Goal: Transaction & Acquisition: Download file/media

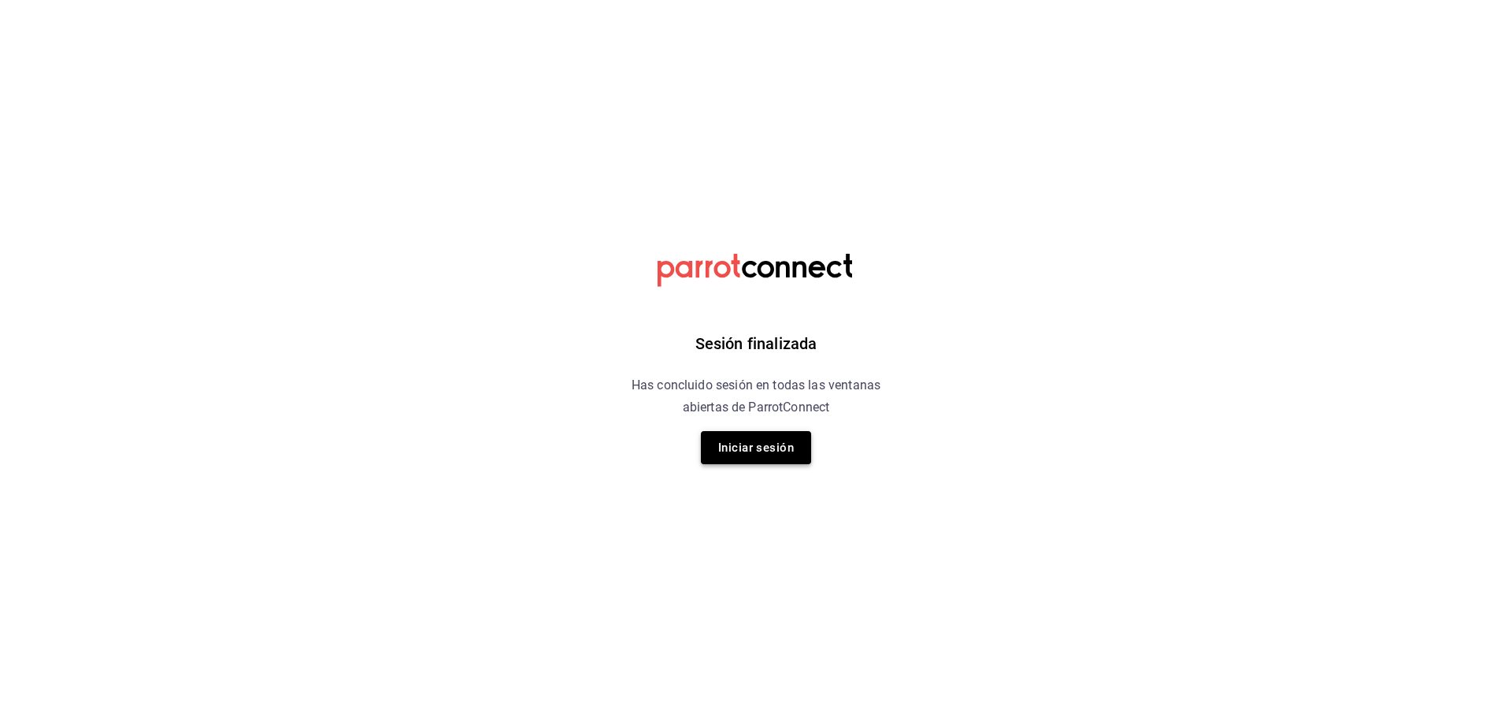
click at [786, 448] on button "Iniciar sesión" at bounding box center [756, 447] width 110 height 33
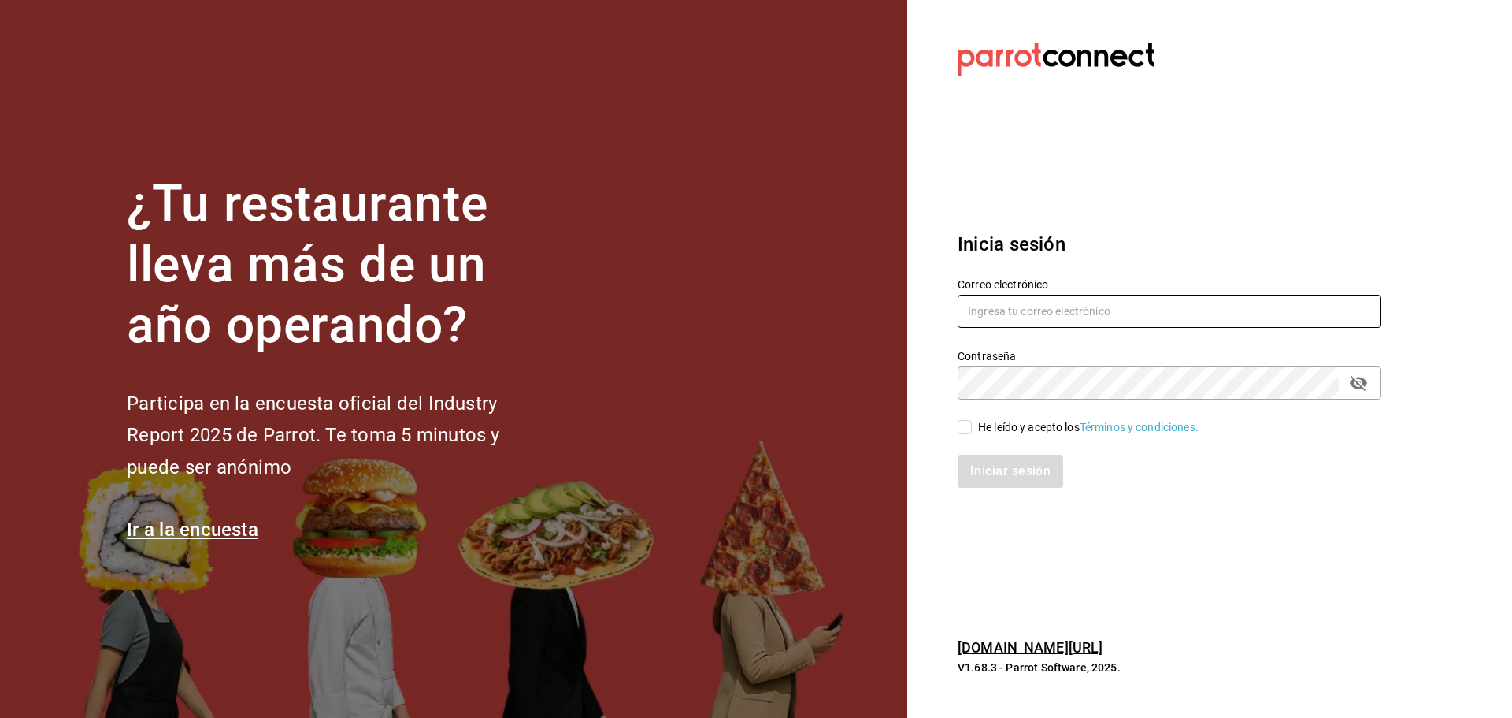
type input "[EMAIL_ADDRESS][DOMAIN_NAME]"
click at [961, 428] on input "He leído y acepto los Términos y condiciones." at bounding box center [965, 427] width 14 height 14
checkbox input "true"
click at [988, 467] on button "Iniciar sesión" at bounding box center [1011, 470] width 107 height 33
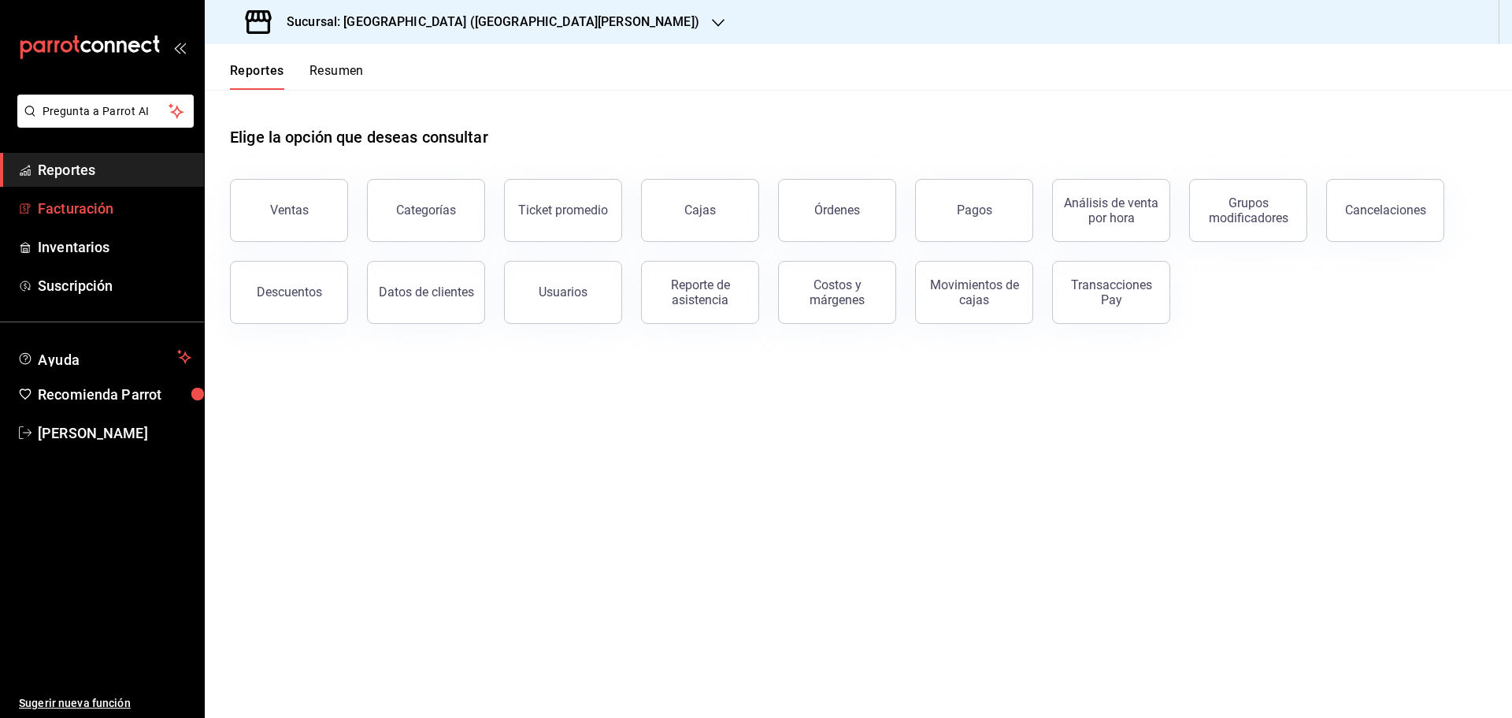
click at [93, 210] on span "Facturación" at bounding box center [115, 208] width 154 height 21
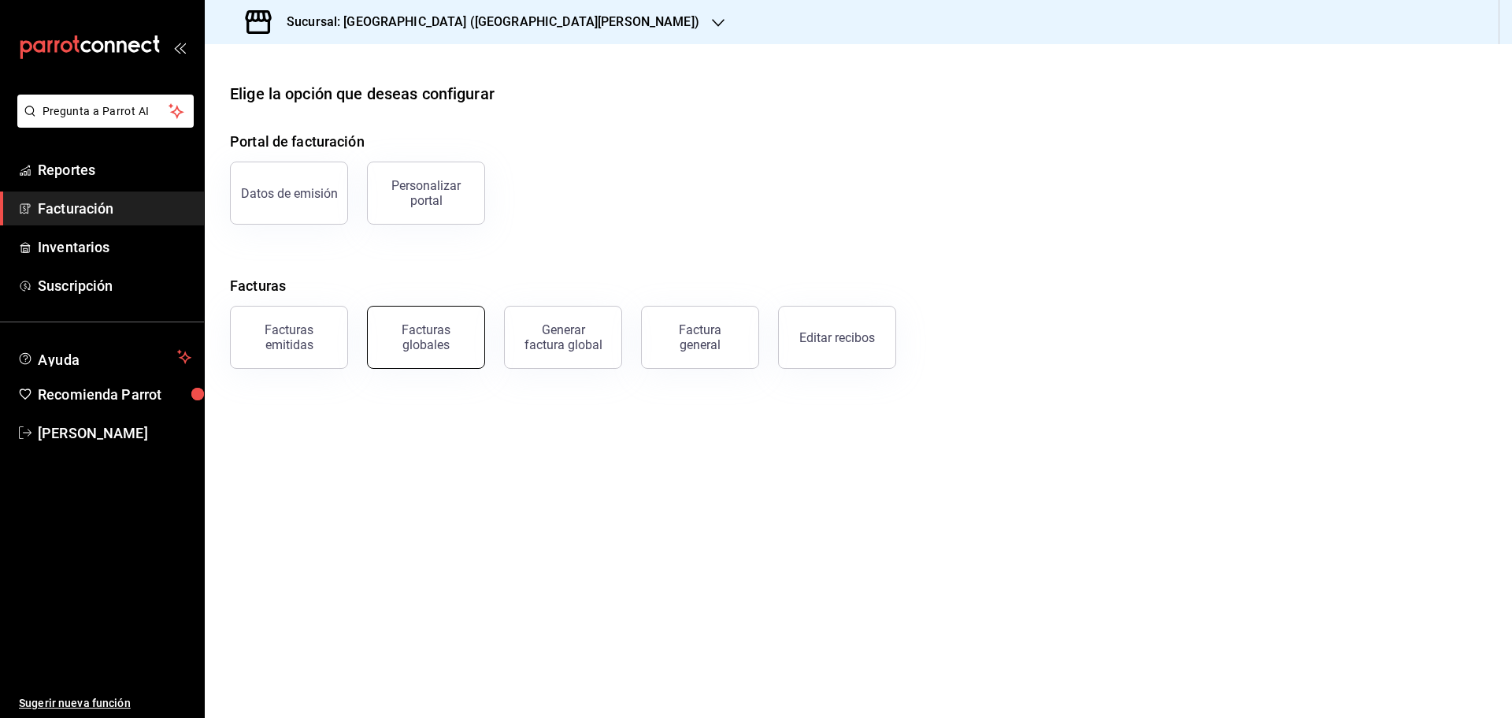
click at [428, 345] on div "Facturas globales" at bounding box center [426, 337] width 98 height 30
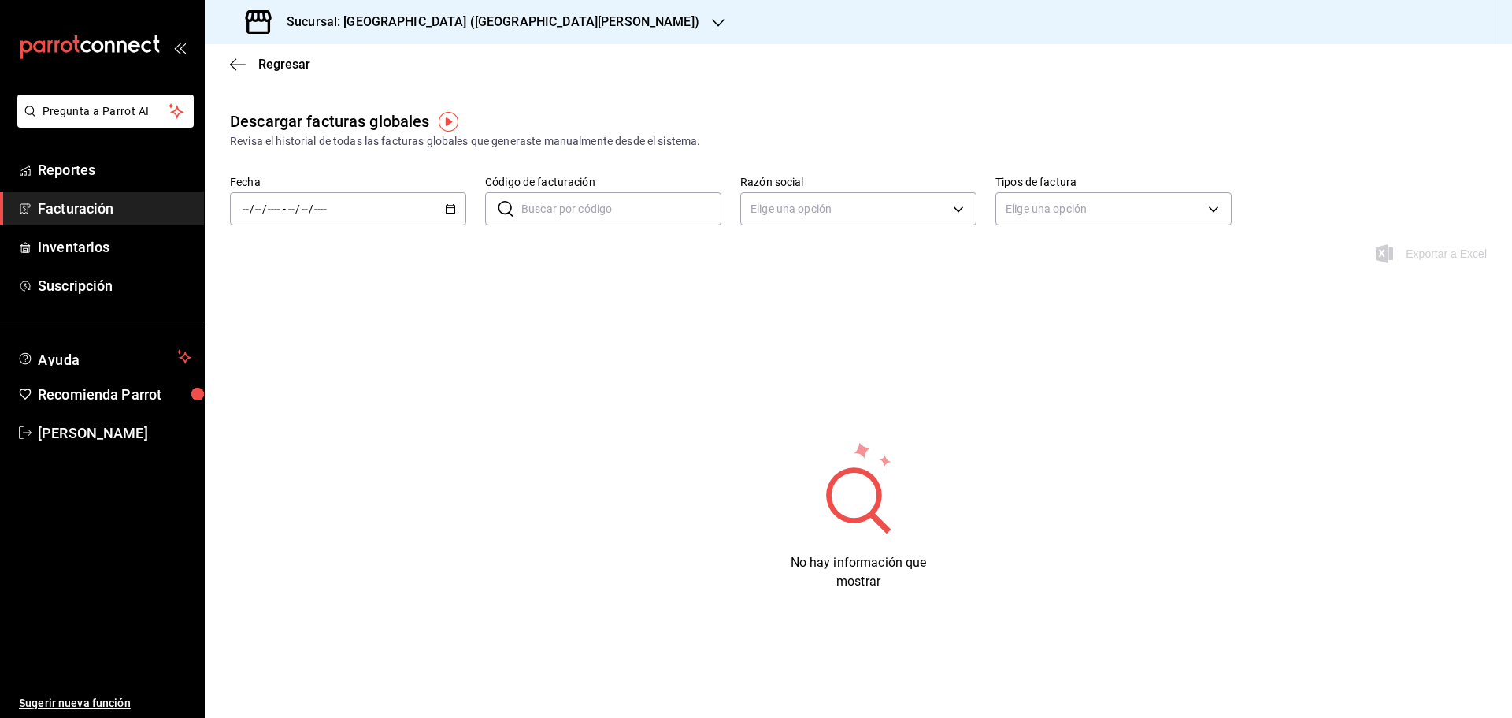
click at [447, 211] on icon "button" at bounding box center [450, 208] width 11 height 11
click at [314, 365] on span "Mes actual" at bounding box center [304, 362] width 122 height 17
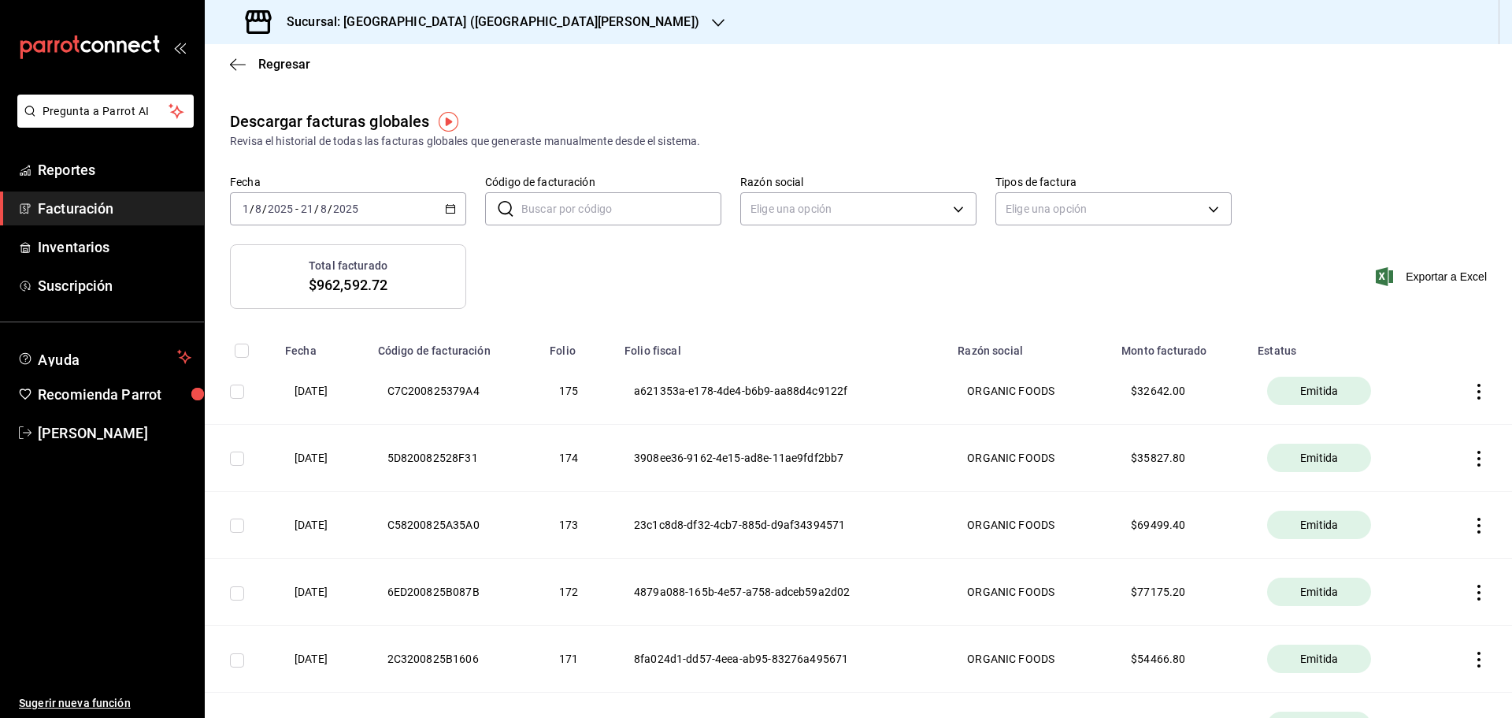
click at [453, 199] on div "[DATE] [DATE] - [DATE] [DATE]" at bounding box center [348, 208] width 236 height 33
click at [295, 281] on li "Ayer" at bounding box center [304, 291] width 147 height 35
click at [1471, 384] on icon "button" at bounding box center [1479, 392] width 16 height 16
click at [1424, 427] on div "Cancelar factura" at bounding box center [1396, 431] width 81 height 13
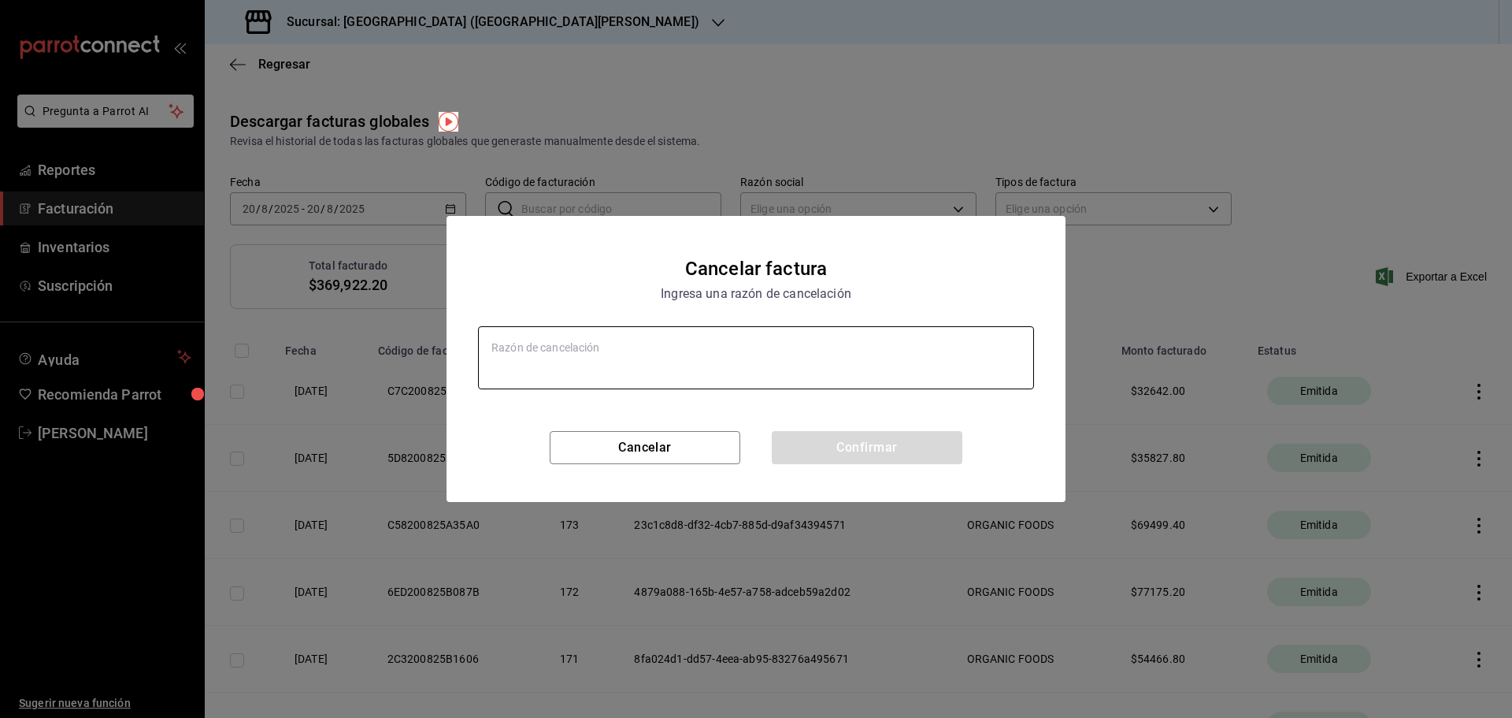
type textarea "x"
click at [649, 357] on textarea at bounding box center [756, 357] width 556 height 63
type textarea "D"
type textarea "x"
type textarea "Du"
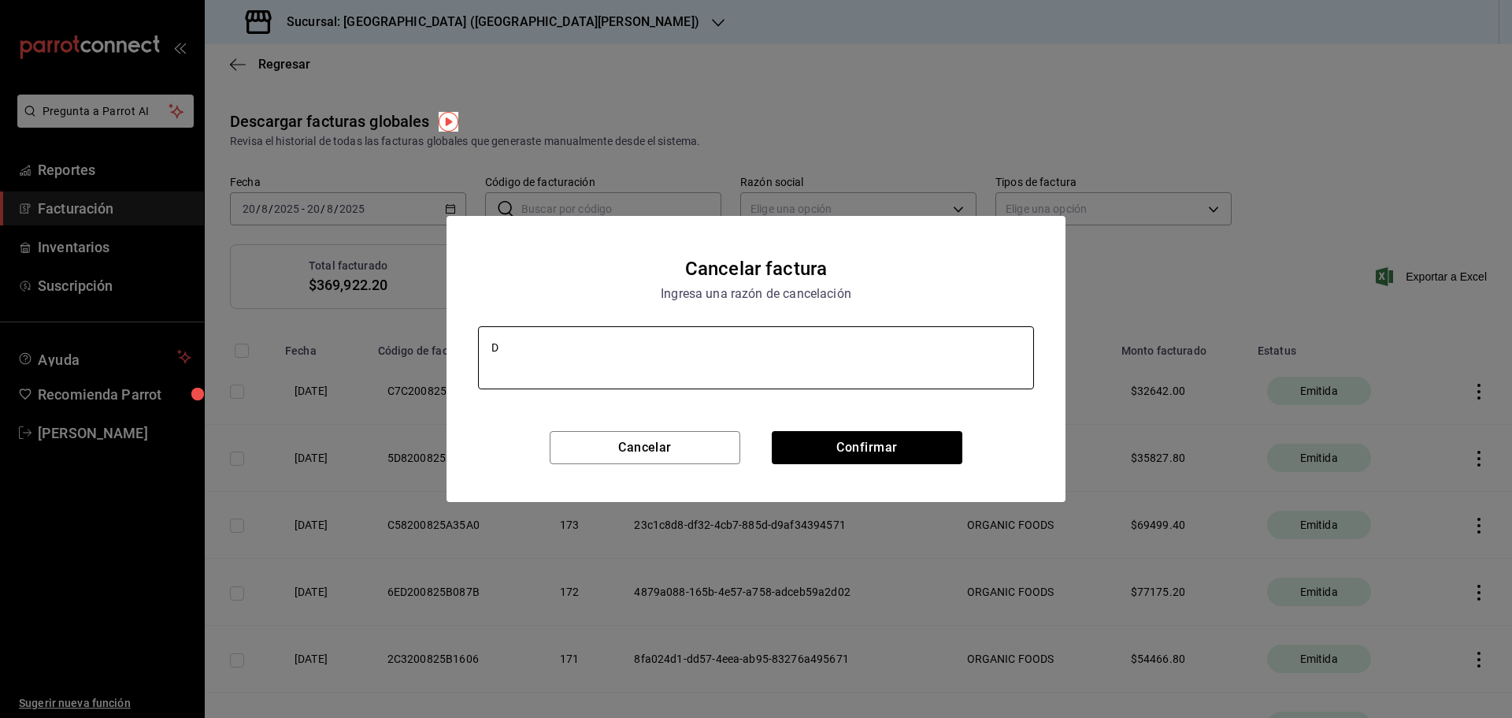
type textarea "x"
type textarea "Dup"
type textarea "x"
type textarea "Dupl"
type textarea "x"
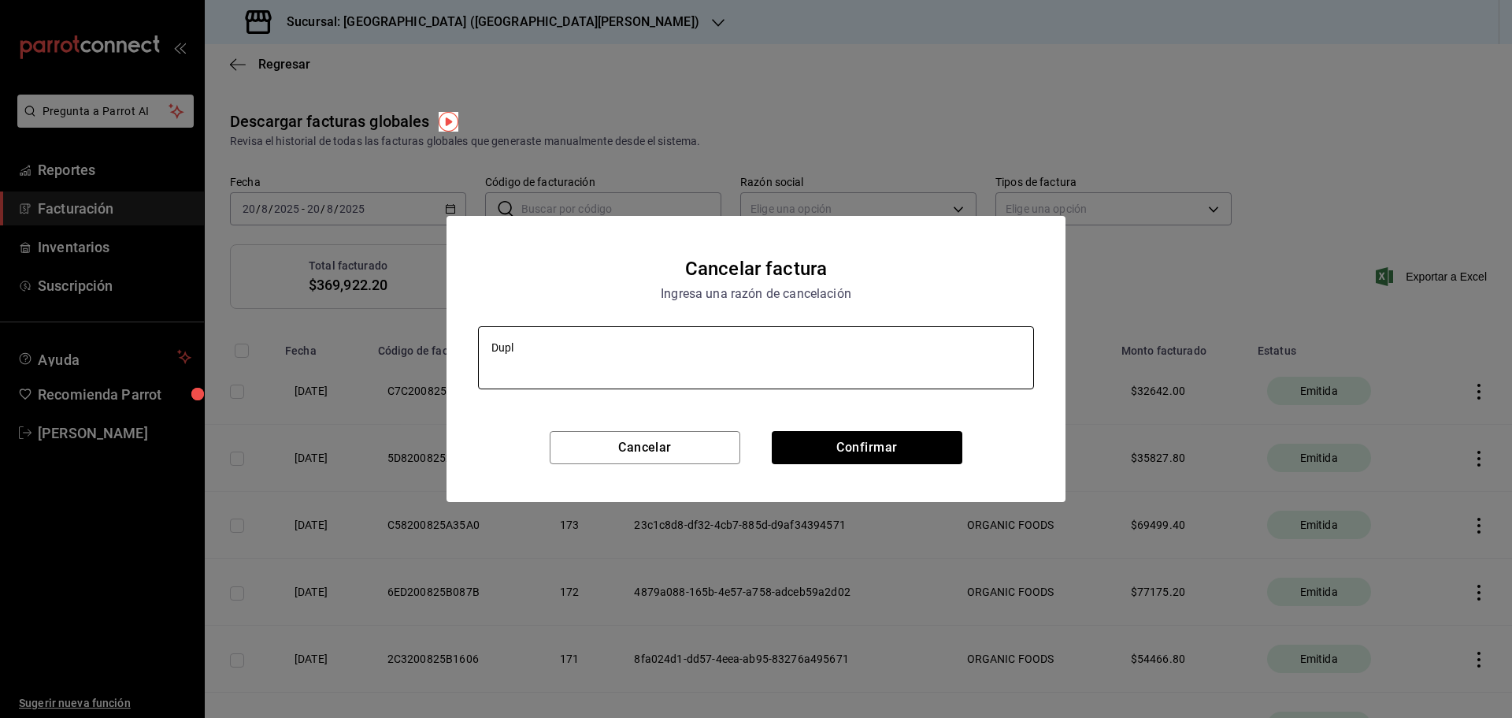
type textarea "Dupli"
type textarea "x"
type textarea "Duplic"
type textarea "x"
type textarea "Duplica"
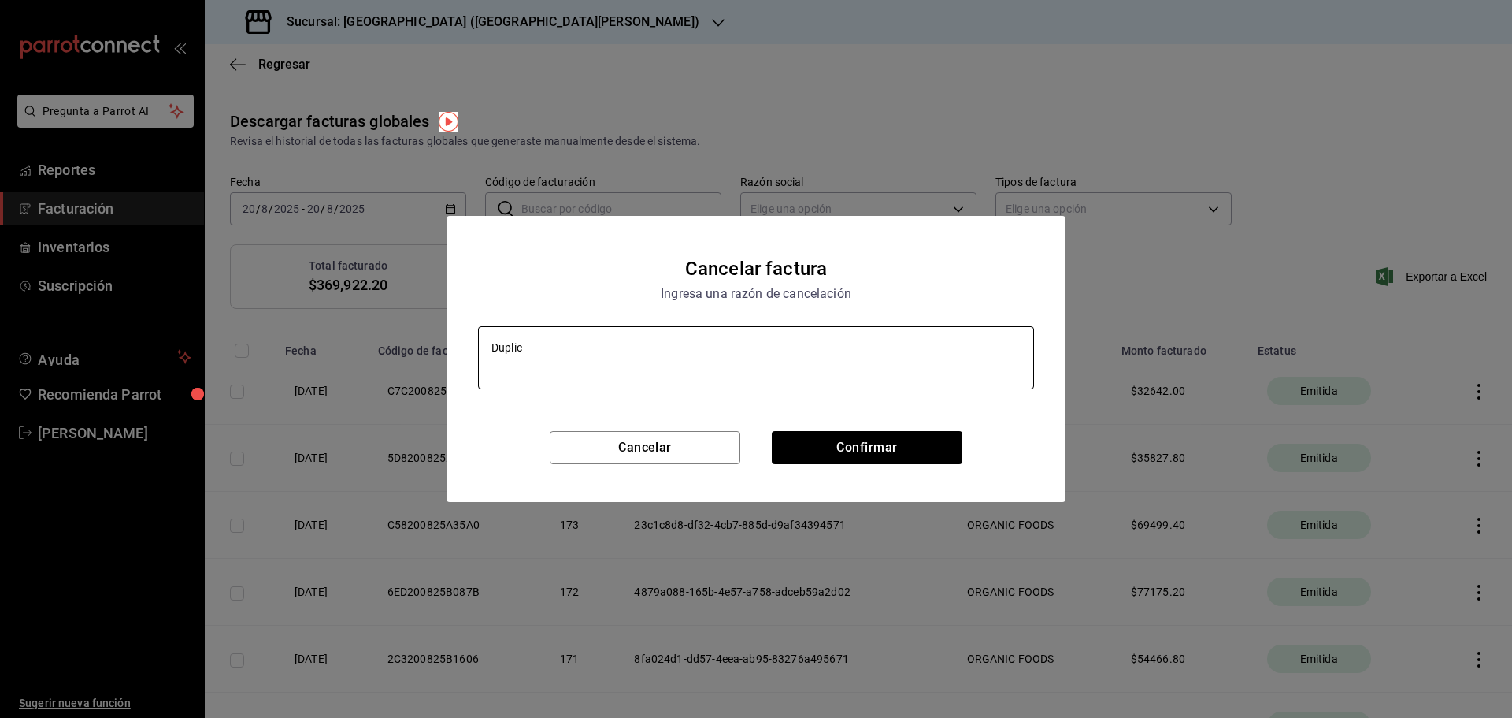
type textarea "x"
type textarea "Duplicad"
type textarea "x"
type textarea "Duplicada"
type textarea "x"
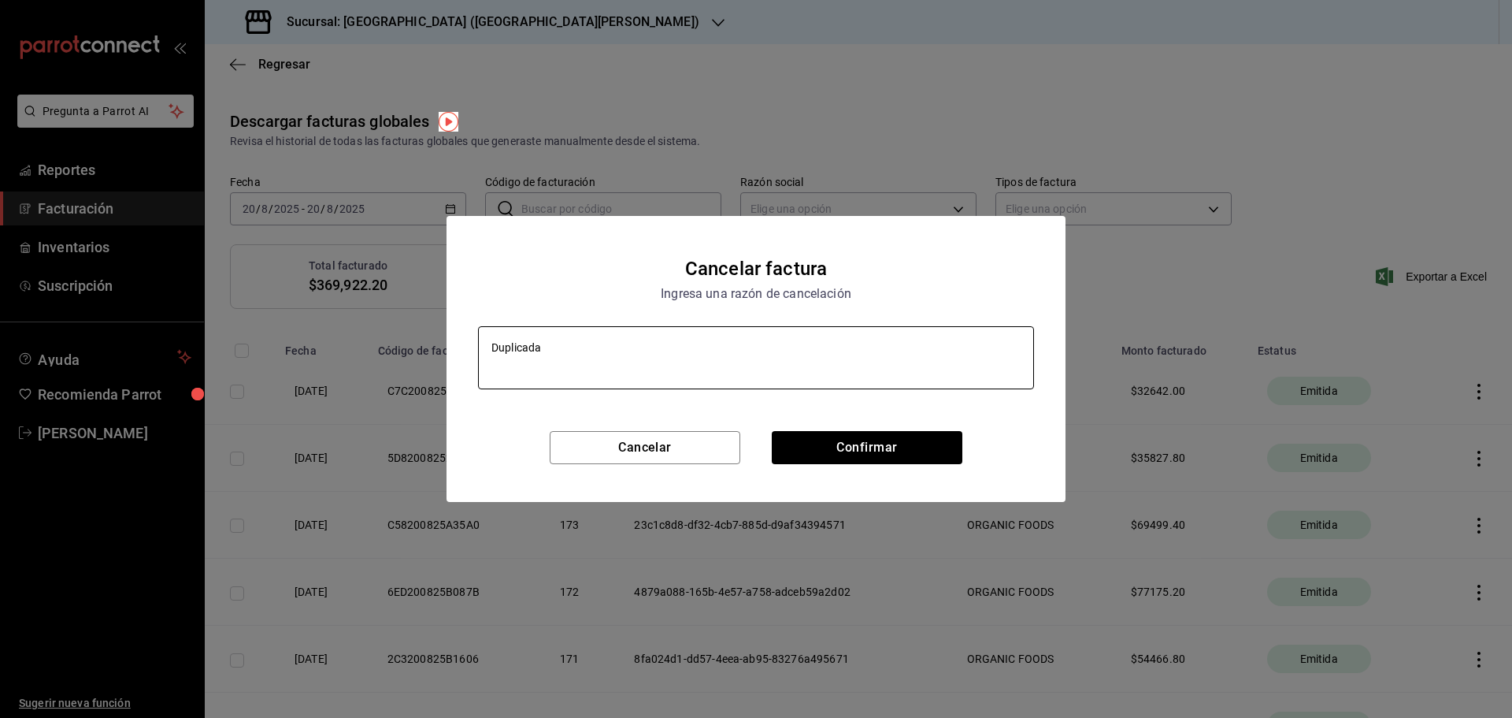
drag, startPoint x: 649, startPoint y: 357, endPoint x: 402, endPoint y: 351, distance: 247.4
click at [402, 351] on div "Cancelar factura Ingresa una razón de cancelación Duplicada x Cancelar Confirmar" at bounding box center [756, 359] width 1512 height 718
type textarea "Duplicada"
click at [939, 443] on button "Confirmar" at bounding box center [867, 447] width 191 height 33
type textarea "x"
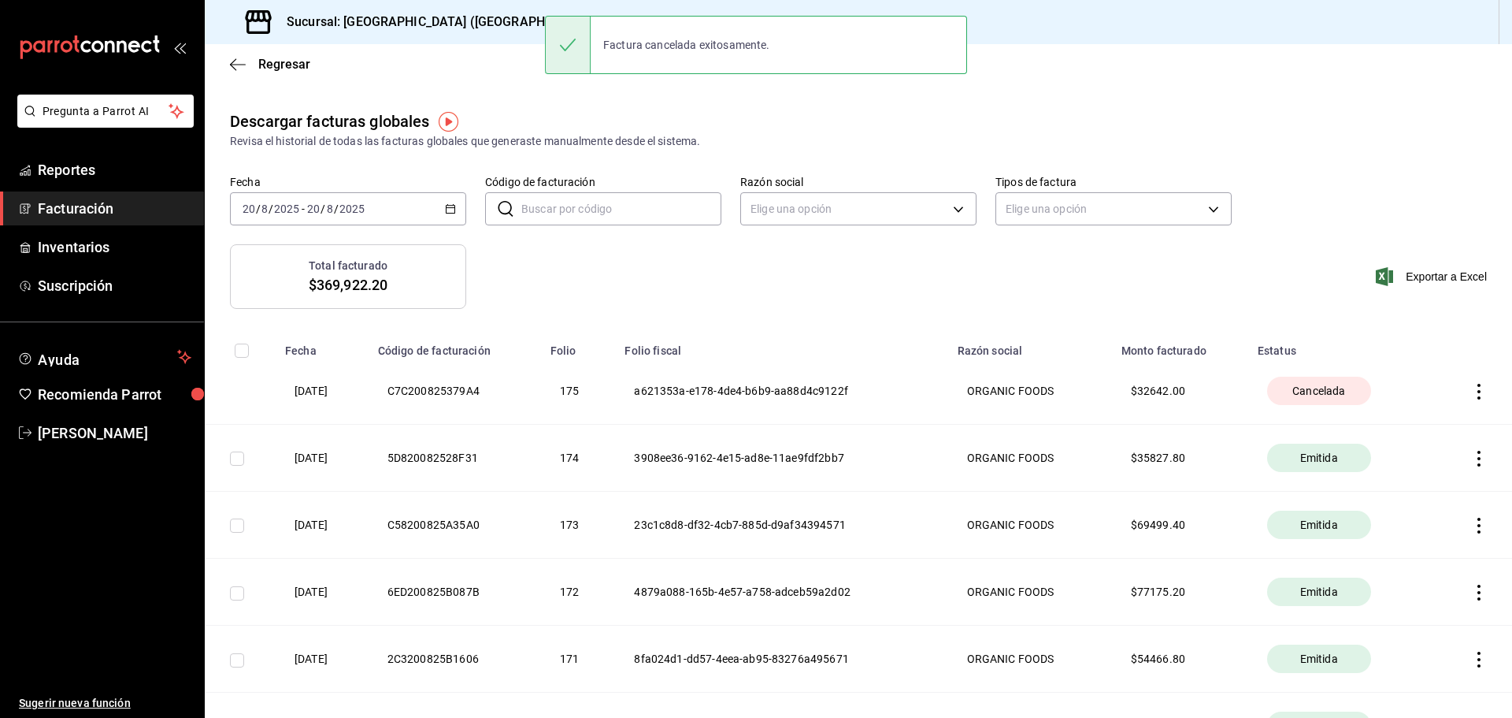
click at [1478, 463] on icon "button" at bounding box center [1479, 459] width 3 height 16
click at [1430, 494] on div "Cancelar factura" at bounding box center [1396, 497] width 81 height 13
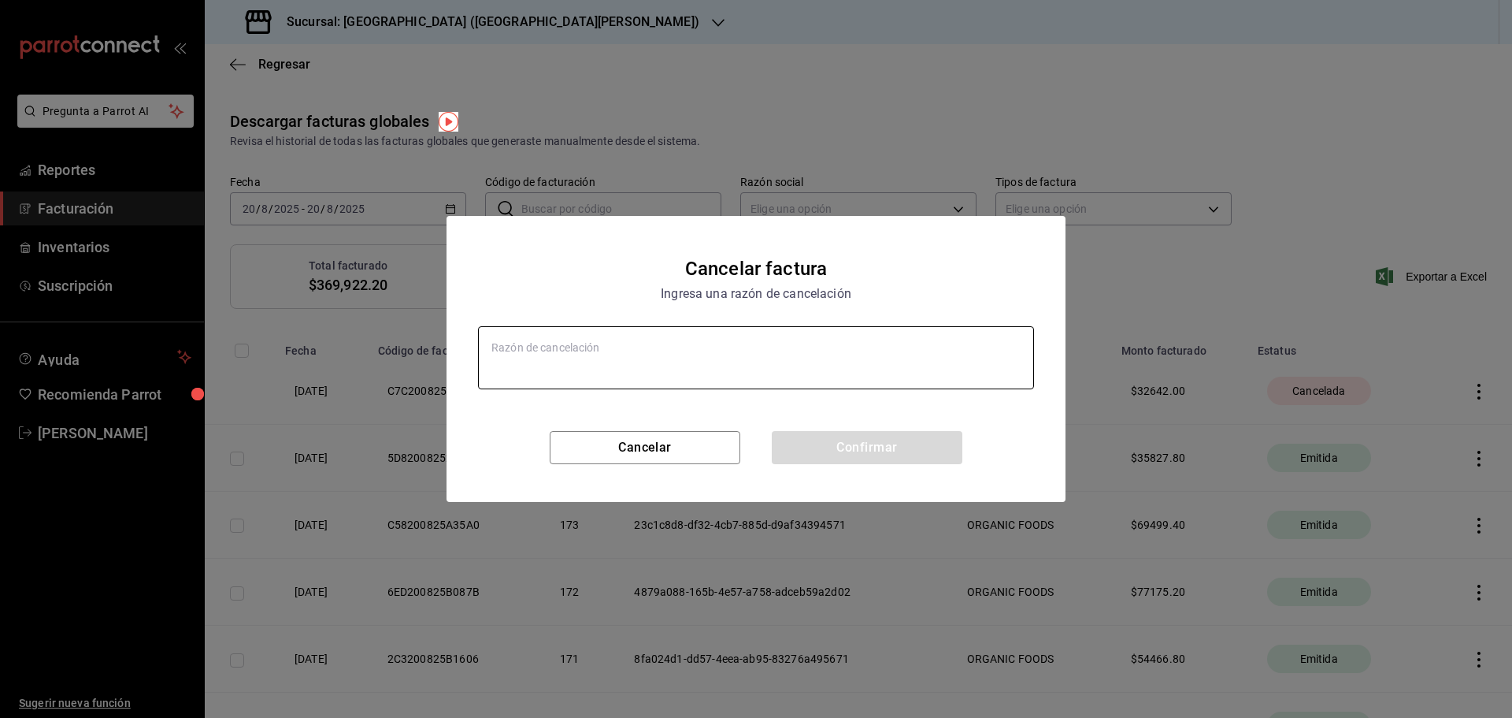
type textarea "x"
click at [625, 358] on textarea at bounding box center [756, 357] width 556 height 63
paste textarea "Duplicada"
type textarea "Duplicada"
type textarea "x"
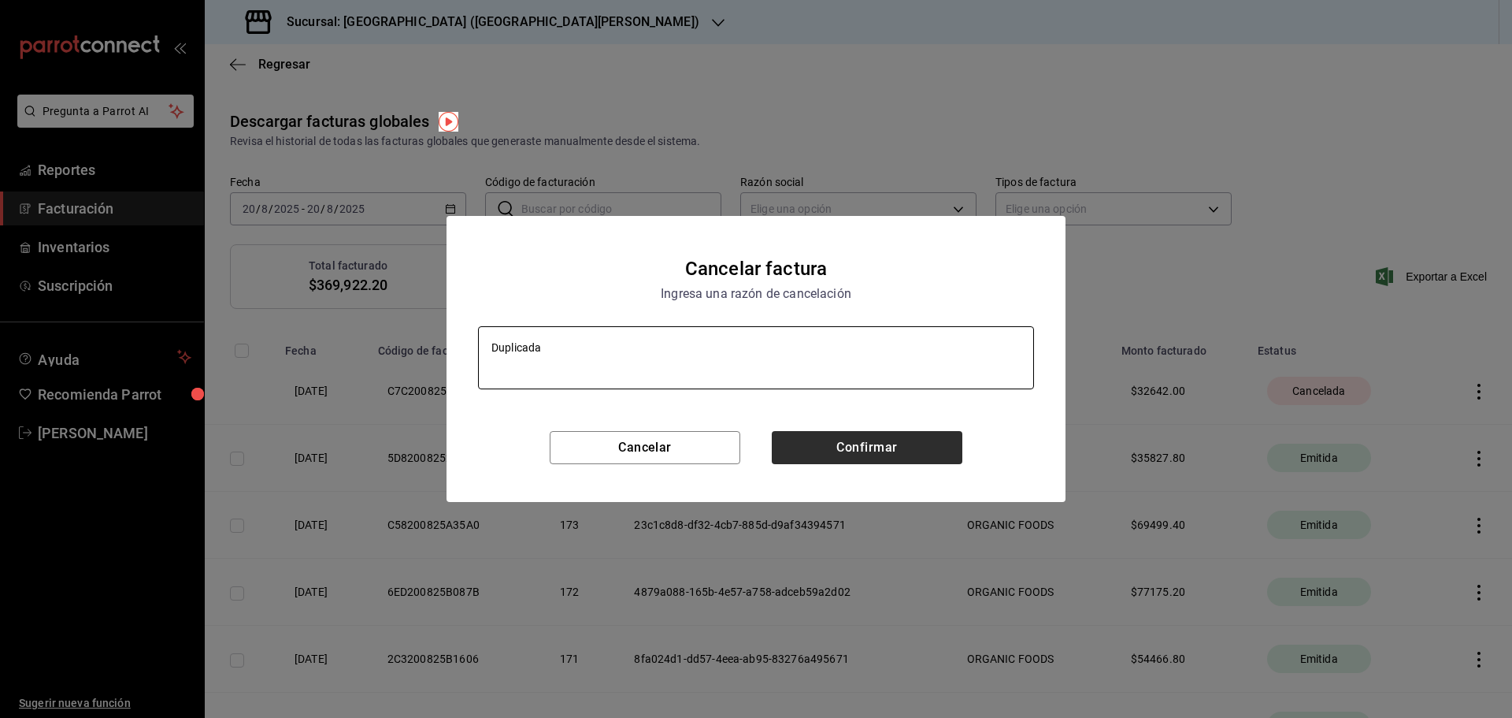
type textarea "Duplicada"
click at [844, 455] on button "Confirmar" at bounding box center [867, 447] width 191 height 33
type textarea "x"
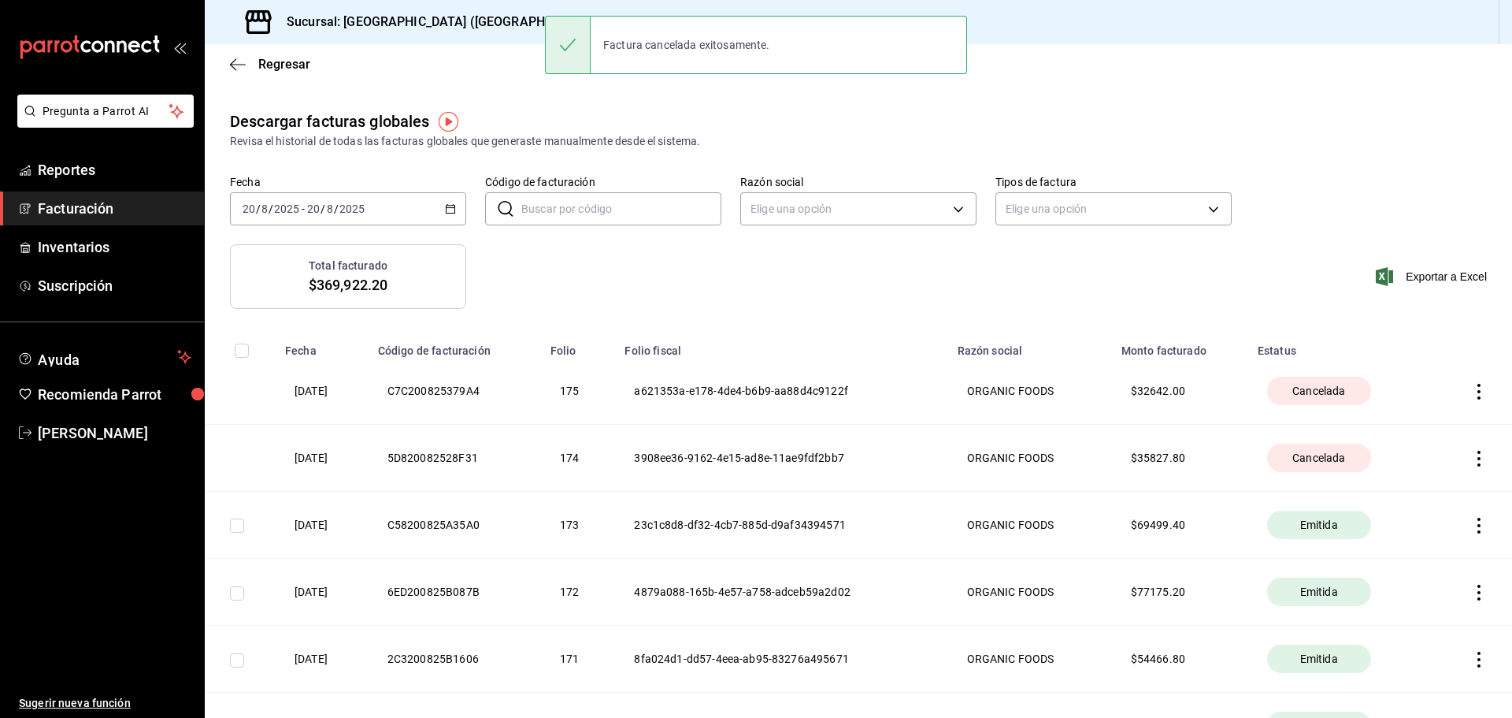
click at [1478, 525] on icon "button" at bounding box center [1479, 525] width 3 height 16
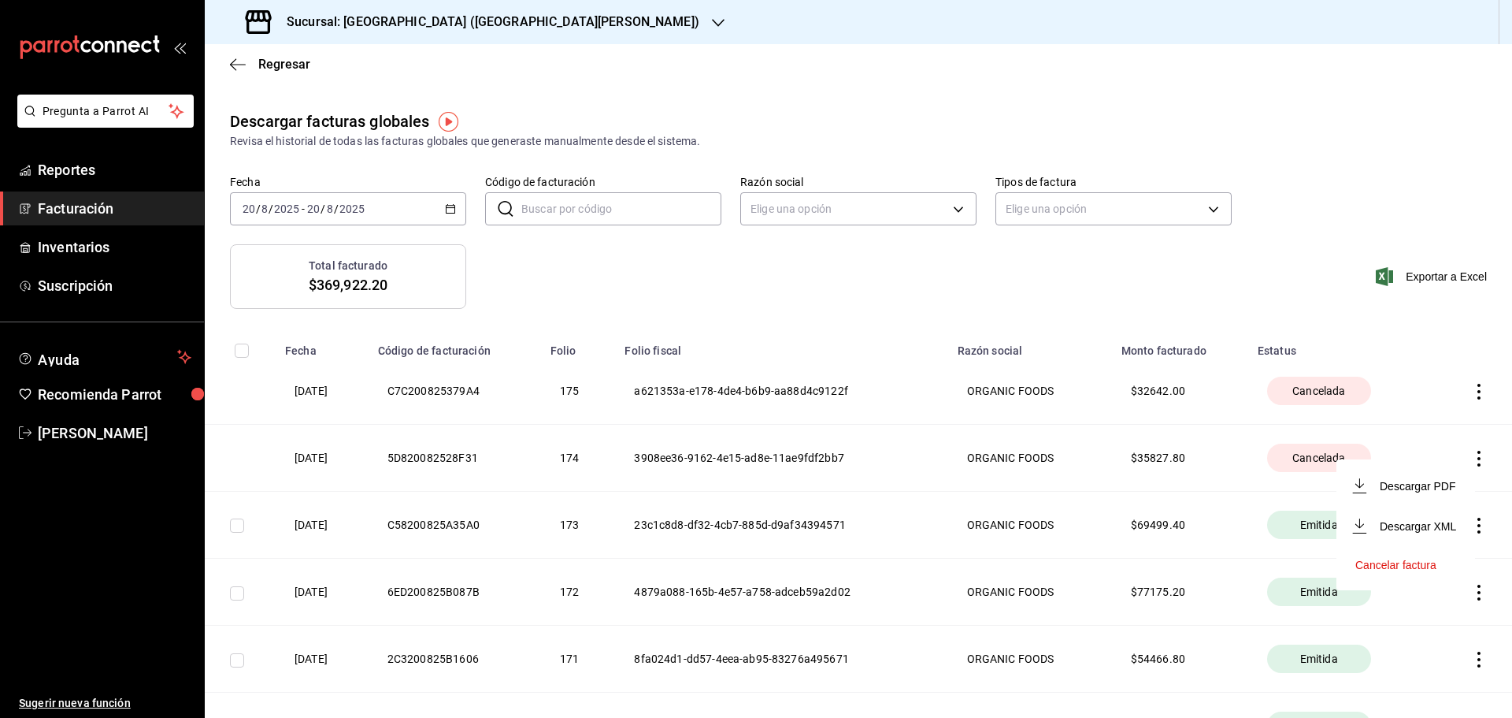
click at [1410, 558] on li "Cancelar factura" at bounding box center [1406, 565] width 139 height 38
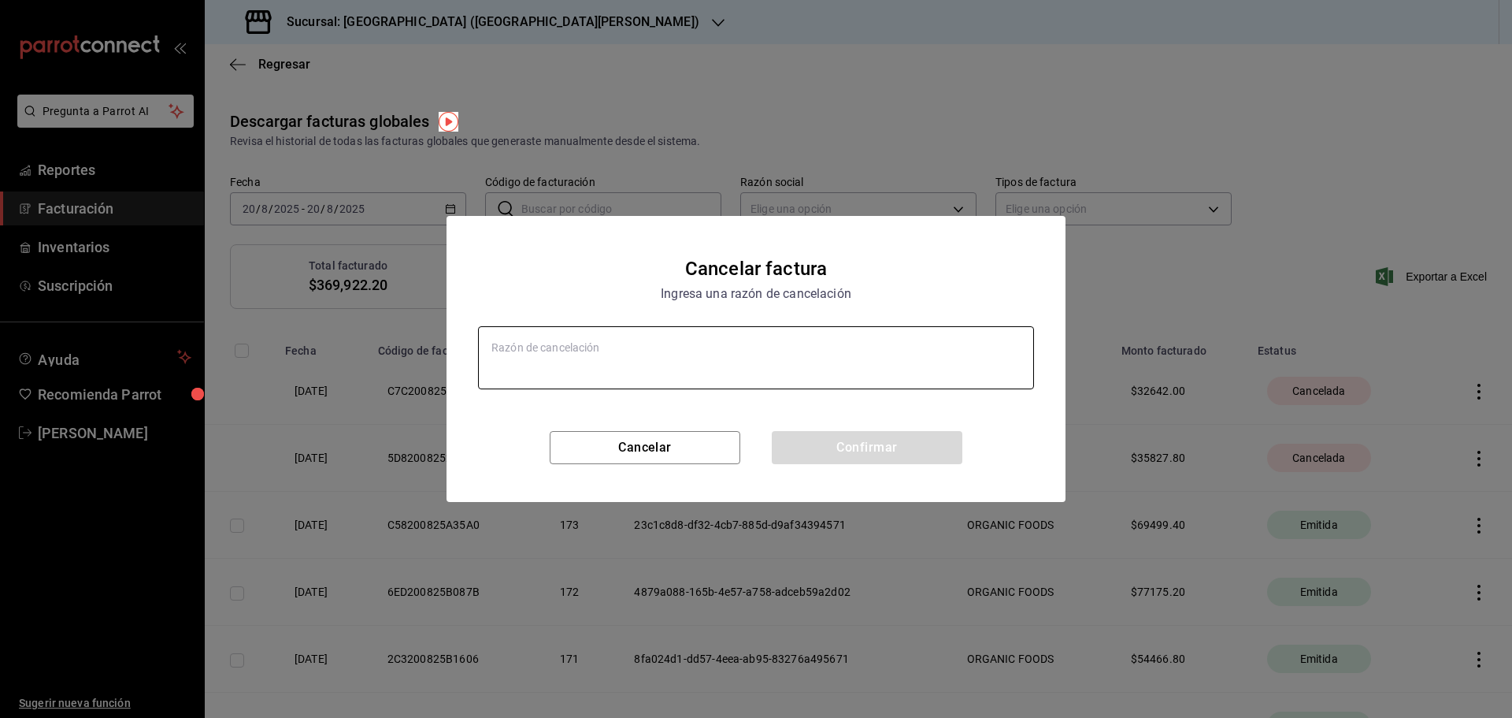
type textarea "x"
click at [690, 352] on textarea at bounding box center [756, 357] width 556 height 63
paste textarea "Duplicada"
type textarea "Duplicada"
type textarea "x"
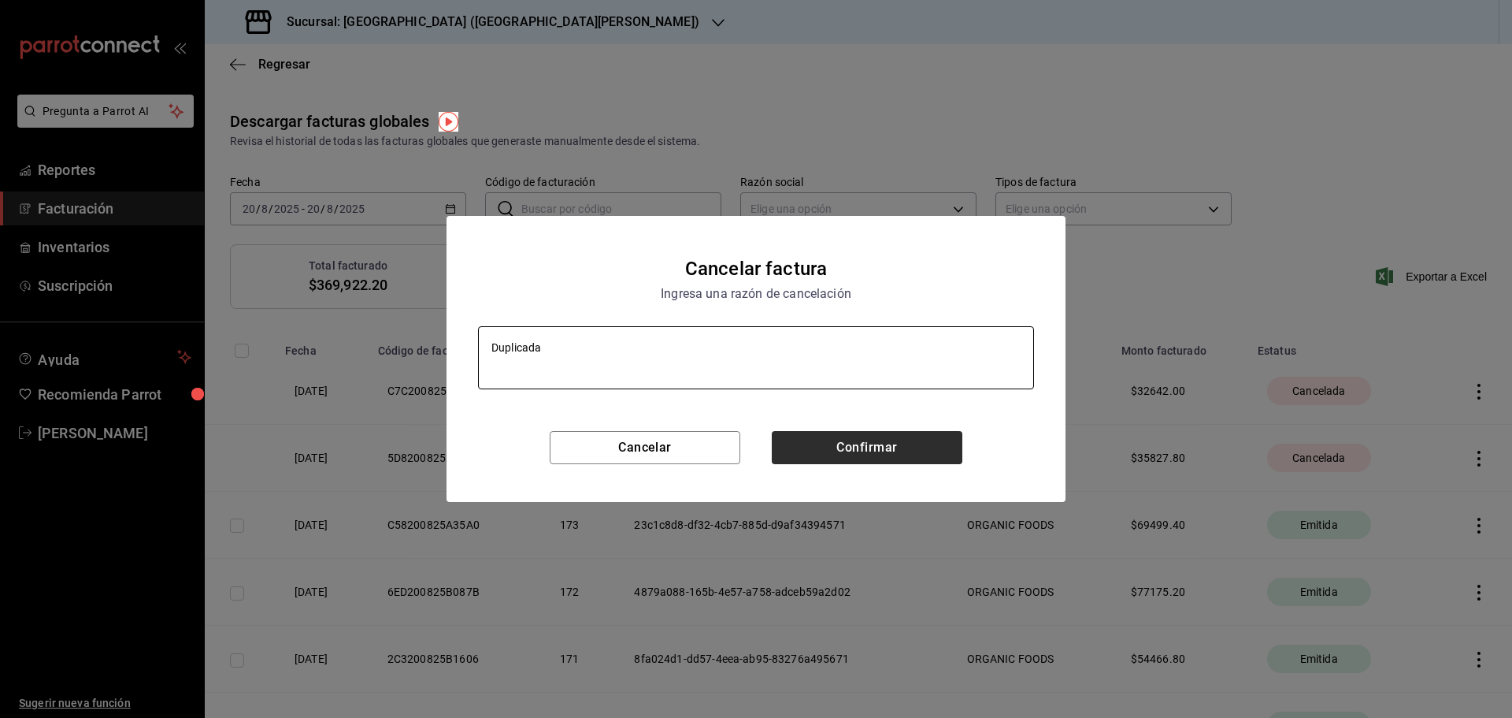
type textarea "Duplicada"
click at [894, 451] on button "Confirmar" at bounding box center [867, 447] width 191 height 33
type textarea "x"
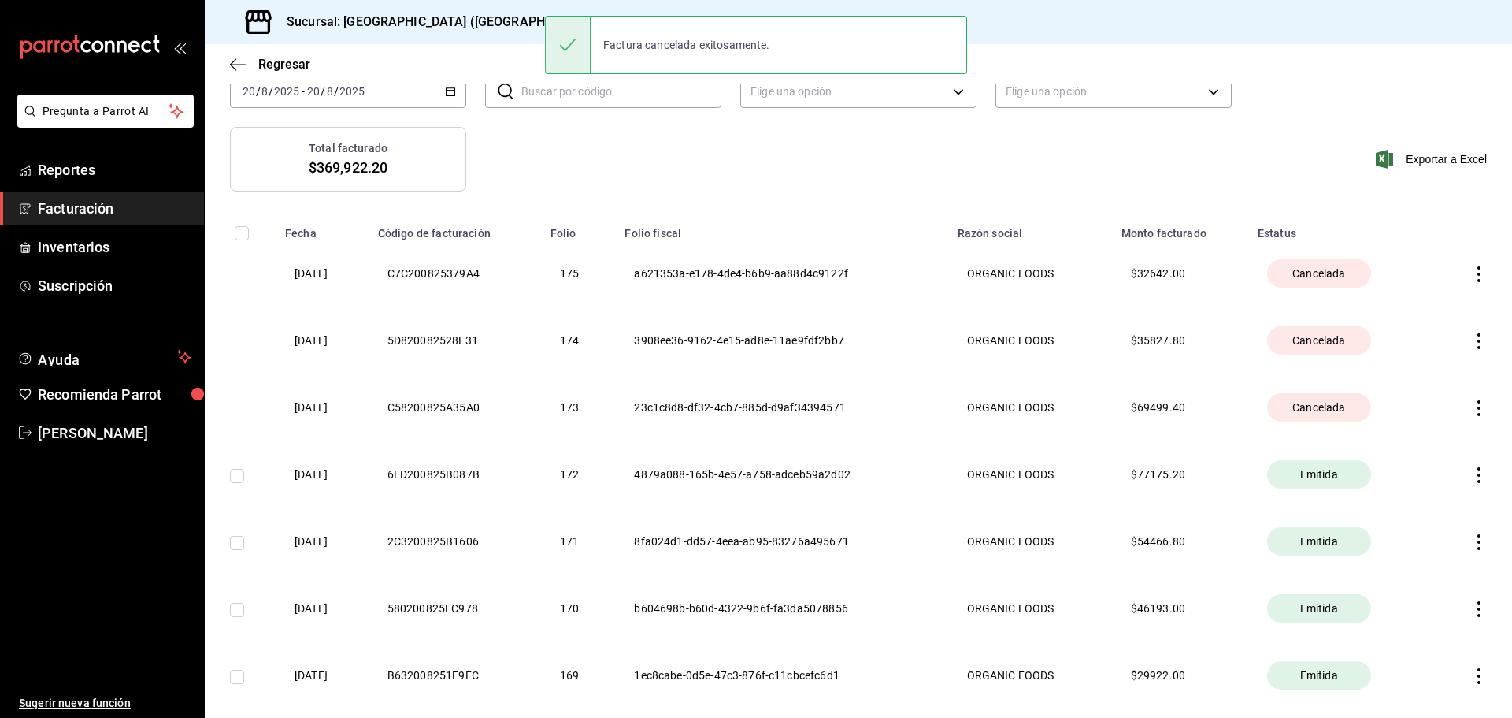
scroll to position [158, 0]
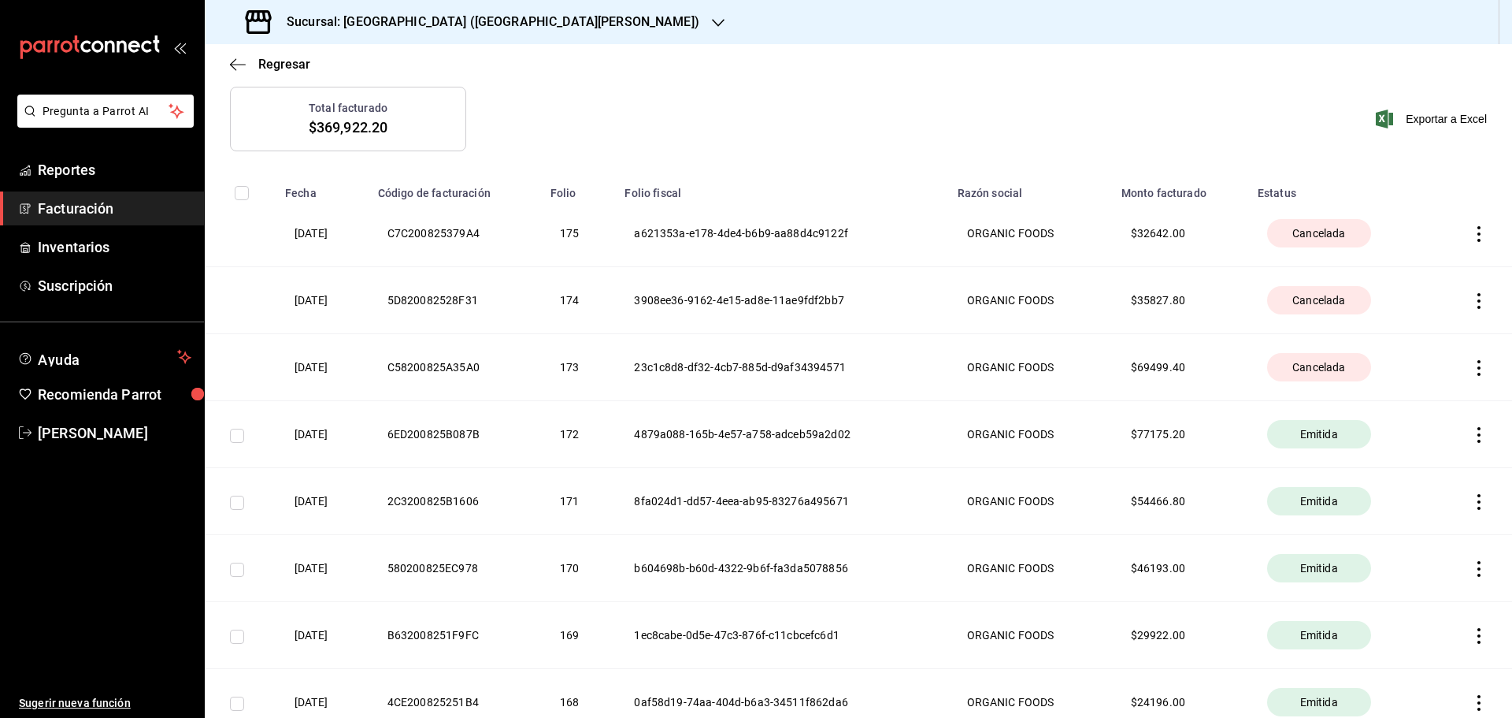
click at [1462, 443] on th at bounding box center [1473, 434] width 79 height 67
click at [1471, 438] on icon "button" at bounding box center [1479, 435] width 16 height 16
click at [1393, 474] on div "Cancelar factura" at bounding box center [1396, 475] width 81 height 13
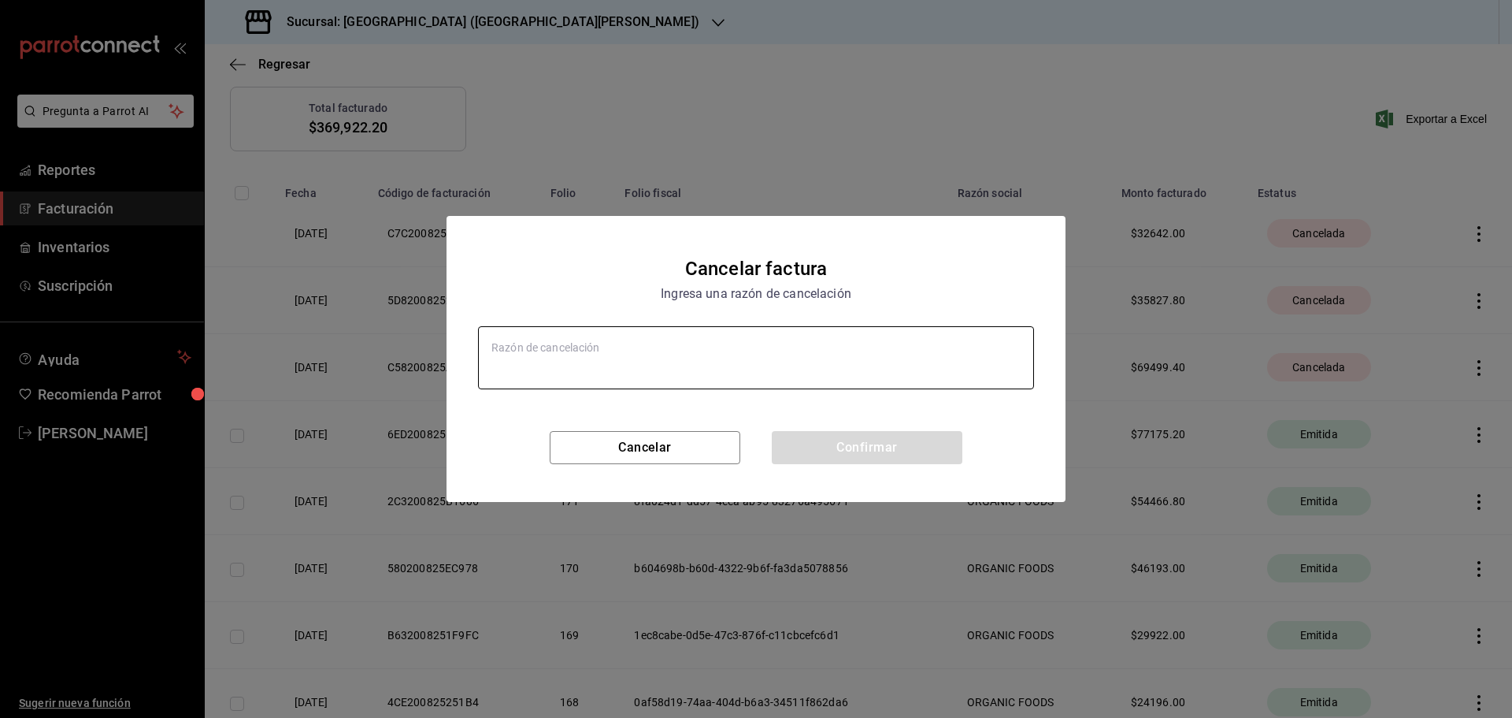
type textarea "x"
click at [599, 351] on textarea at bounding box center [756, 357] width 556 height 63
paste textarea "Duplicada"
type textarea "Duplicada"
type textarea "x"
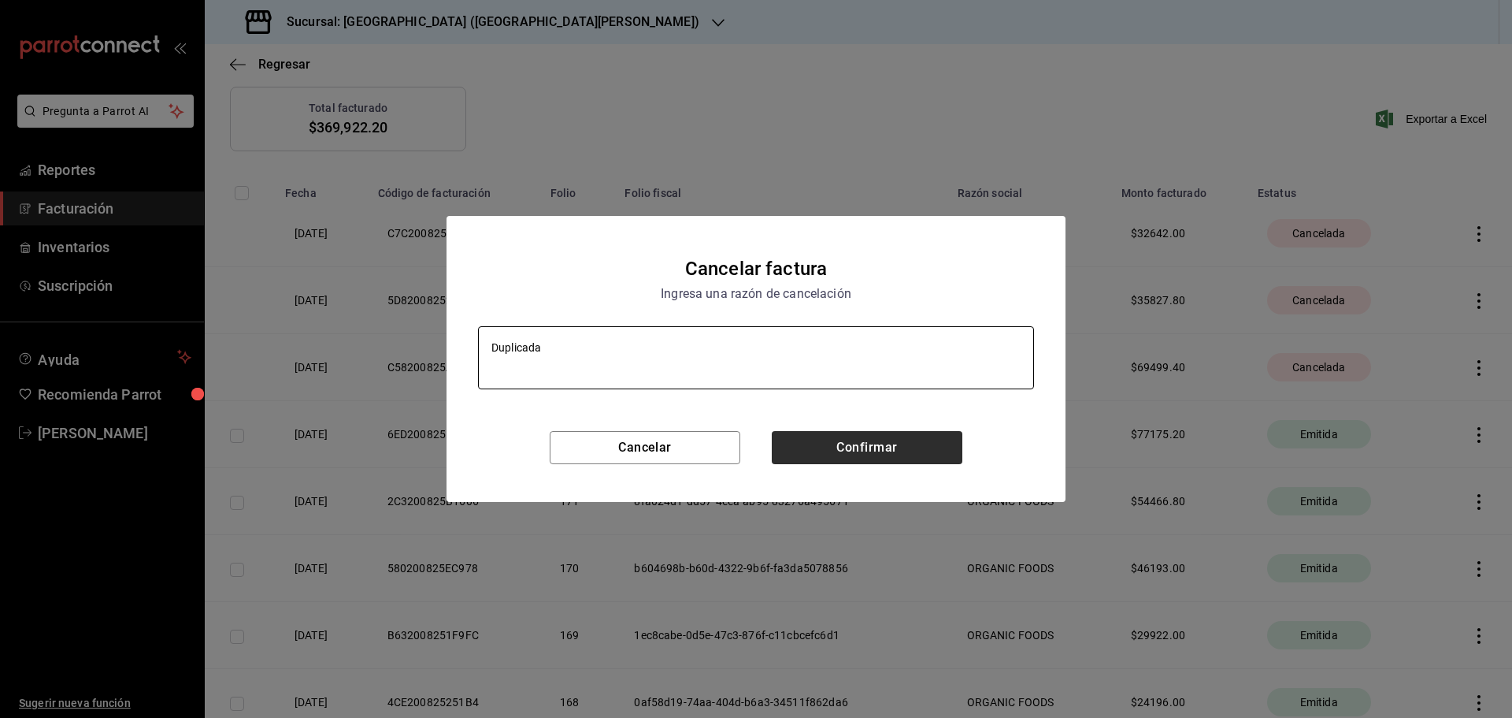
type textarea "Duplicada"
click at [901, 443] on button "Confirmar" at bounding box center [867, 447] width 191 height 33
type textarea "x"
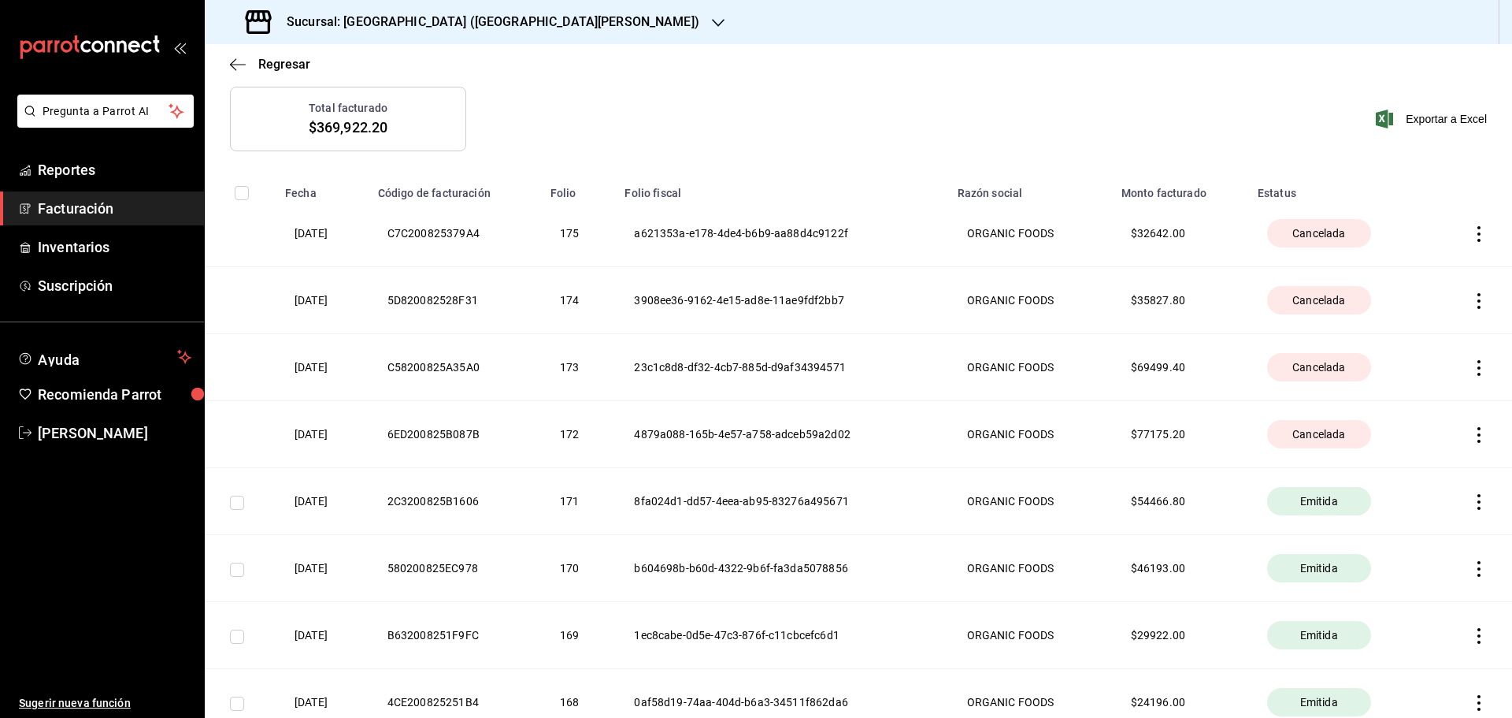
click at [1471, 503] on icon "button" at bounding box center [1479, 502] width 16 height 16
click at [1430, 536] on div "Cancelar factura" at bounding box center [1396, 542] width 81 height 13
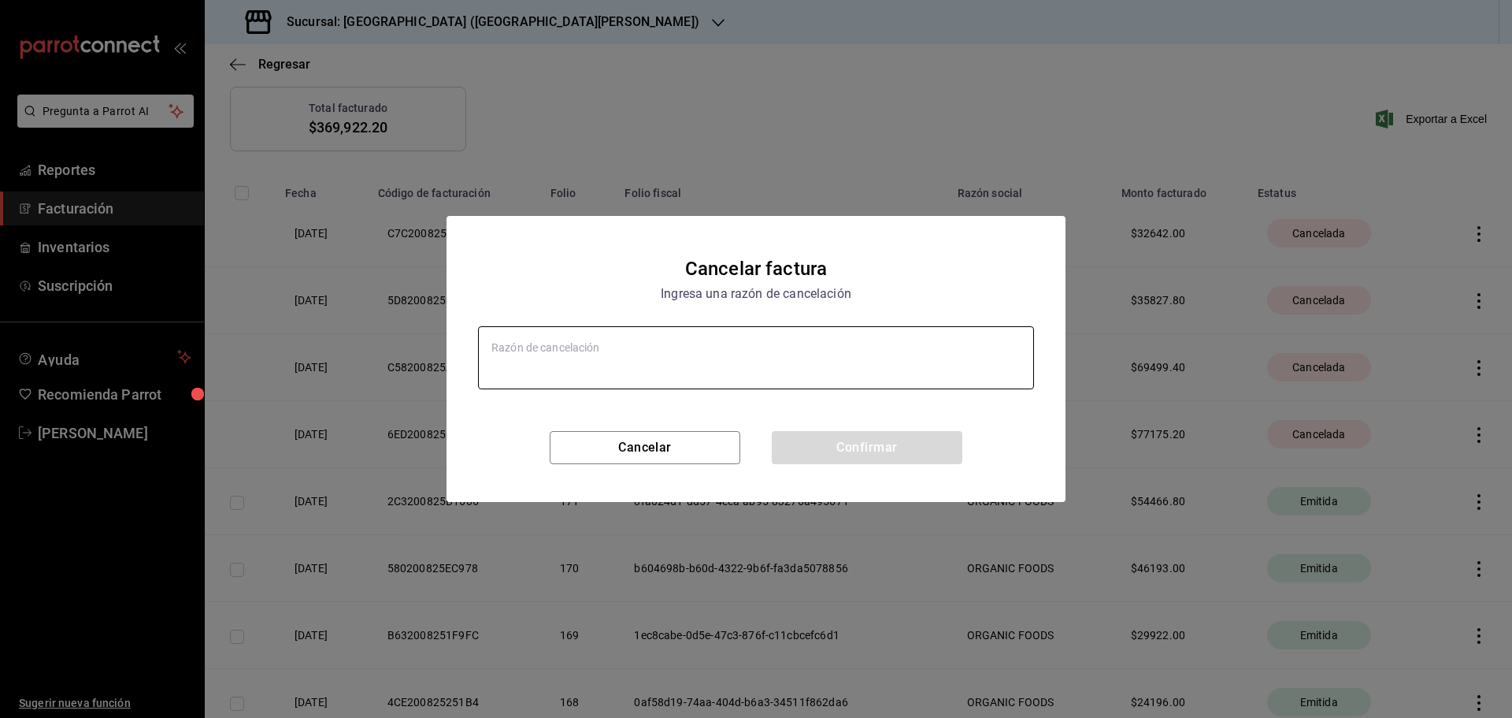
type textarea "x"
click at [710, 351] on textarea at bounding box center [756, 357] width 556 height 63
paste textarea "Duplicada"
type textarea "Duplicada"
type textarea "x"
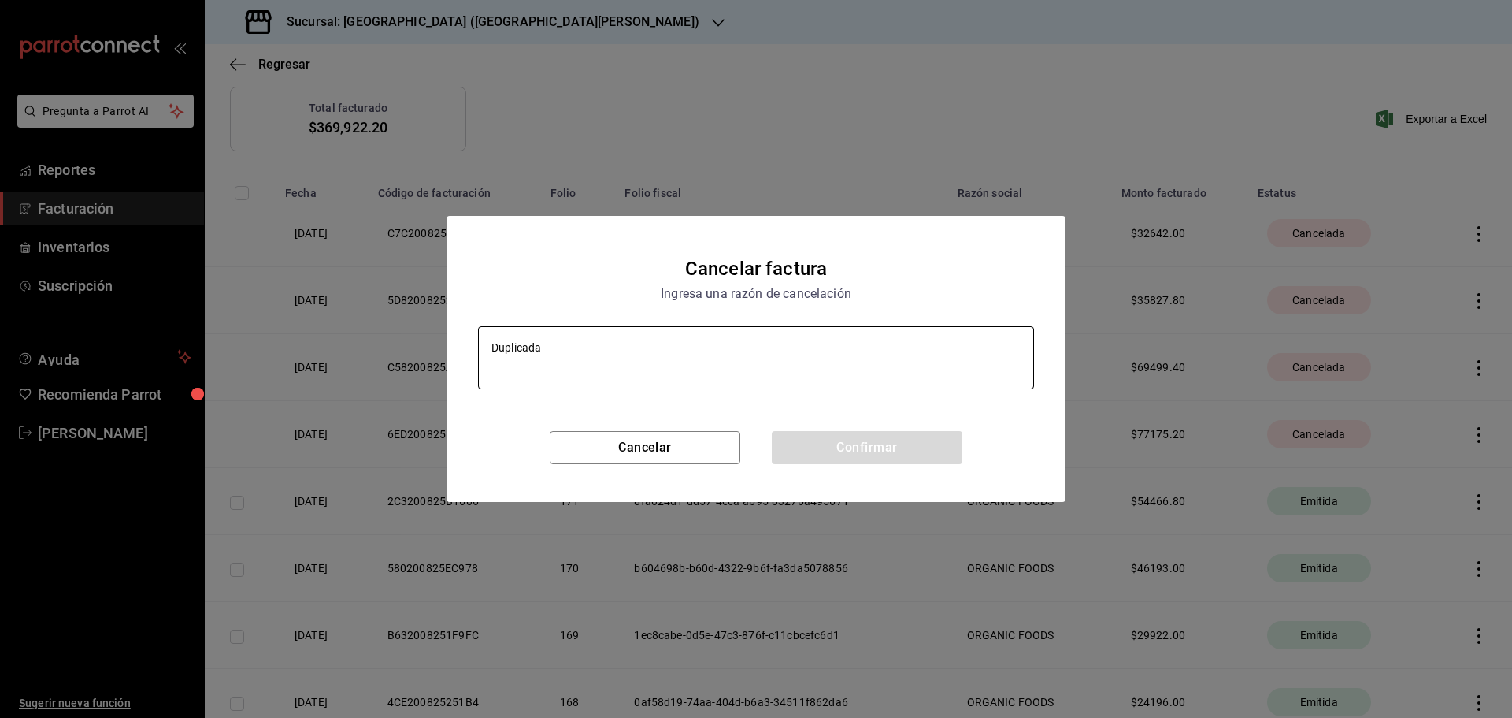
paste textarea "Duplicada"
type textarea "DuplicadaDuplicada"
type textarea "x"
drag, startPoint x: 670, startPoint y: 349, endPoint x: 356, endPoint y: 351, distance: 314.3
click at [356, 351] on div "Cancelar factura Ingresa una razón de cancelación DuplicadaDuplicada x Cancelar…" at bounding box center [756, 359] width 1512 height 718
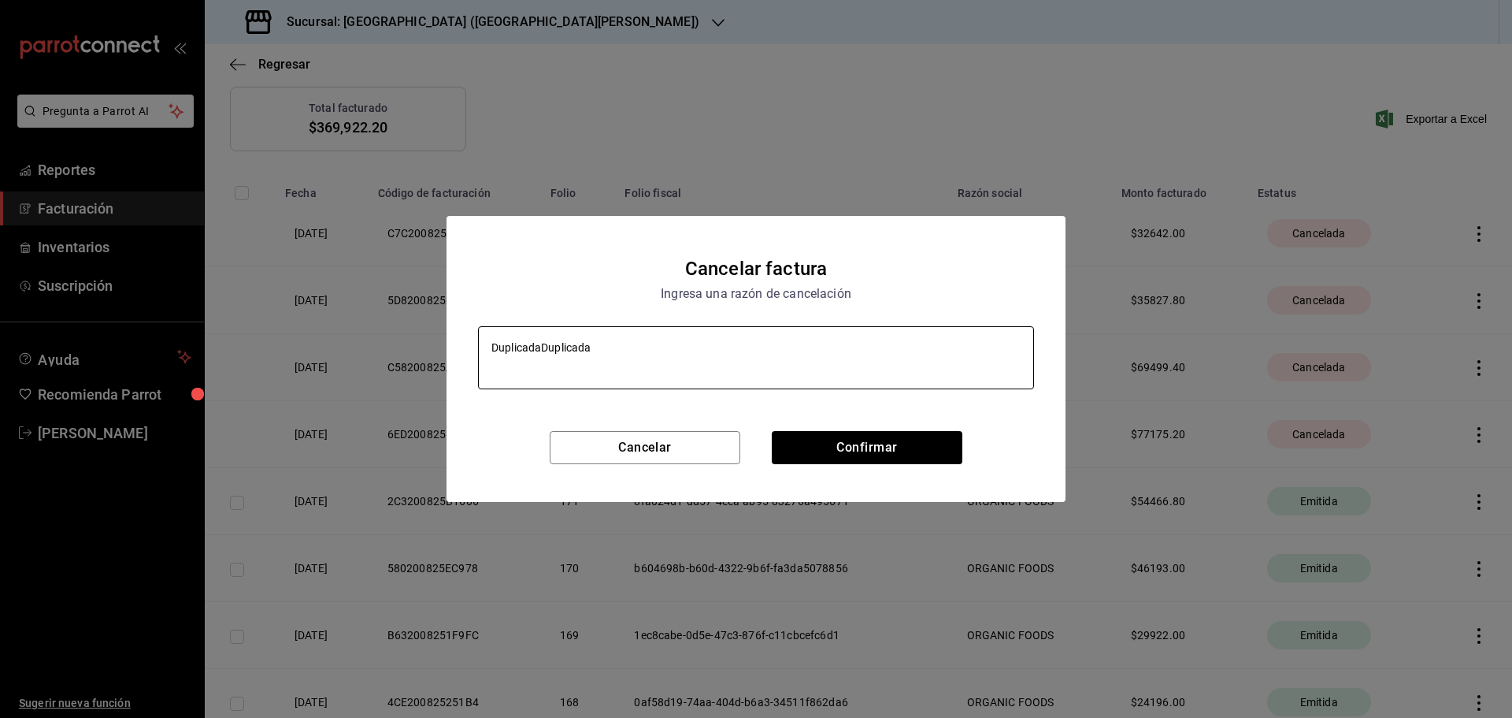
paste textarea
type textarea "Duplicada"
type textarea "x"
type textarea "Duplicada"
click at [881, 448] on button "Confirmar" at bounding box center [867, 447] width 191 height 33
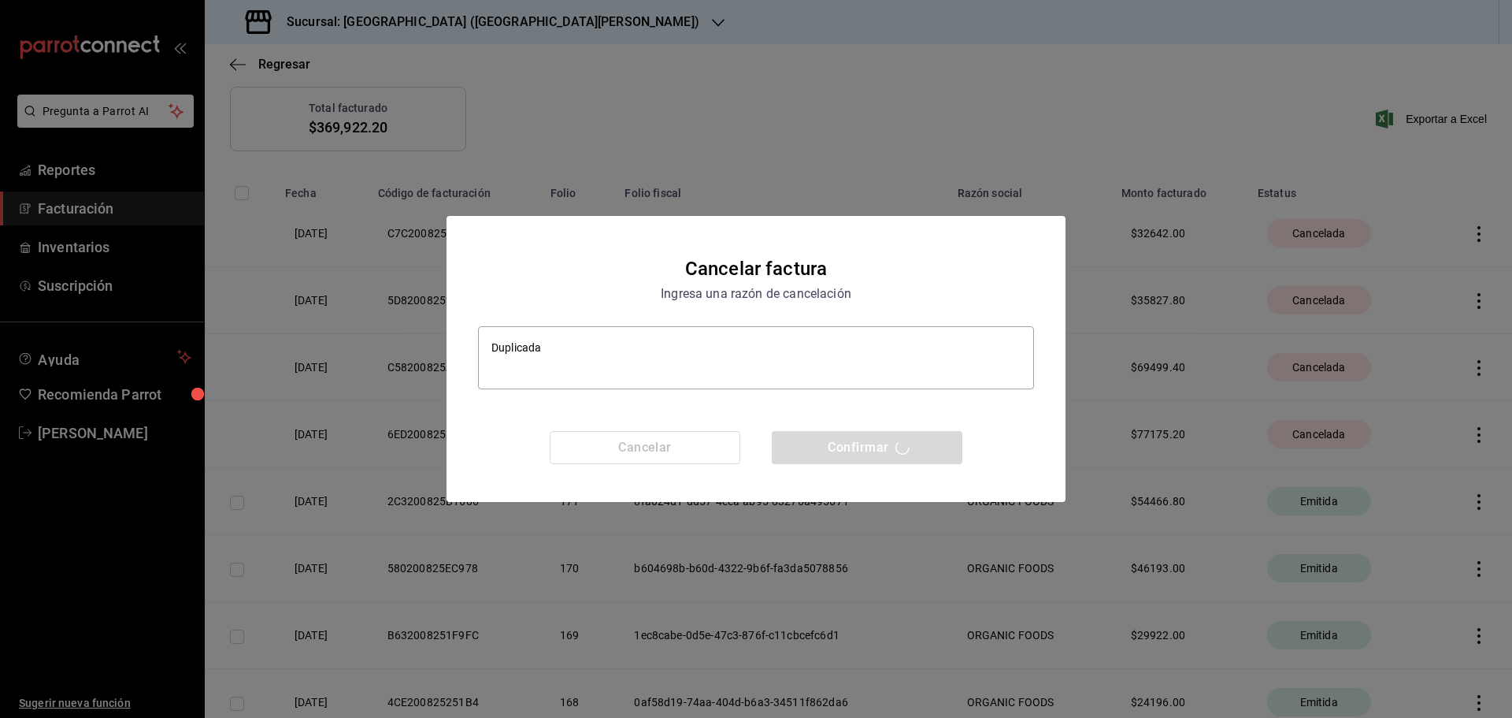
type textarea "x"
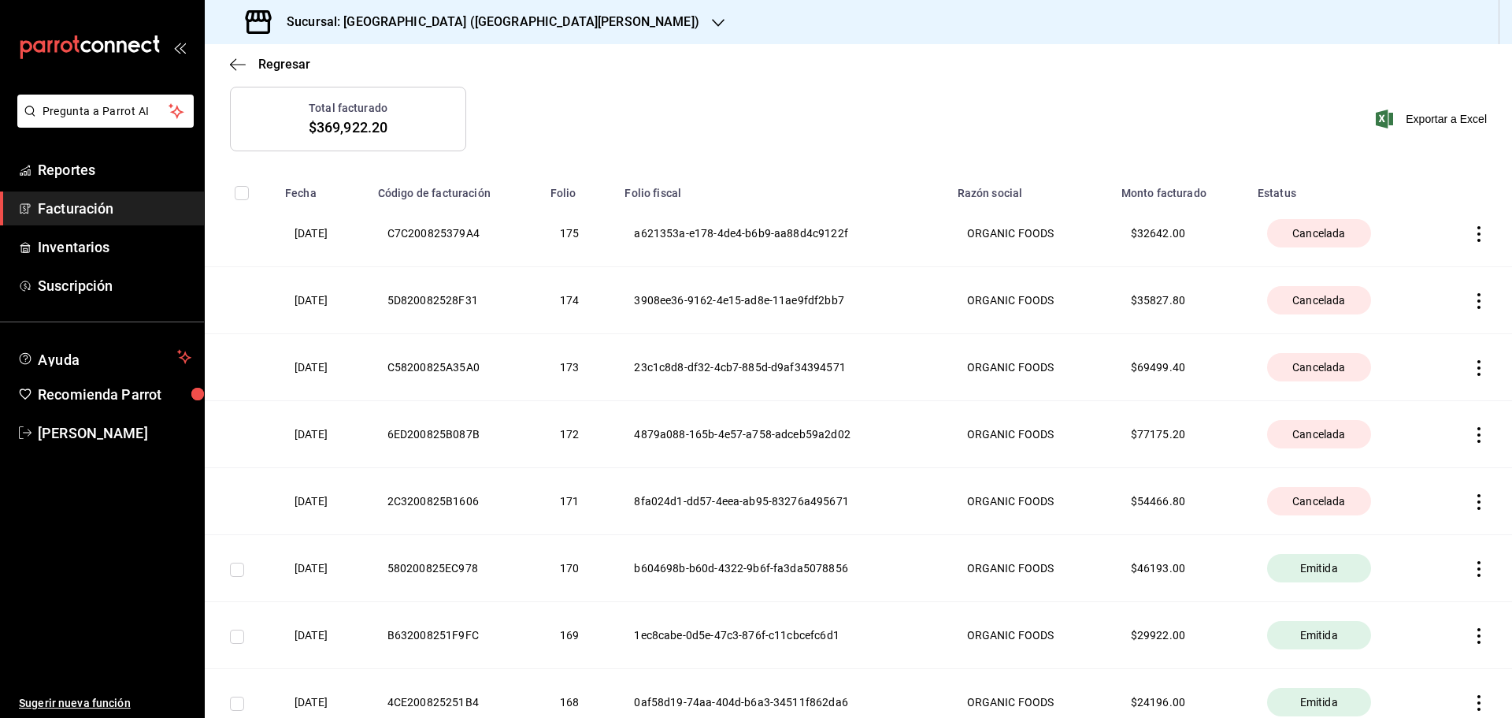
click at [1478, 567] on icon "button" at bounding box center [1479, 569] width 3 height 16
click at [1419, 606] on div "Cancelar factura" at bounding box center [1396, 609] width 81 height 13
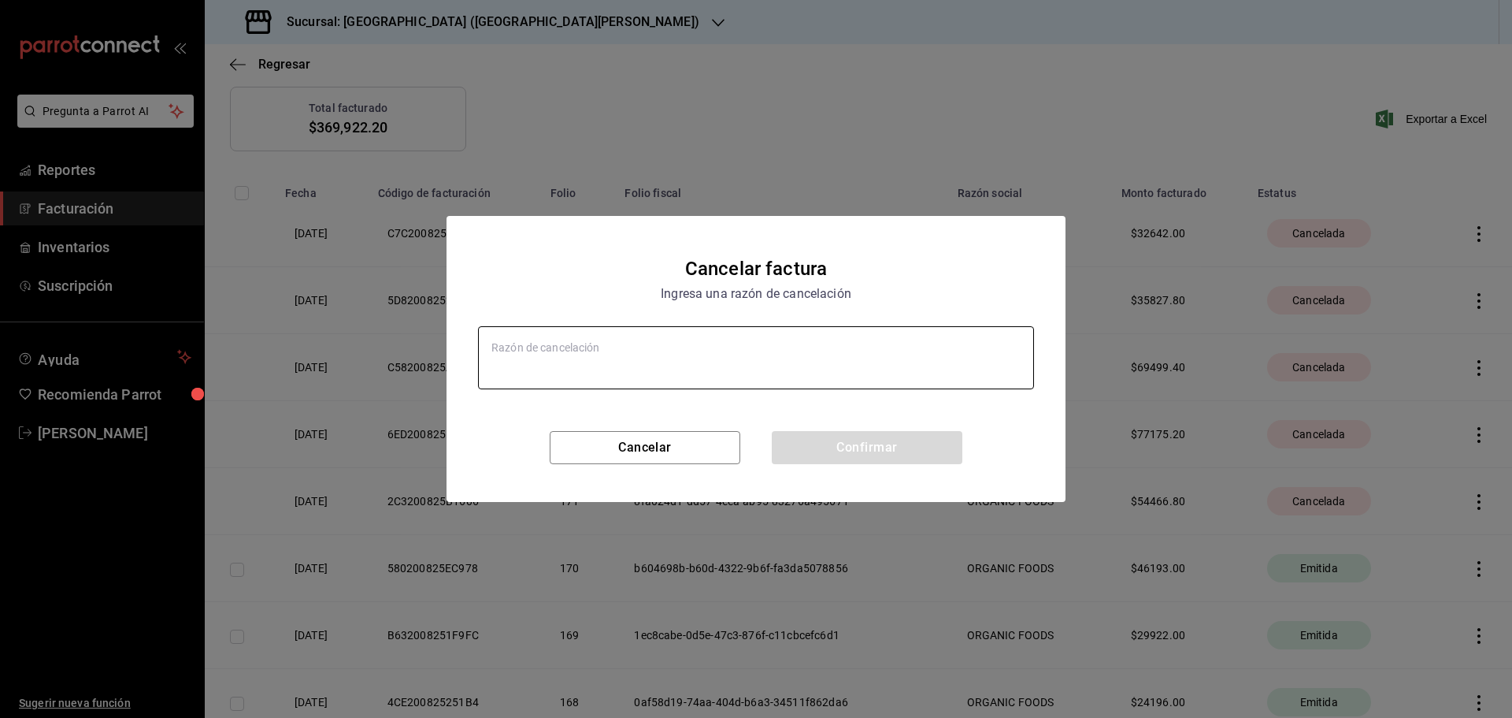
type textarea "x"
click at [636, 361] on textarea at bounding box center [756, 357] width 556 height 63
paste textarea "Duplicada"
type textarea "Duplicada"
type textarea "x"
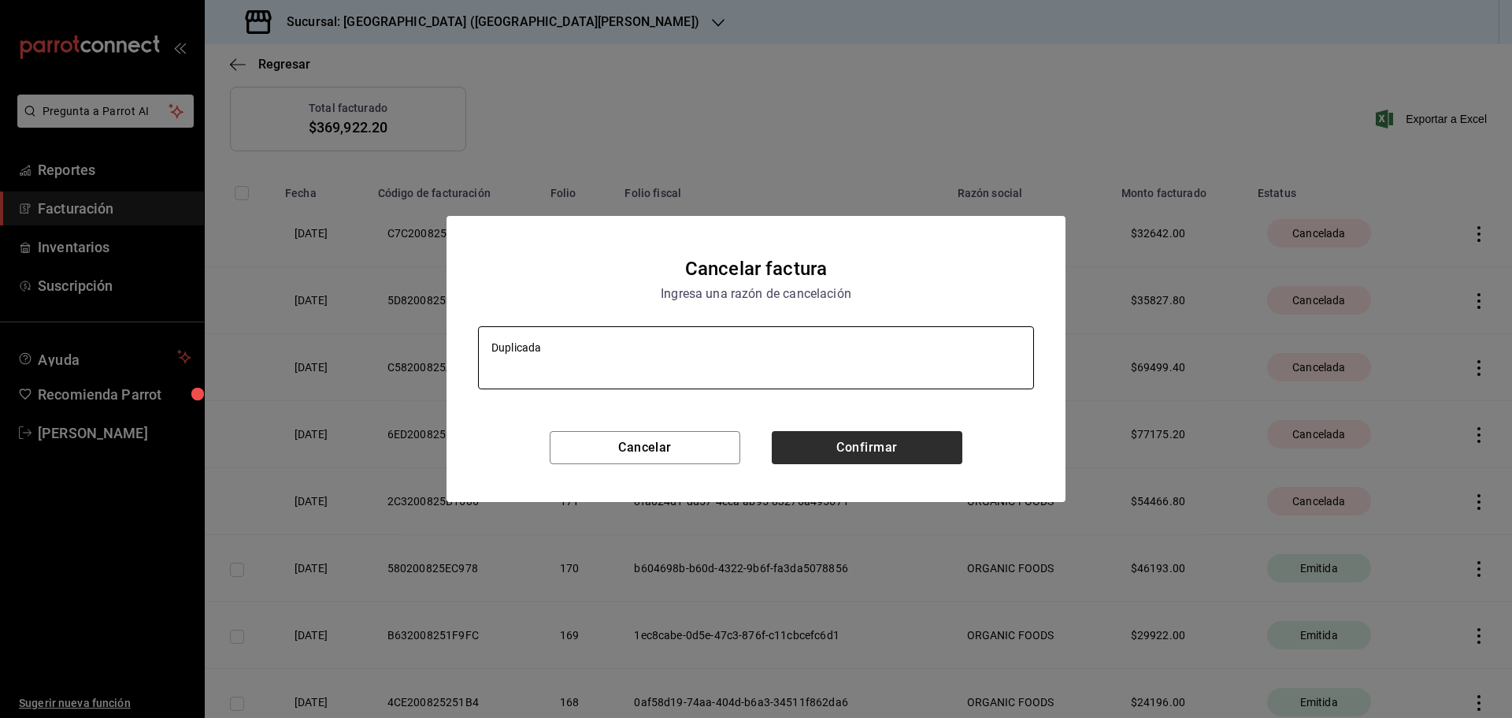
type textarea "Duplicada"
click at [833, 454] on button "Confirmar" at bounding box center [867, 447] width 191 height 33
type textarea "x"
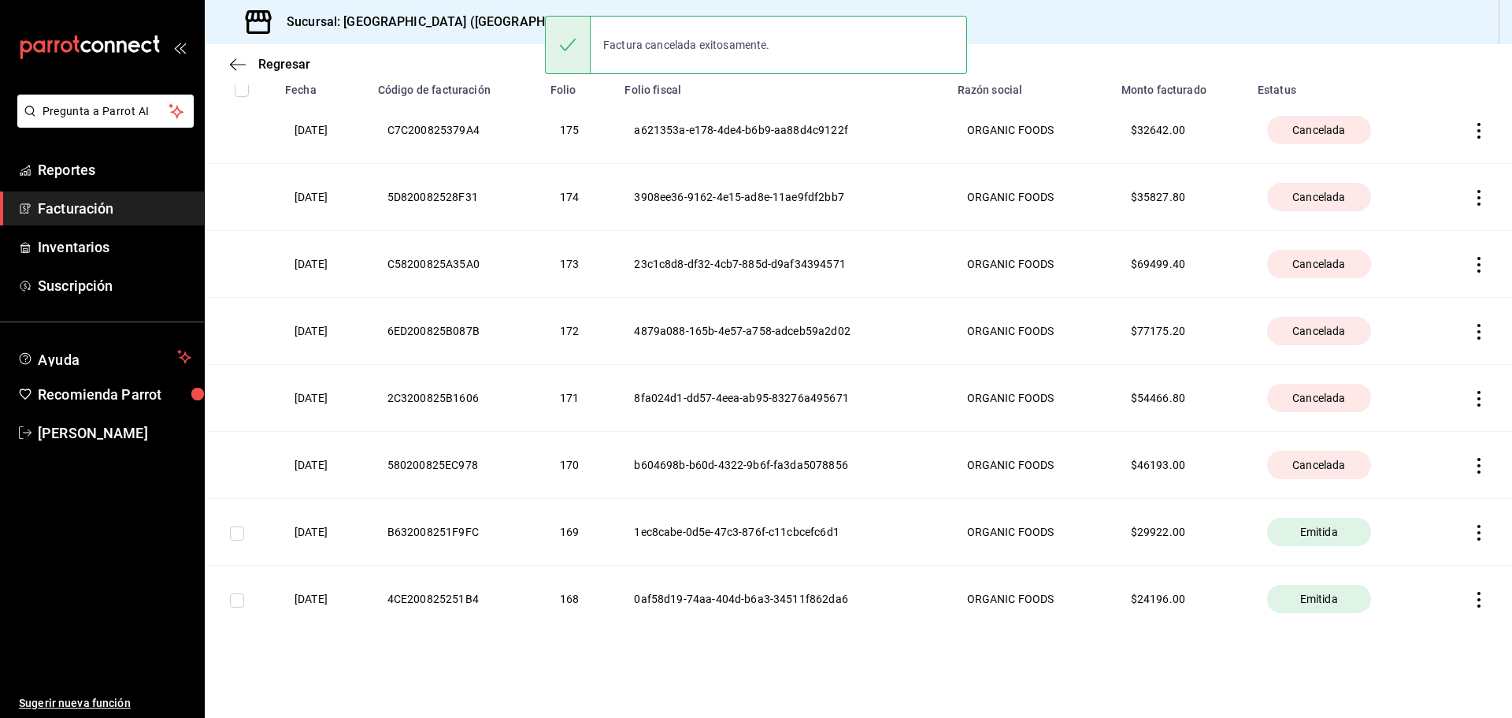
scroll to position [263, 0]
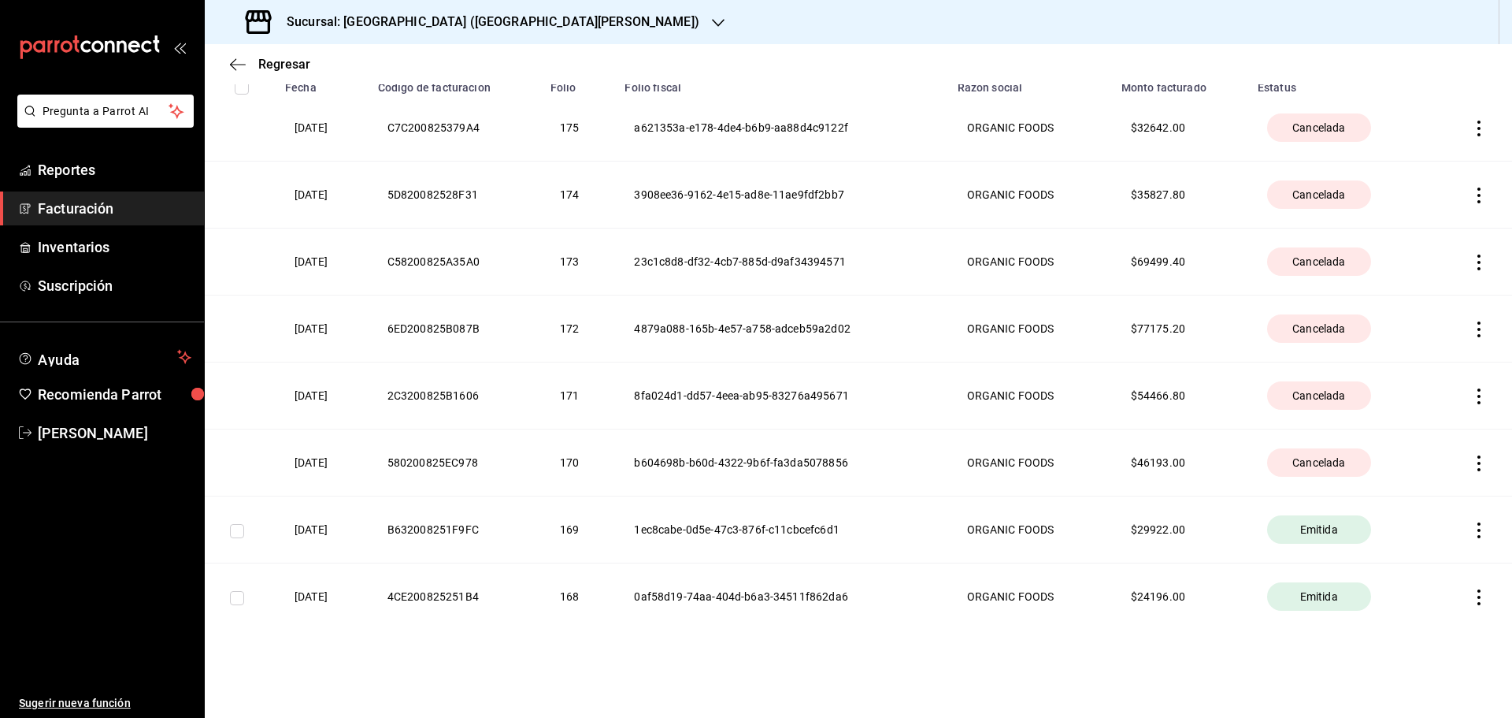
click at [1471, 529] on icon "button" at bounding box center [1479, 530] width 16 height 16
click at [1434, 569] on div "Cancelar factura" at bounding box center [1396, 570] width 81 height 13
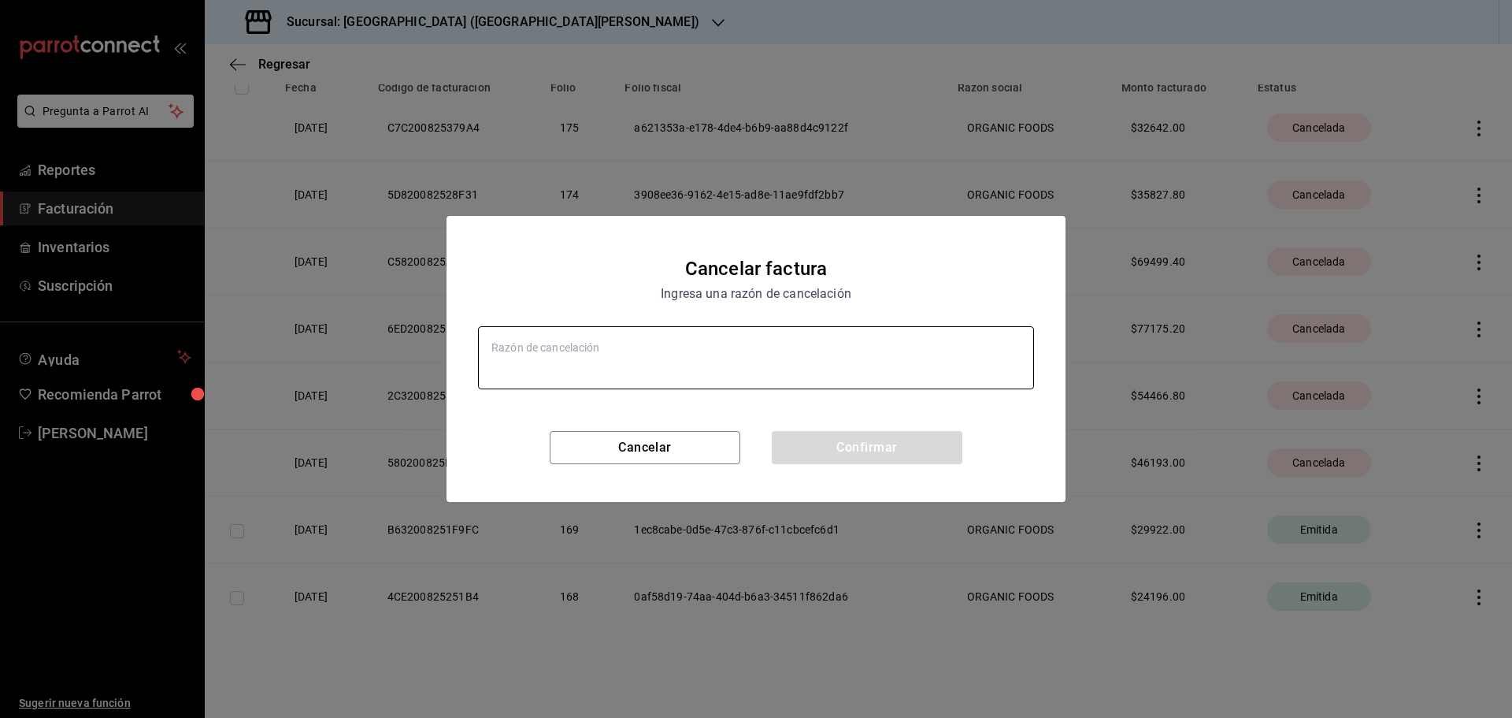
type textarea "x"
click at [796, 358] on textarea at bounding box center [756, 357] width 556 height 63
paste textarea "Duplicada"
type textarea "Duplicada"
type textarea "x"
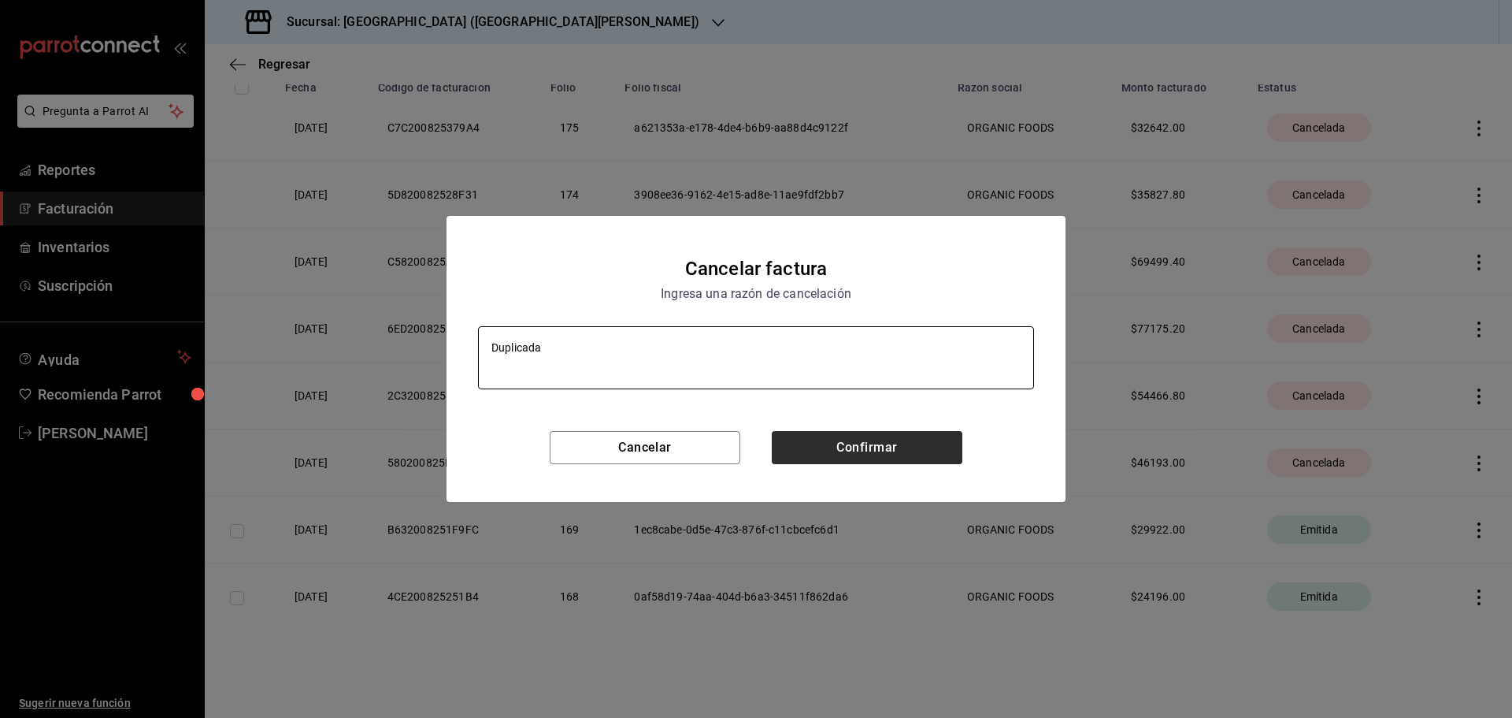
type textarea "Duplicada"
click at [836, 440] on button "Confirmar" at bounding box center [867, 447] width 191 height 33
click at [1470, 601] on div "Cancelar factura Ingresa una razón de cancelación Duplicada x Cancelar Confirmar" at bounding box center [756, 359] width 1512 height 718
type textarea "x"
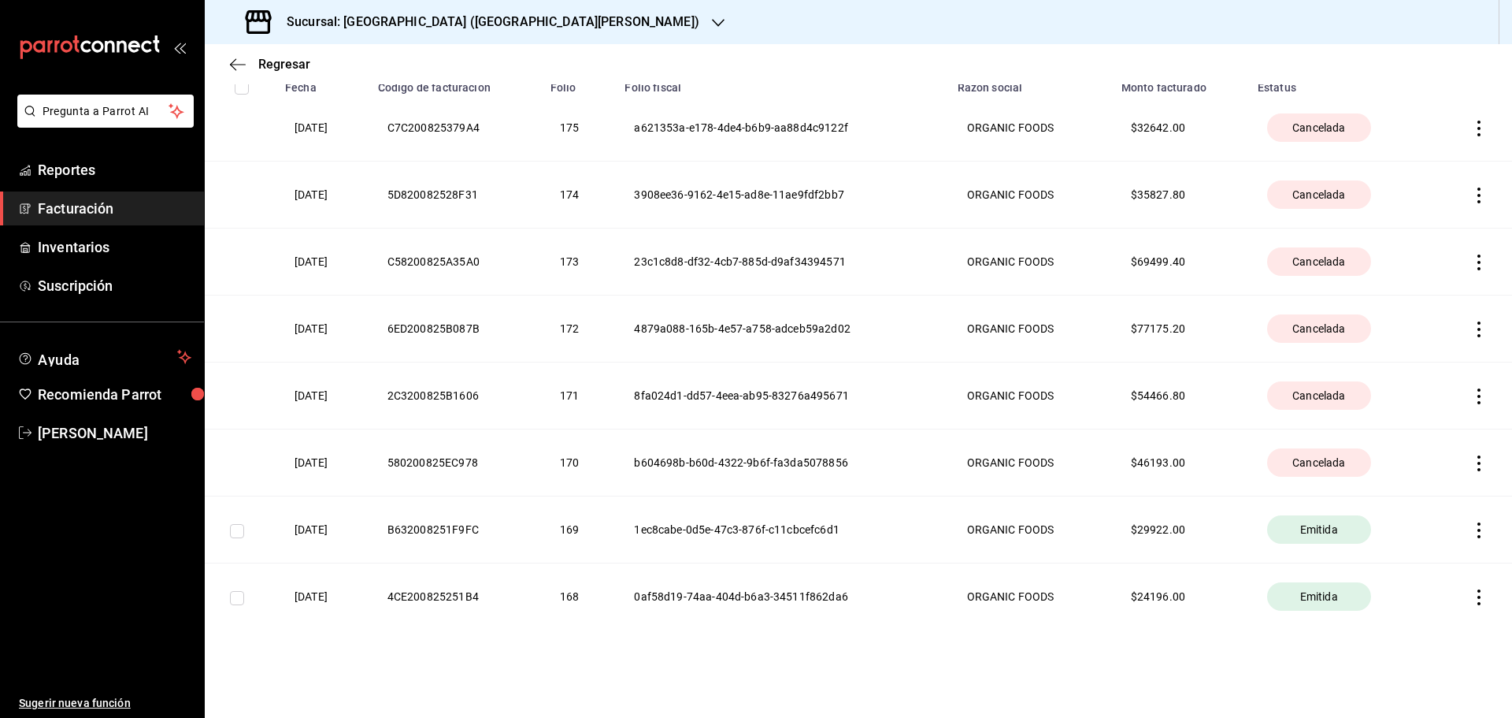
click at [1471, 601] on icon "button" at bounding box center [1479, 597] width 16 height 16
click at [1409, 634] on div "Cancelar factura" at bounding box center [1396, 637] width 81 height 13
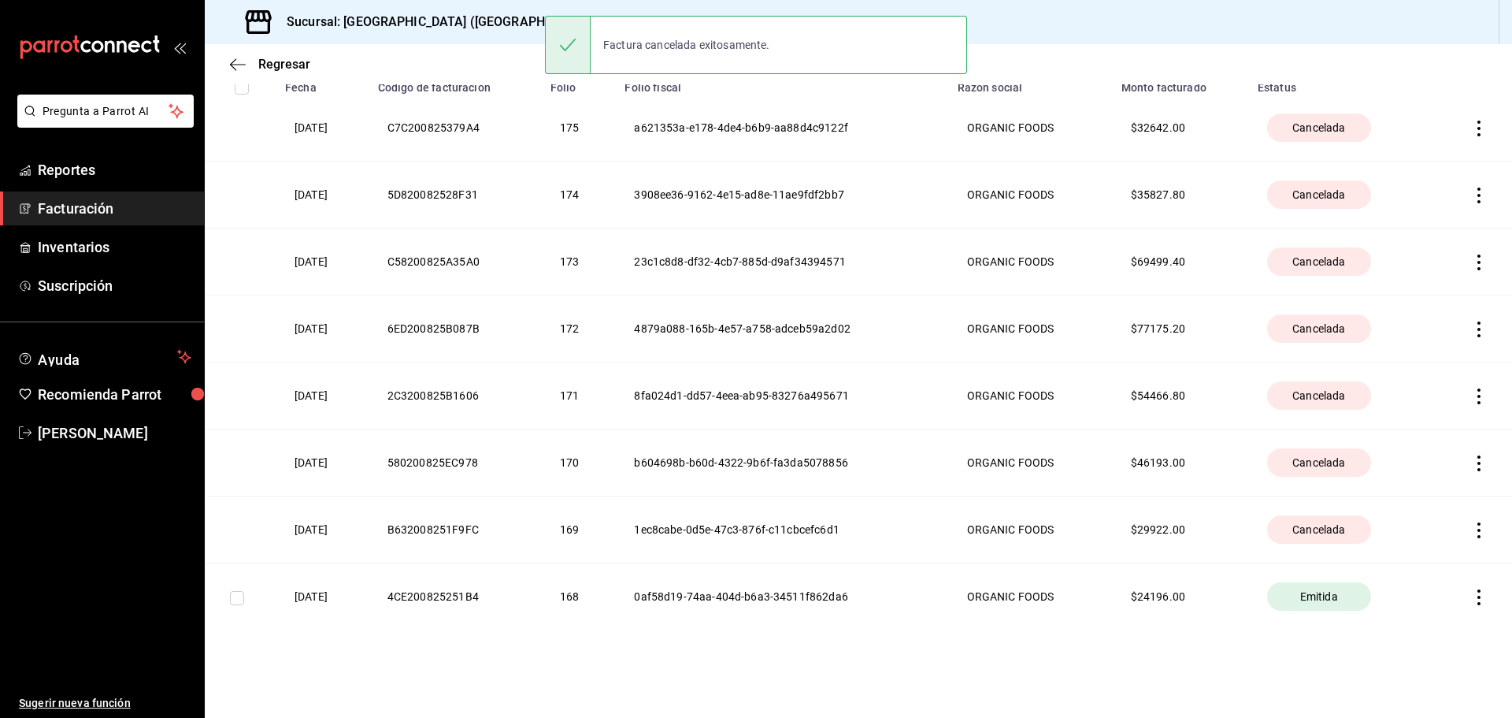
type textarea "x"
click at [1471, 599] on icon "button" at bounding box center [1479, 597] width 16 height 16
click at [1400, 638] on div "Cancelar factura" at bounding box center [1396, 637] width 81 height 13
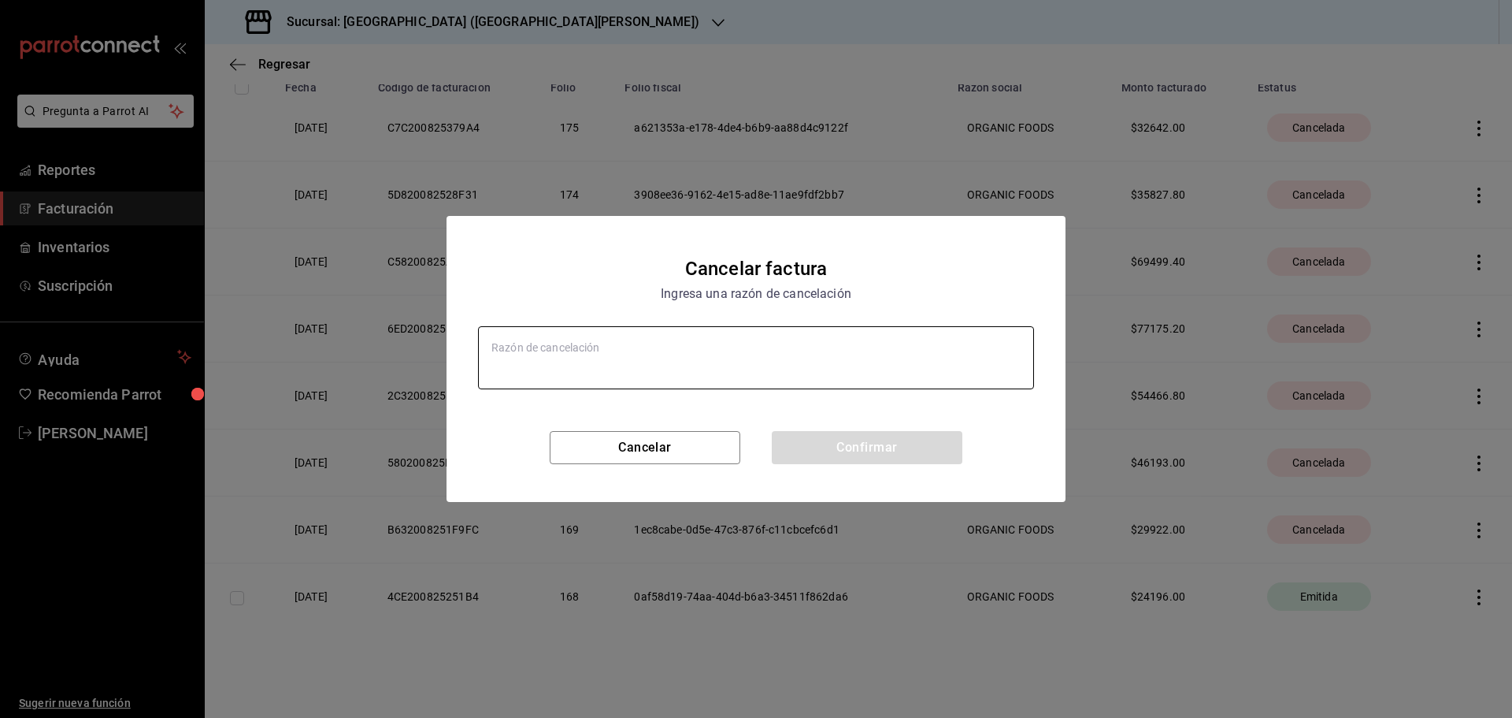
type textarea "x"
click at [668, 363] on textarea at bounding box center [756, 357] width 556 height 63
paste textarea "Duplicada"
type textarea "Duplicada"
type textarea "x"
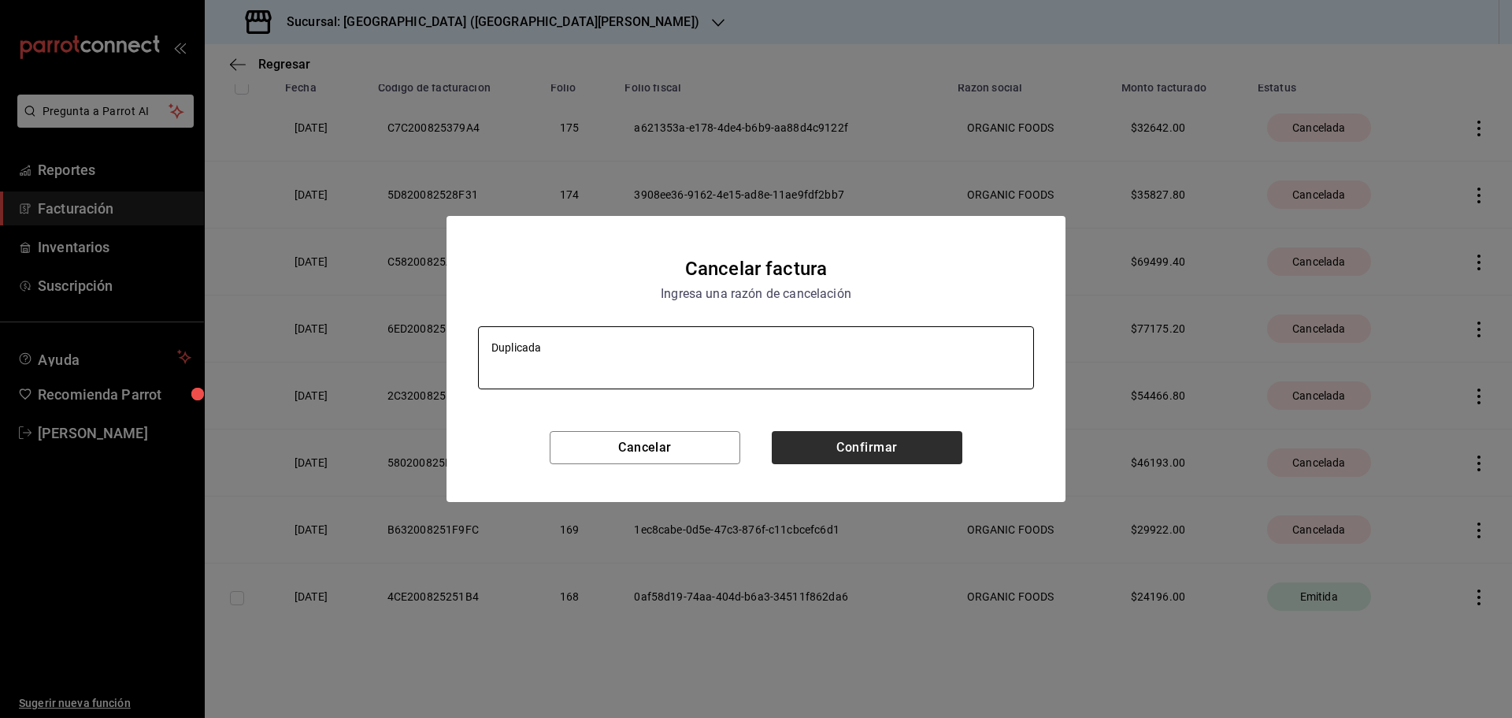
type textarea "Duplicada"
click at [847, 449] on button "Confirmar" at bounding box center [867, 447] width 191 height 33
type textarea "x"
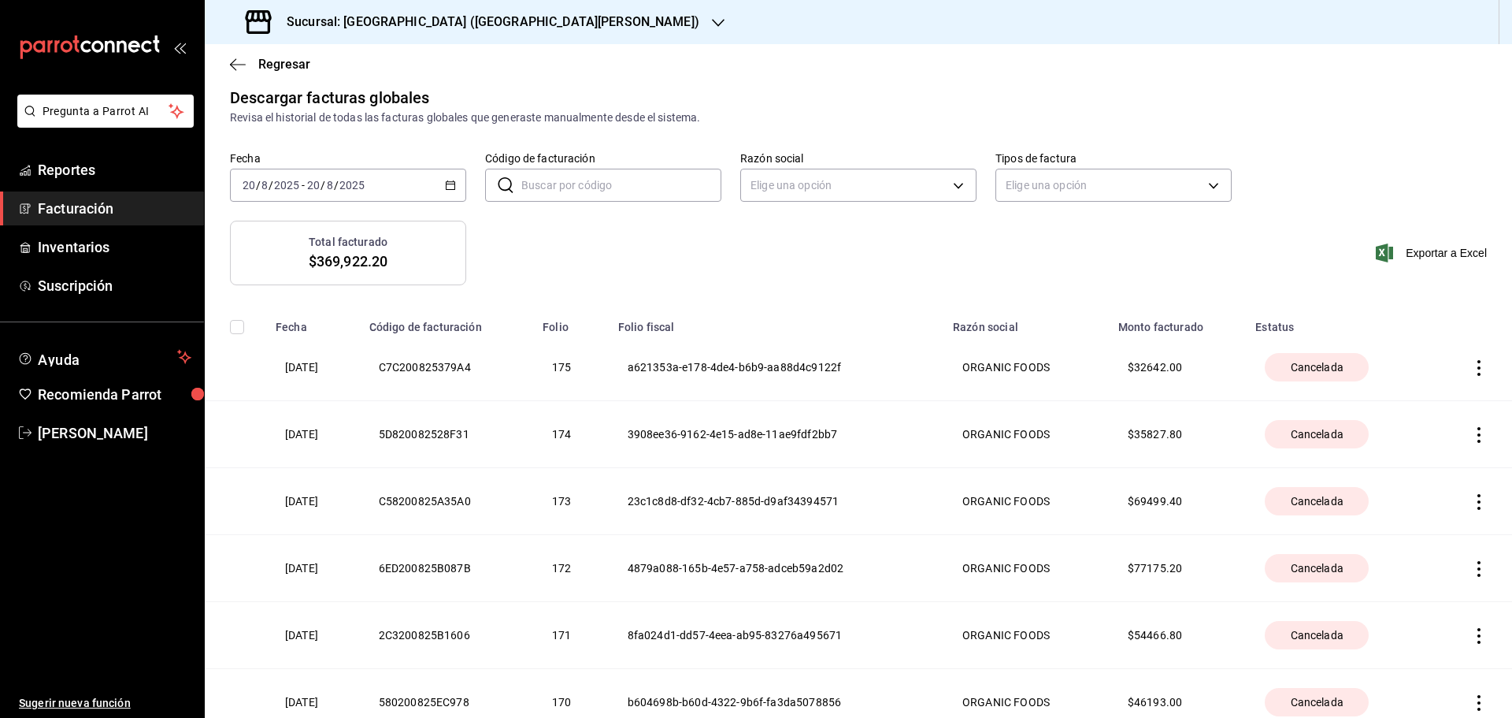
scroll to position [0, 0]
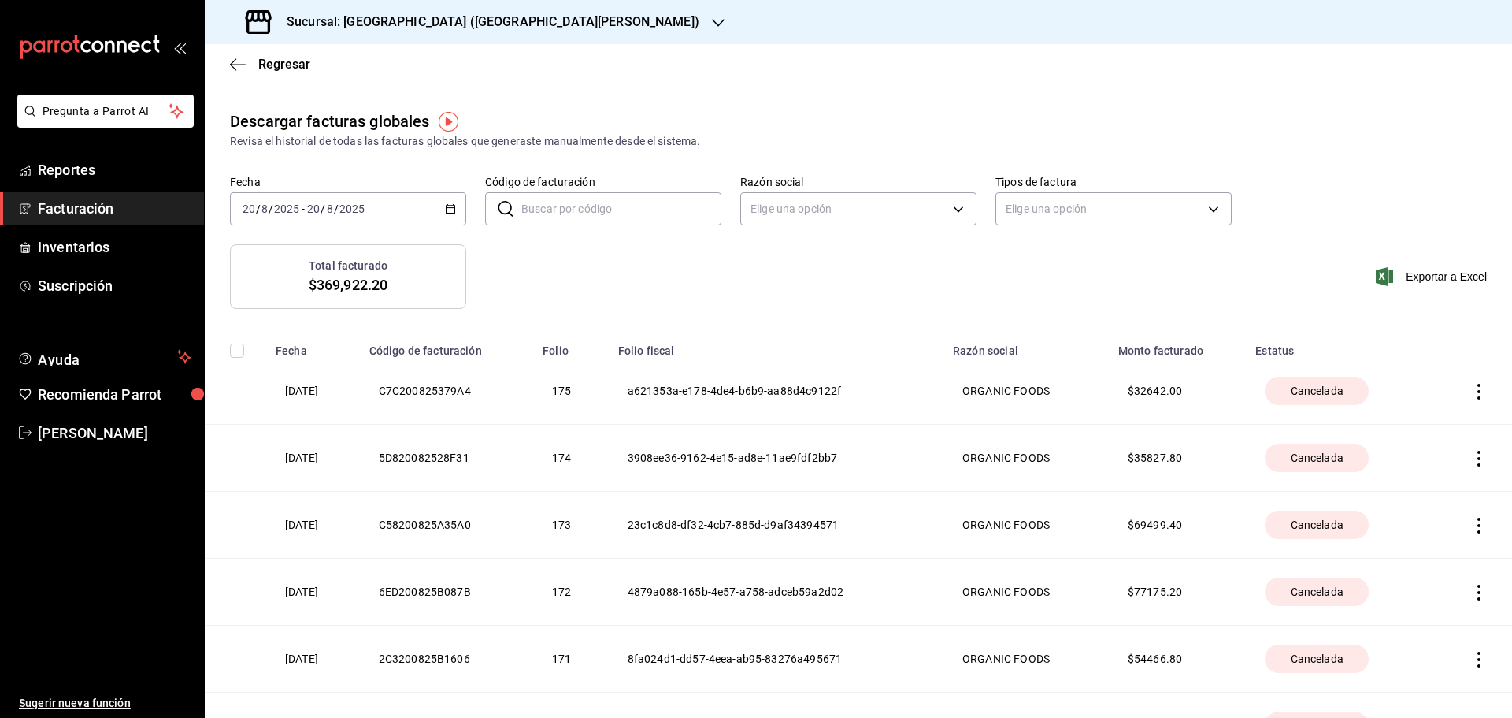
click at [85, 210] on span "Facturación" at bounding box center [115, 208] width 154 height 21
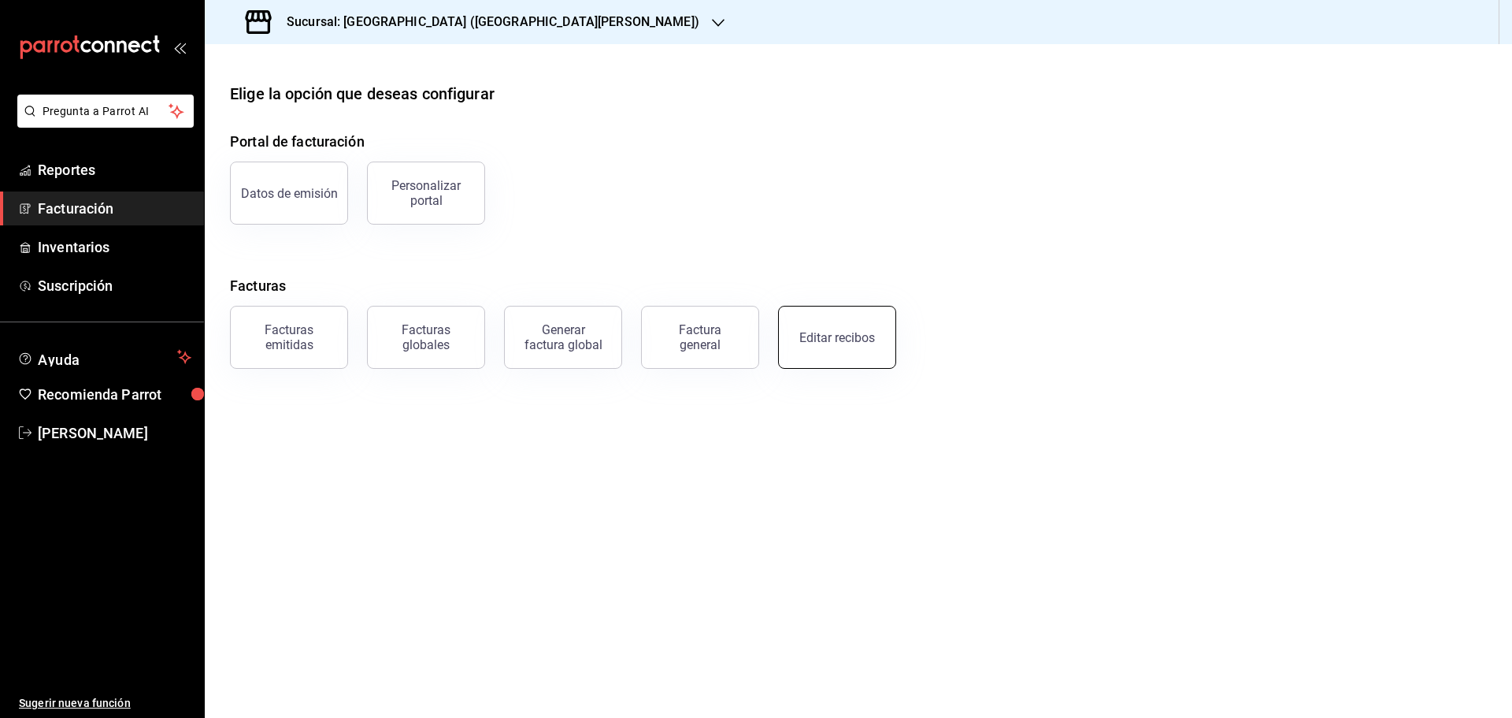
click at [795, 345] on button "Editar recibos" at bounding box center [837, 337] width 118 height 63
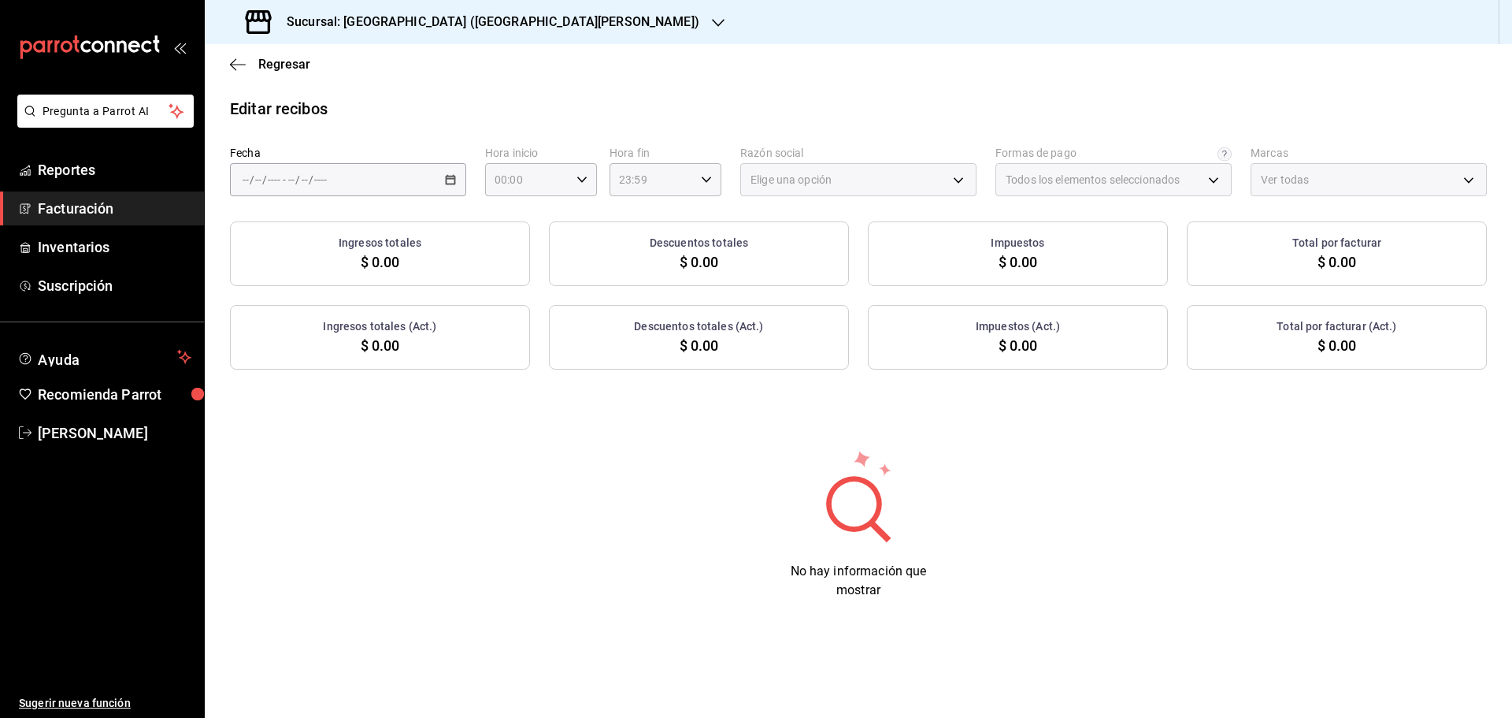
type input "ff5ee2f7-7a19-4ed4-8803-b41822cf2980"
click at [450, 180] on icon "button" at bounding box center [450, 179] width 11 height 11
click at [448, 180] on icon "button" at bounding box center [450, 179] width 11 height 11
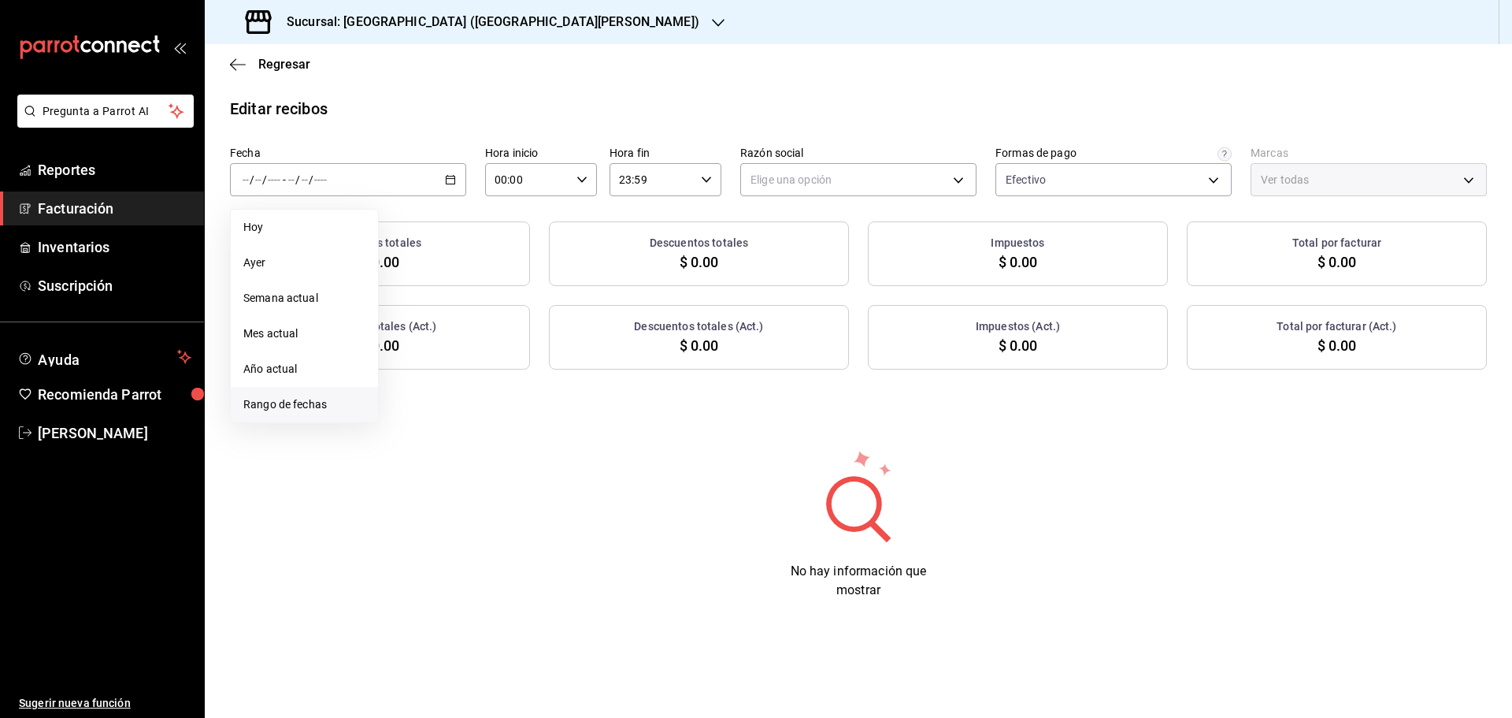
click at [304, 399] on span "Rango de fechas" at bounding box center [304, 404] width 122 height 17
click at [439, 348] on abbr "12" at bounding box center [439, 353] width 10 height 11
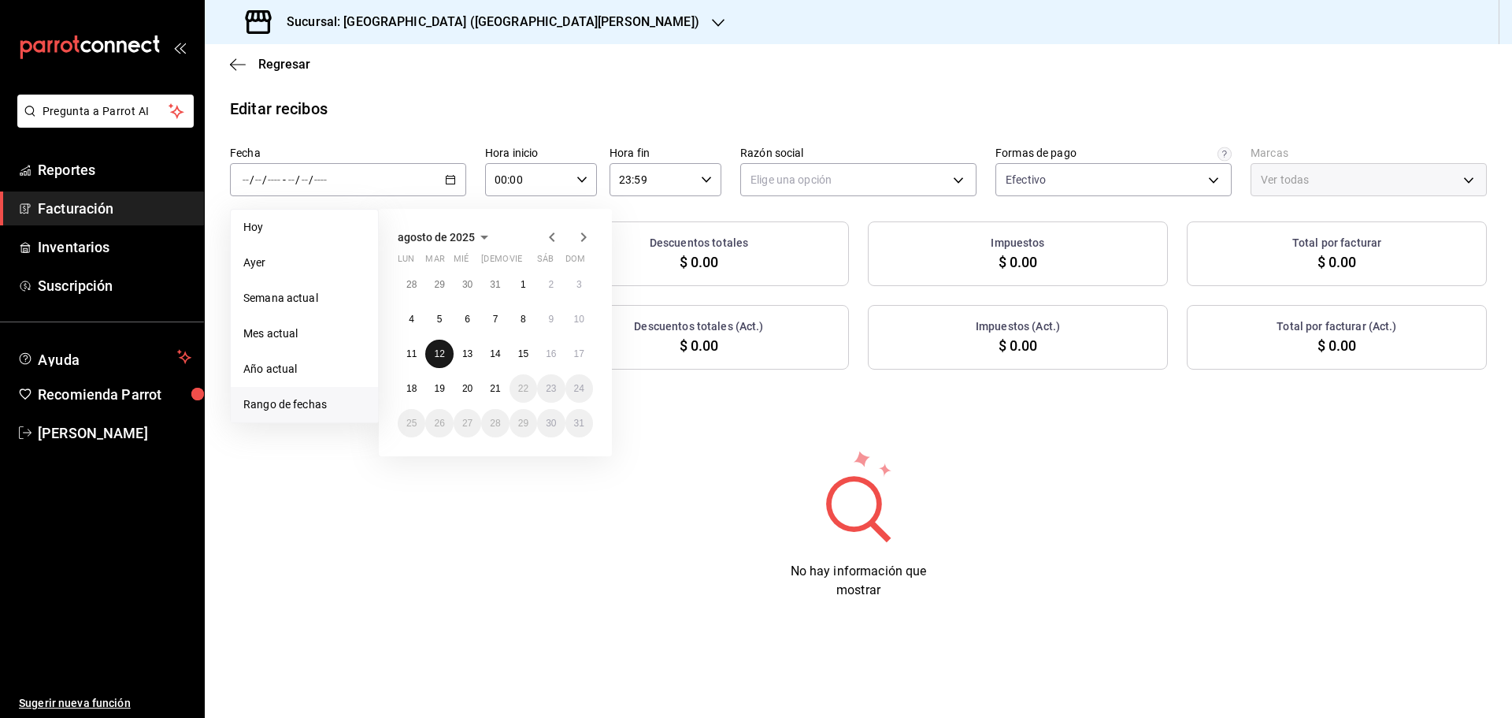
click at [439, 348] on abbr "12" at bounding box center [439, 353] width 10 height 11
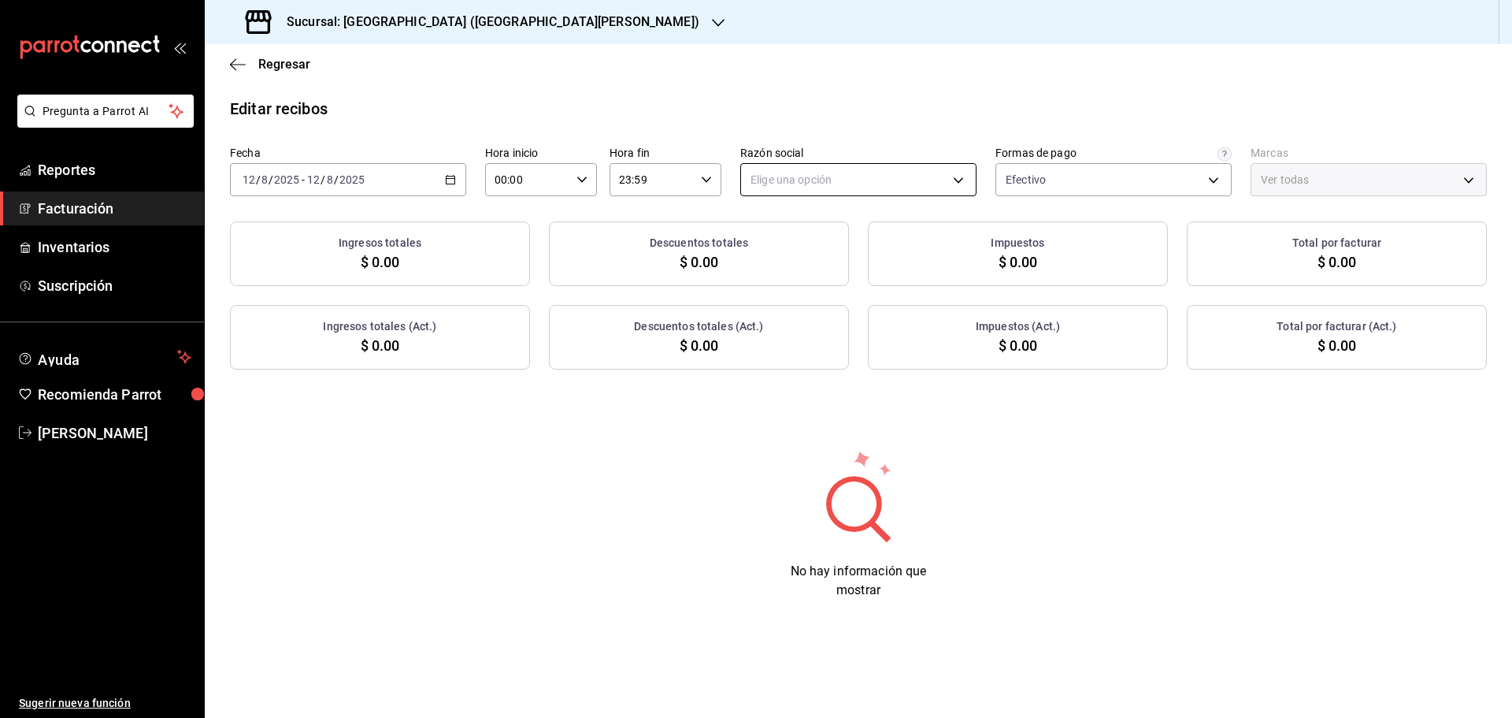
click at [866, 164] on body "Pregunta a Parrot AI Reportes Facturación Inventarios Suscripción Ayuda Recomie…" at bounding box center [756, 359] width 1512 height 718
click at [838, 252] on li "ORGANIC FOODS" at bounding box center [858, 259] width 235 height 29
type input "654927a2-fb95-458b-bd0a-9ffada75daa8"
type input "c2db145c-7f15-421d-baa5-27fbbe9efb3f"
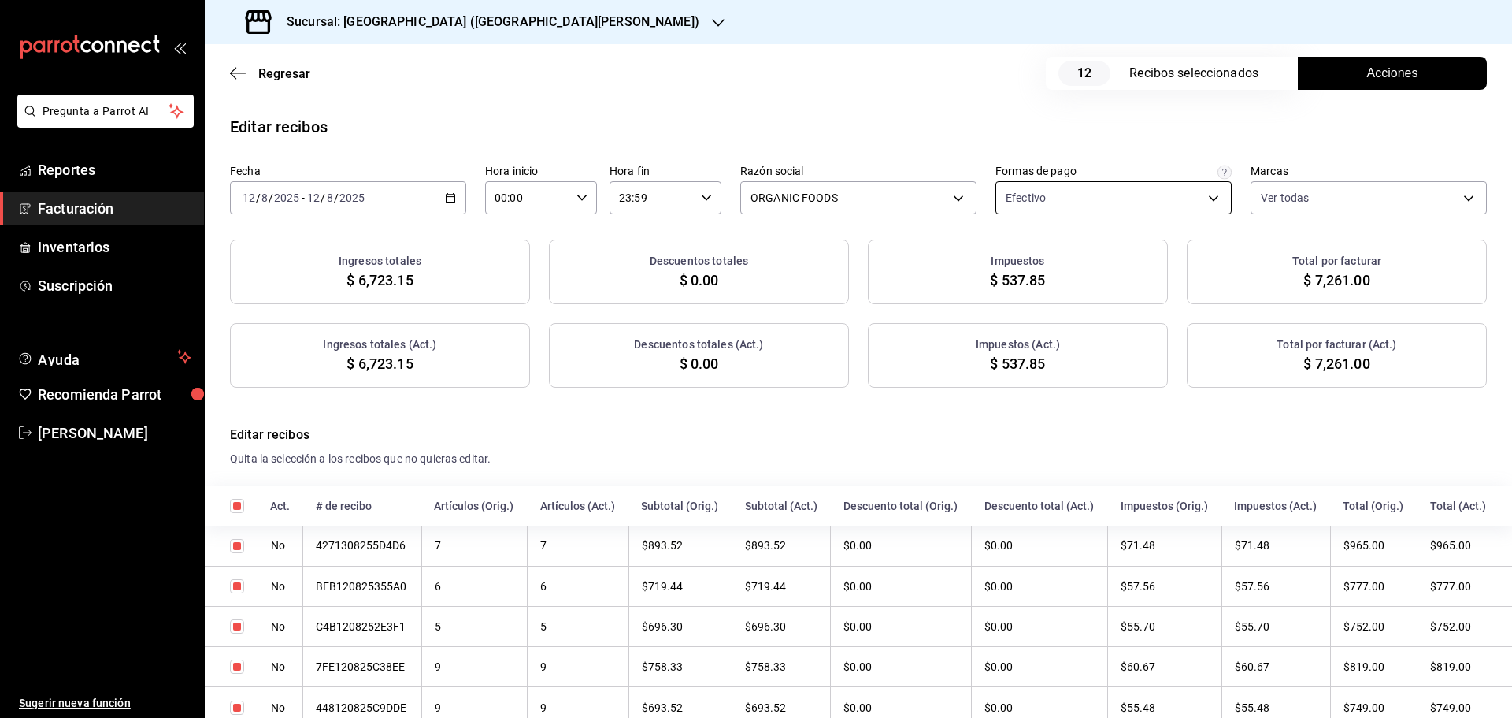
click at [1077, 182] on body "Pregunta a Parrot AI Reportes Facturación Inventarios Suscripción Ayuda Recomie…" at bounding box center [756, 359] width 1512 height 718
click at [1092, 389] on span "Pago con Dolar" at bounding box center [1124, 393] width 184 height 17
type input "ff5ee2f7-7a19-4ed4-8803-b41822cf2980,2c9a8fa1-4910-4c9c-93ce-7387d3e85a13"
checkbox input "true"
click at [1210, 127] on div at bounding box center [756, 359] width 1512 height 718
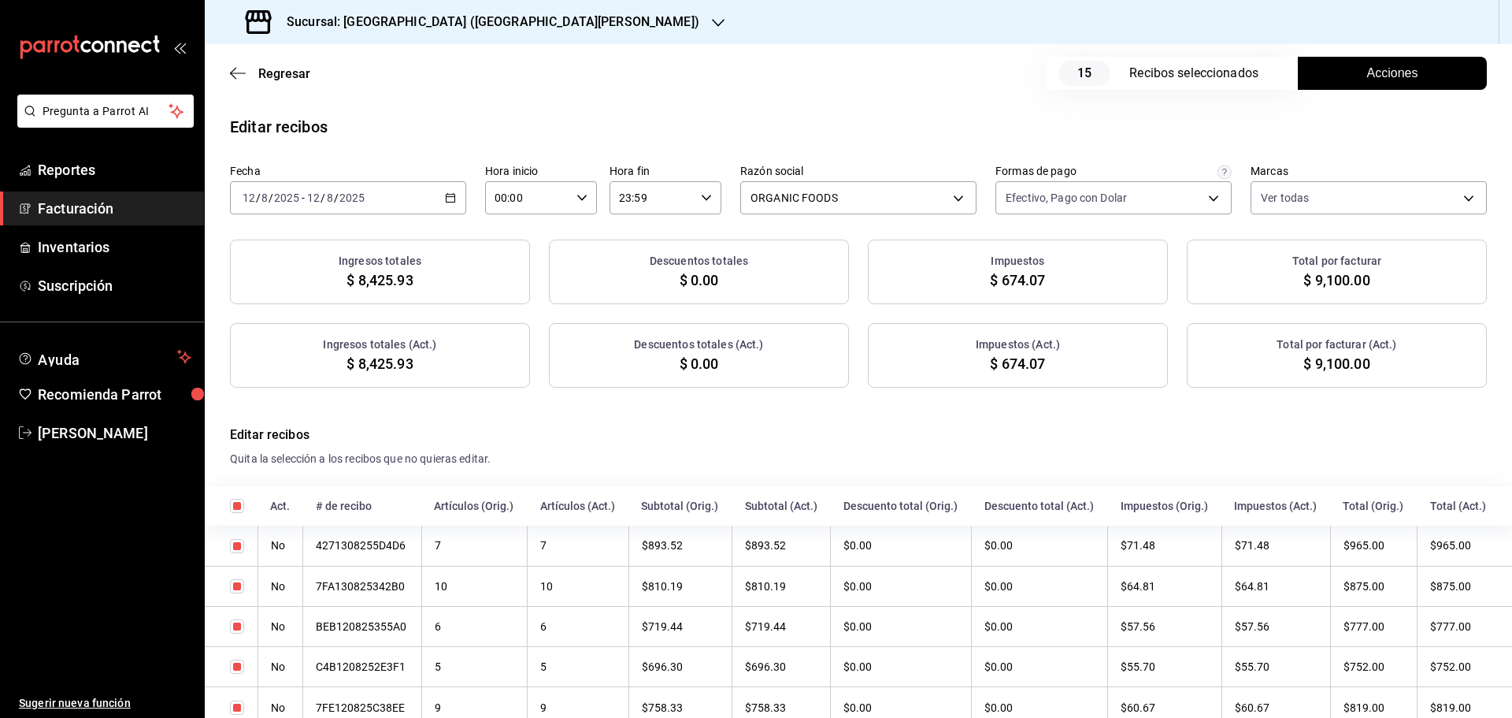
click at [1380, 78] on span "Acciones" at bounding box center [1392, 73] width 51 height 19
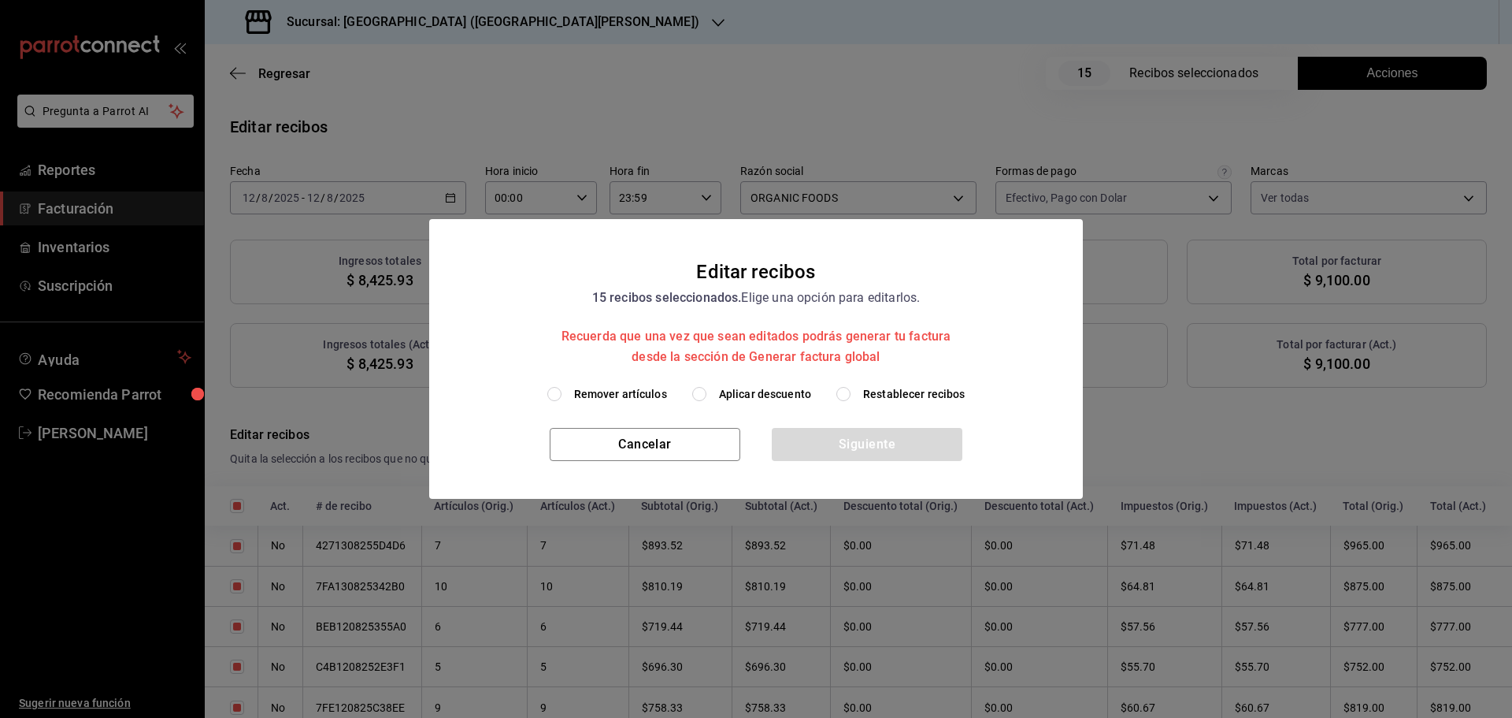
click at [874, 391] on span "Restablecer recibos" at bounding box center [914, 394] width 102 height 17
click at [851, 391] on input "Restablecer recibos" at bounding box center [843, 394] width 14 height 14
radio input "true"
click at [873, 440] on button "Siguiente" at bounding box center [867, 444] width 191 height 33
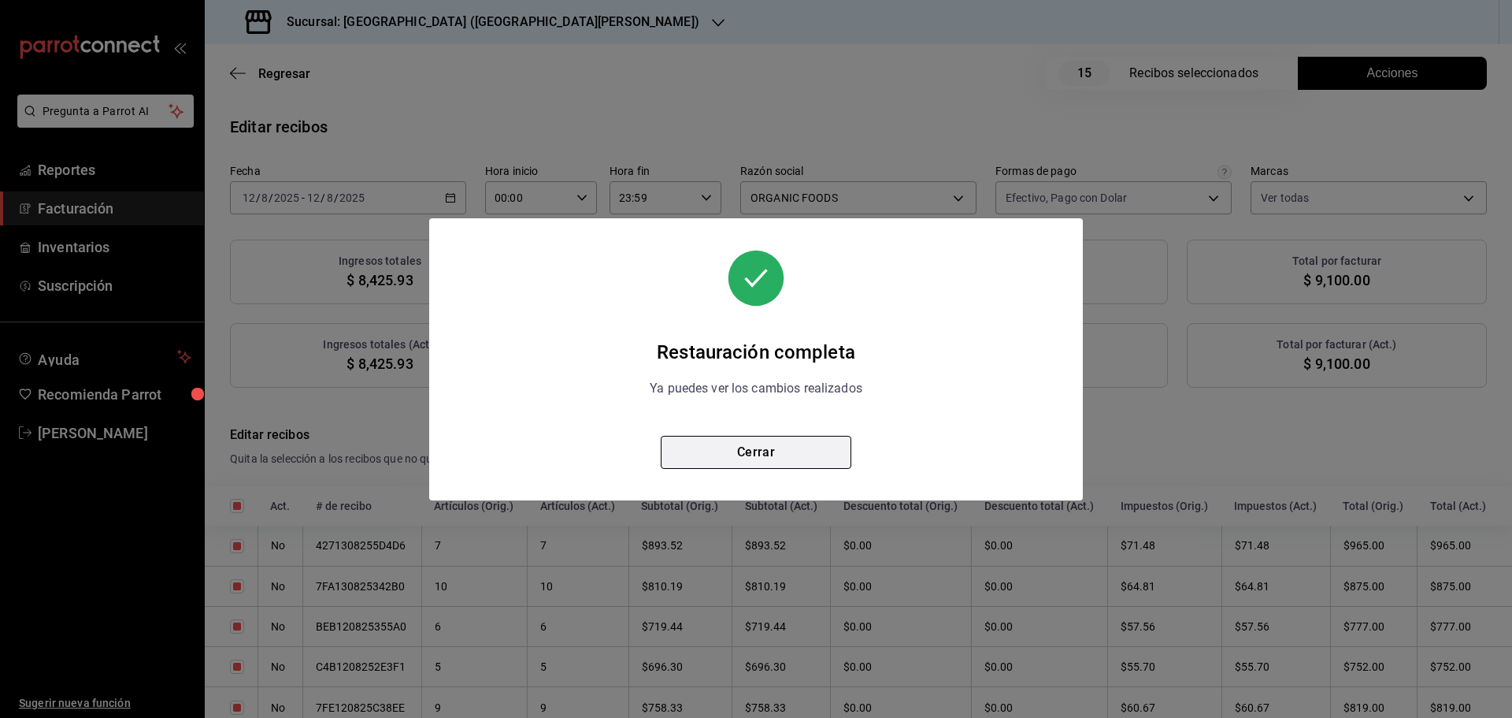
click at [786, 462] on button "Cerrar" at bounding box center [756, 452] width 191 height 33
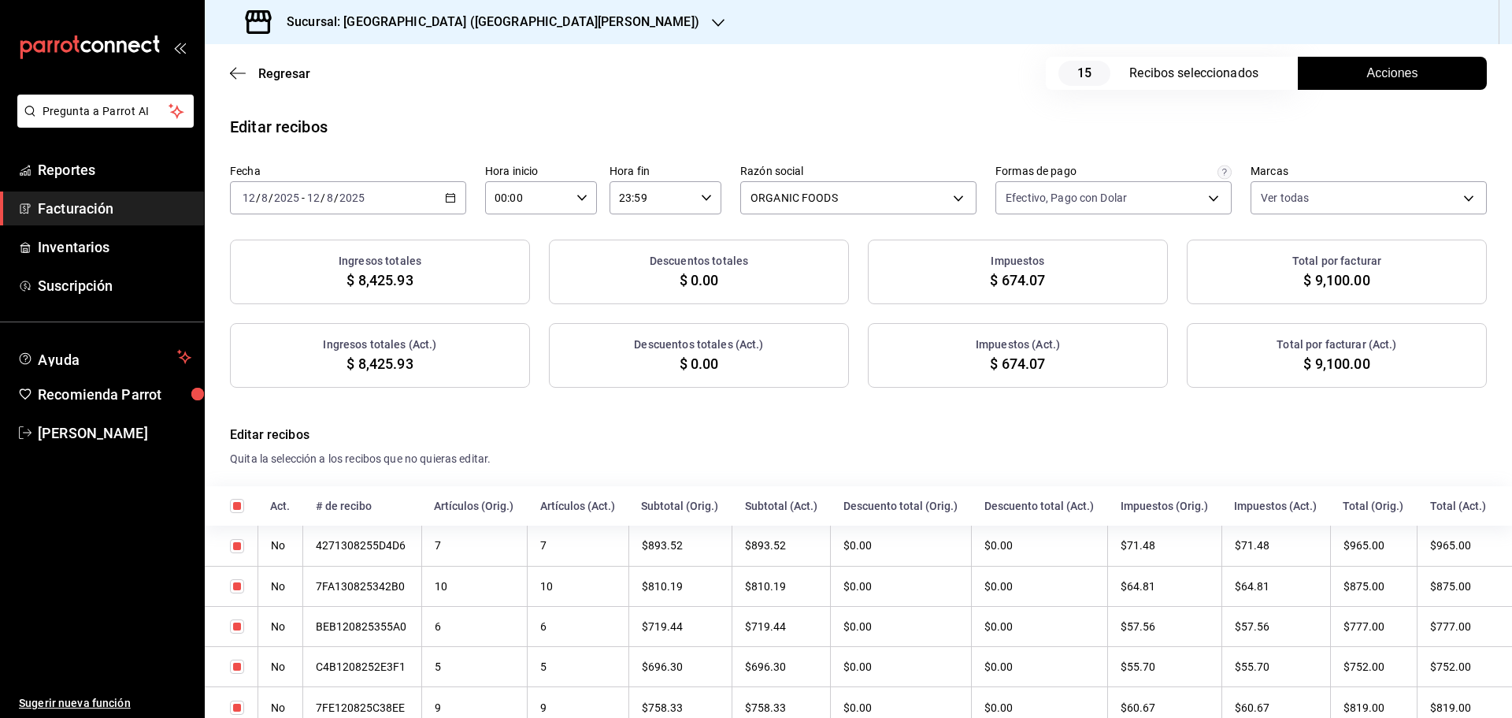
click at [1340, 81] on button "Acciones" at bounding box center [1392, 73] width 189 height 33
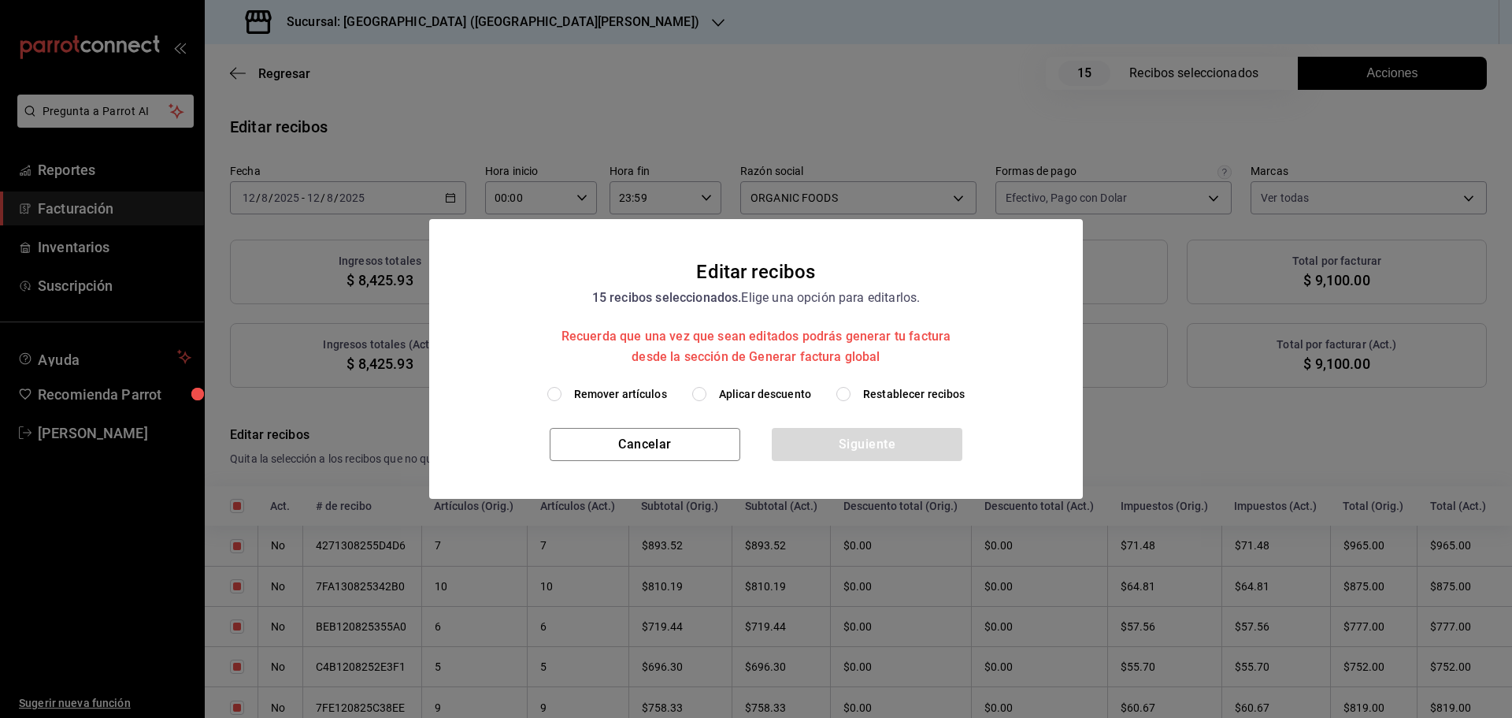
click at [784, 393] on span "Aplicar descuento" at bounding box center [765, 394] width 92 height 17
click at [707, 393] on input "Aplicar descuento" at bounding box center [699, 394] width 14 height 14
radio input "true"
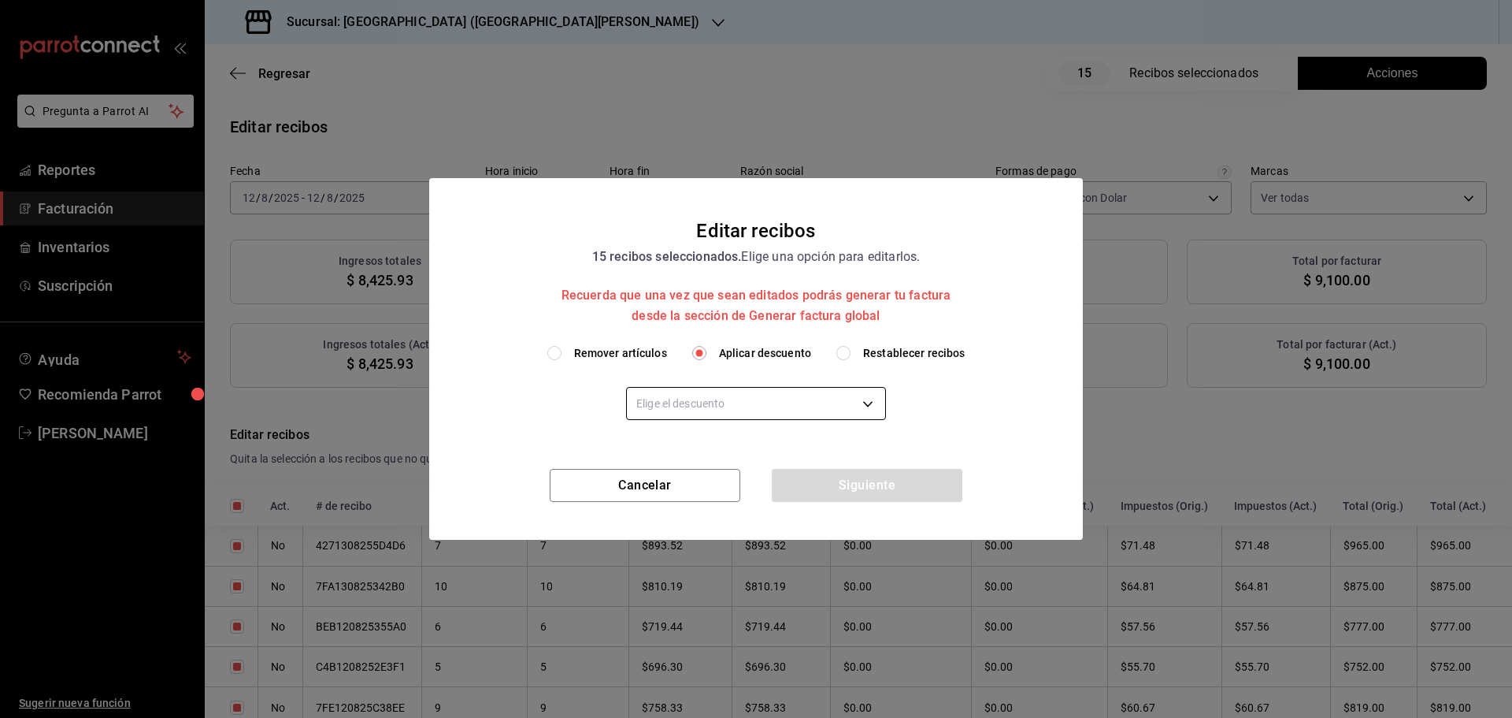
click at [769, 395] on body "Pregunta a Parrot AI Reportes Facturación Inventarios Suscripción Ayuda Recomie…" at bounding box center [756, 359] width 1512 height 718
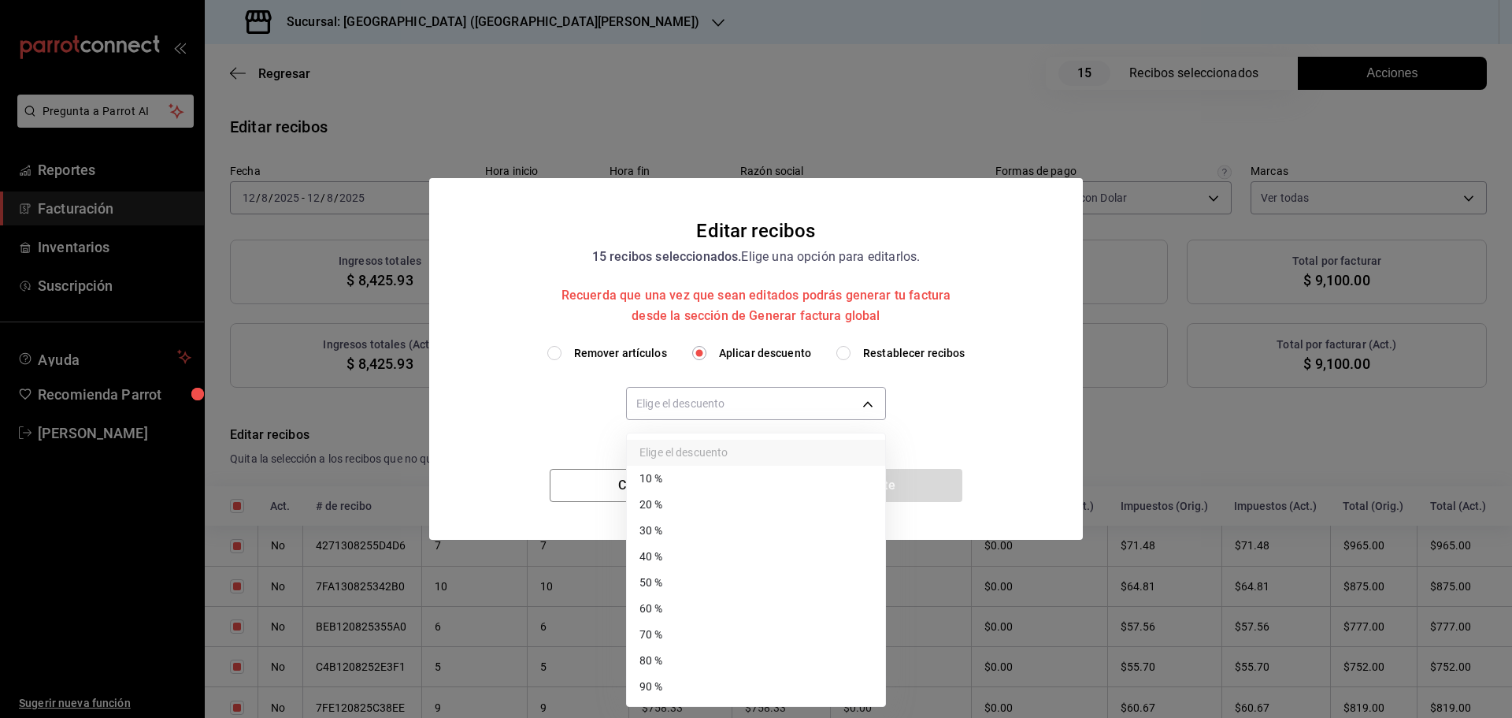
click at [1034, 381] on div at bounding box center [756, 359] width 1512 height 718
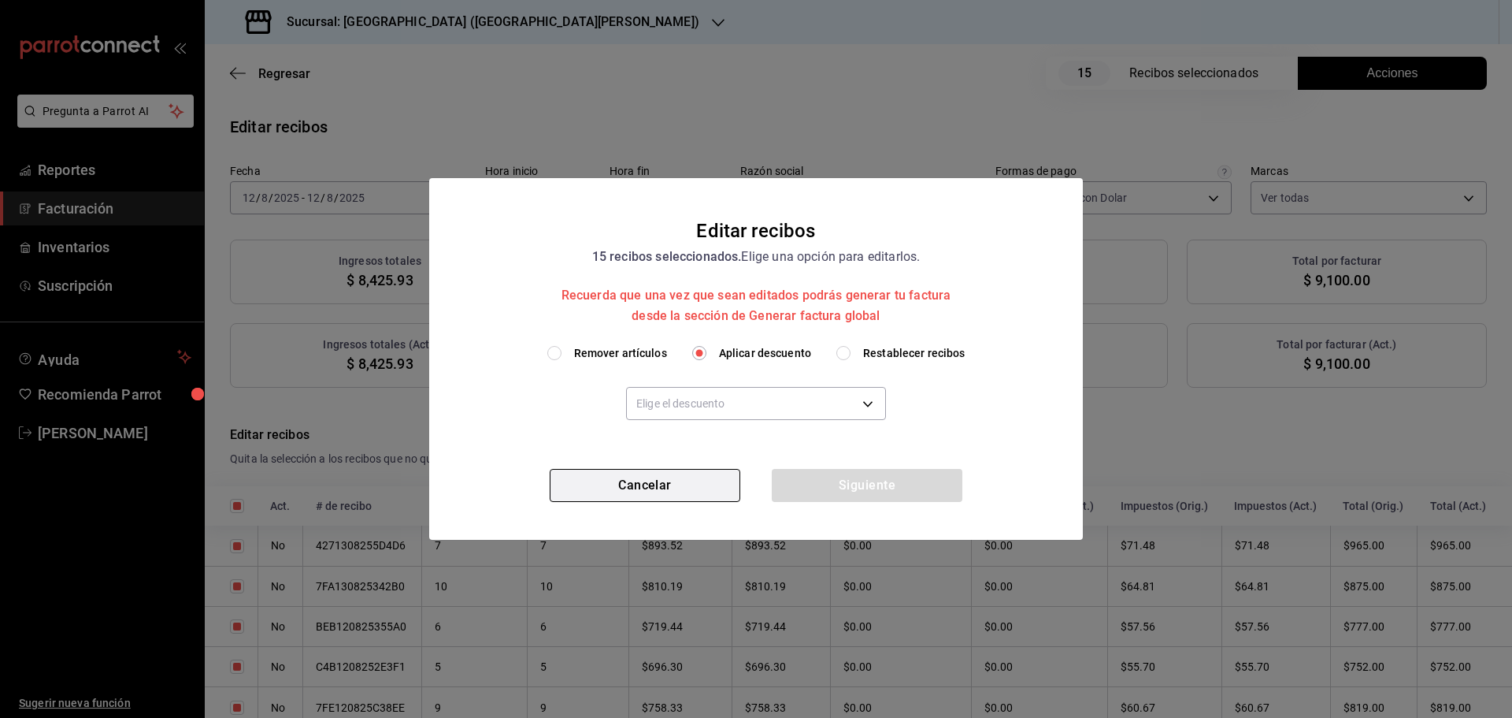
click at [655, 470] on button "Cancelar" at bounding box center [645, 485] width 191 height 33
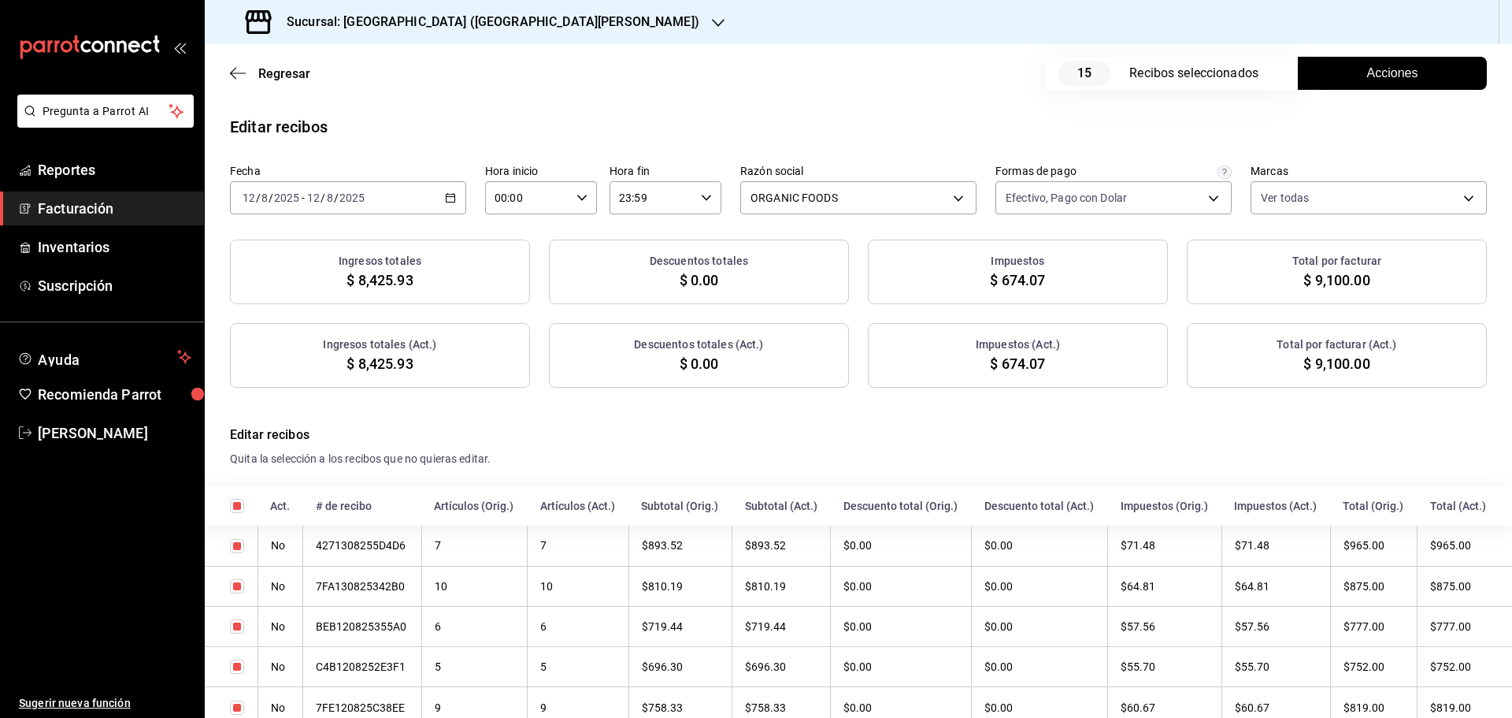
click at [1381, 76] on span "Acciones" at bounding box center [1392, 73] width 51 height 19
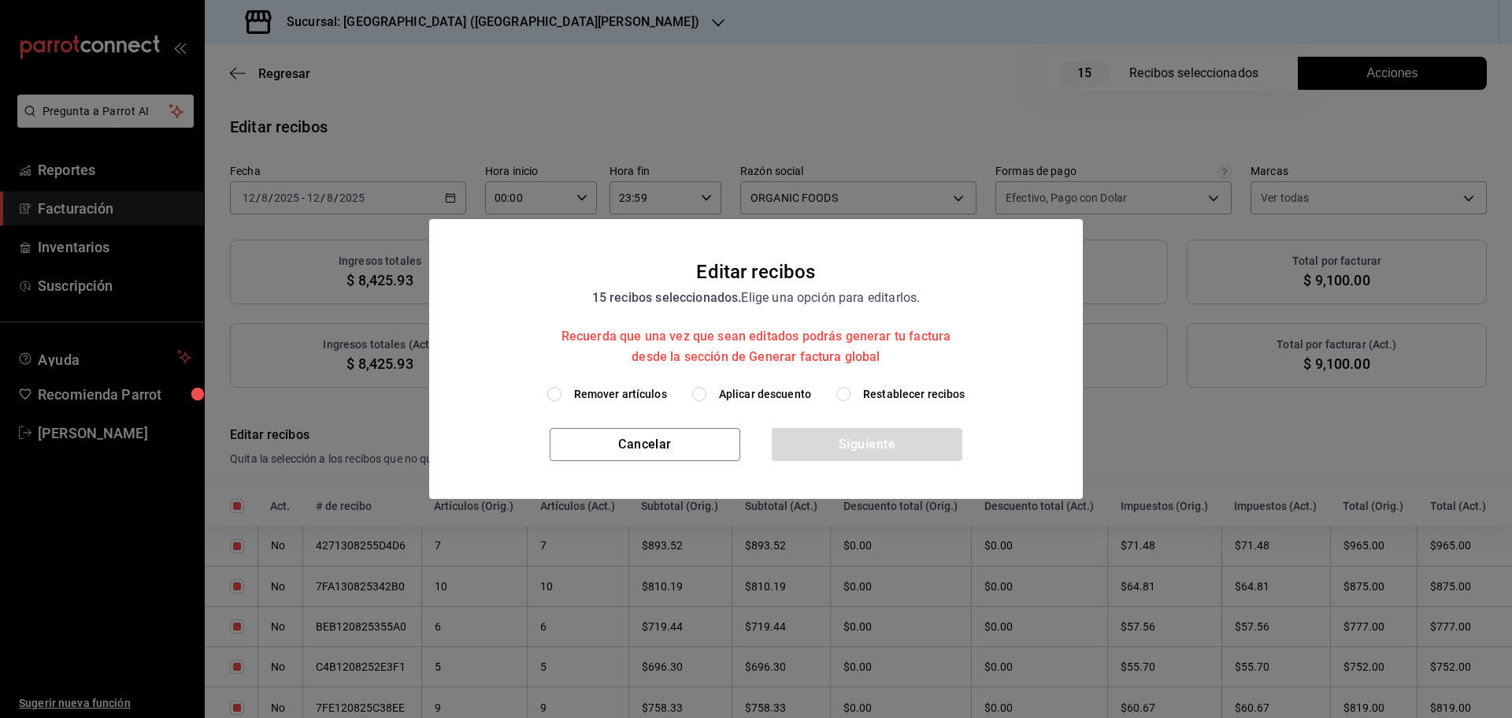
click at [877, 394] on span "Restablecer recibos" at bounding box center [914, 394] width 102 height 17
click at [851, 394] on input "Restablecer recibos" at bounding box center [843, 394] width 14 height 14
radio input "true"
click at [874, 437] on button "Siguiente" at bounding box center [867, 444] width 191 height 33
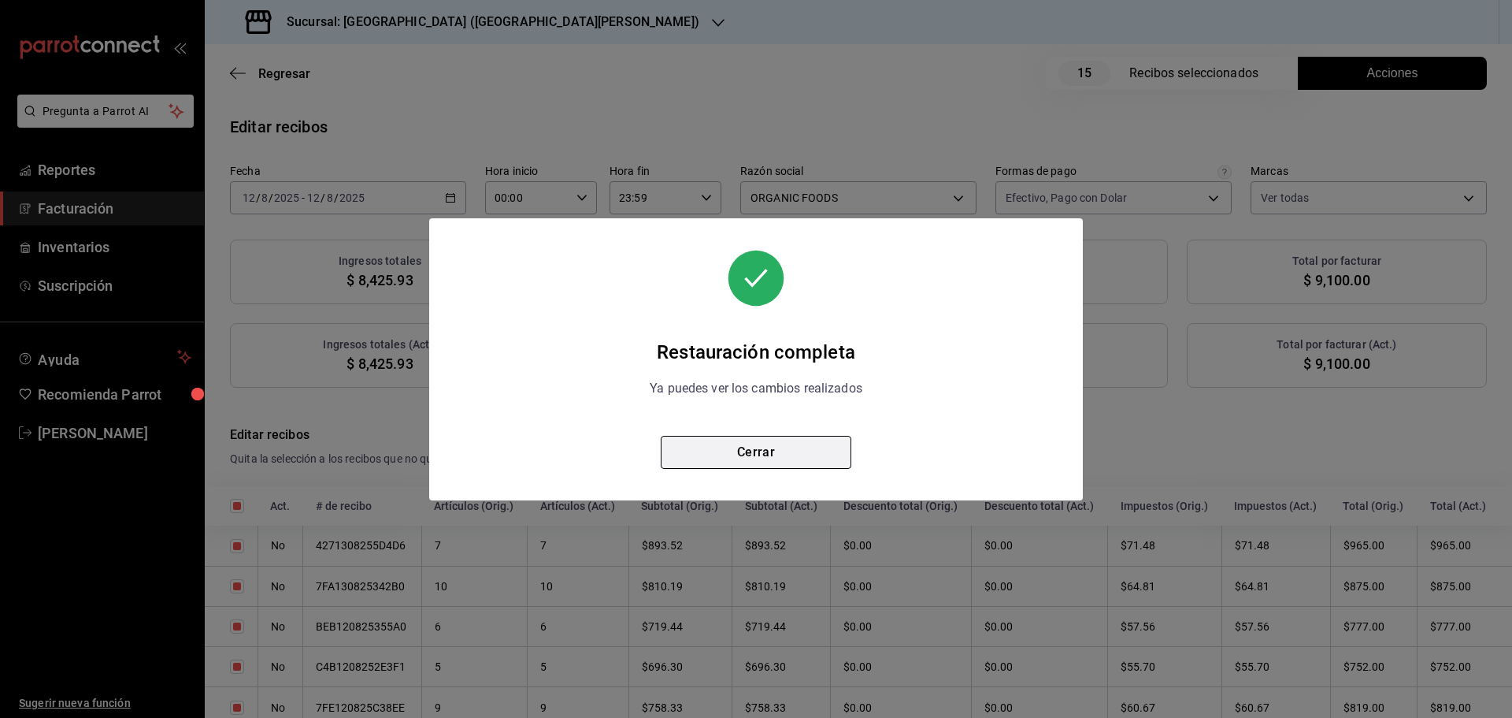
click at [749, 456] on button "Cerrar" at bounding box center [756, 452] width 191 height 33
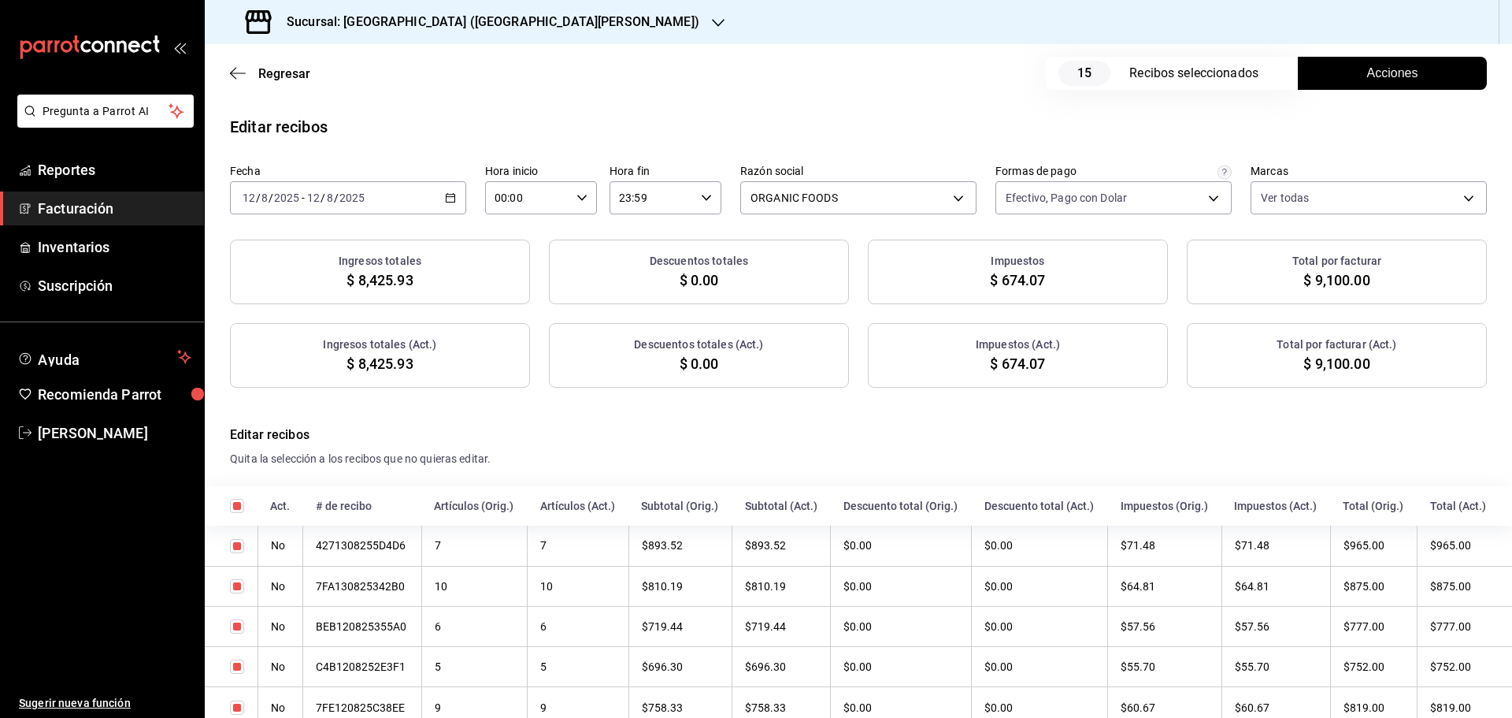
click at [934, 428] on h4 "Editar recibos" at bounding box center [858, 434] width 1257 height 19
click at [1343, 80] on button "Acciones" at bounding box center [1392, 73] width 189 height 33
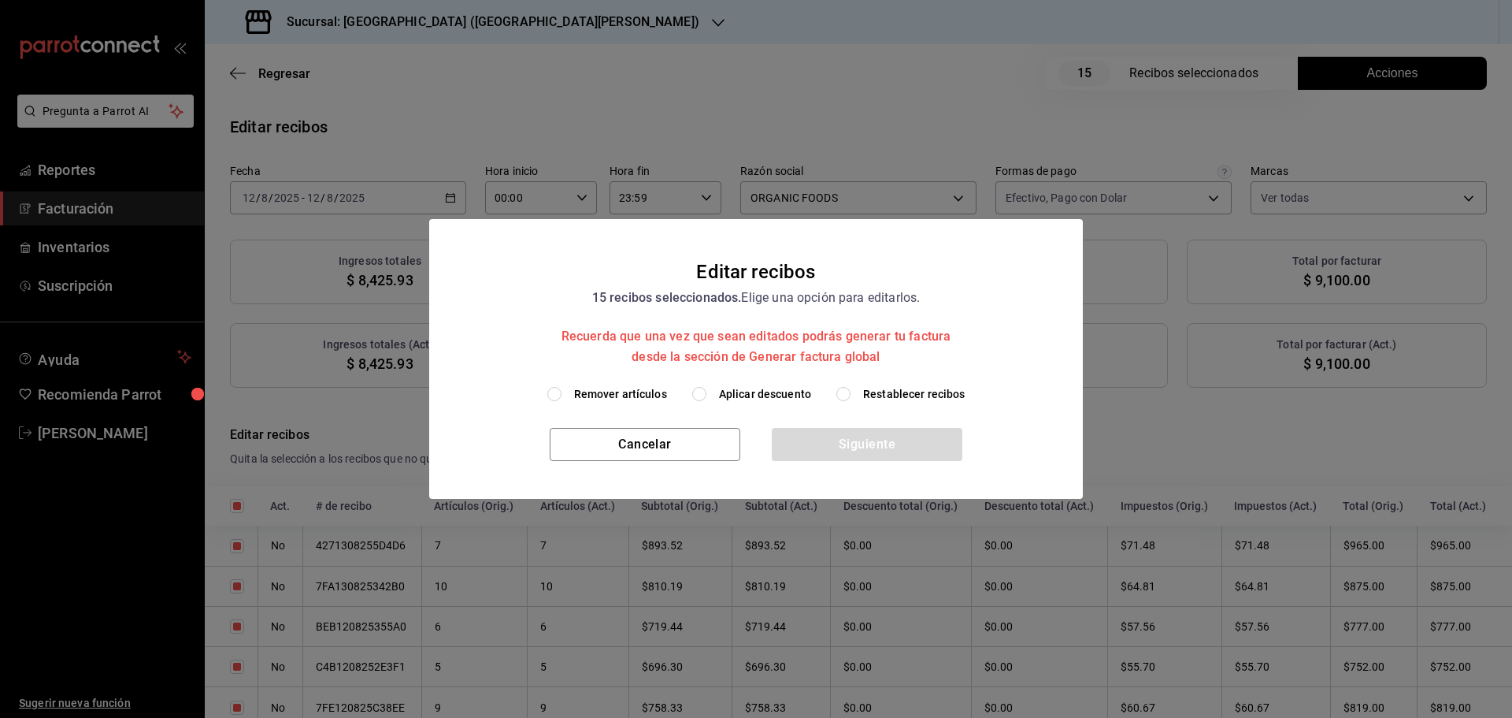
click at [767, 393] on span "Aplicar descuento" at bounding box center [765, 394] width 92 height 17
click at [707, 393] on input "Aplicar descuento" at bounding box center [699, 394] width 14 height 14
radio input "true"
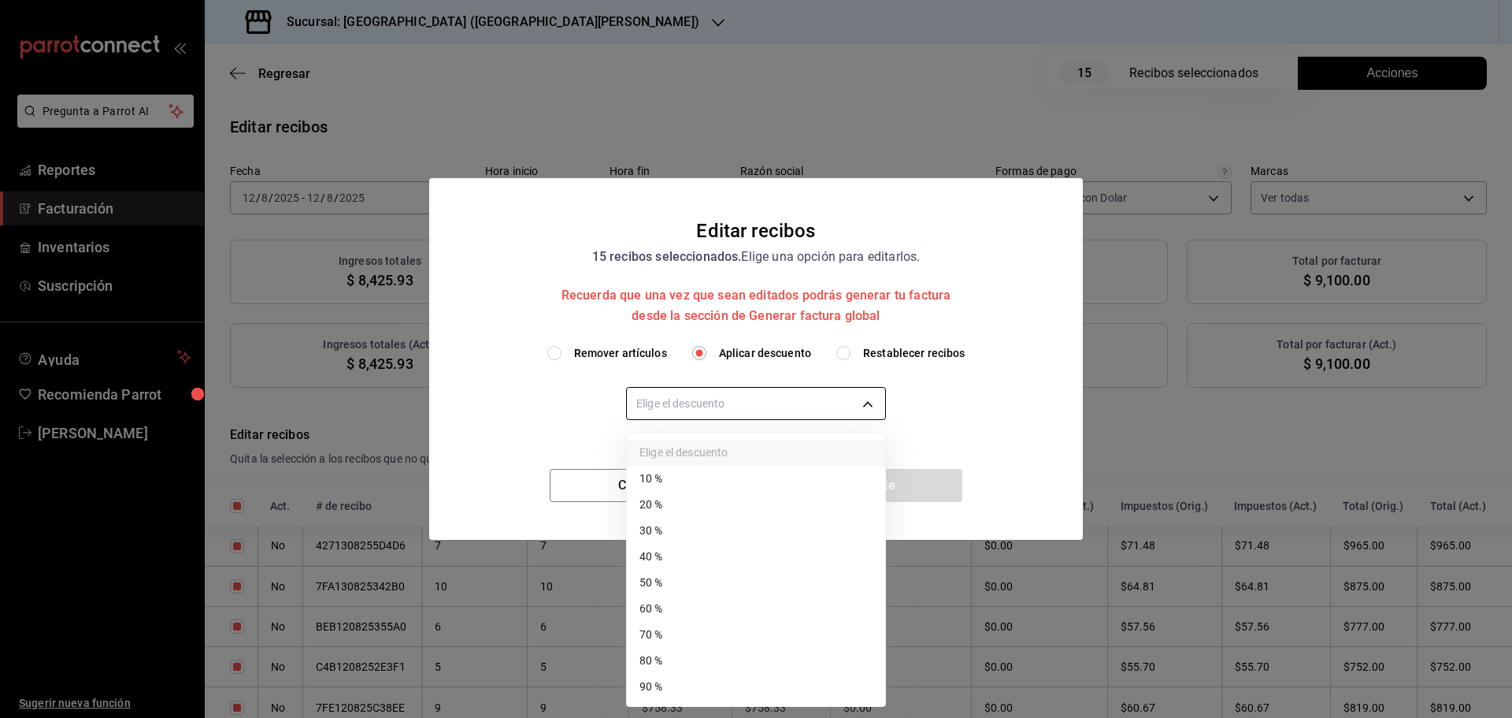
click at [770, 412] on body "Pregunta a Parrot AI Reportes Facturación Inventarios Suscripción Ayuda Recomie…" at bounding box center [756, 359] width 1512 height 718
click at [687, 536] on li "30 %" at bounding box center [756, 530] width 258 height 26
type input "30"
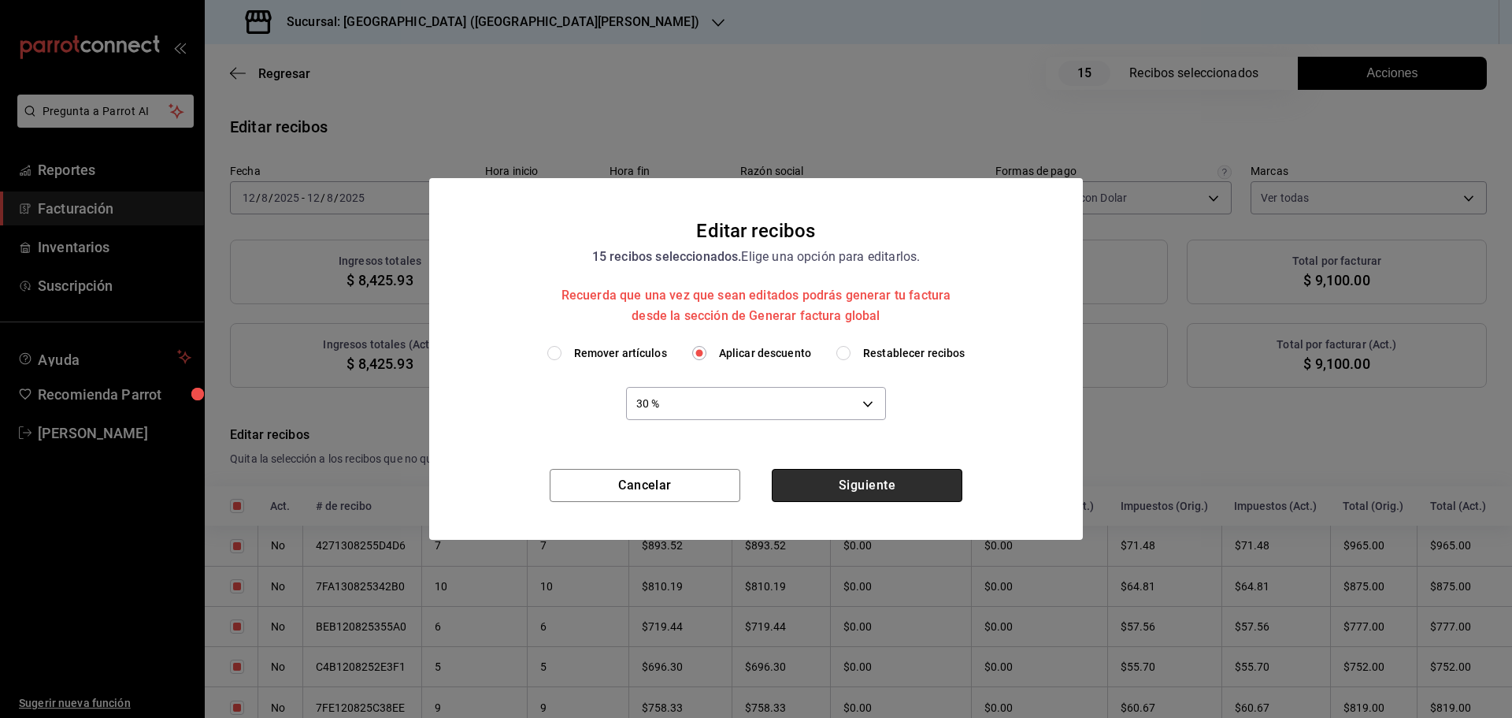
click at [848, 482] on button "Siguiente" at bounding box center [867, 485] width 191 height 33
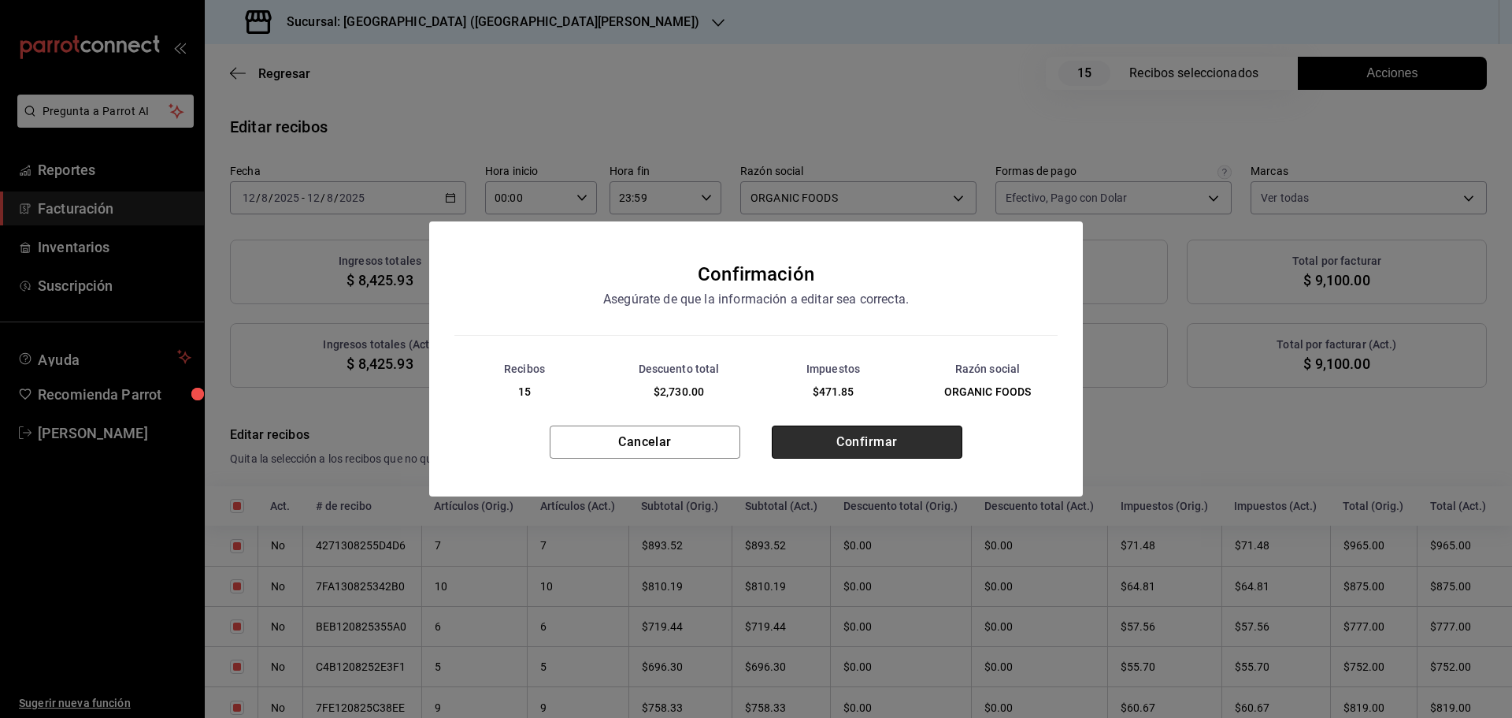
click at [860, 448] on button "Confirmar" at bounding box center [867, 441] width 191 height 33
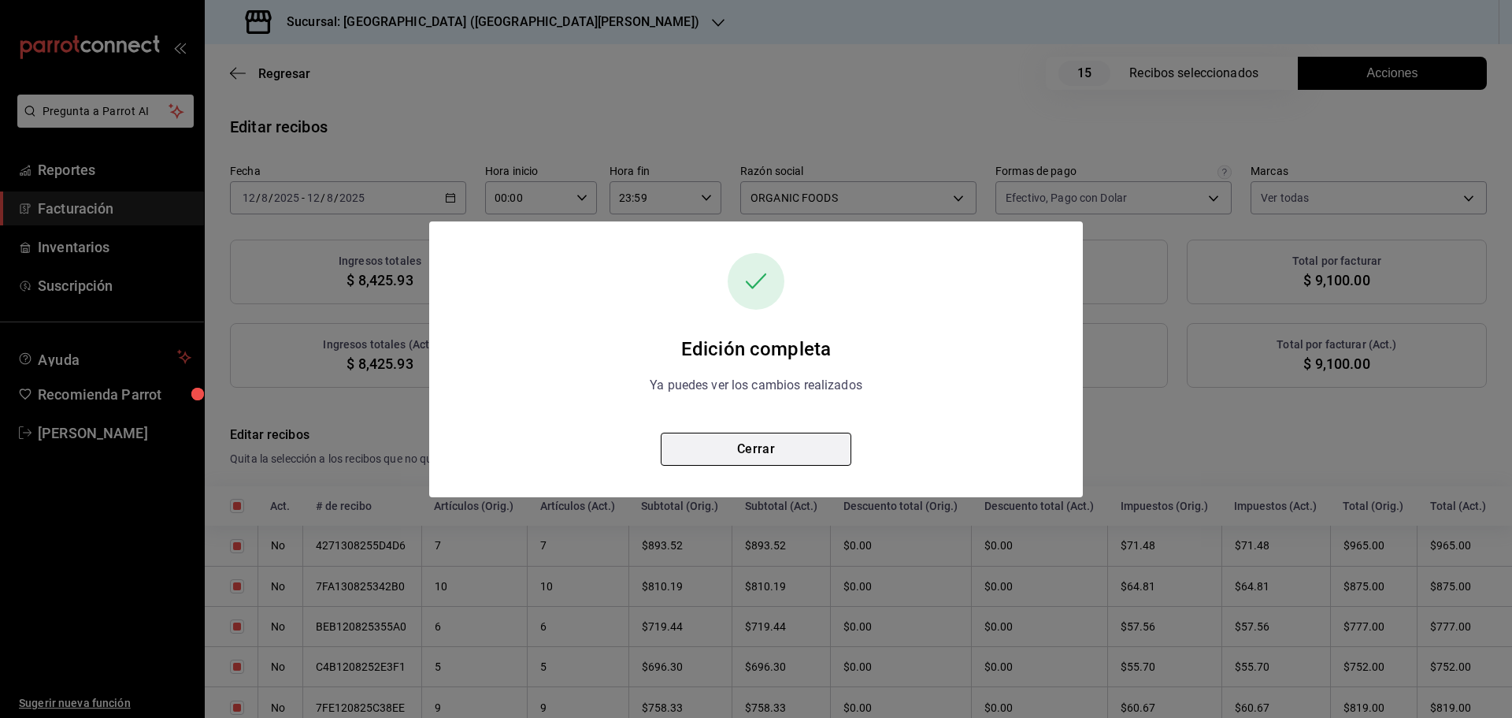
click at [784, 448] on button "Cerrar" at bounding box center [756, 448] width 191 height 33
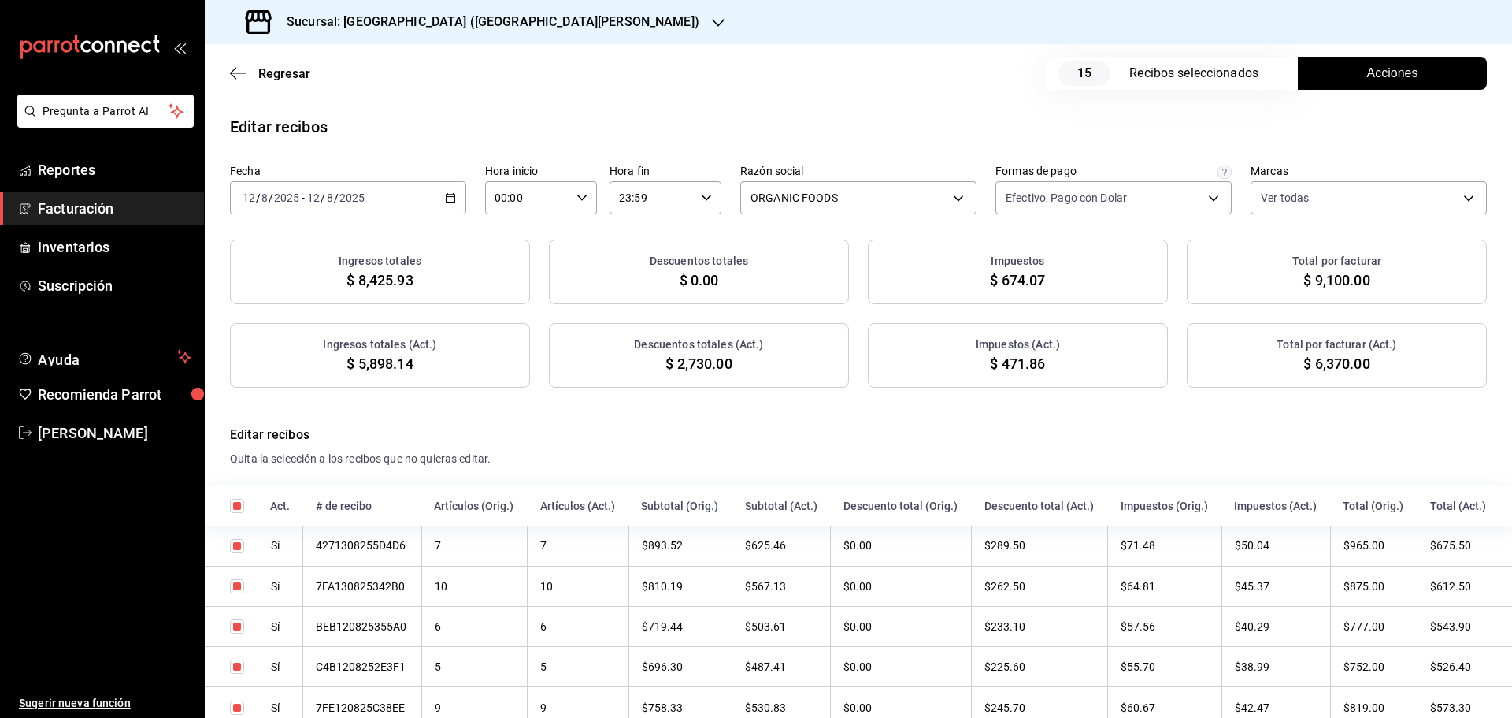
click at [1347, 76] on button "Acciones" at bounding box center [1392, 73] width 189 height 33
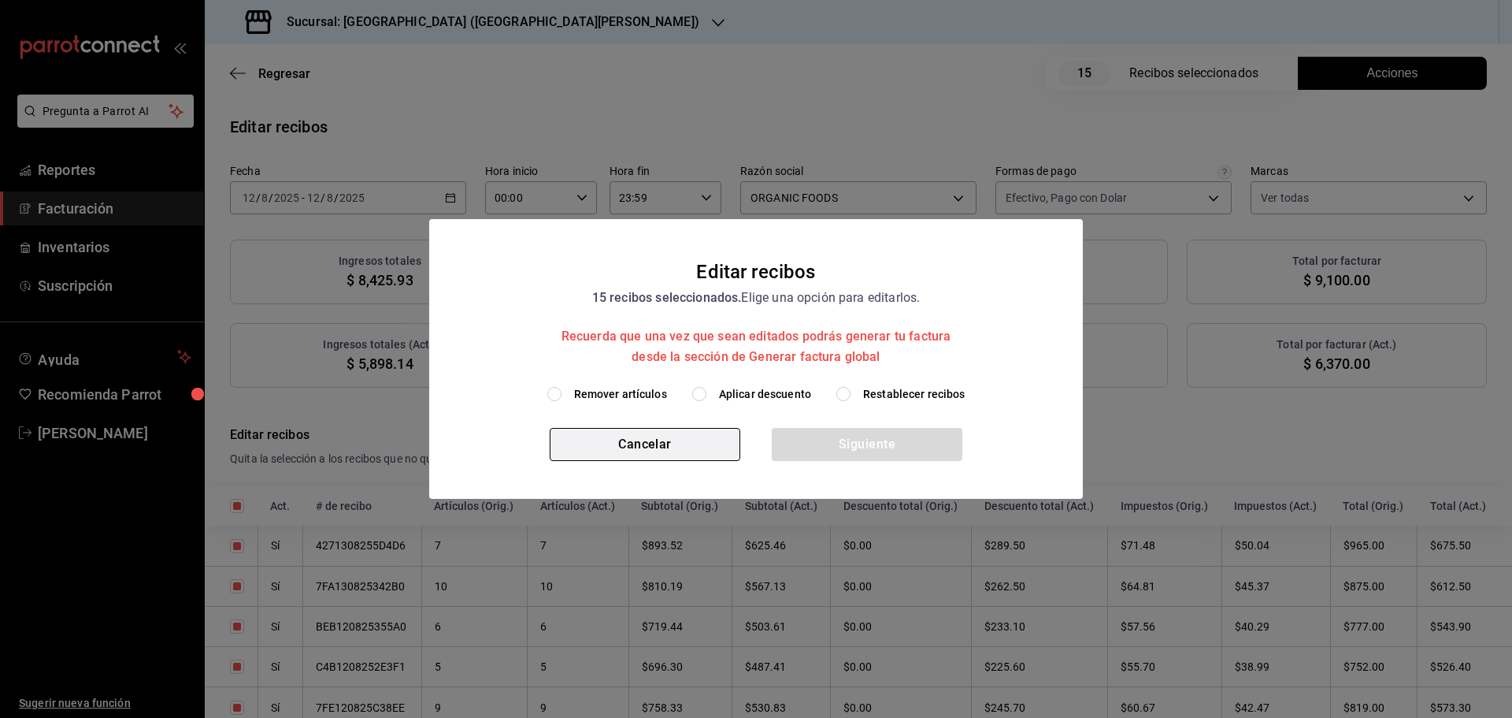
click at [701, 449] on button "Cancelar" at bounding box center [645, 444] width 191 height 33
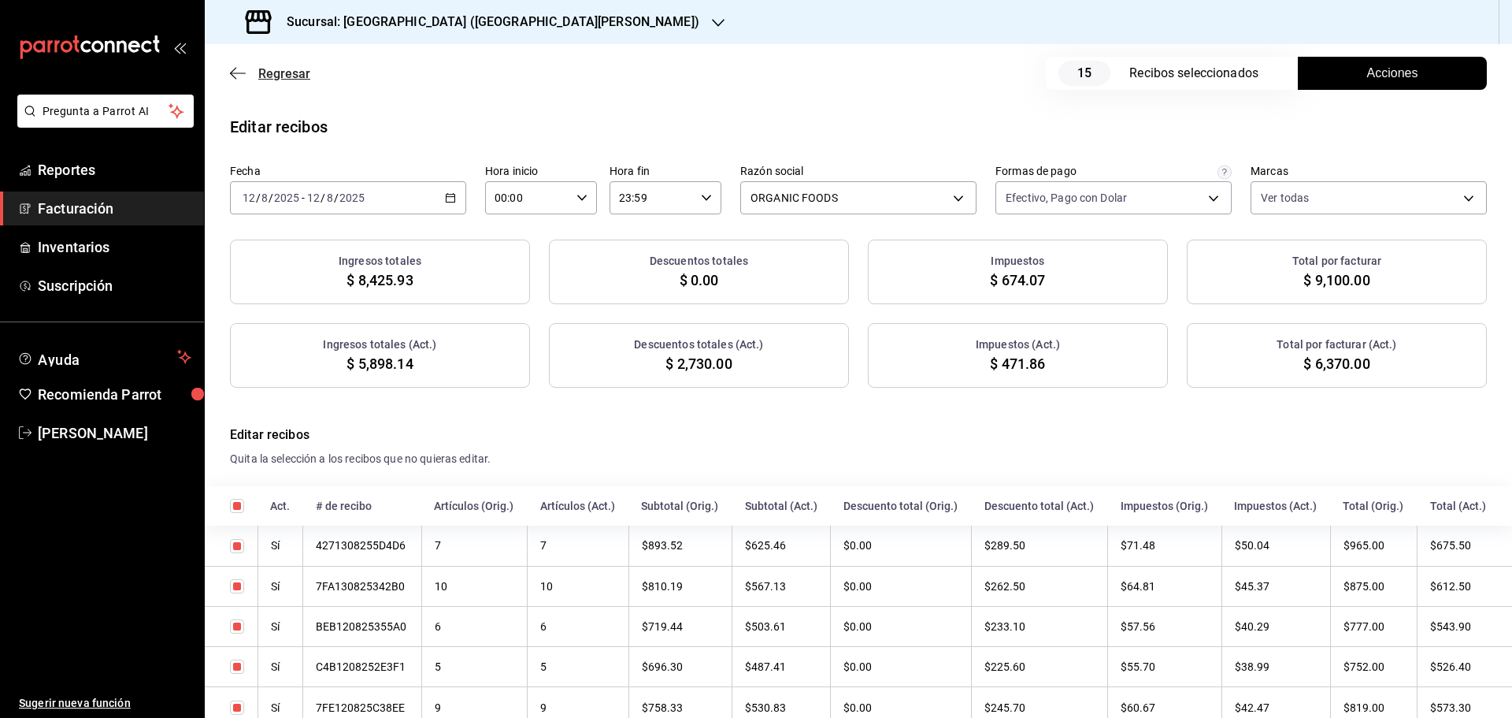
click at [299, 71] on span "Regresar" at bounding box center [284, 73] width 52 height 15
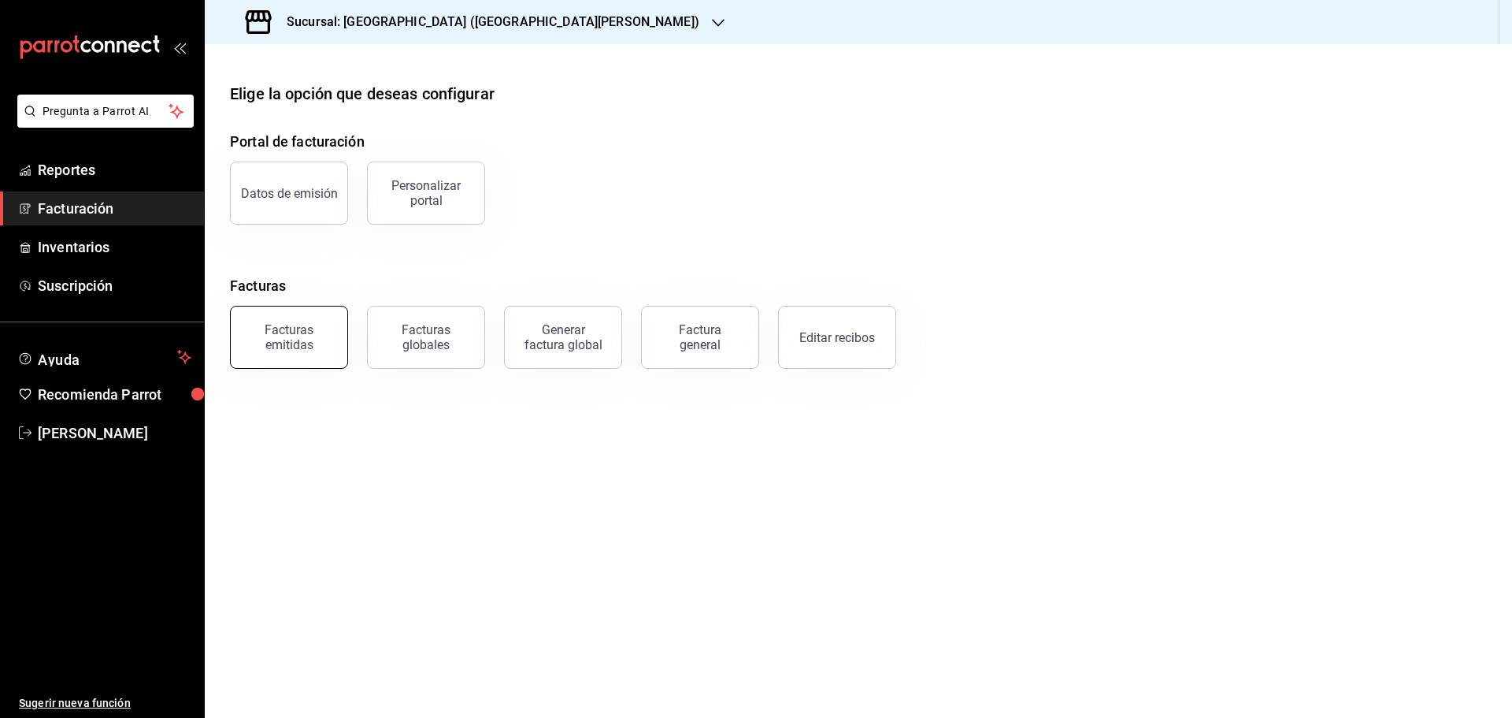
click at [314, 351] on div "Facturas emitidas" at bounding box center [289, 337] width 98 height 30
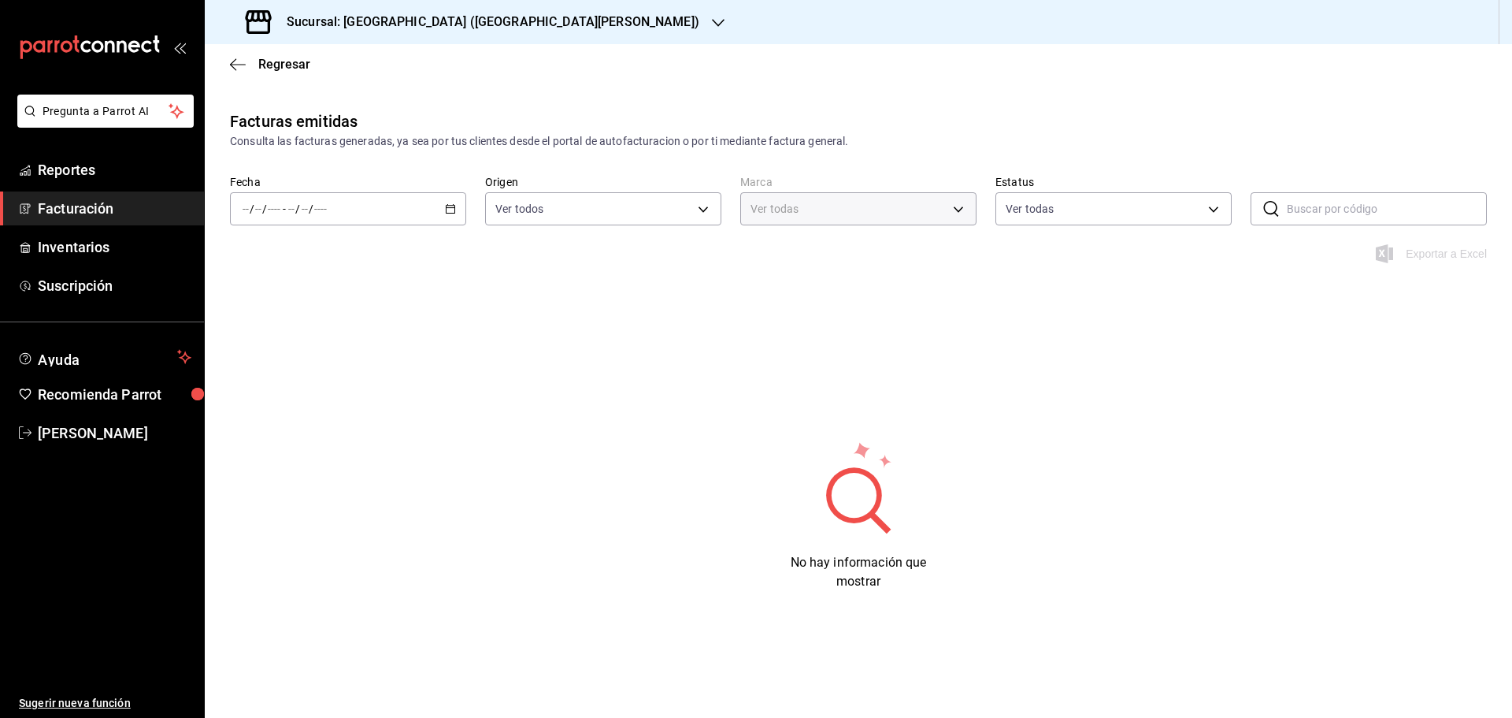
type input "c2db145c-7f15-421d-baa5-27fbbe9efb3f"
click at [287, 67] on span "Regresar" at bounding box center [284, 64] width 52 height 15
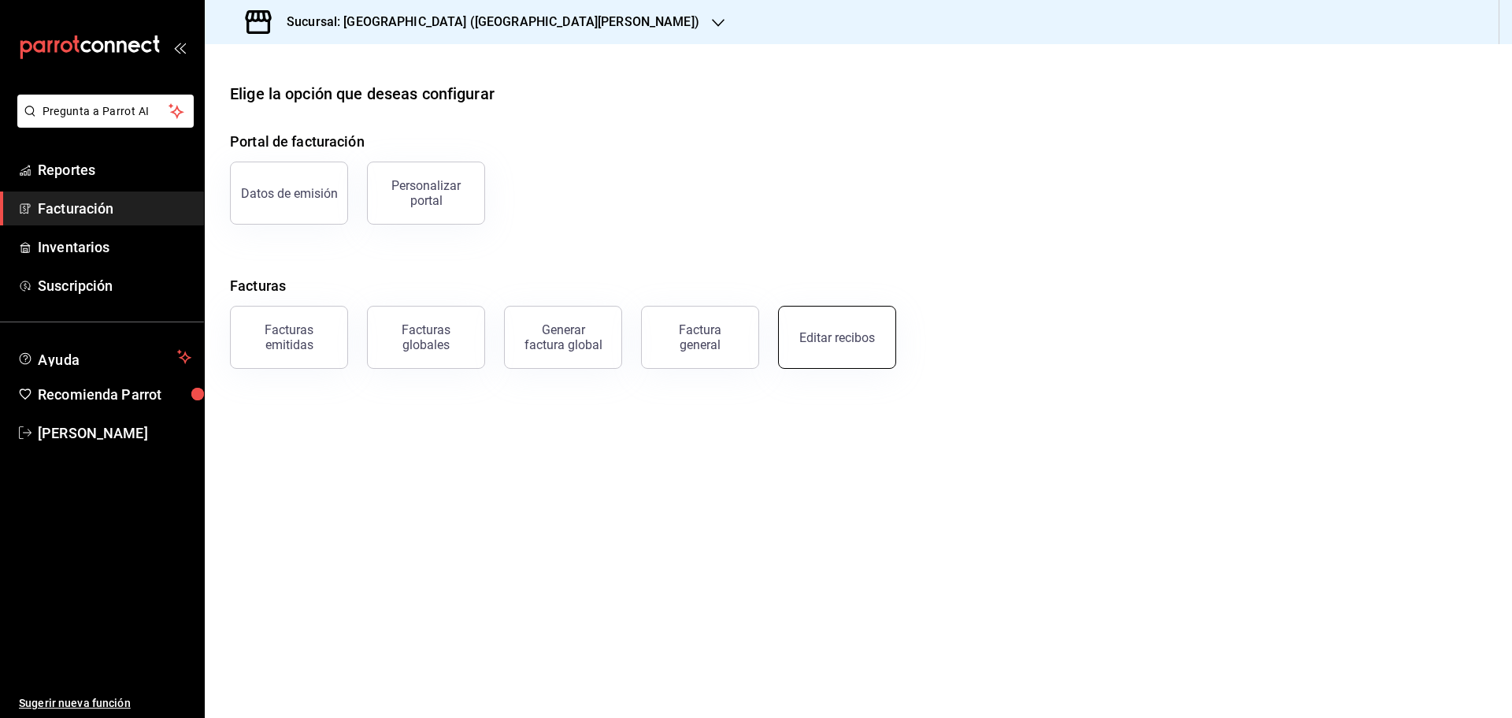
click at [812, 337] on div "Editar recibos" at bounding box center [837, 337] width 76 height 15
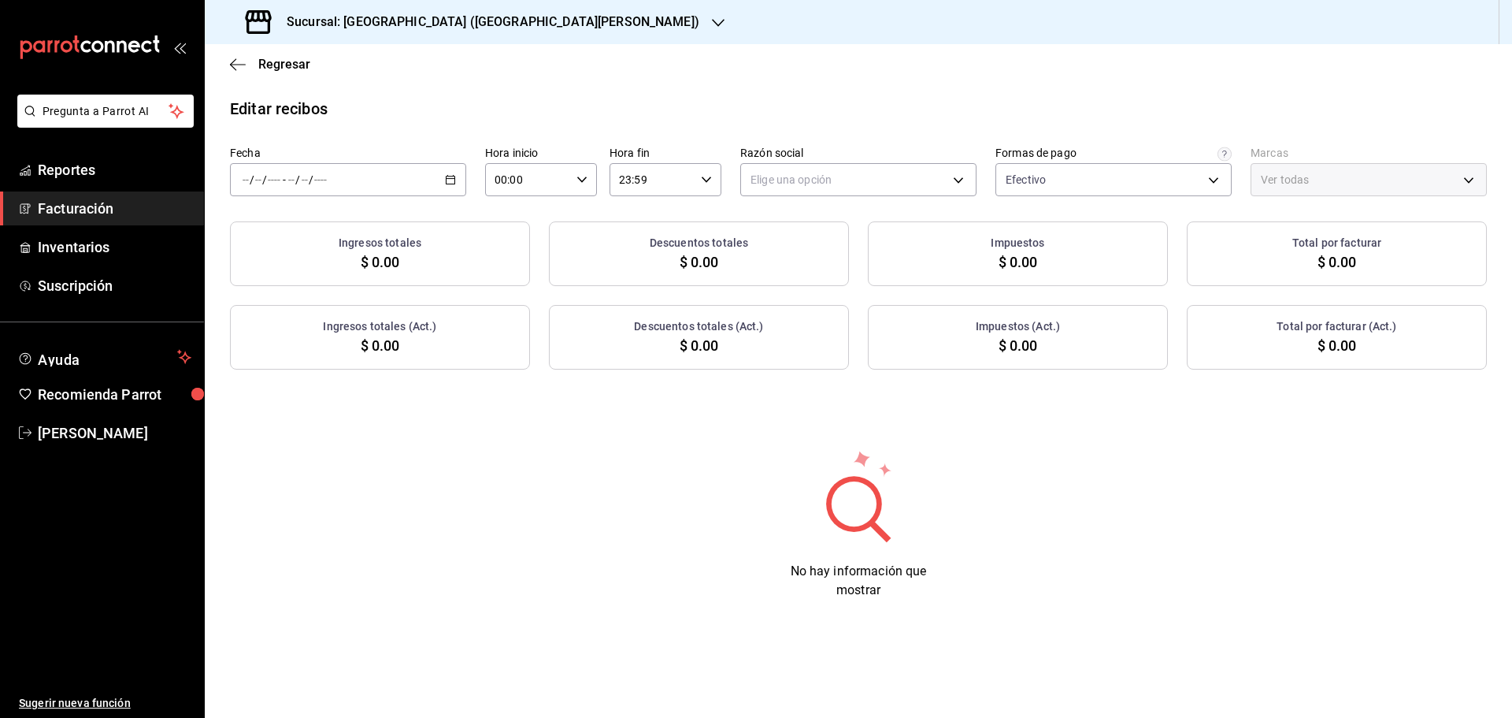
click at [447, 179] on \(Stroke\) "button" at bounding box center [451, 178] width 9 height 1
click at [310, 405] on span "Rango de fechas" at bounding box center [304, 404] width 122 height 17
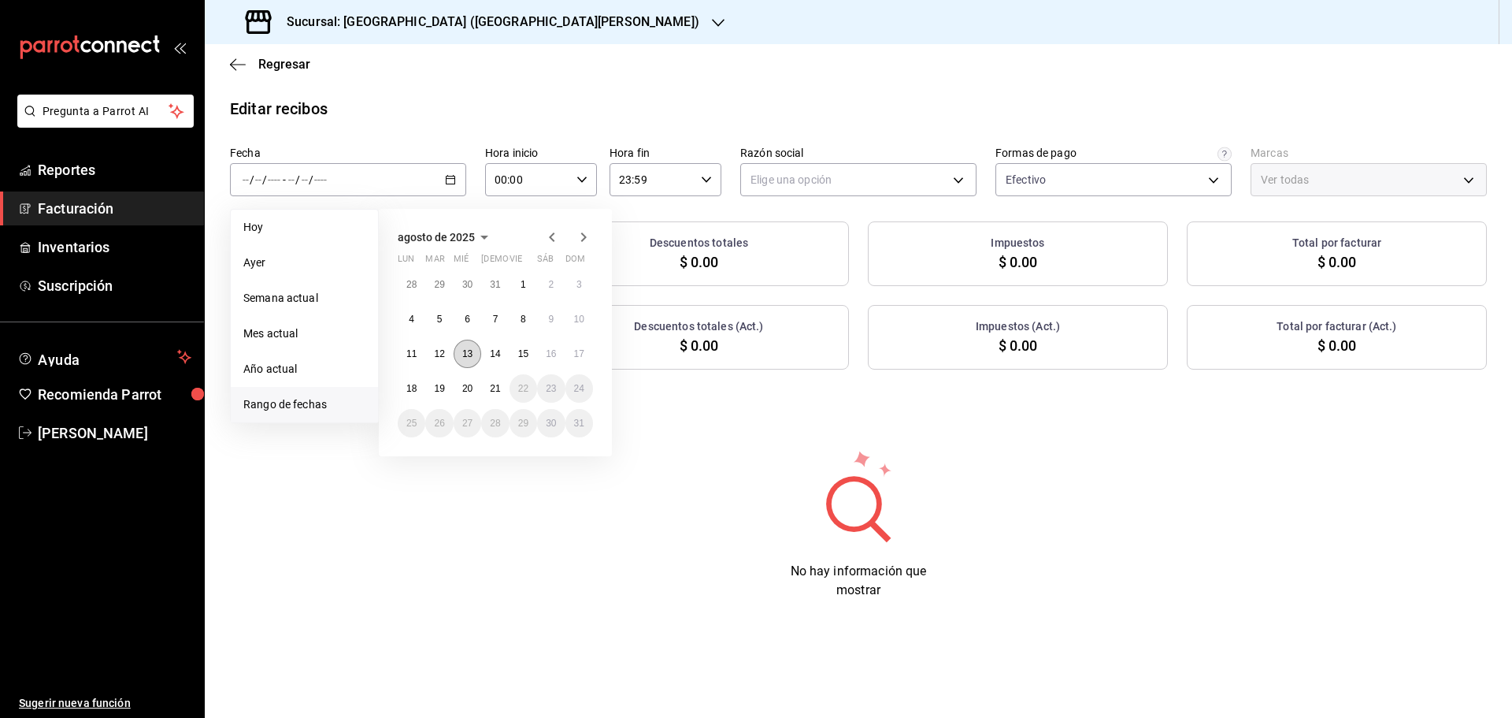
click at [468, 359] on button "13" at bounding box center [468, 353] width 28 height 28
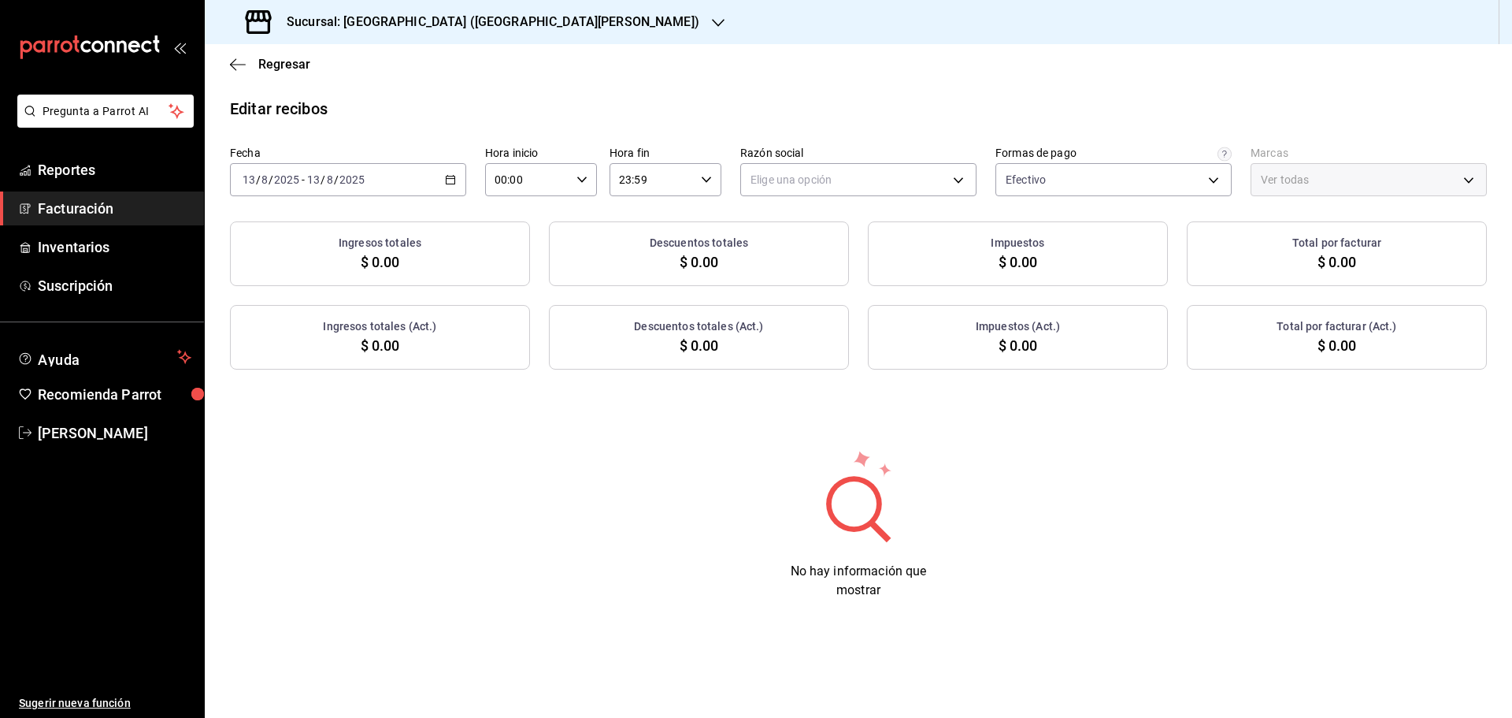
click at [603, 98] on div "Editar recibos" at bounding box center [858, 109] width 1307 height 24
click at [893, 184] on body "Pregunta a Parrot AI Reportes Facturación Inventarios Suscripción Ayuda Recomie…" at bounding box center [756, 359] width 1512 height 718
click at [831, 251] on li "ORGANIC FOODS" at bounding box center [858, 259] width 235 height 29
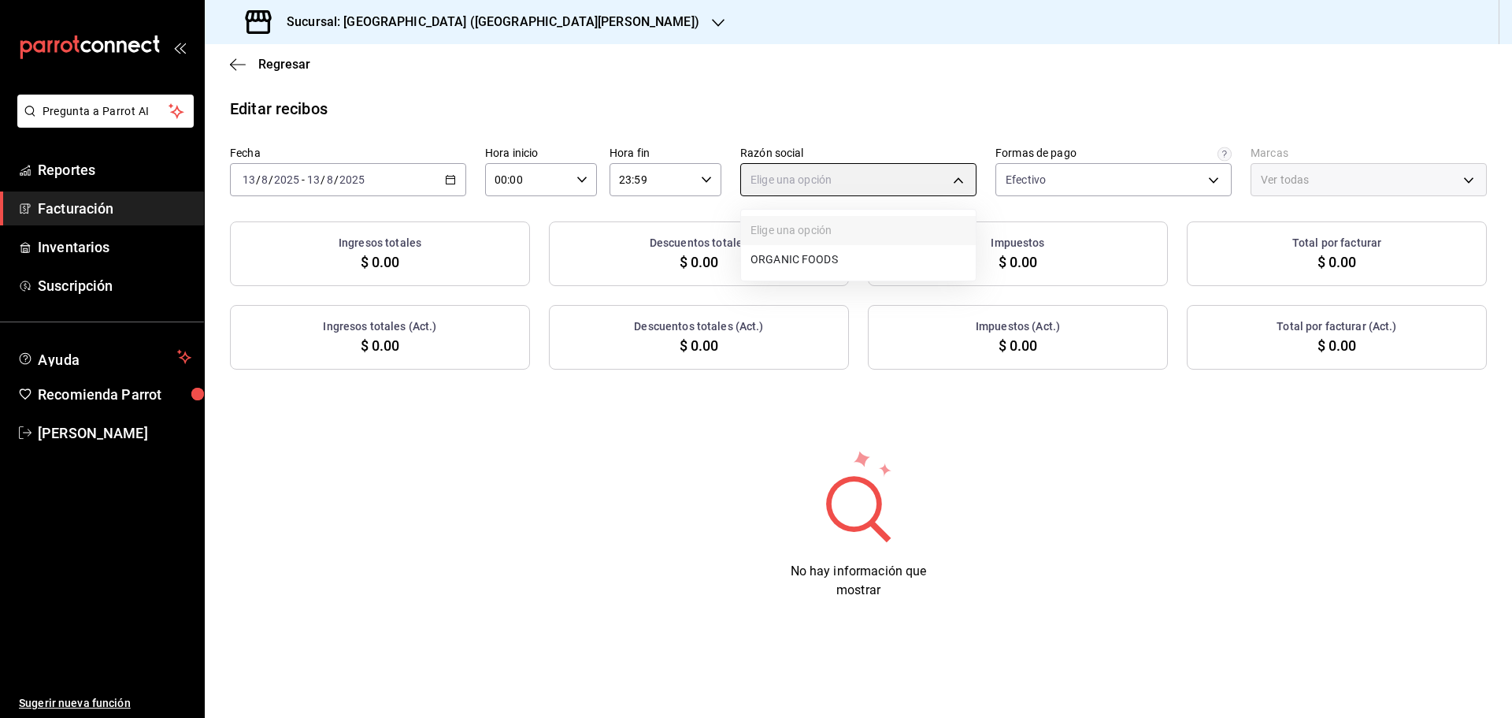
type input "654927a2-fb95-458b-bd0a-9ffada75daa8"
type input "c2db145c-7f15-421d-baa5-27fbbe9efb3f"
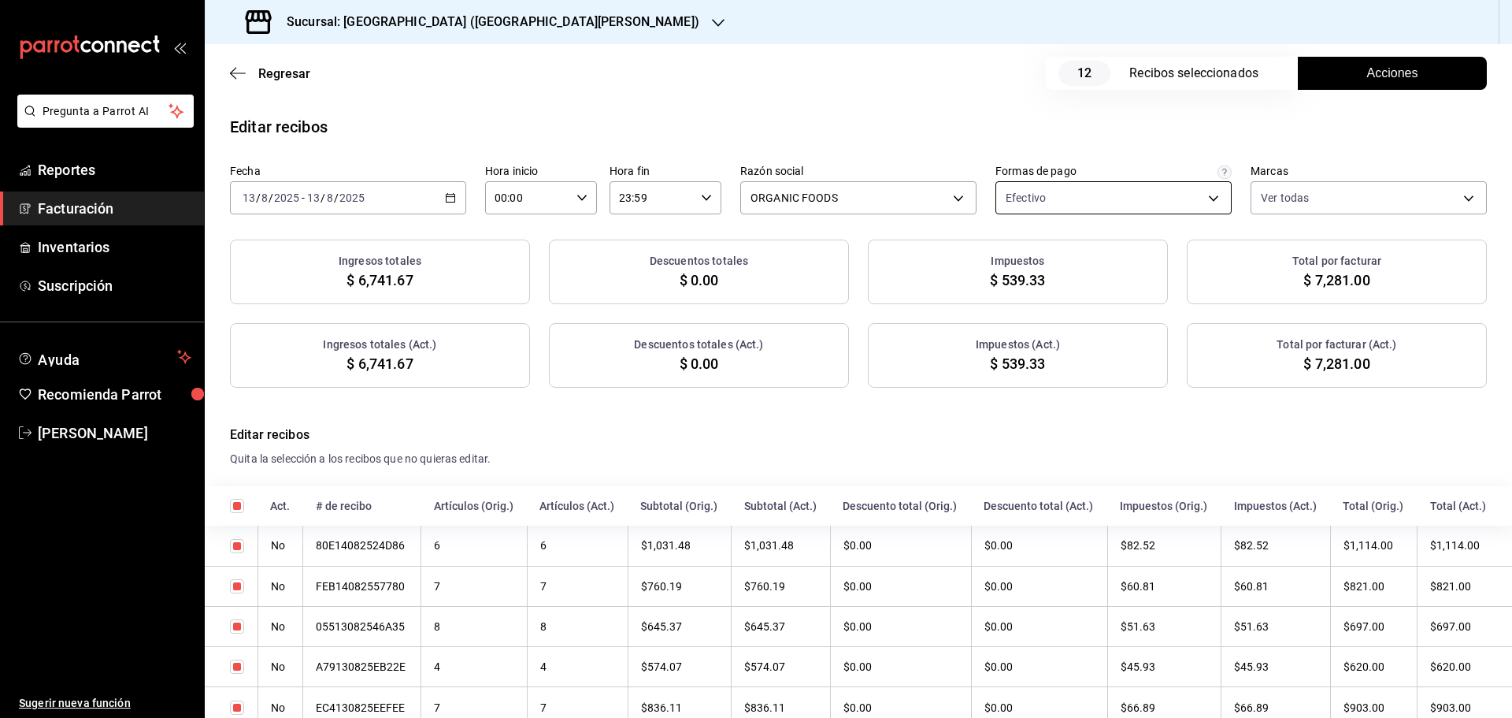
click at [1127, 176] on div "Efectivo ff5ee2f7-7a19-4ed4-8803-b41822cf2980" at bounding box center [1114, 194] width 236 height 39
click at [1127, 180] on div "Efectivo ff5ee2f7-7a19-4ed4-8803-b41822cf2980" at bounding box center [1114, 194] width 236 height 39
click at [1132, 191] on body "Pregunta a Parrot AI Reportes Facturación Inventarios Suscripción Ayuda Recomie…" at bounding box center [756, 359] width 1512 height 718
click at [1085, 392] on span "Pago con Dolar" at bounding box center [1124, 393] width 184 height 17
type input "ff5ee2f7-7a19-4ed4-8803-b41822cf2980,2c9a8fa1-4910-4c9c-93ce-7387d3e85a13"
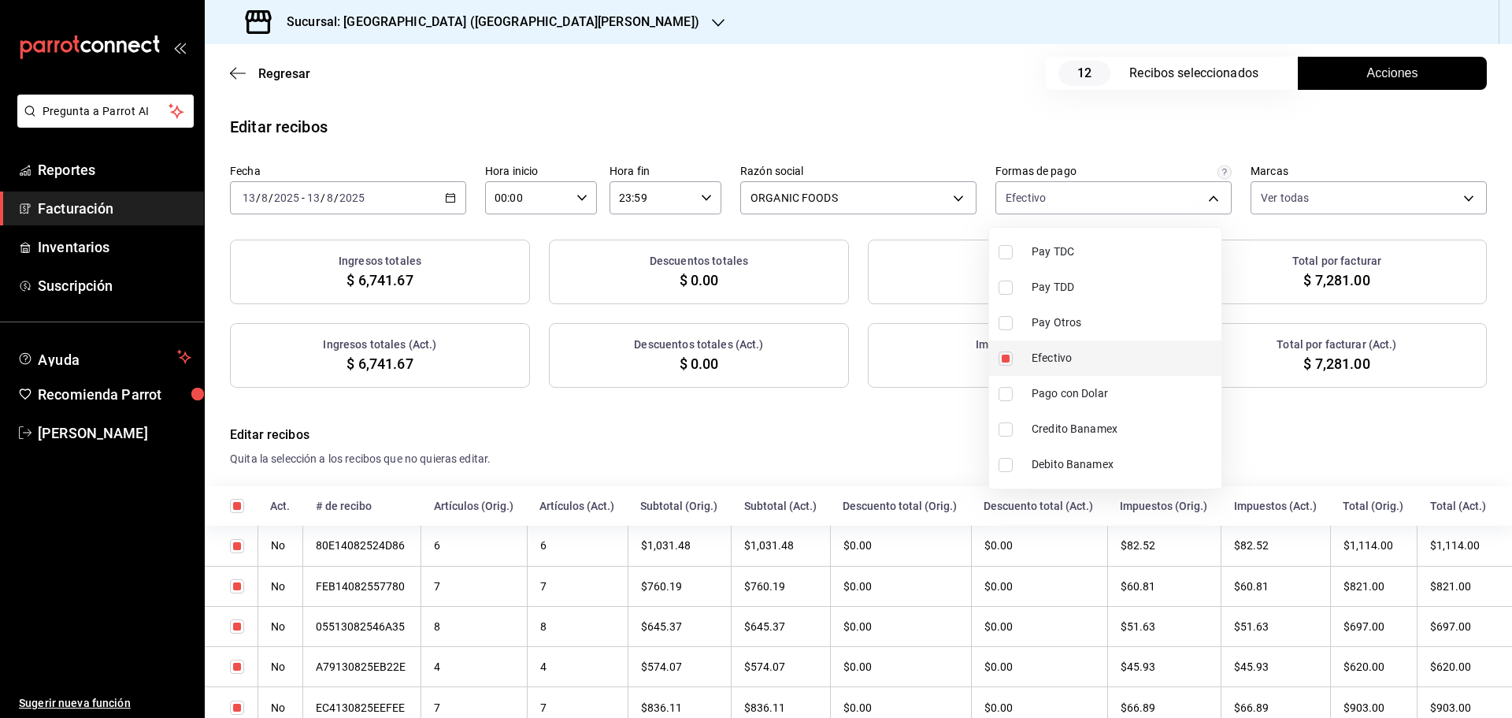
checkbox input "true"
click at [1152, 109] on div at bounding box center [756, 359] width 1512 height 718
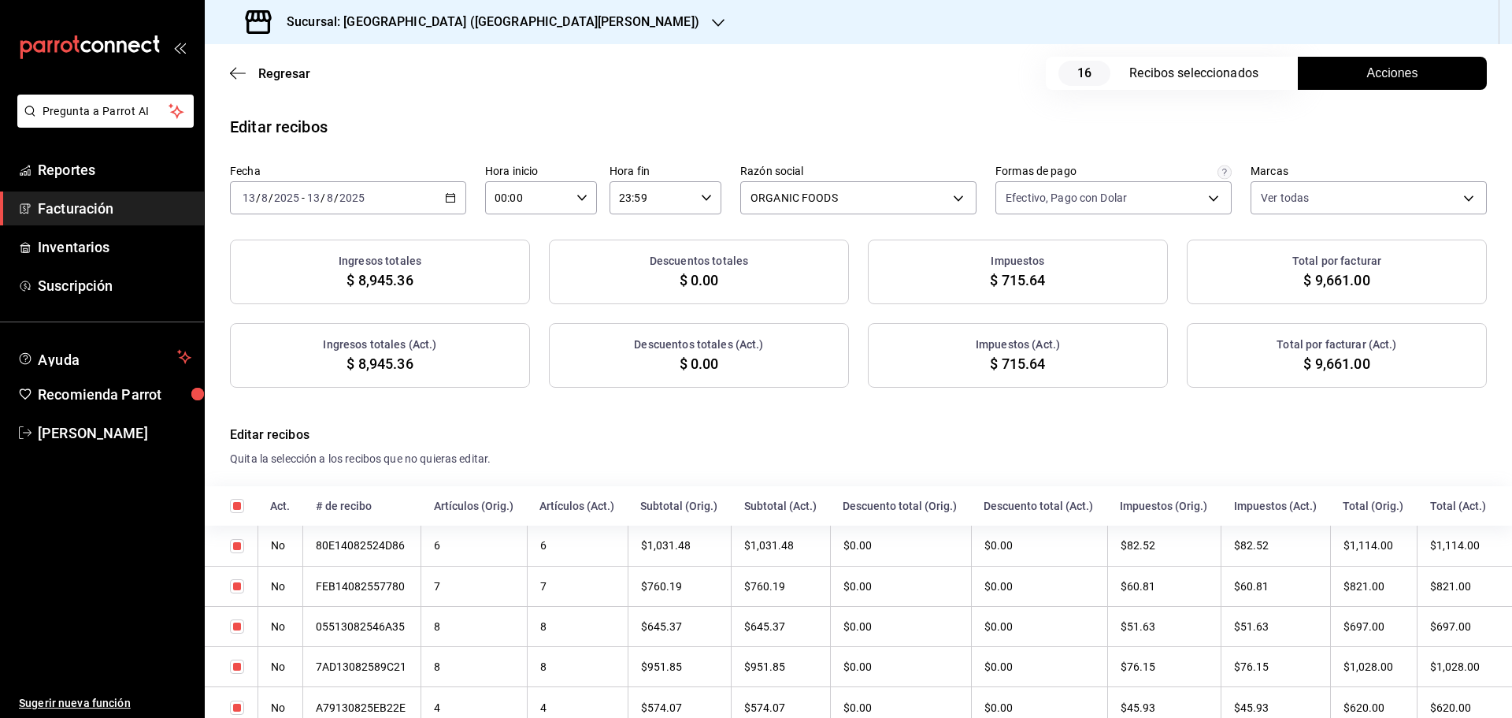
click at [1370, 79] on span "Acciones" at bounding box center [1392, 73] width 51 height 19
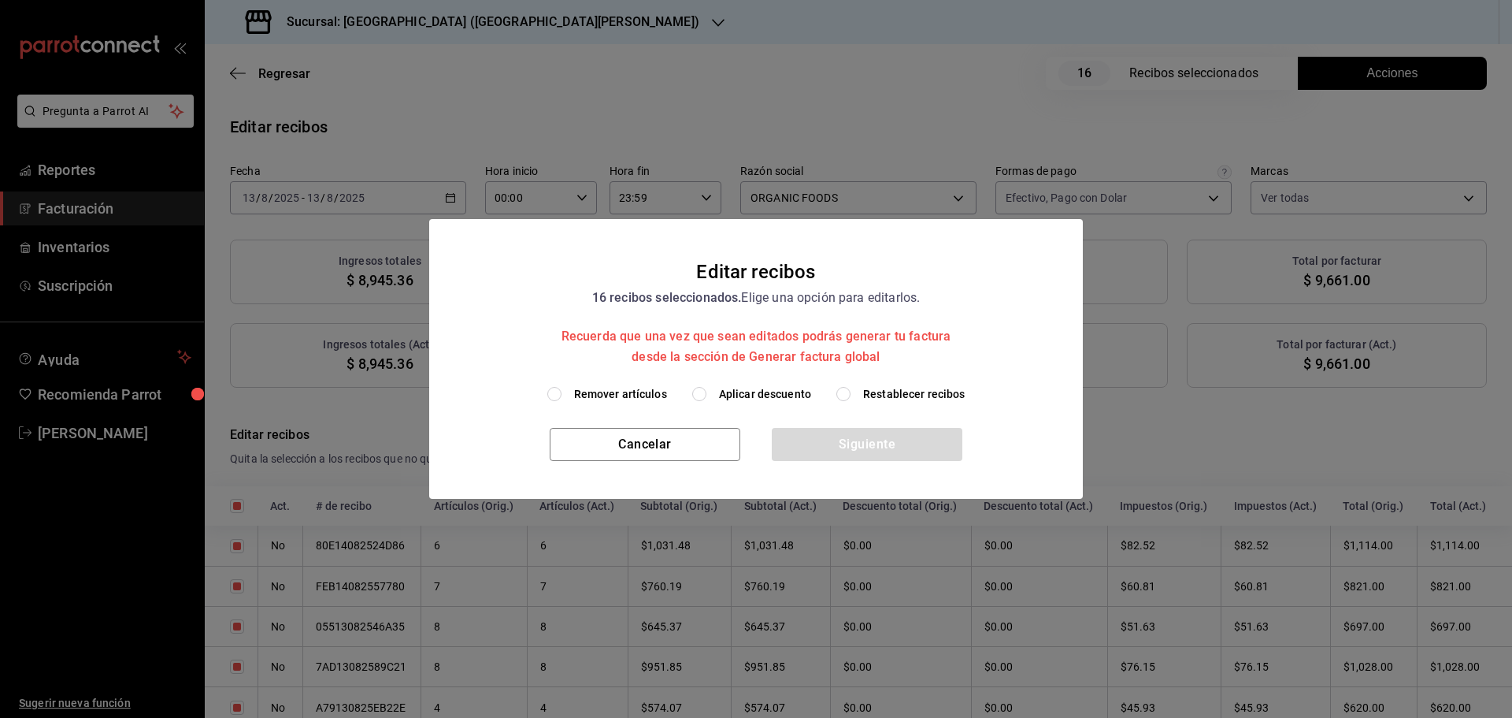
click at [917, 394] on span "Restablecer recibos" at bounding box center [914, 394] width 102 height 17
click at [851, 394] on input "Restablecer recibos" at bounding box center [843, 394] width 14 height 14
radio input "true"
click at [895, 451] on button "Siguiente" at bounding box center [867, 444] width 191 height 33
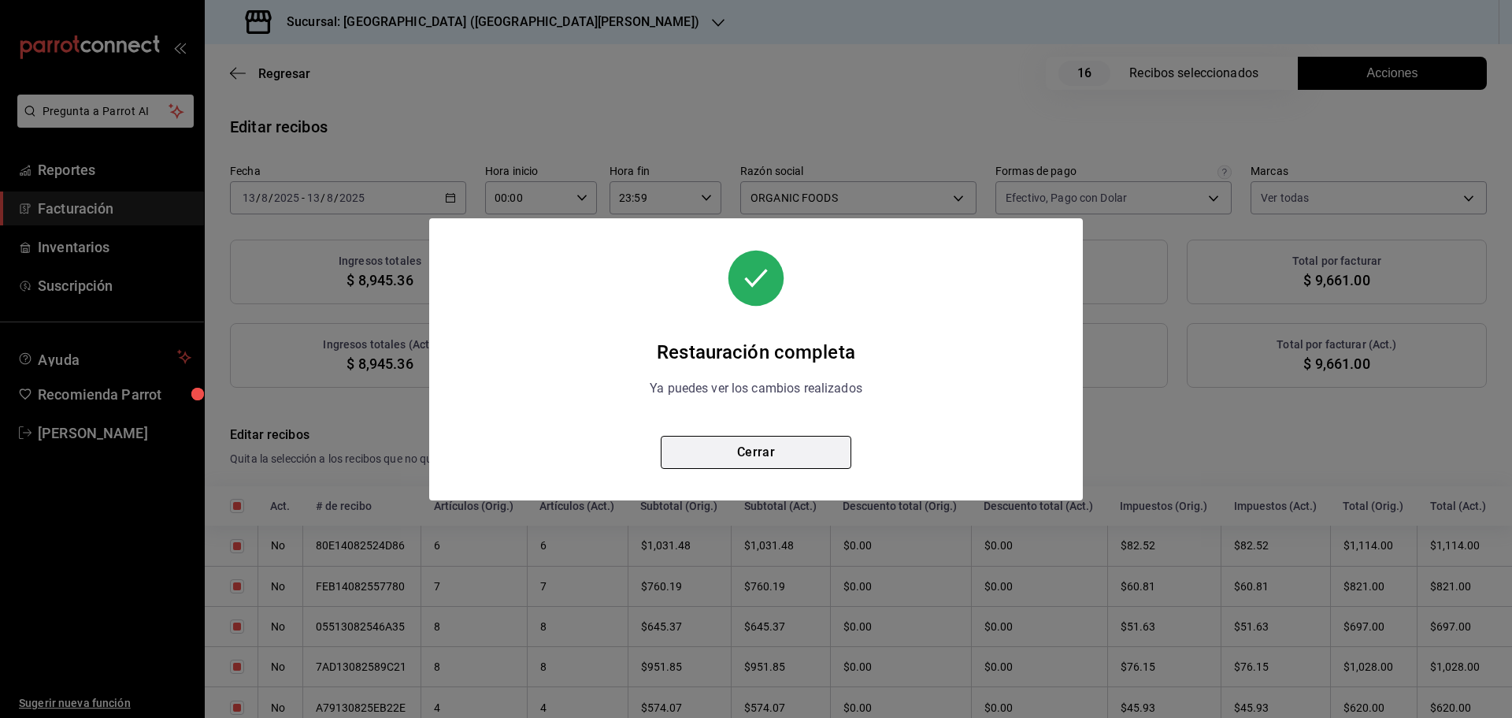
click at [814, 454] on button "Cerrar" at bounding box center [756, 452] width 191 height 33
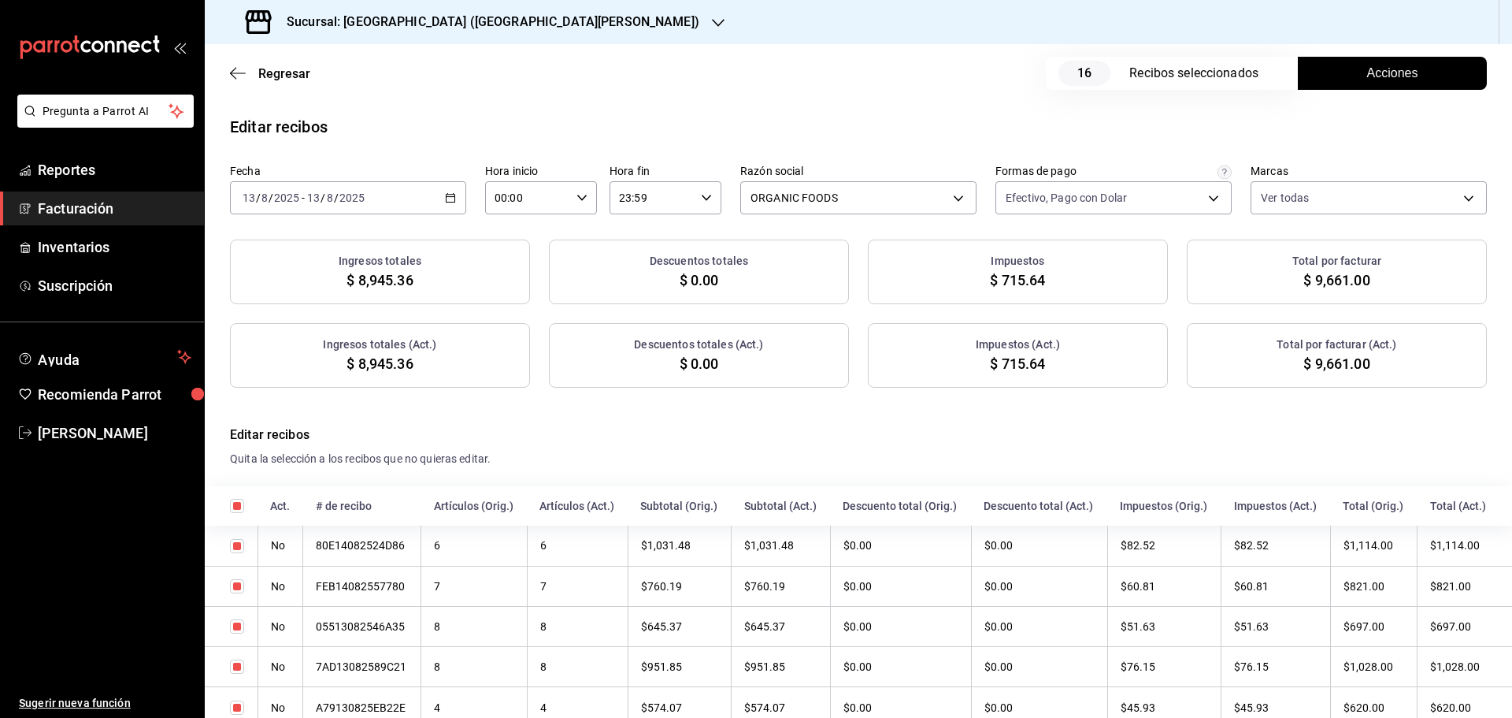
click at [1352, 130] on div "Editar recibos" at bounding box center [858, 127] width 1307 height 24
click at [1367, 74] on span "Acciones" at bounding box center [1392, 73] width 51 height 19
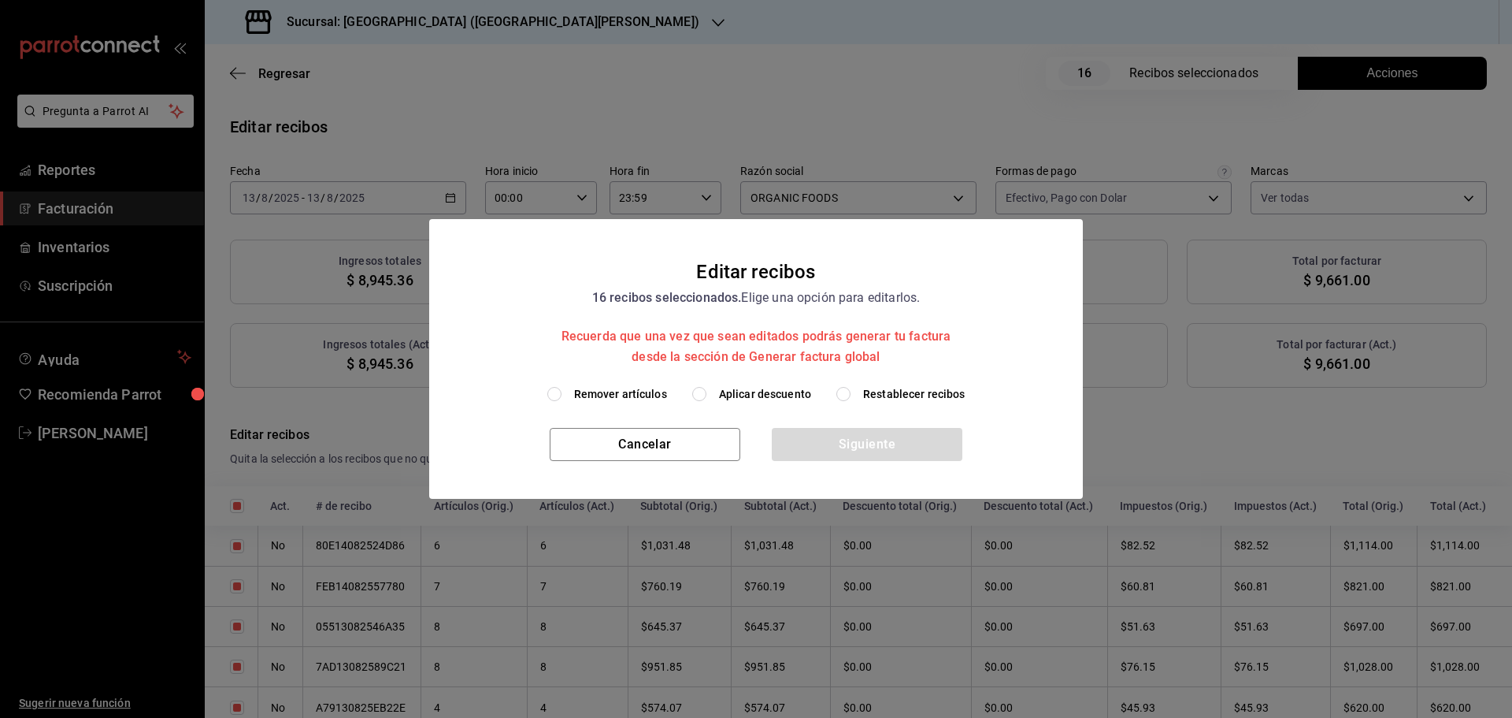
click at [873, 391] on span "Restablecer recibos" at bounding box center [914, 394] width 102 height 17
click at [851, 391] on input "Restablecer recibos" at bounding box center [843, 394] width 14 height 14
radio input "true"
click at [877, 447] on button "Siguiente" at bounding box center [867, 444] width 191 height 33
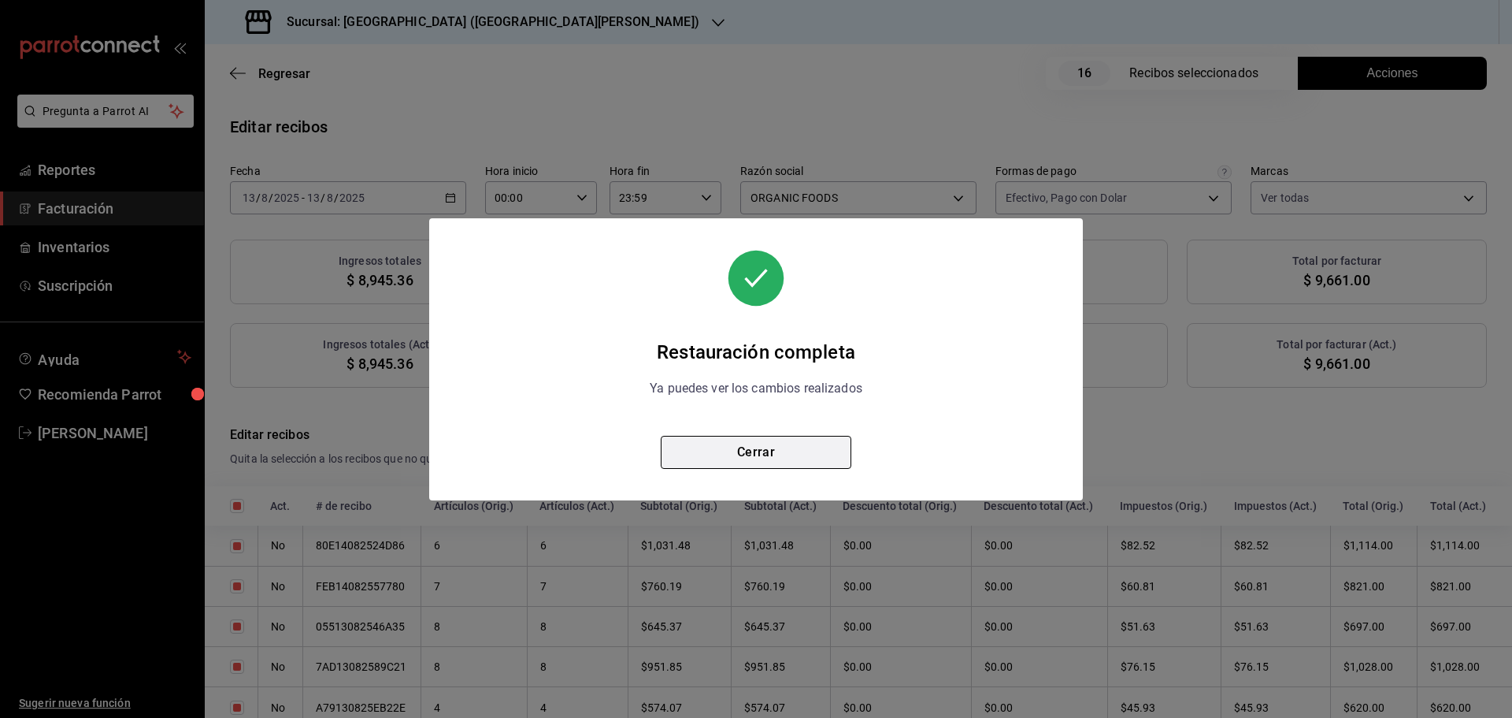
click at [784, 453] on button "Cerrar" at bounding box center [756, 452] width 191 height 33
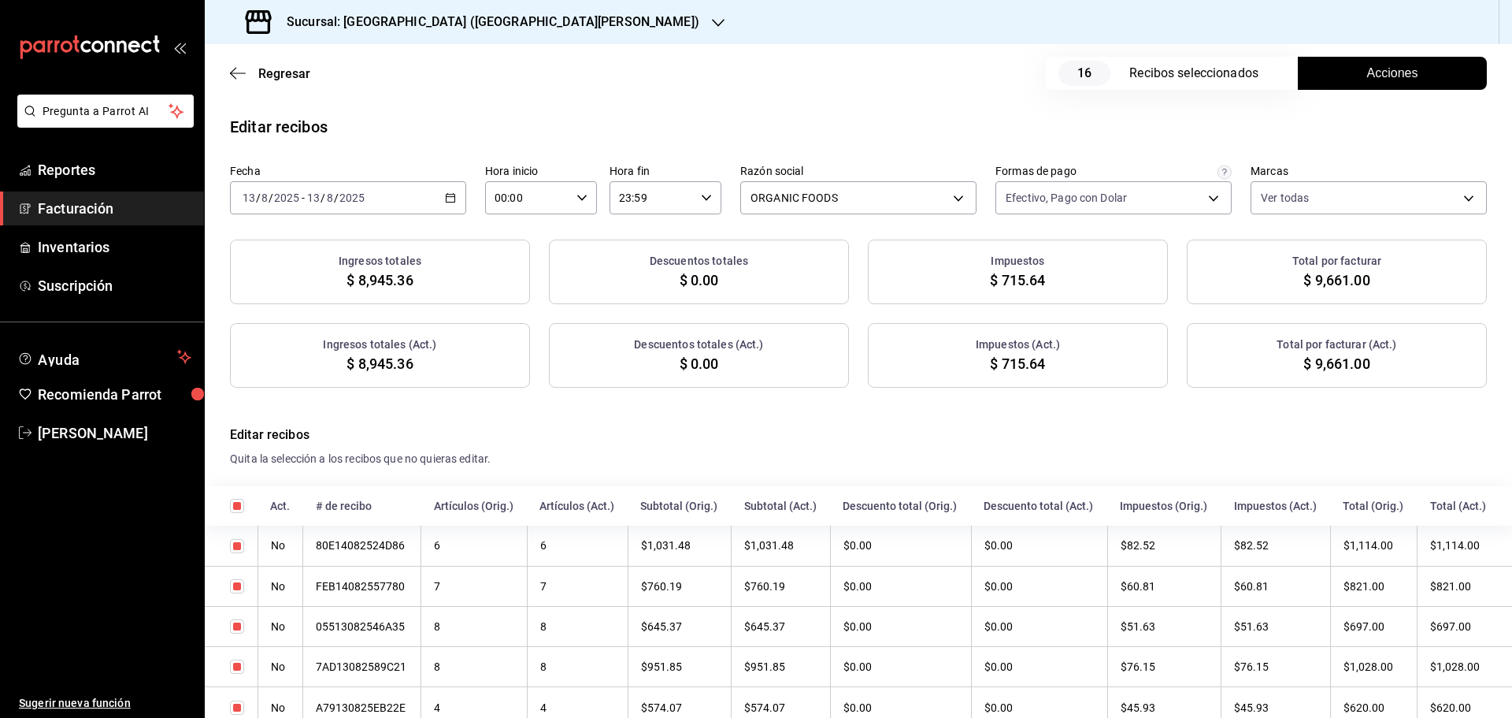
click at [1337, 66] on button "Acciones" at bounding box center [1392, 73] width 189 height 33
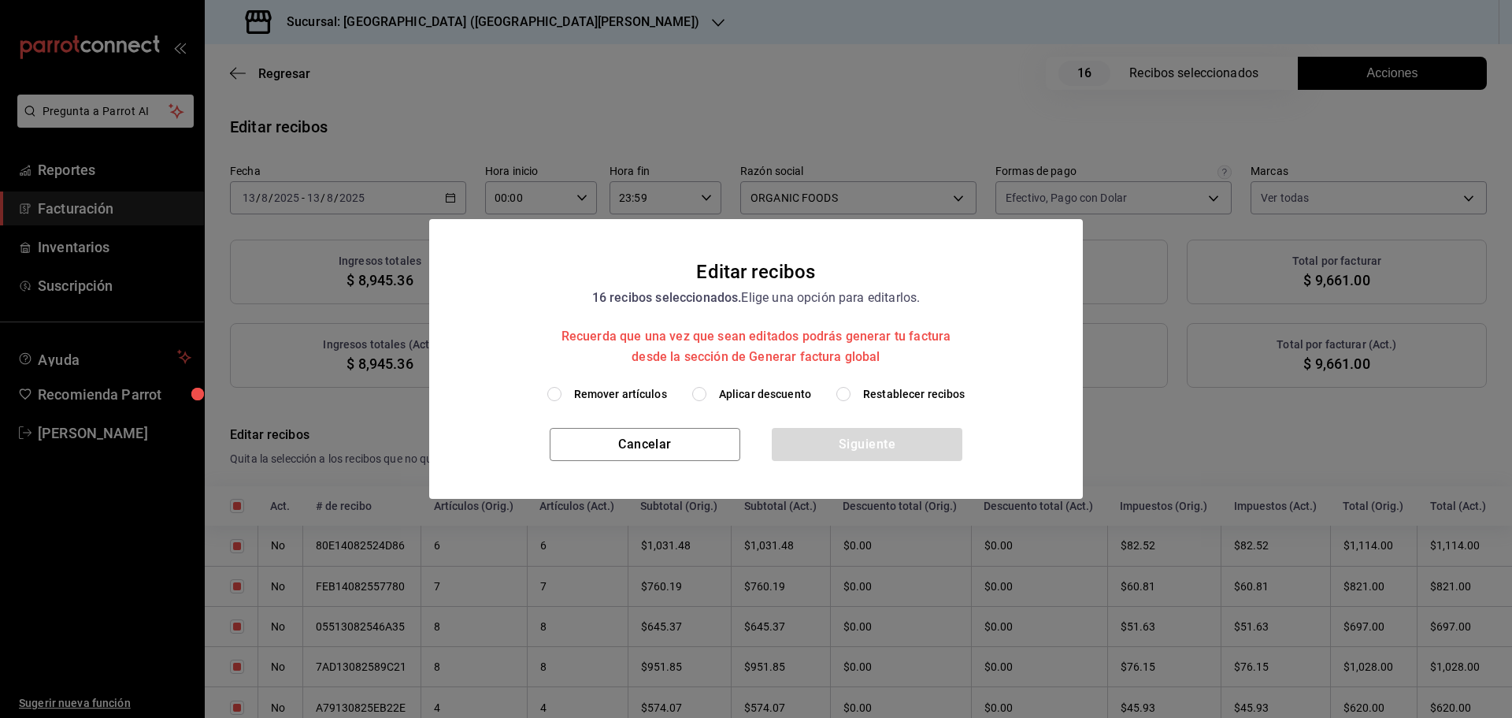
click at [721, 393] on span "Aplicar descuento" at bounding box center [765, 394] width 92 height 17
click at [707, 393] on input "Aplicar descuento" at bounding box center [699, 394] width 14 height 14
radio input "true"
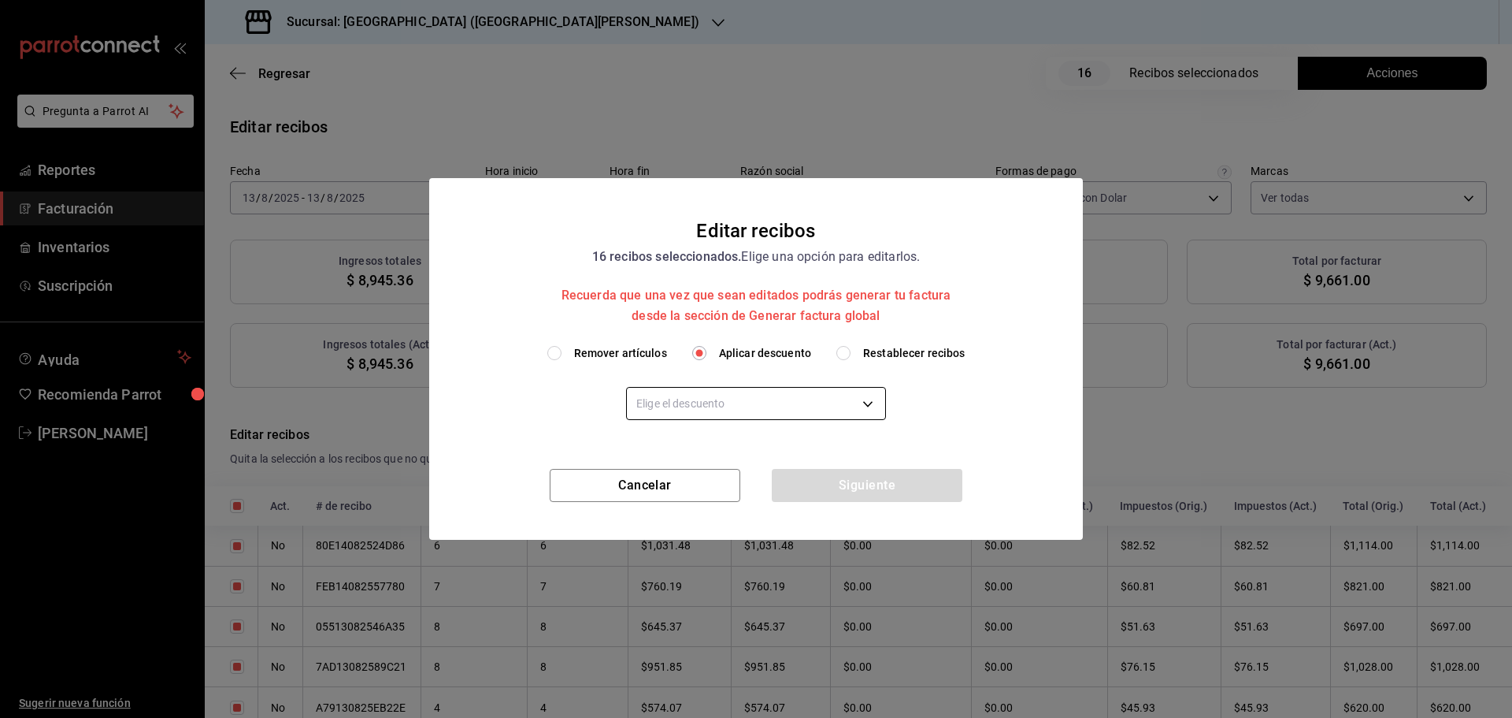
click at [718, 403] on body "Pregunta a Parrot AI Reportes Facturación Inventarios Suscripción Ayuda Recomie…" at bounding box center [756, 359] width 1512 height 718
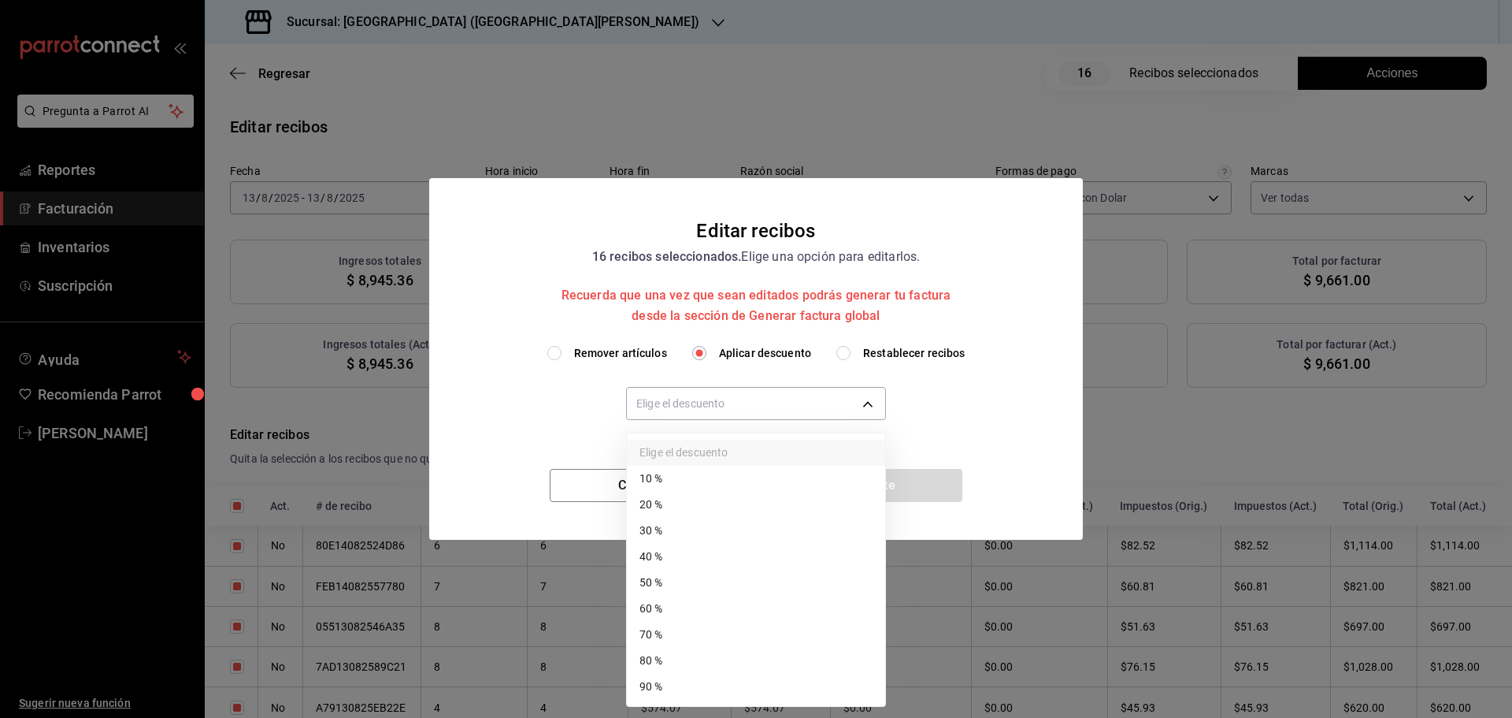
click at [667, 511] on li "20 %" at bounding box center [756, 504] width 258 height 26
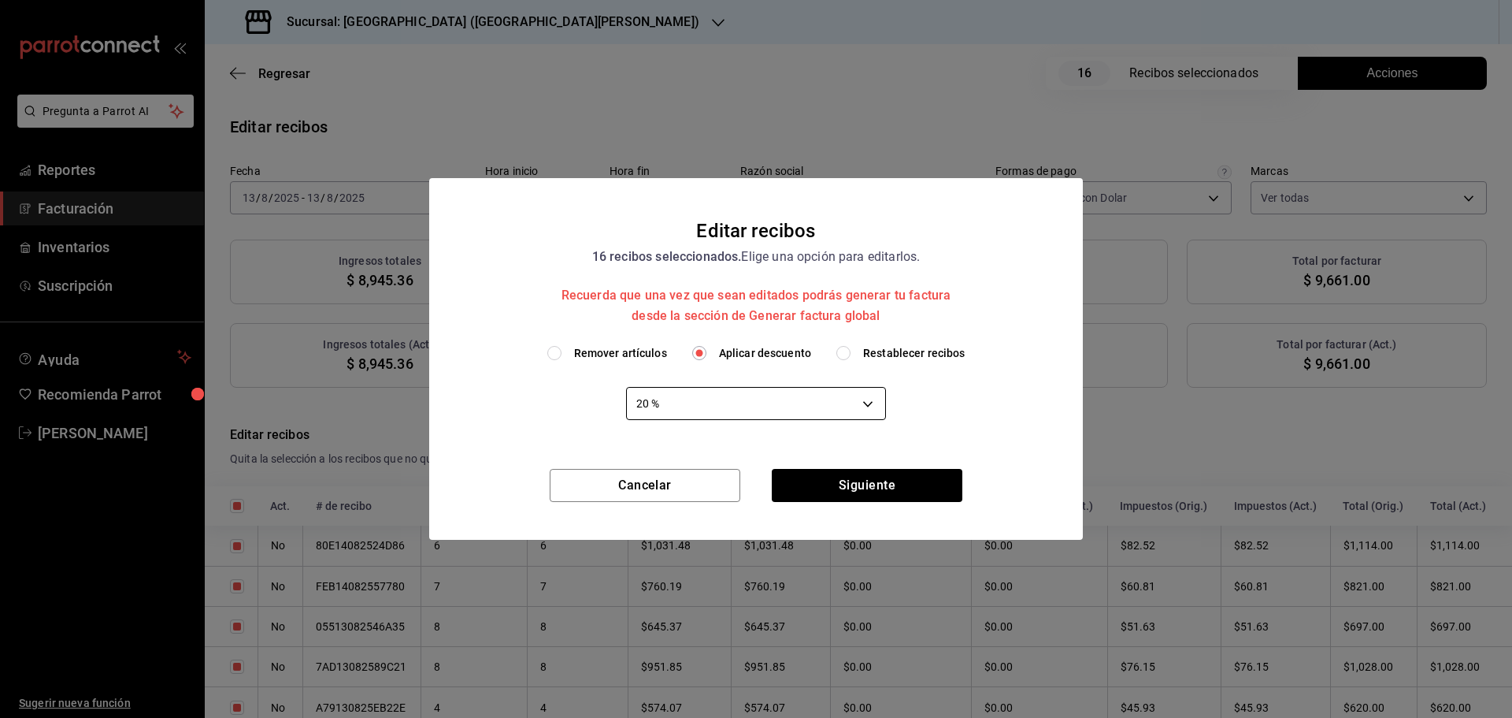
click at [751, 408] on body "Pregunta a Parrot AI Reportes Facturación Inventarios Suscripción Ayuda Recomie…" at bounding box center [756, 359] width 1512 height 718
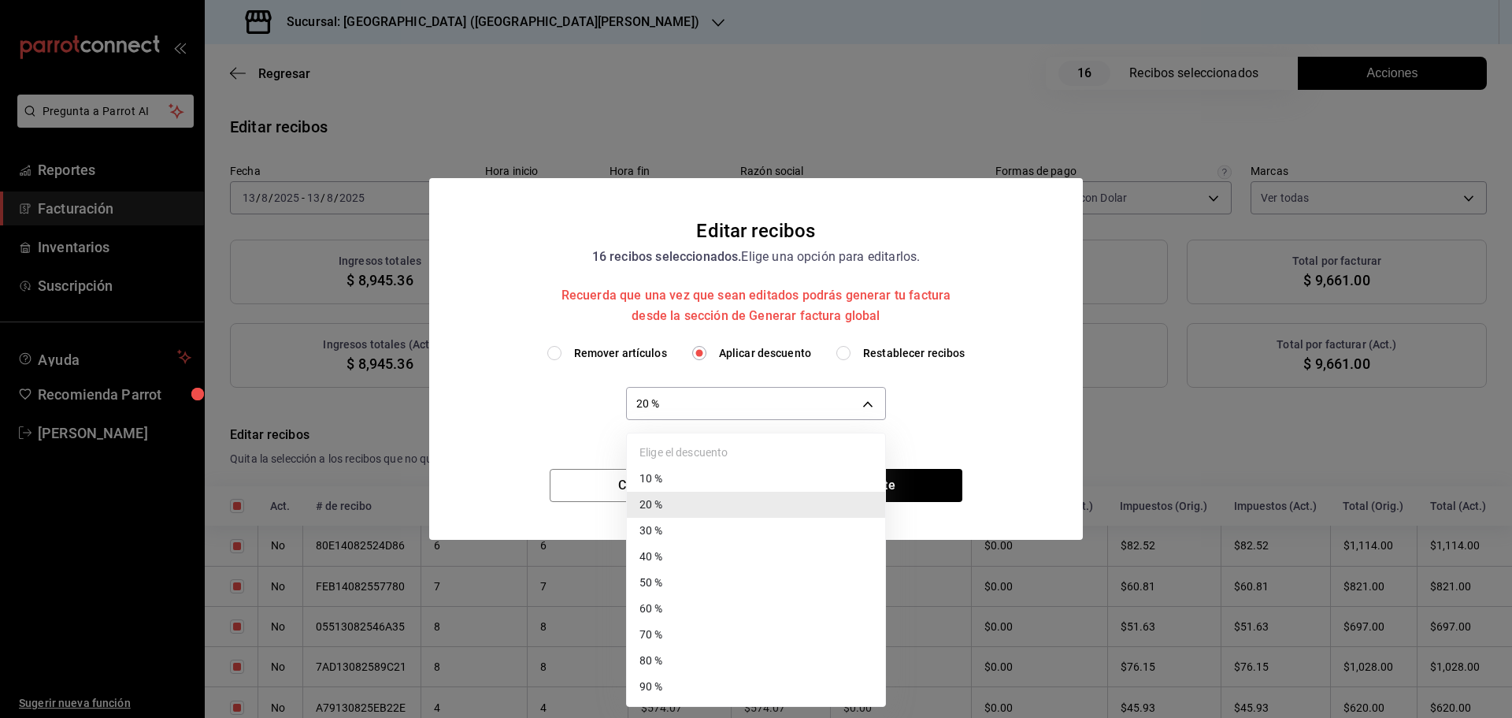
click at [665, 536] on li "30 %" at bounding box center [756, 530] width 258 height 26
type input "30"
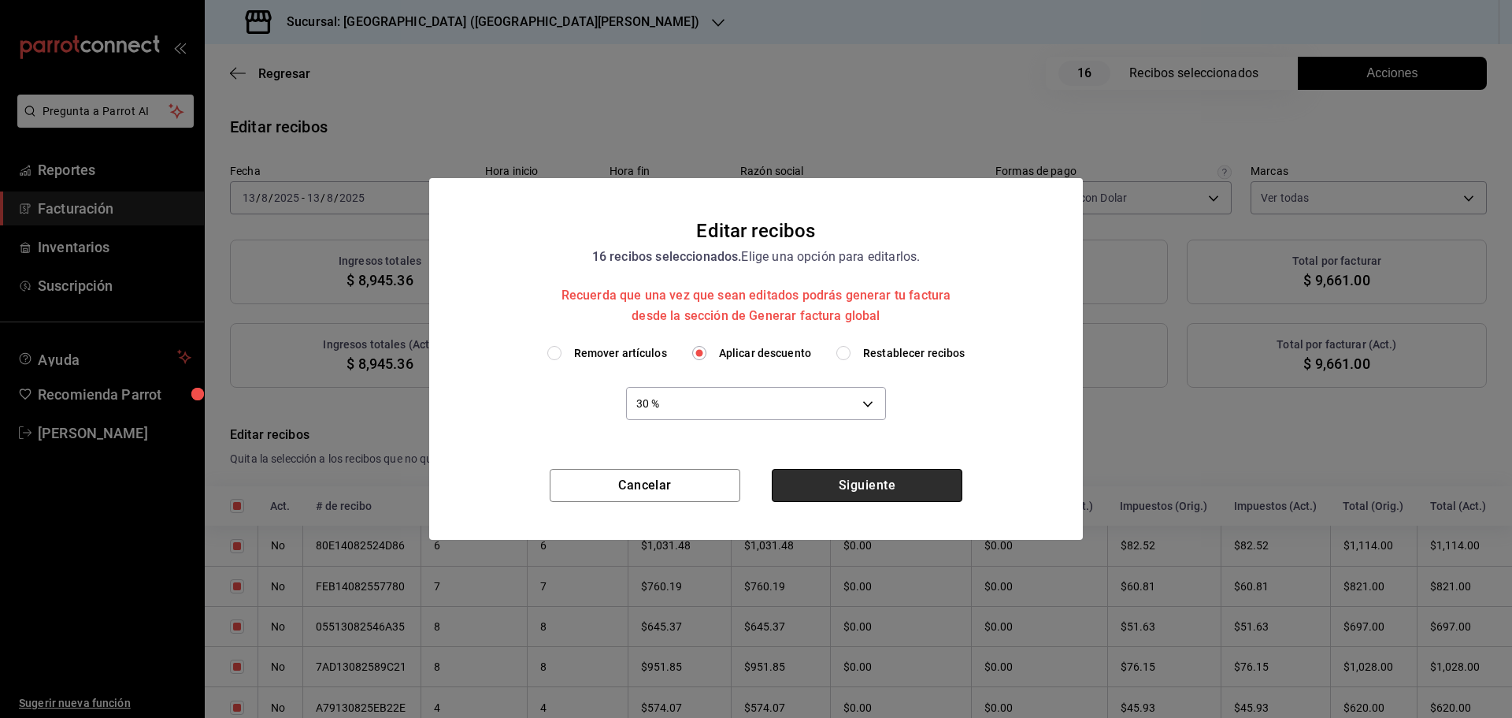
click at [883, 483] on button "Siguiente" at bounding box center [867, 485] width 191 height 33
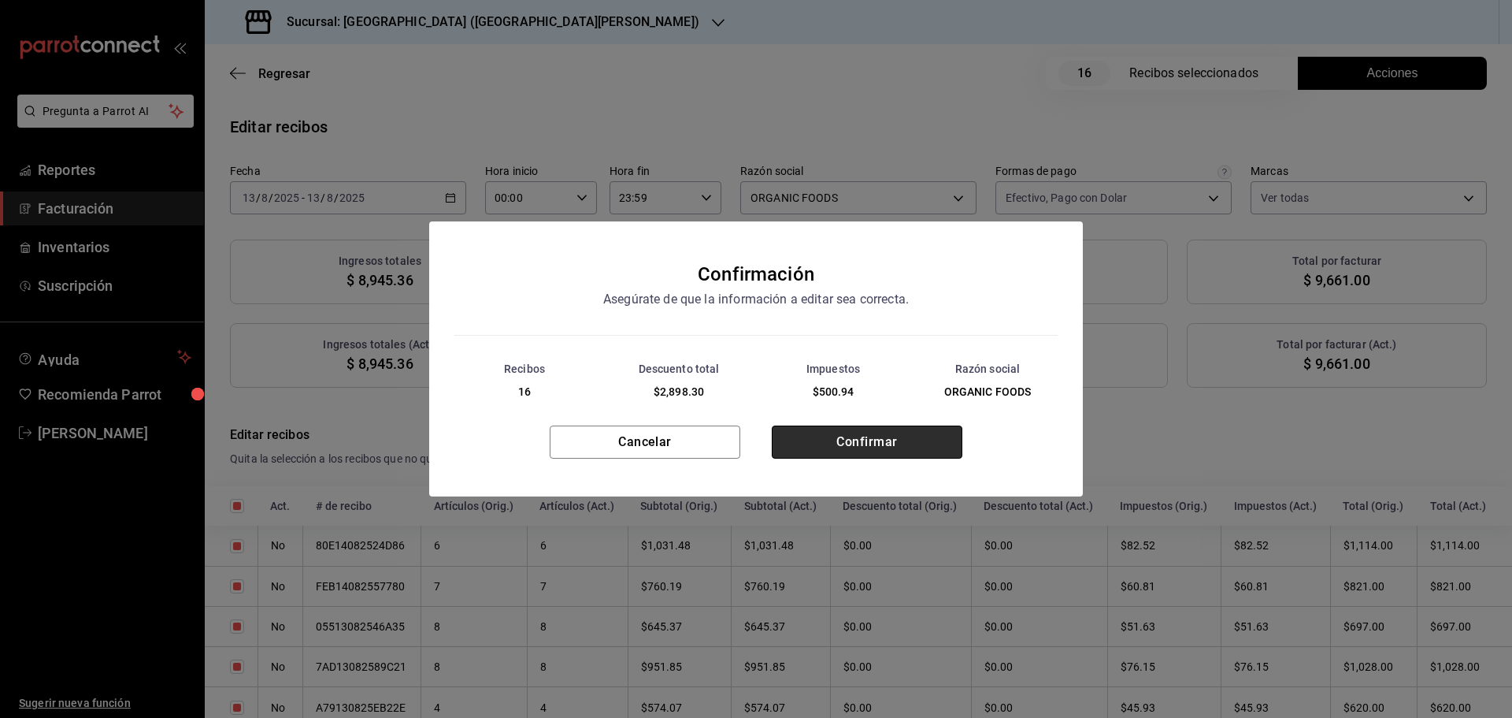
click at [883, 445] on button "Confirmar" at bounding box center [867, 441] width 191 height 33
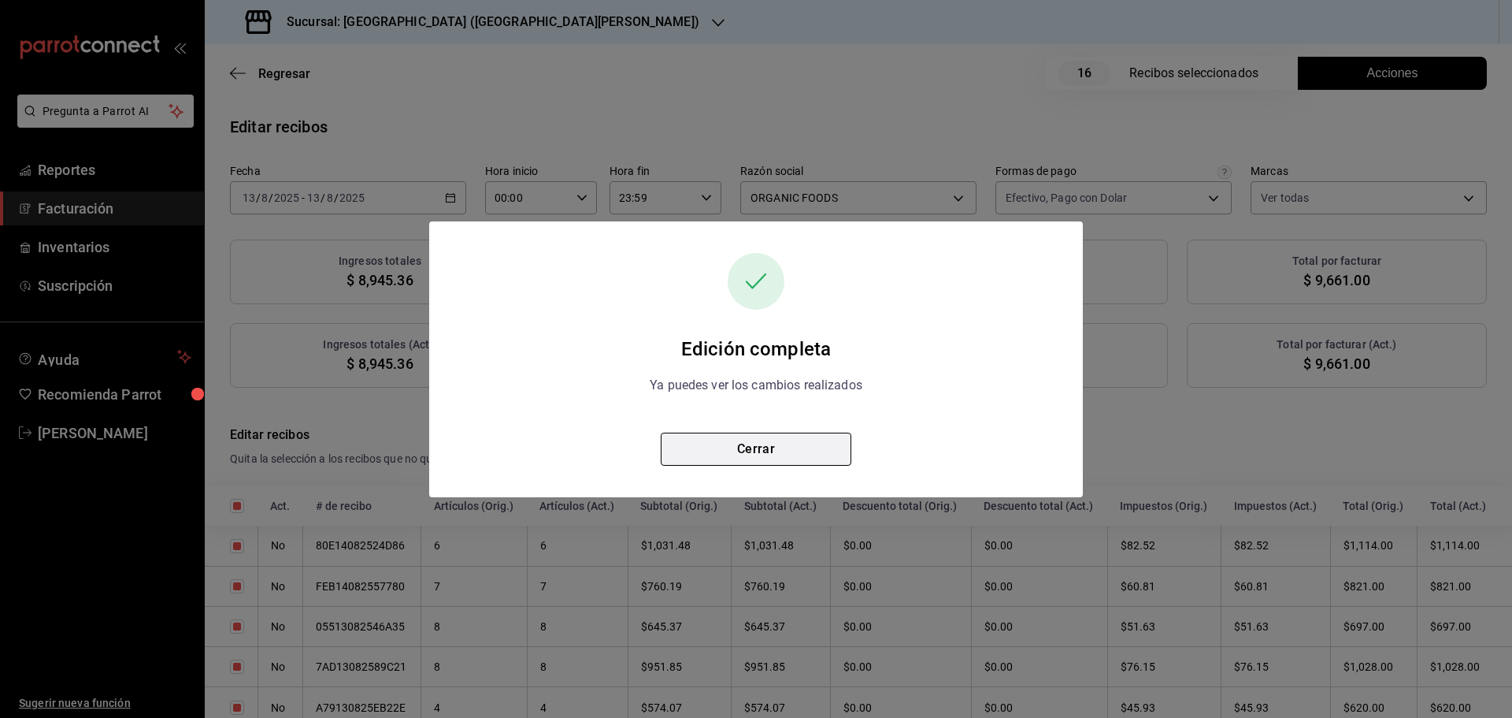
click at [777, 443] on button "Cerrar" at bounding box center [756, 448] width 191 height 33
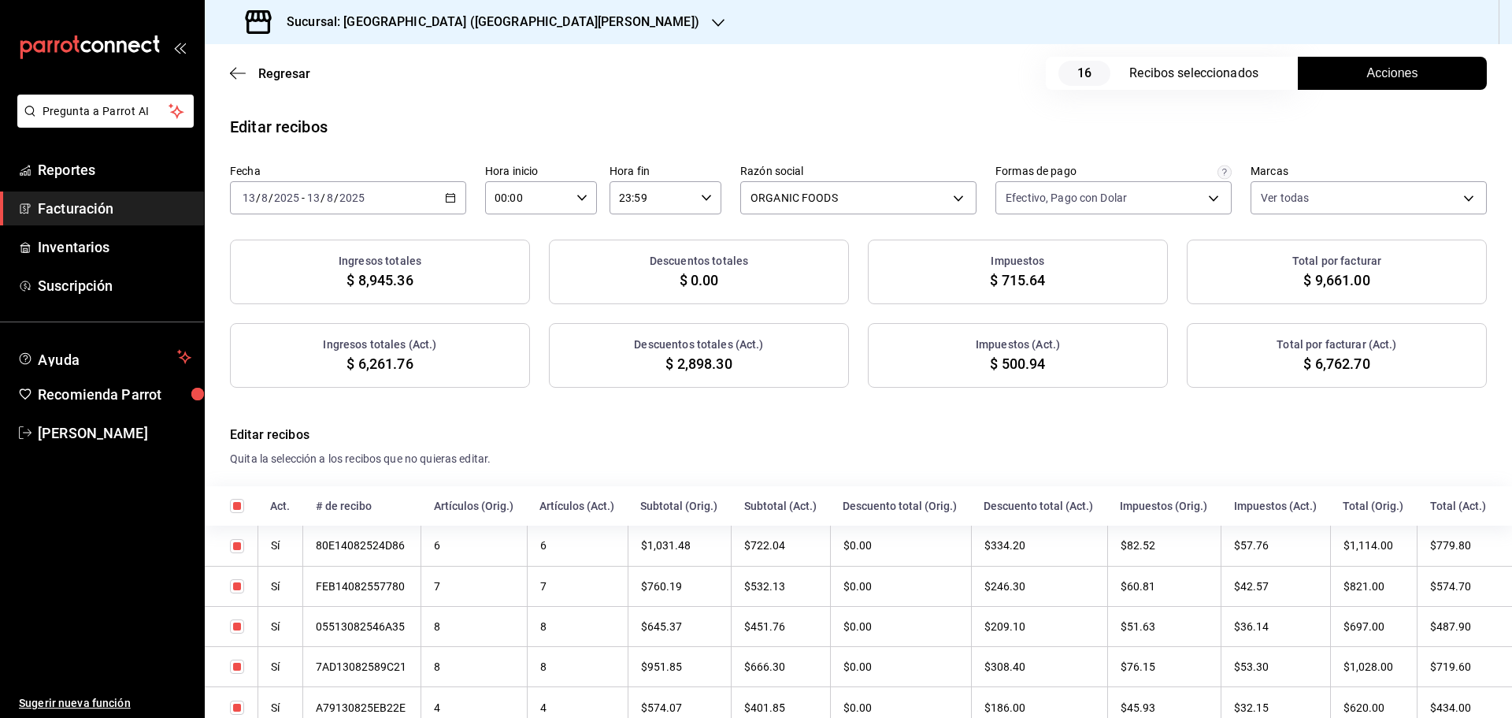
click at [449, 199] on icon "button" at bounding box center [450, 197] width 11 height 11
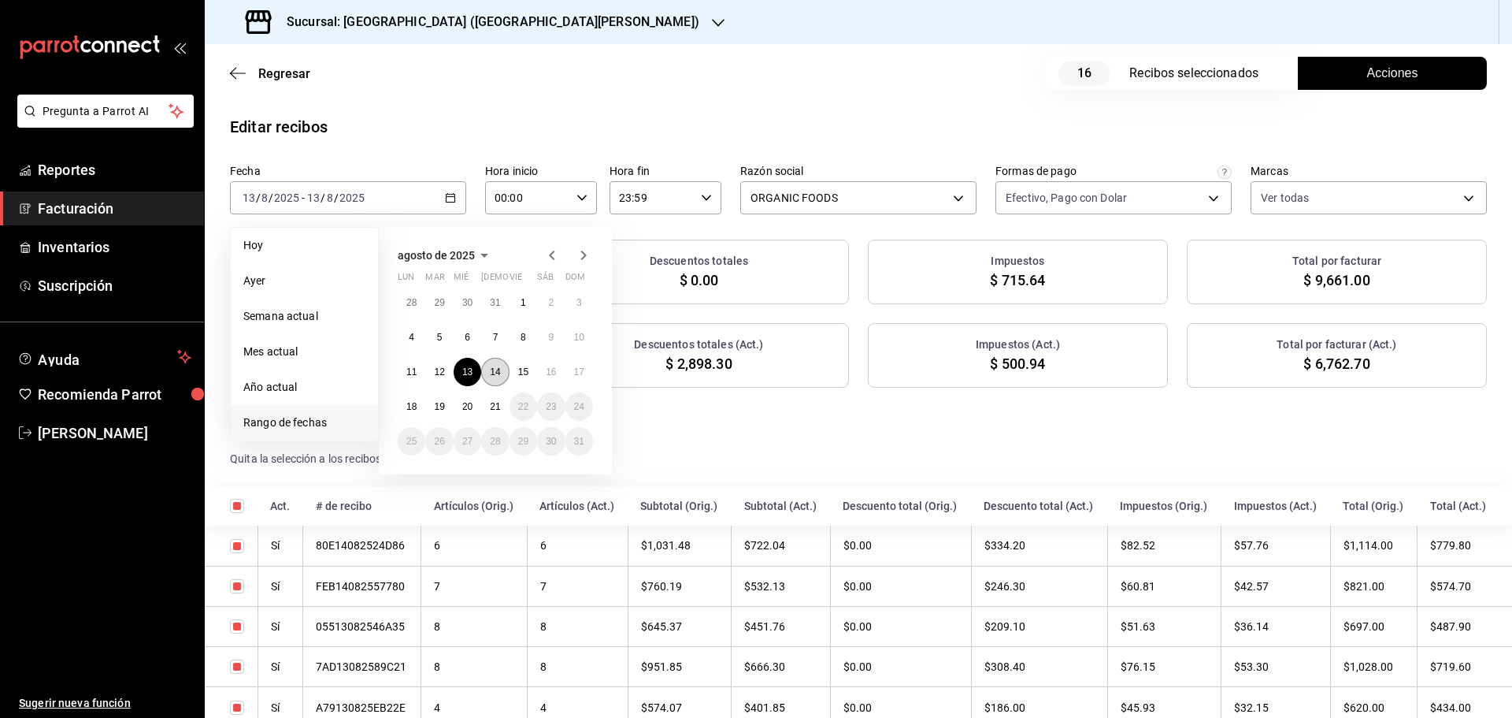
click at [491, 373] on abbr "14" at bounding box center [495, 371] width 10 height 11
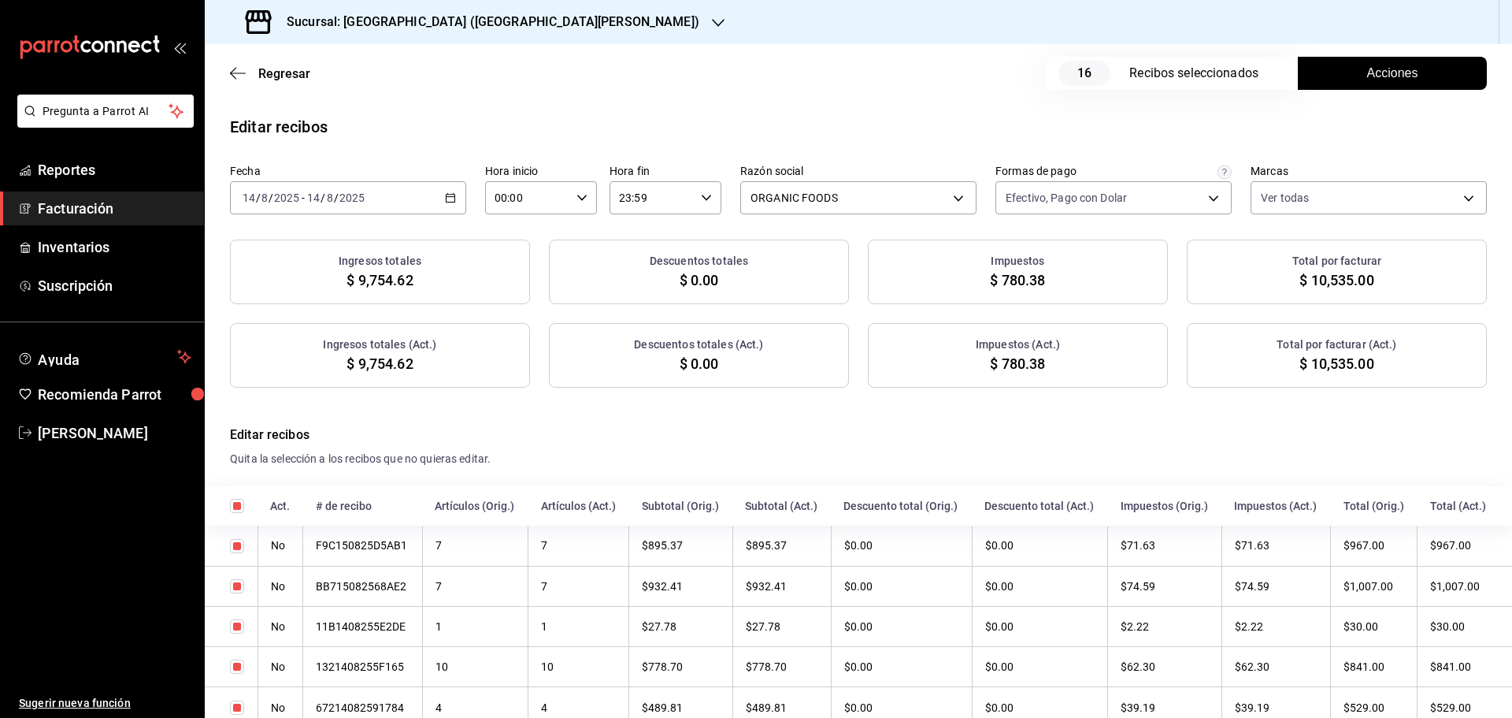
click at [1374, 75] on span "Acciones" at bounding box center [1392, 73] width 51 height 19
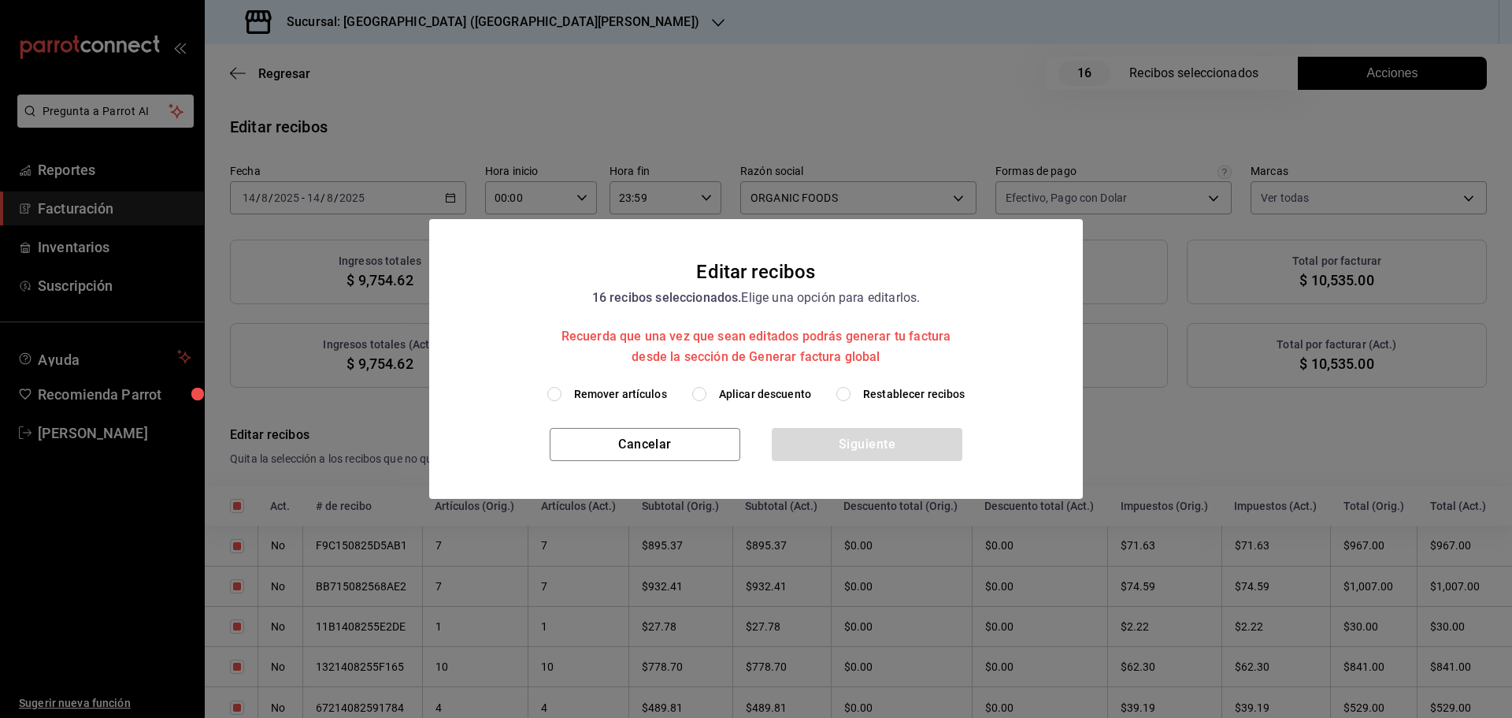
click at [785, 390] on span "Aplicar descuento" at bounding box center [765, 394] width 92 height 17
click at [707, 390] on input "Aplicar descuento" at bounding box center [699, 394] width 14 height 14
radio input "true"
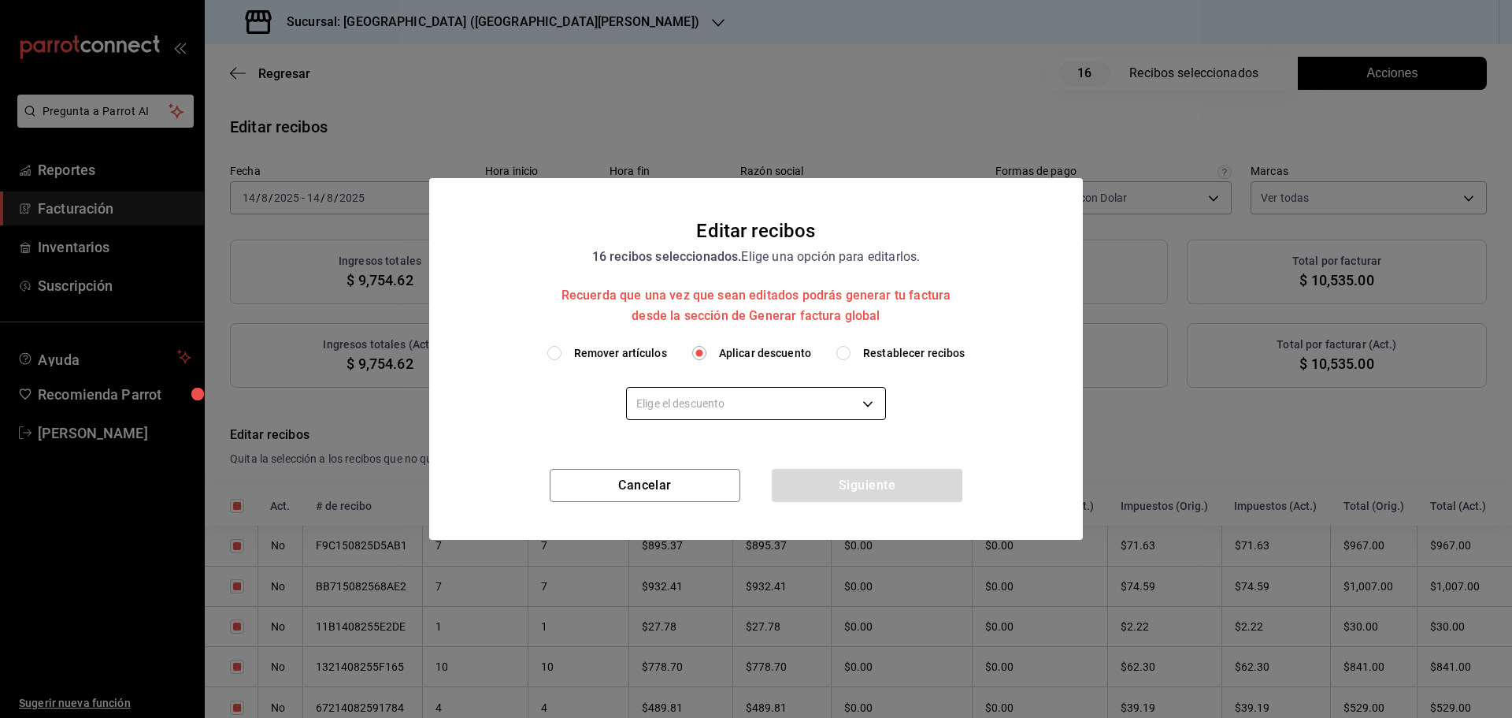
click at [788, 408] on body "Pregunta a Parrot AI Reportes Facturación Inventarios Suscripción Ayuda Recomie…" at bounding box center [756, 359] width 1512 height 718
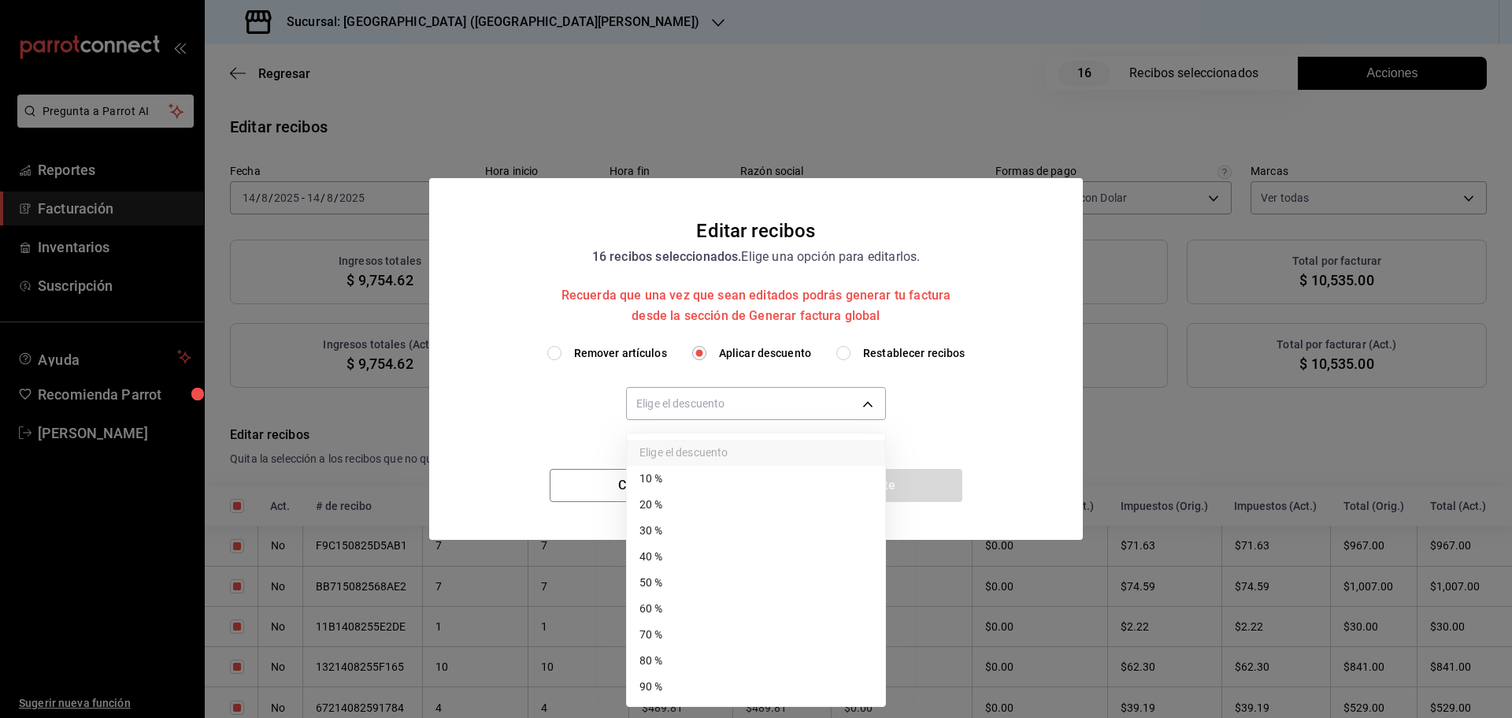
click at [690, 523] on li "30 %" at bounding box center [756, 530] width 258 height 26
type input "30"
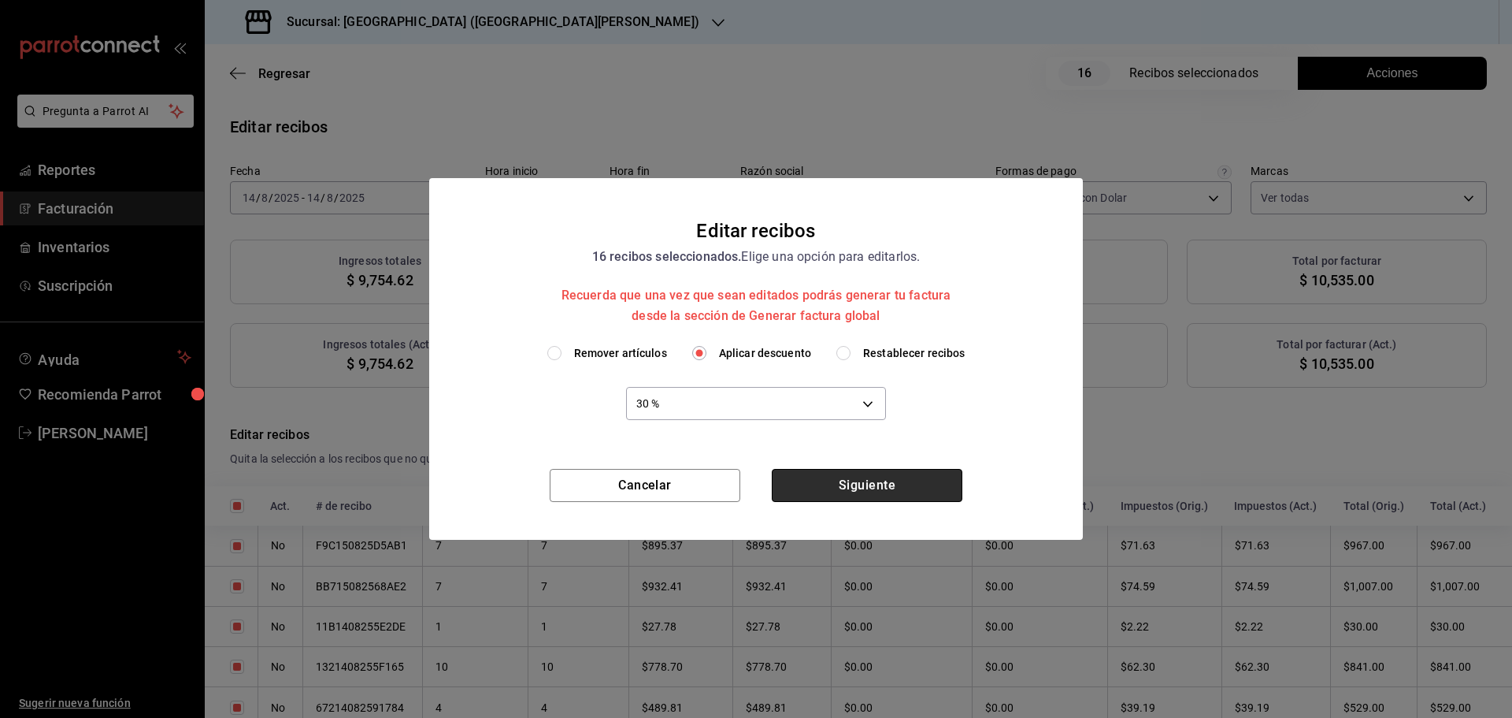
click at [830, 485] on button "Siguiente" at bounding box center [867, 485] width 191 height 33
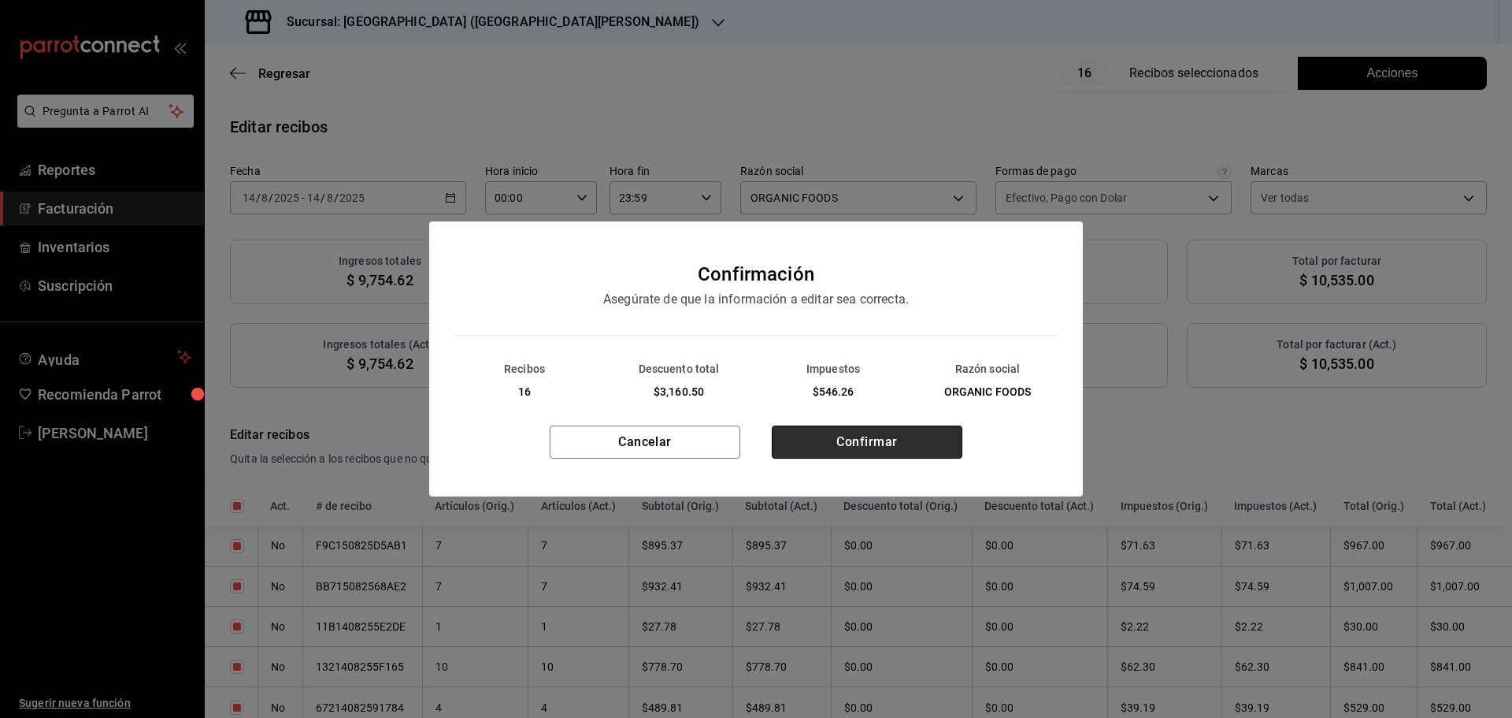
click at [882, 449] on button "Confirmar" at bounding box center [867, 441] width 191 height 33
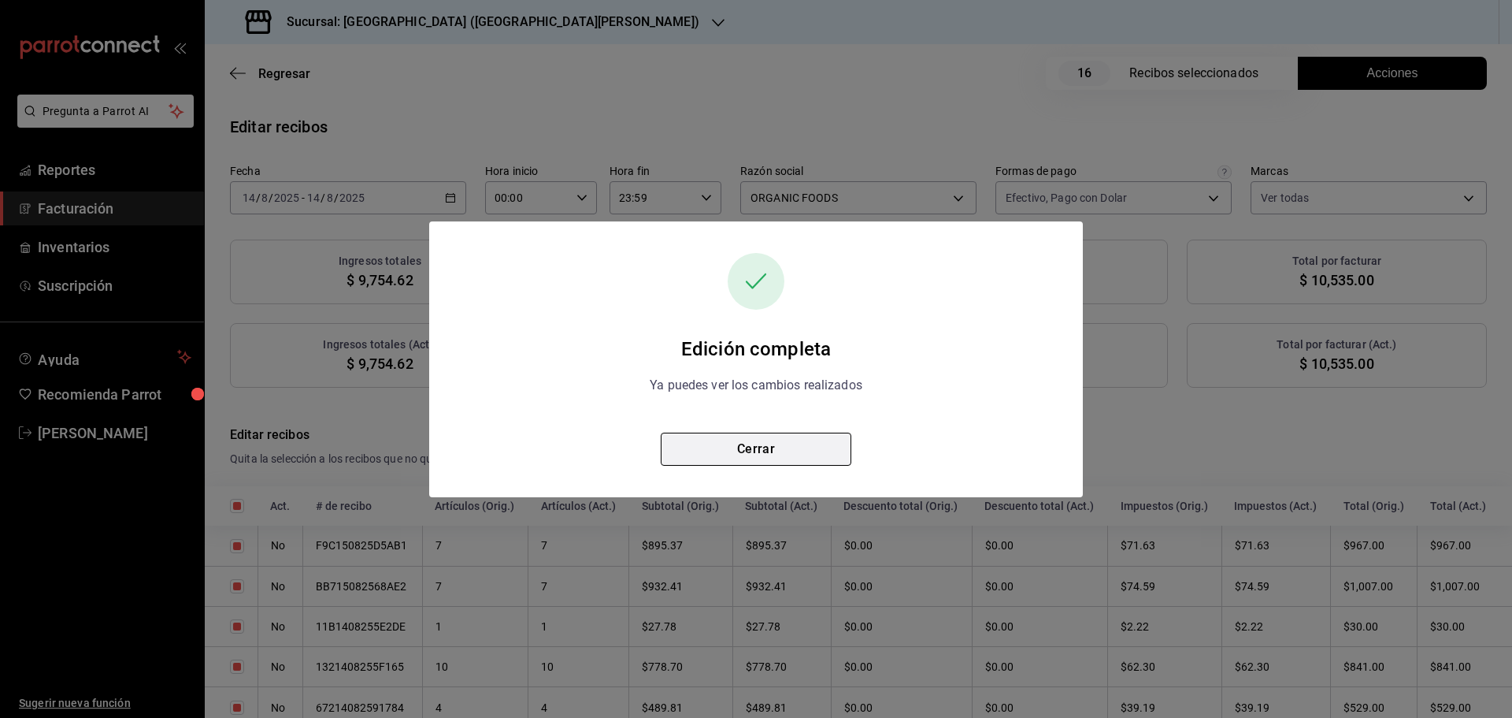
click at [779, 443] on button "Cerrar" at bounding box center [756, 448] width 191 height 33
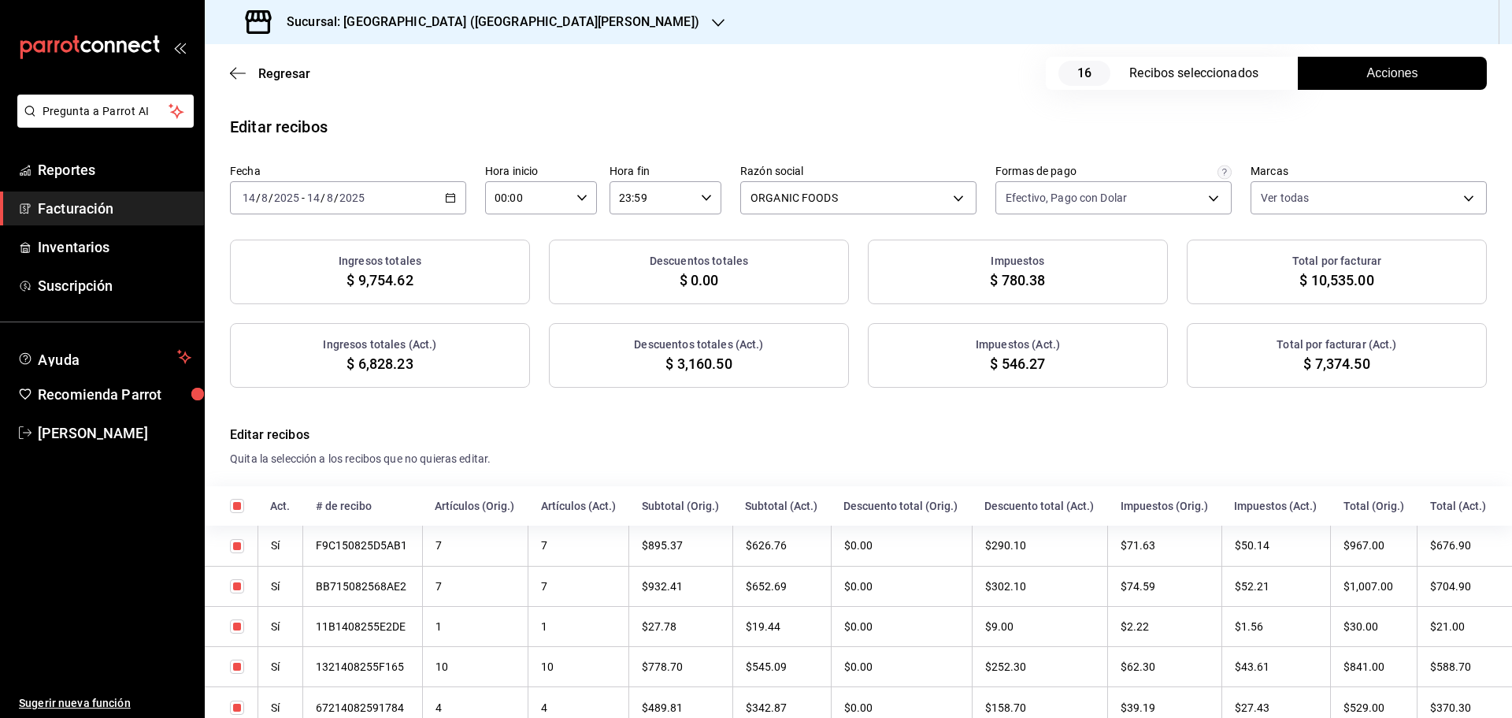
click at [1367, 73] on span "Acciones" at bounding box center [1392, 73] width 51 height 19
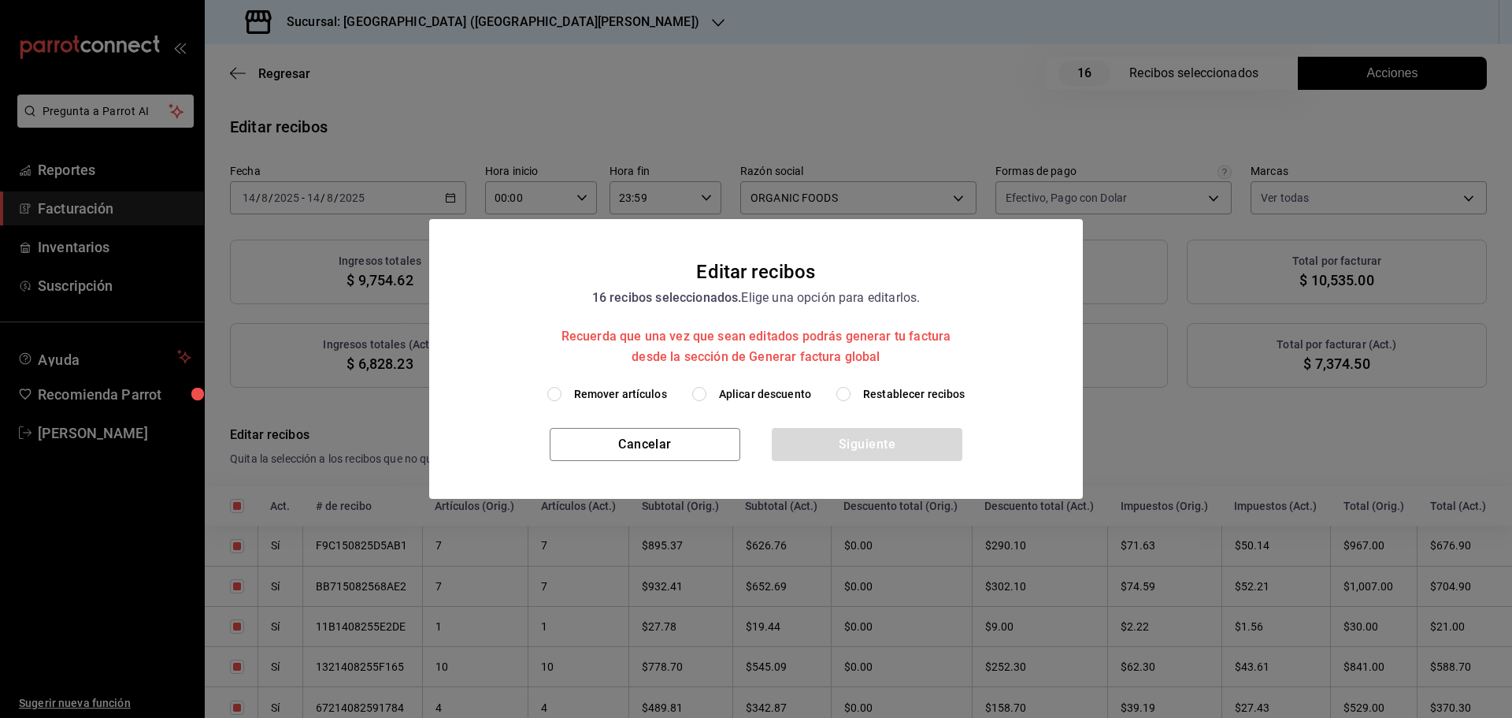
click at [872, 395] on span "Restablecer recibos" at bounding box center [914, 394] width 102 height 17
click at [851, 395] on input "Restablecer recibos" at bounding box center [843, 394] width 14 height 14
radio input "true"
click at [868, 451] on button "Siguiente" at bounding box center [867, 444] width 191 height 33
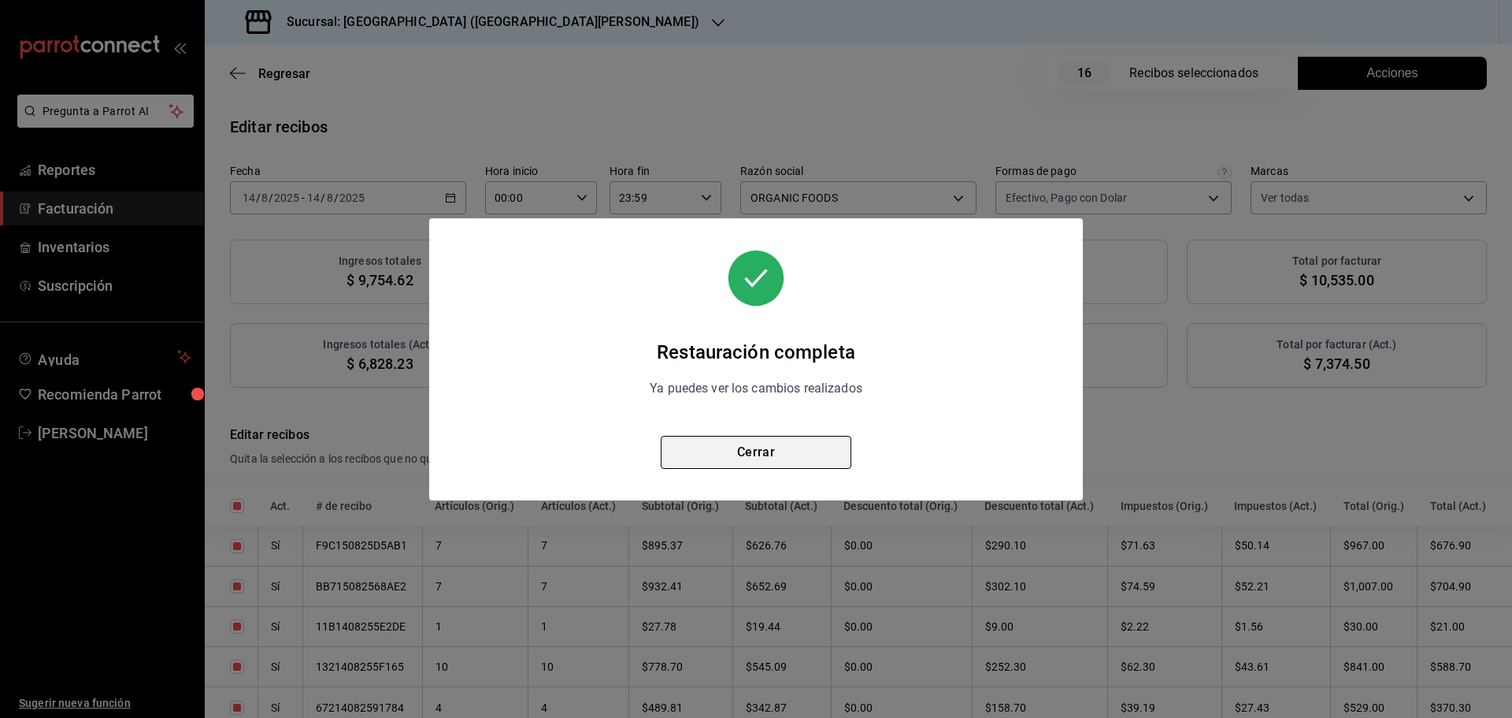
click at [808, 452] on button "Cerrar" at bounding box center [756, 452] width 191 height 33
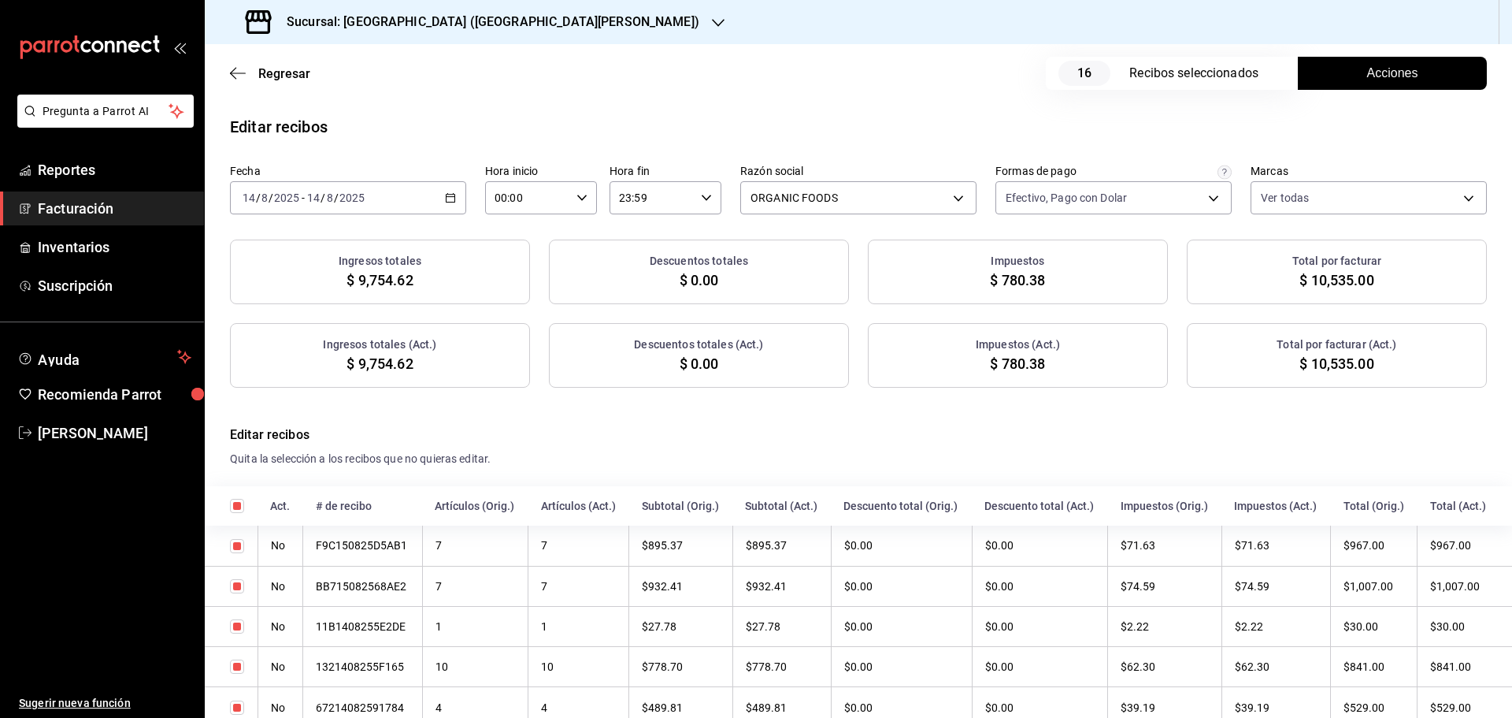
click at [454, 197] on div "[DATE] [DATE] - [DATE] [DATE]" at bounding box center [348, 197] width 236 height 33
click at [1395, 78] on span "Acciones" at bounding box center [1392, 73] width 51 height 19
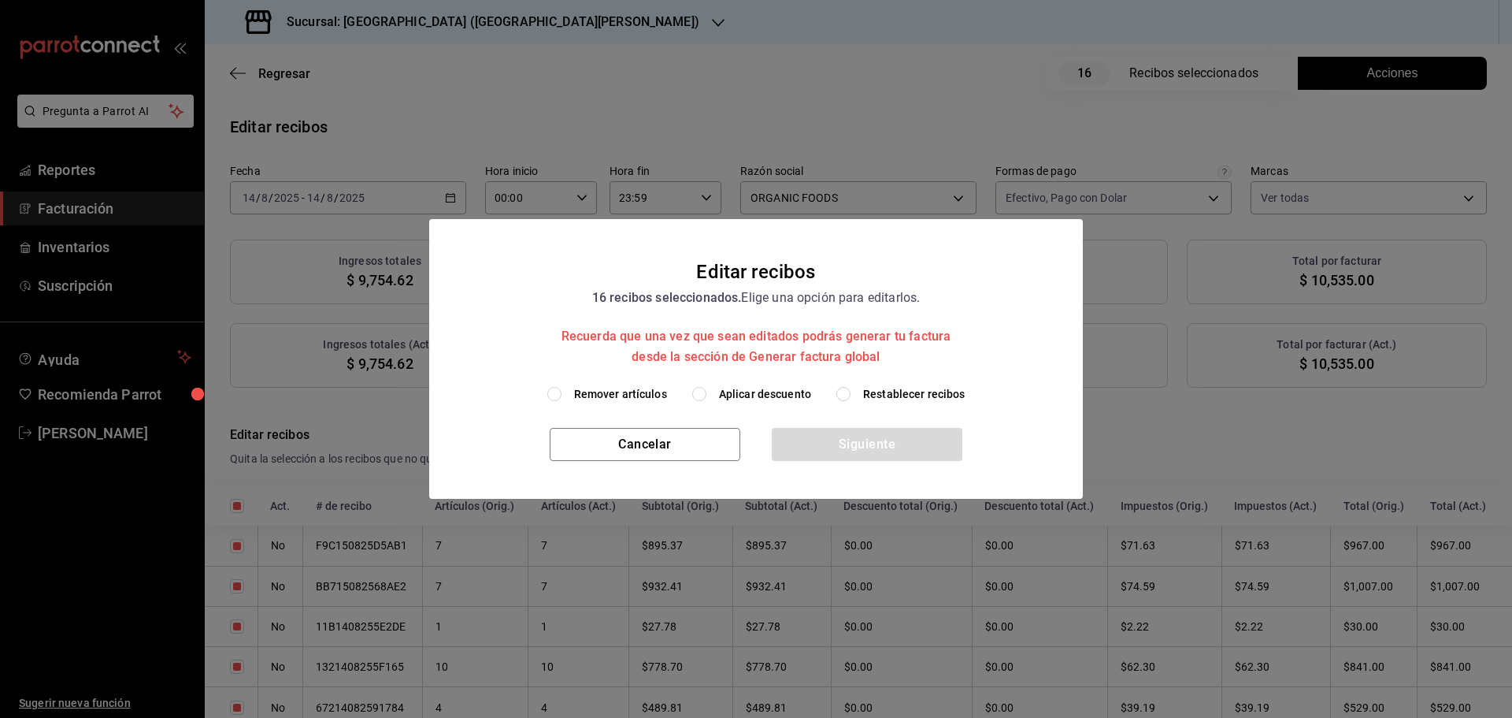
click at [957, 392] on span "Restablecer recibos" at bounding box center [914, 394] width 102 height 17
click at [851, 392] on input "Restablecer recibos" at bounding box center [843, 394] width 14 height 14
radio input "true"
click at [916, 435] on button "Siguiente" at bounding box center [867, 444] width 191 height 33
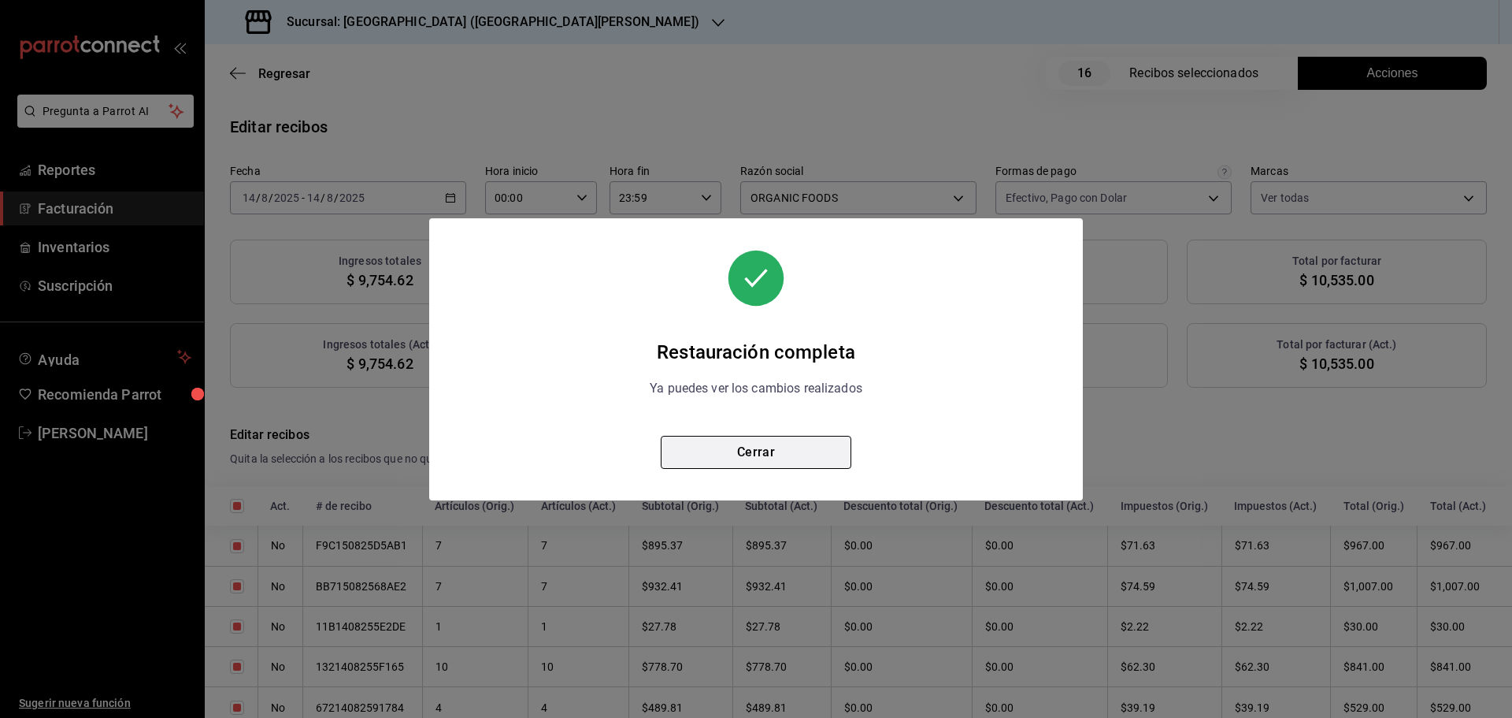
click at [781, 447] on button "Cerrar" at bounding box center [756, 452] width 191 height 33
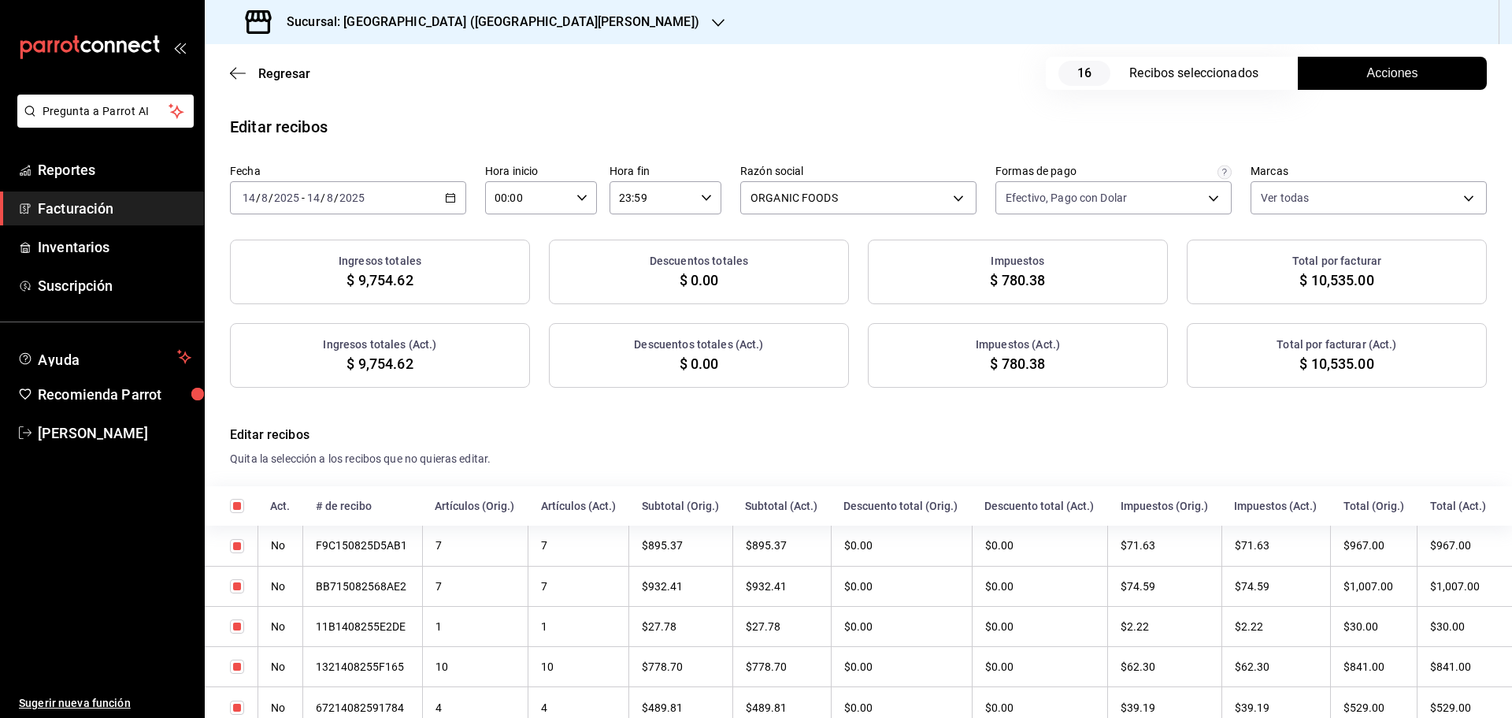
click at [1349, 75] on button "Acciones" at bounding box center [1392, 73] width 189 height 33
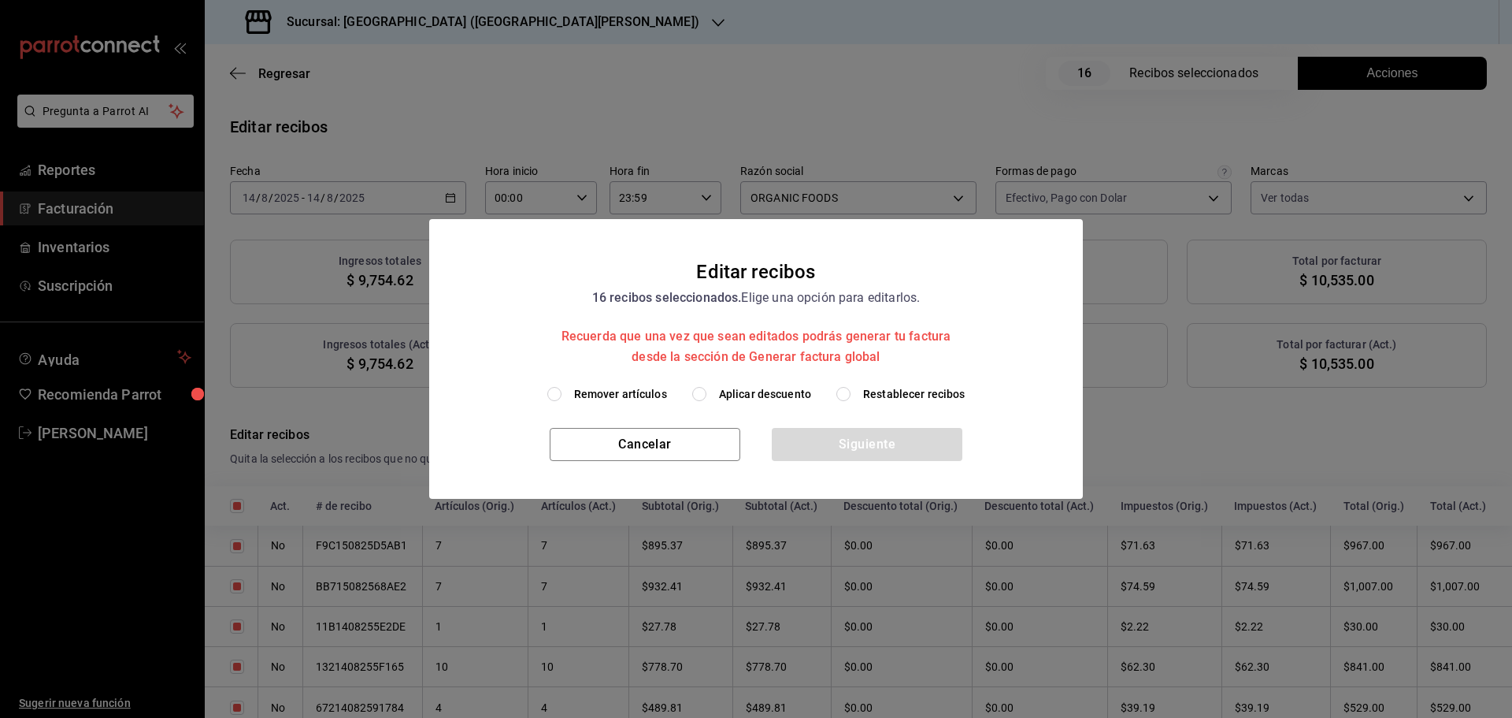
click at [721, 396] on span "Aplicar descuento" at bounding box center [765, 394] width 92 height 17
click at [707, 396] on input "Aplicar descuento" at bounding box center [699, 394] width 14 height 14
radio input "true"
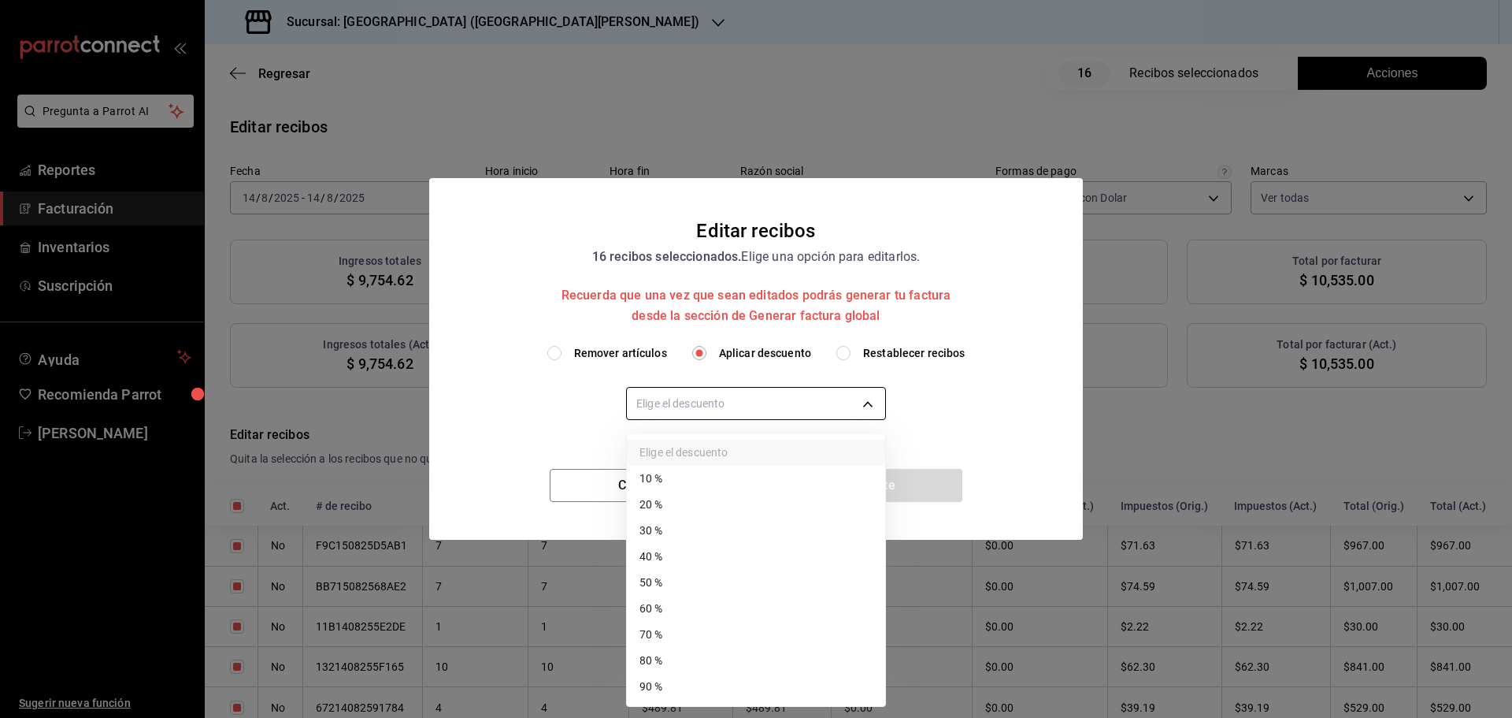
click at [721, 399] on body "Pregunta a Parrot AI Reportes Facturación Inventarios Suscripción Ayuda Recomie…" at bounding box center [756, 359] width 1512 height 718
click at [673, 534] on li "30 %" at bounding box center [756, 530] width 258 height 26
type input "30"
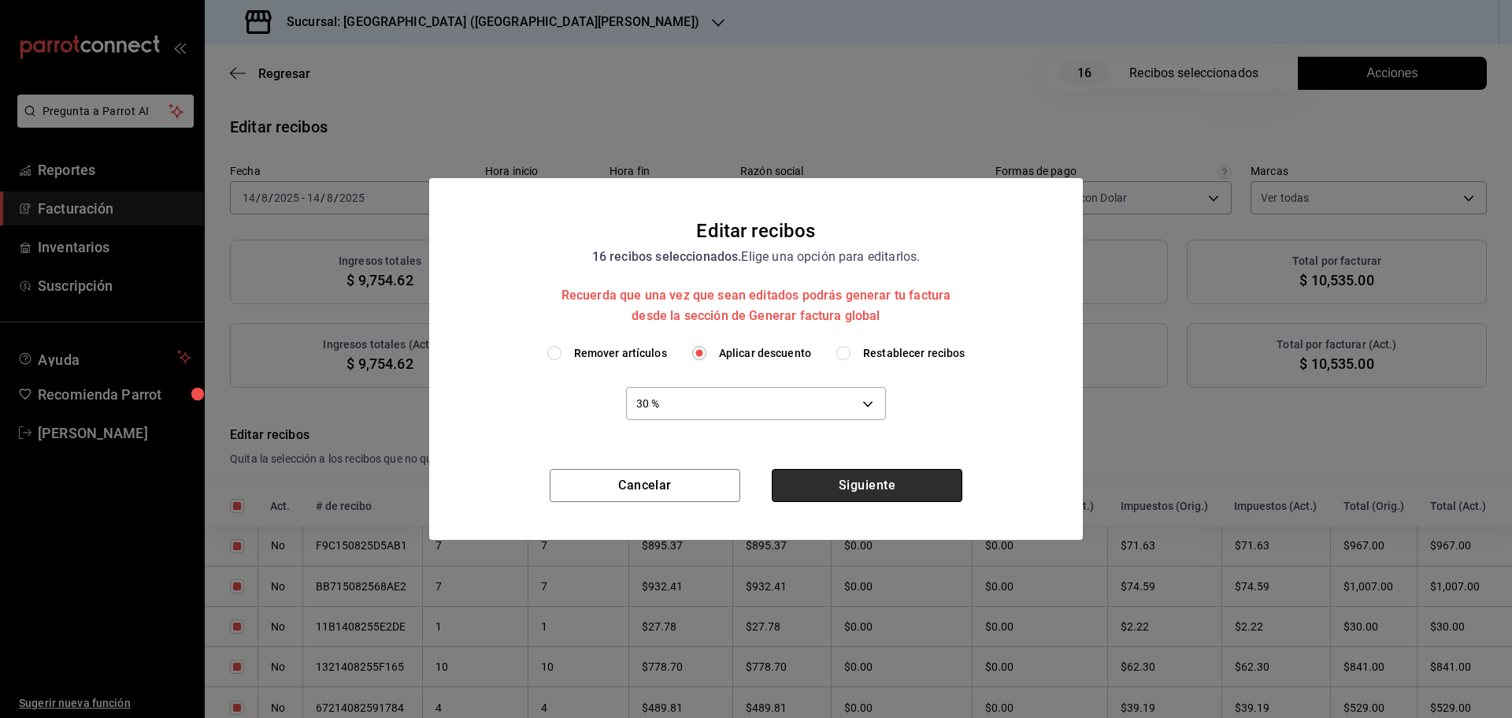
click at [850, 486] on button "Siguiente" at bounding box center [867, 485] width 191 height 33
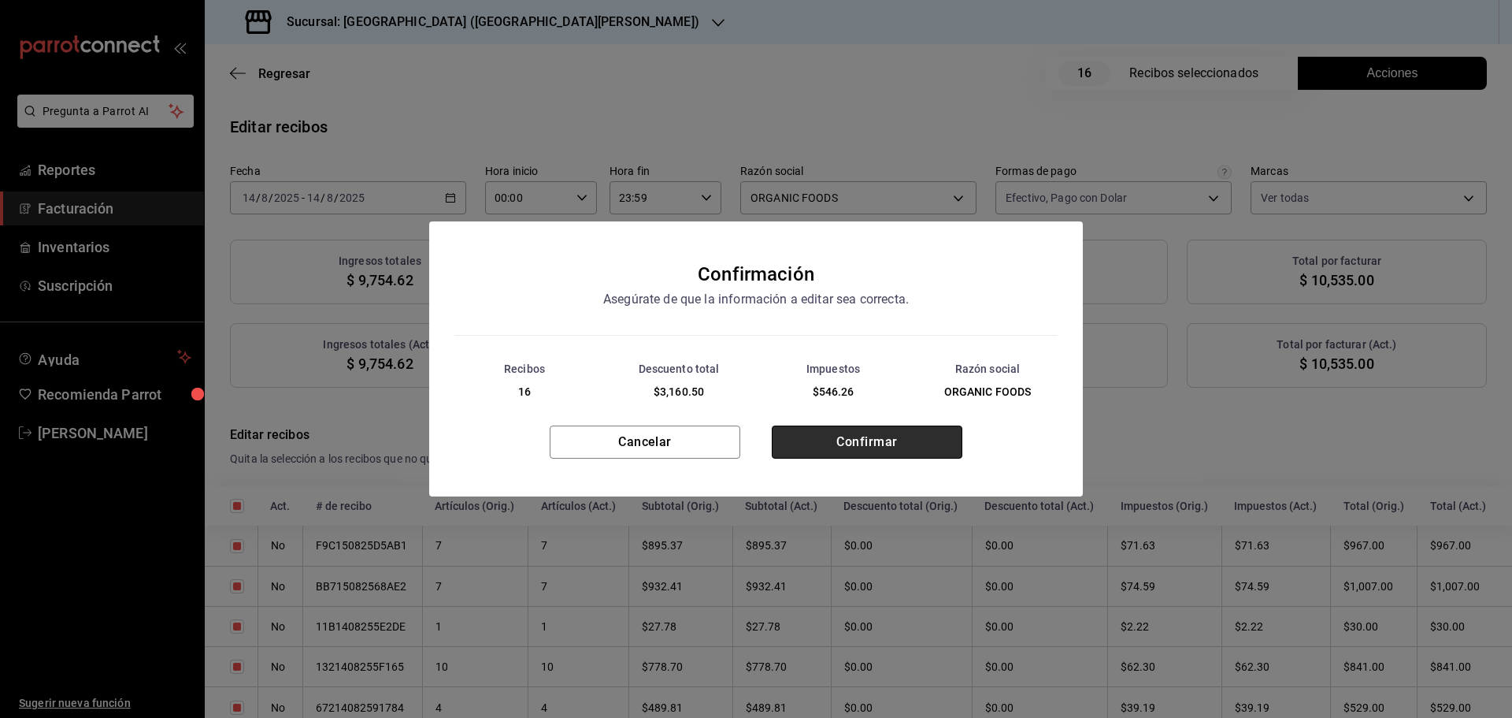
click at [847, 441] on button "Confirmar" at bounding box center [867, 441] width 191 height 33
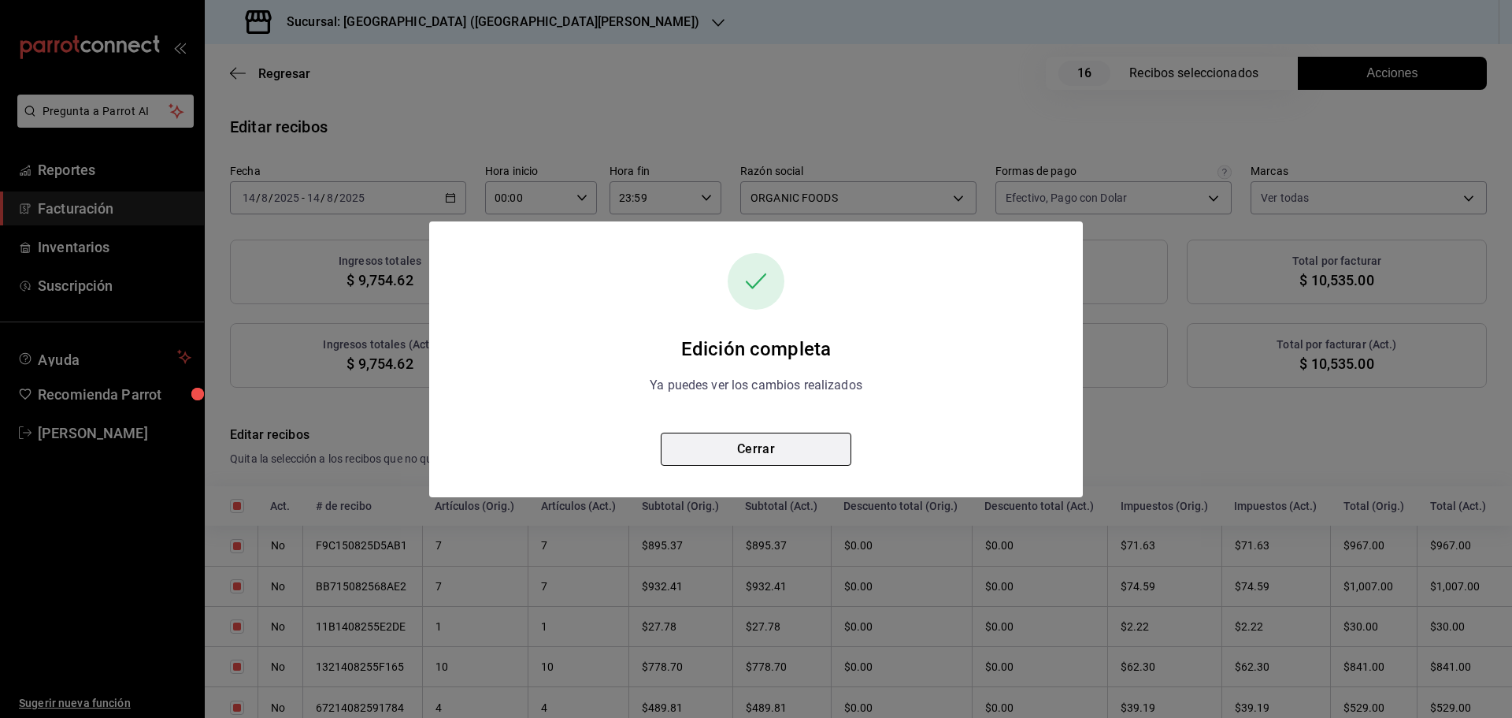
click at [762, 449] on button "Cerrar" at bounding box center [756, 448] width 191 height 33
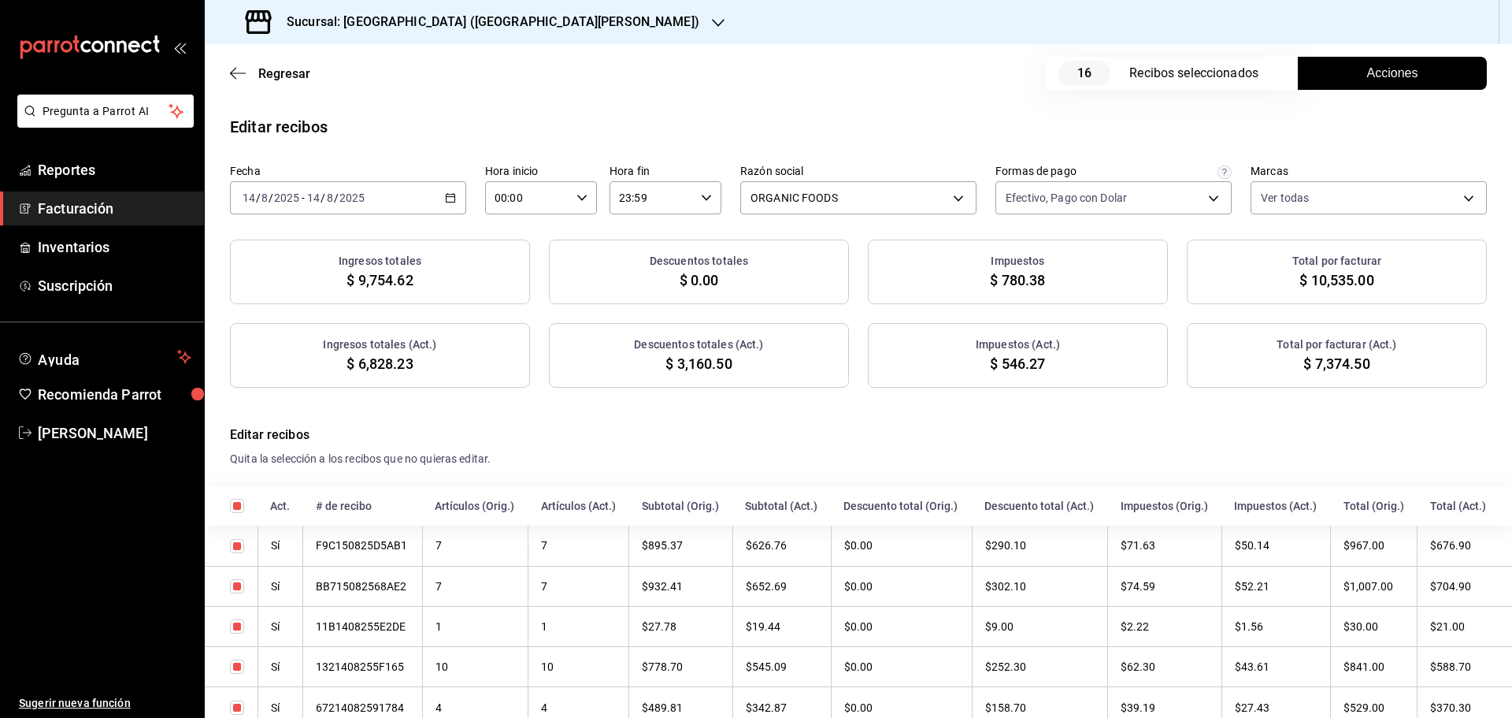
click at [453, 202] on \(Stroke\) "button" at bounding box center [450, 198] width 9 height 9
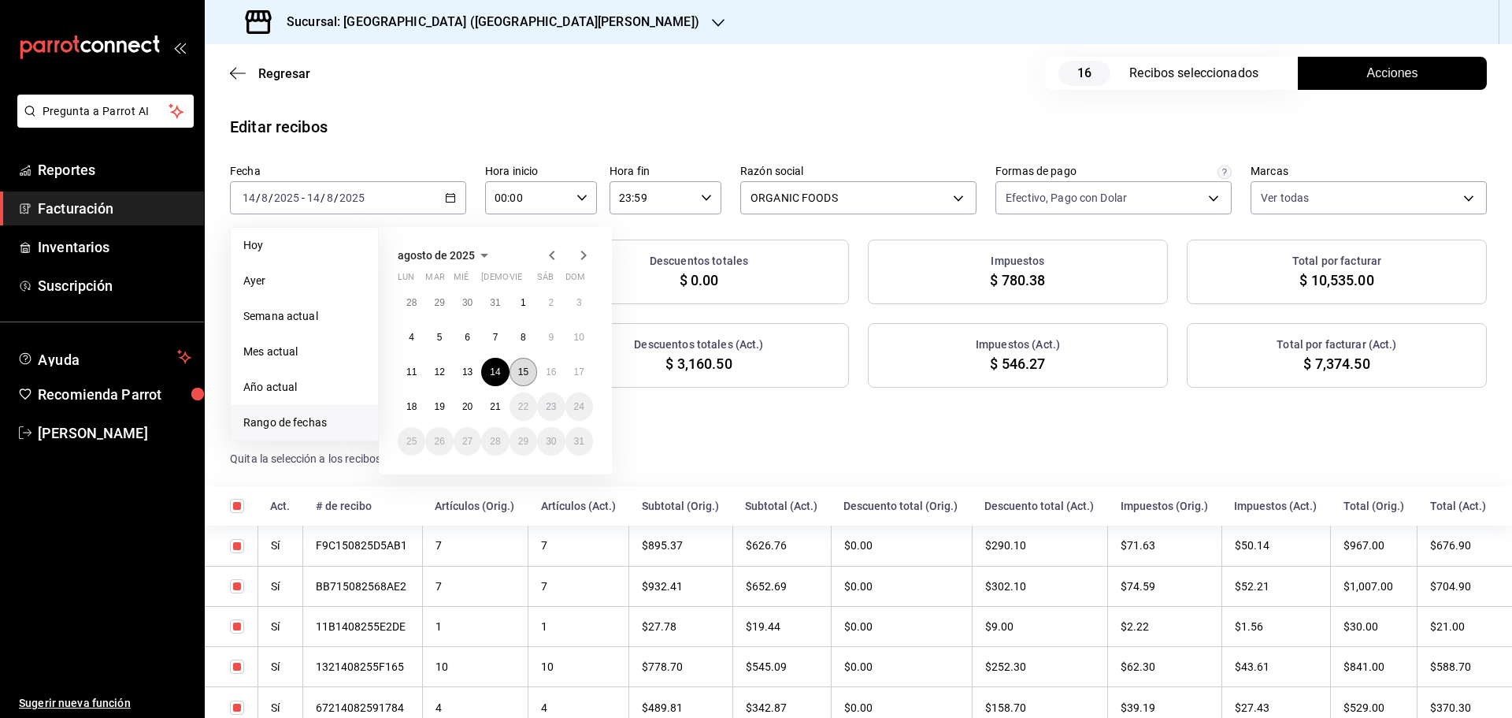
click at [525, 376] on abbr "15" at bounding box center [523, 371] width 10 height 11
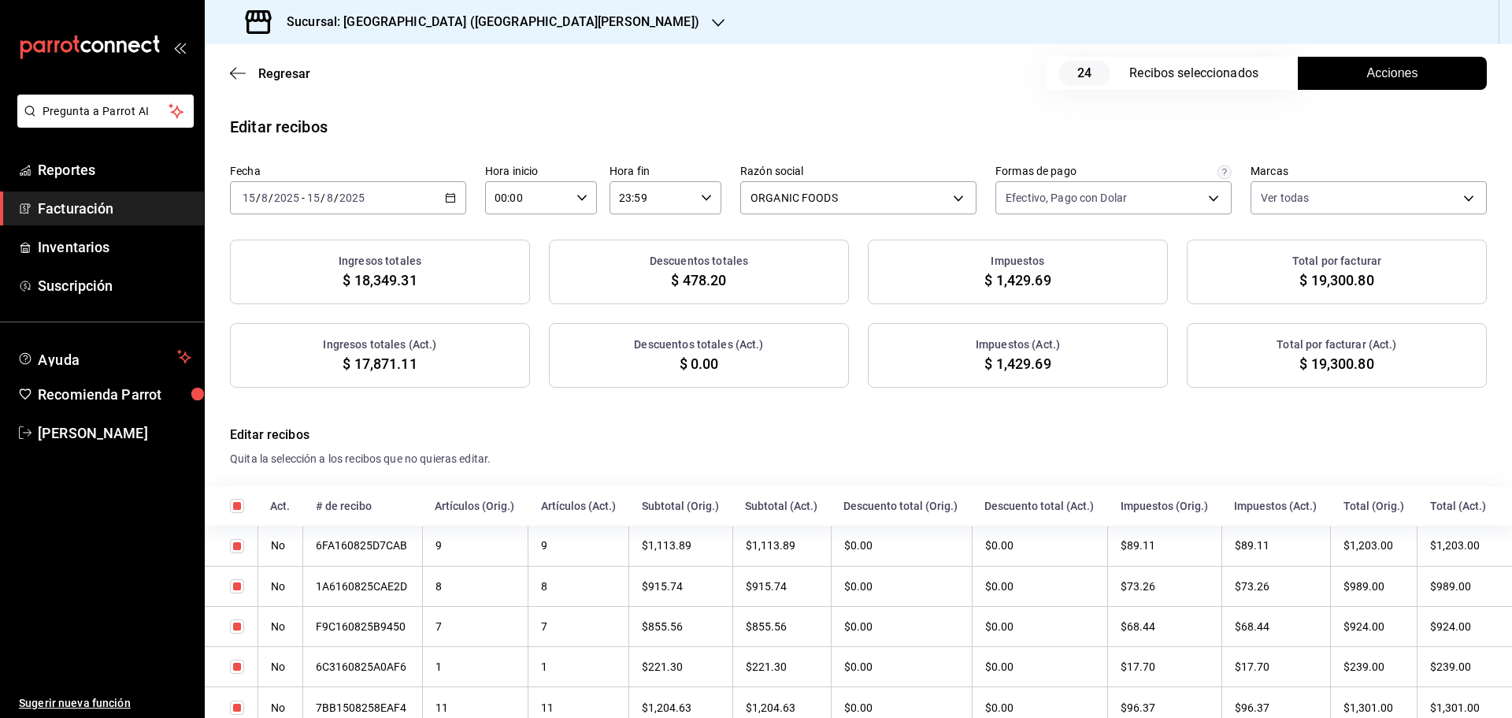
click at [1348, 76] on button "Acciones" at bounding box center [1392, 73] width 189 height 33
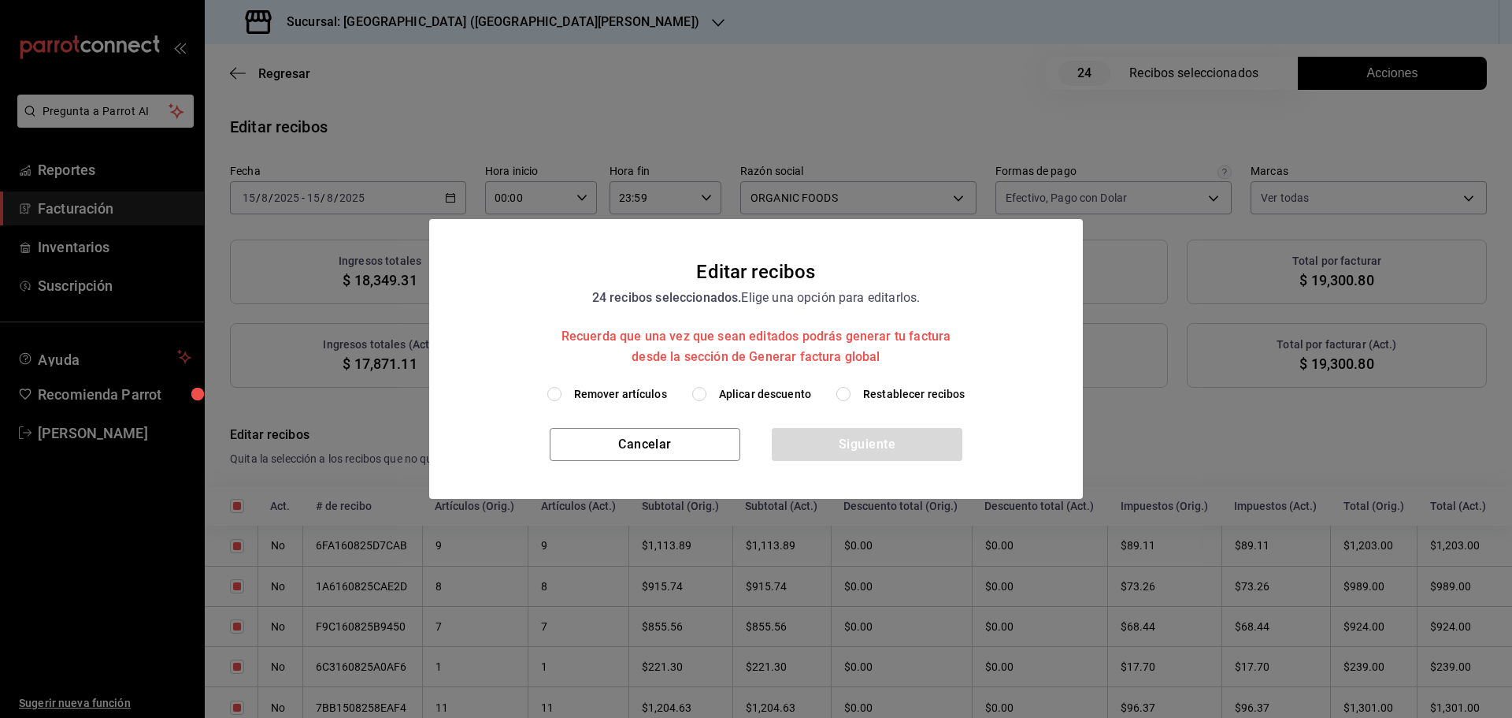
click at [724, 389] on span "Aplicar descuento" at bounding box center [765, 394] width 92 height 17
click at [707, 389] on input "Aplicar descuento" at bounding box center [699, 394] width 14 height 14
radio input "true"
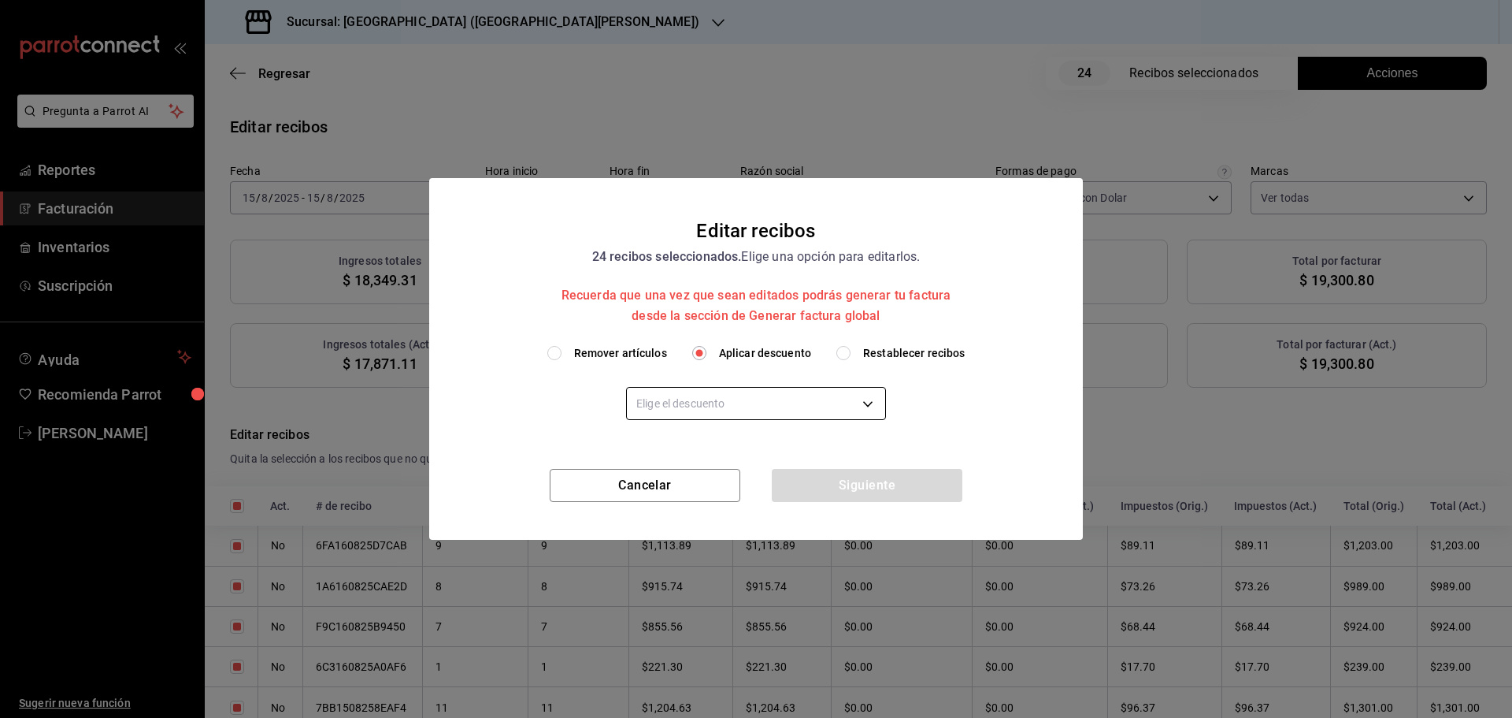
click at [744, 392] on body "Pregunta a Parrot AI Reportes Facturación Inventarios Suscripción Ayuda Recomie…" at bounding box center [756, 359] width 1512 height 718
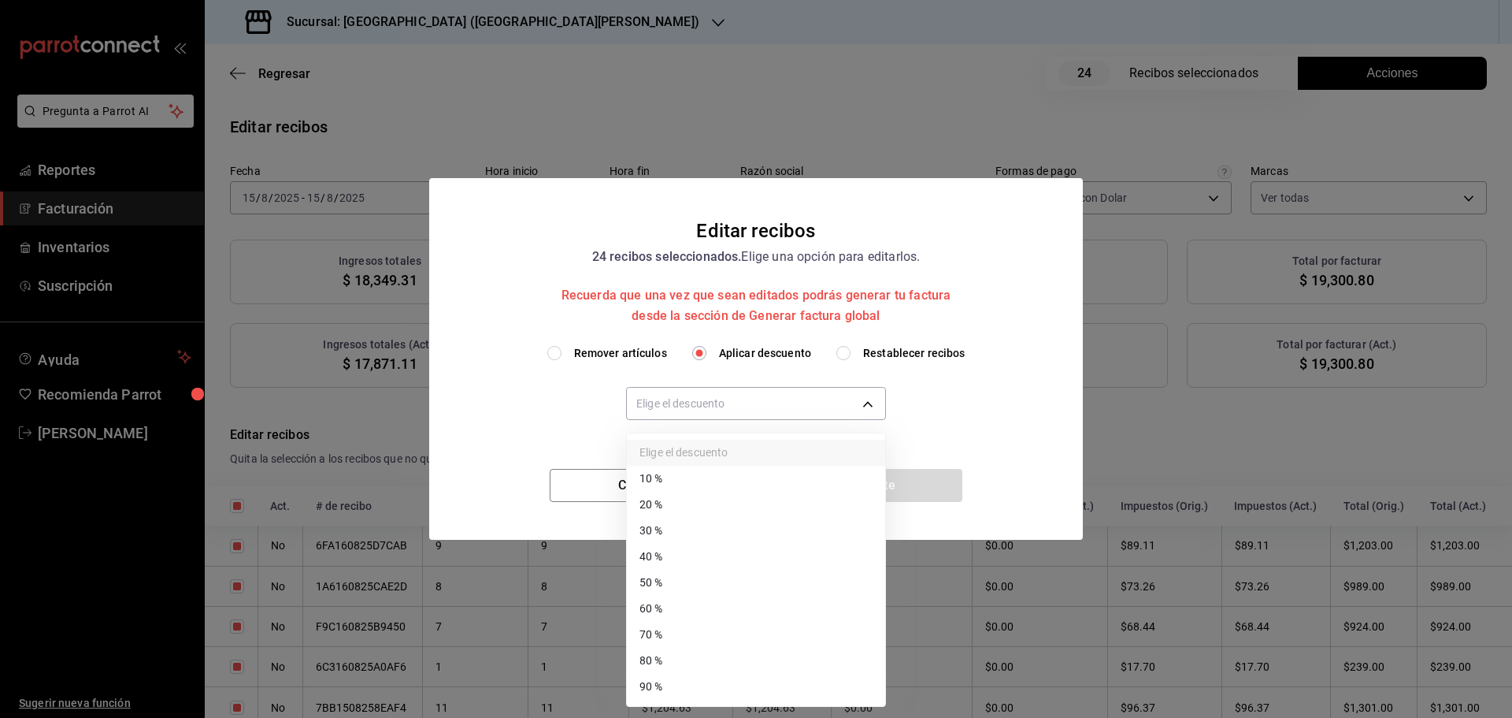
click at [681, 533] on li "30 %" at bounding box center [756, 530] width 258 height 26
type input "30"
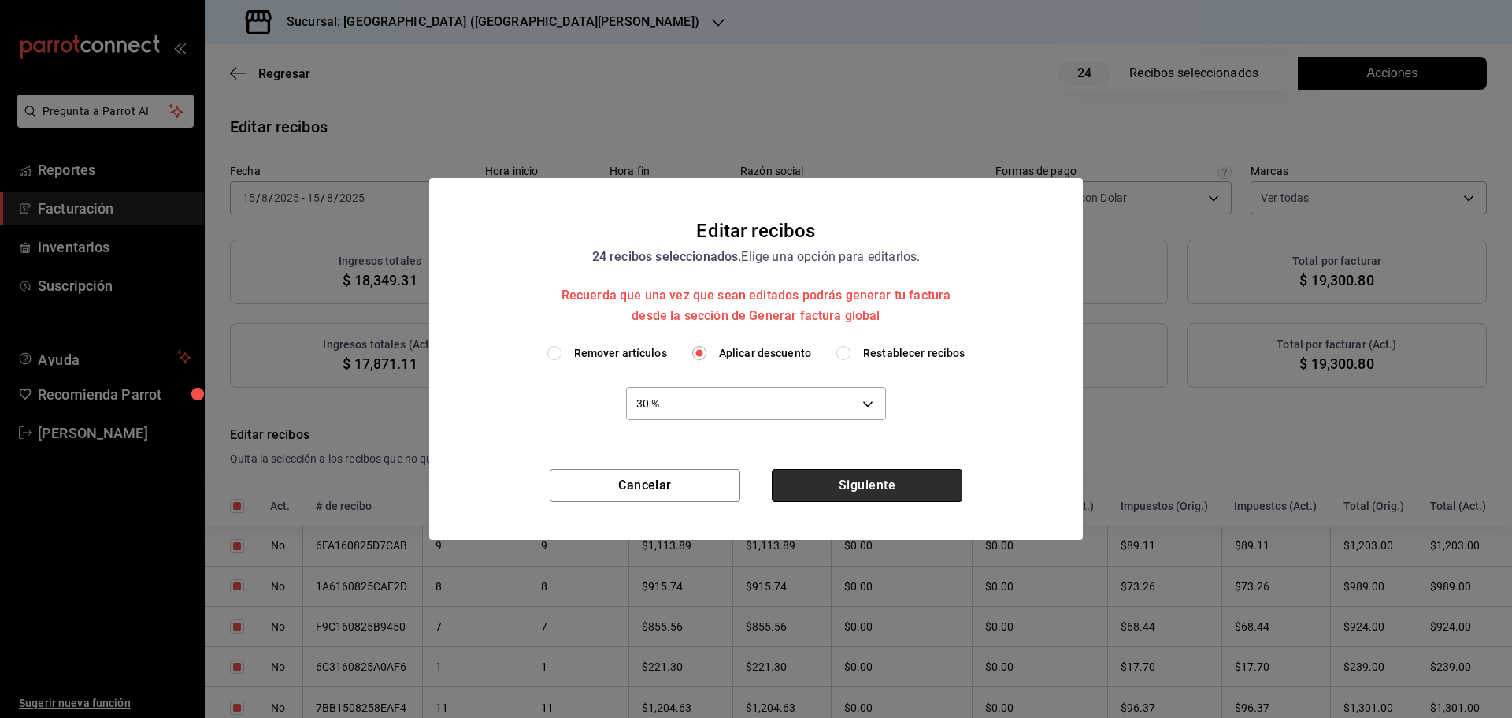
click at [890, 488] on button "Siguiente" at bounding box center [867, 485] width 191 height 33
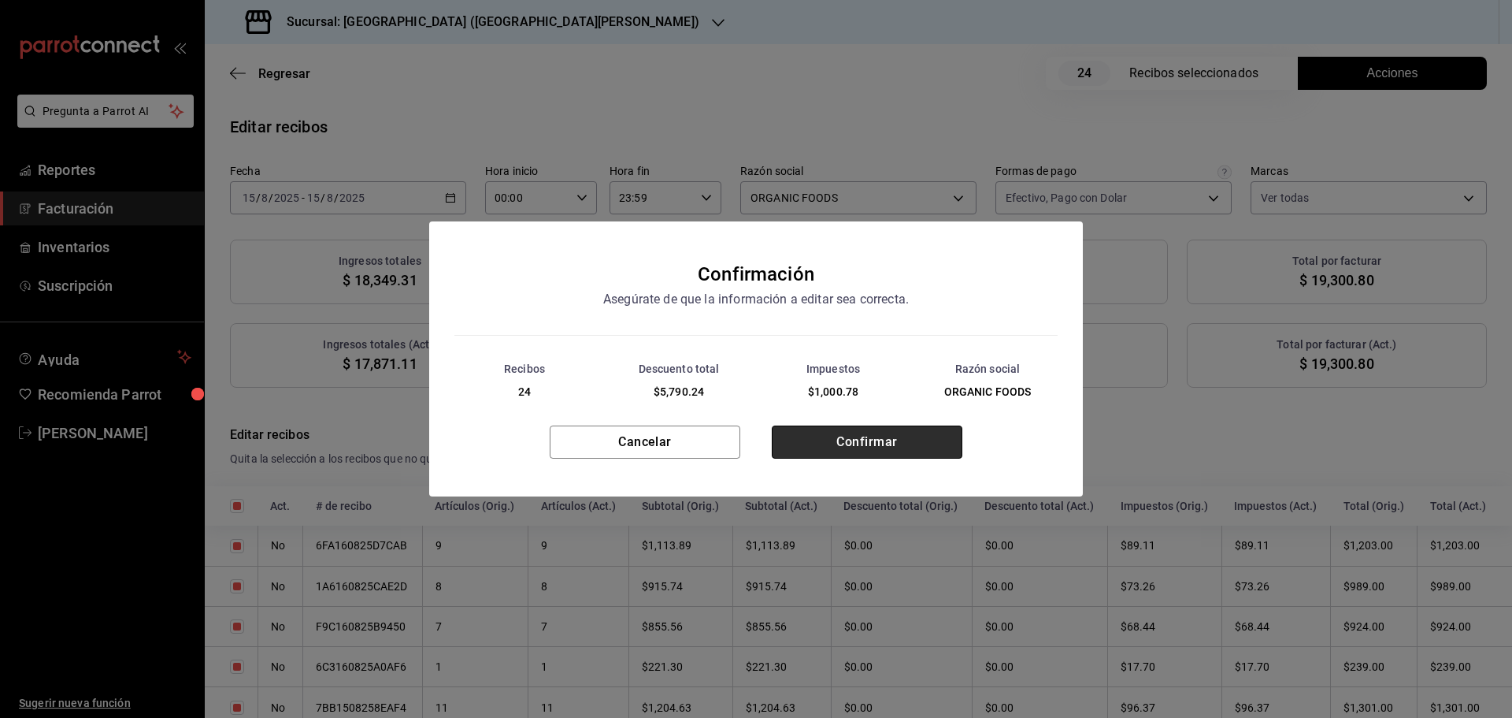
click at [884, 443] on button "Confirmar" at bounding box center [867, 441] width 191 height 33
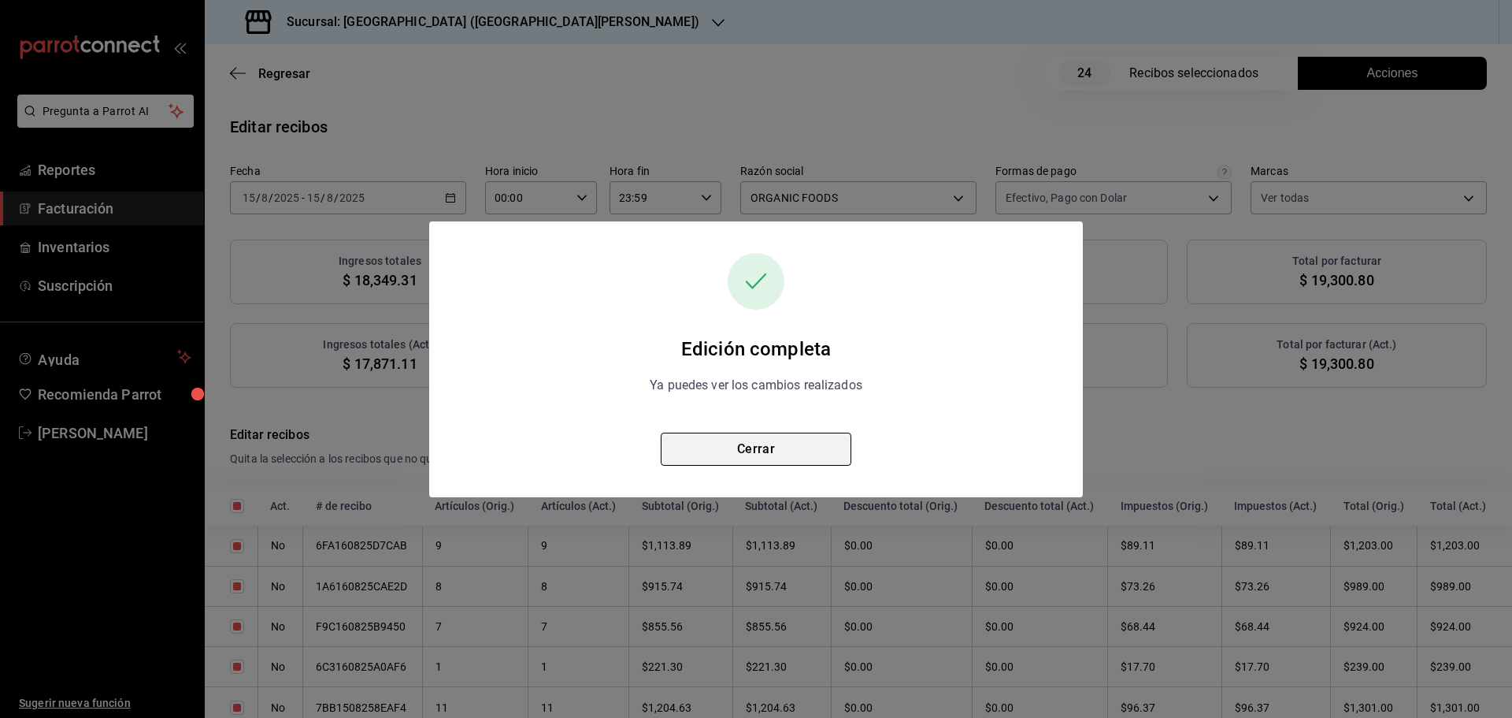
click at [793, 457] on button "Cerrar" at bounding box center [756, 448] width 191 height 33
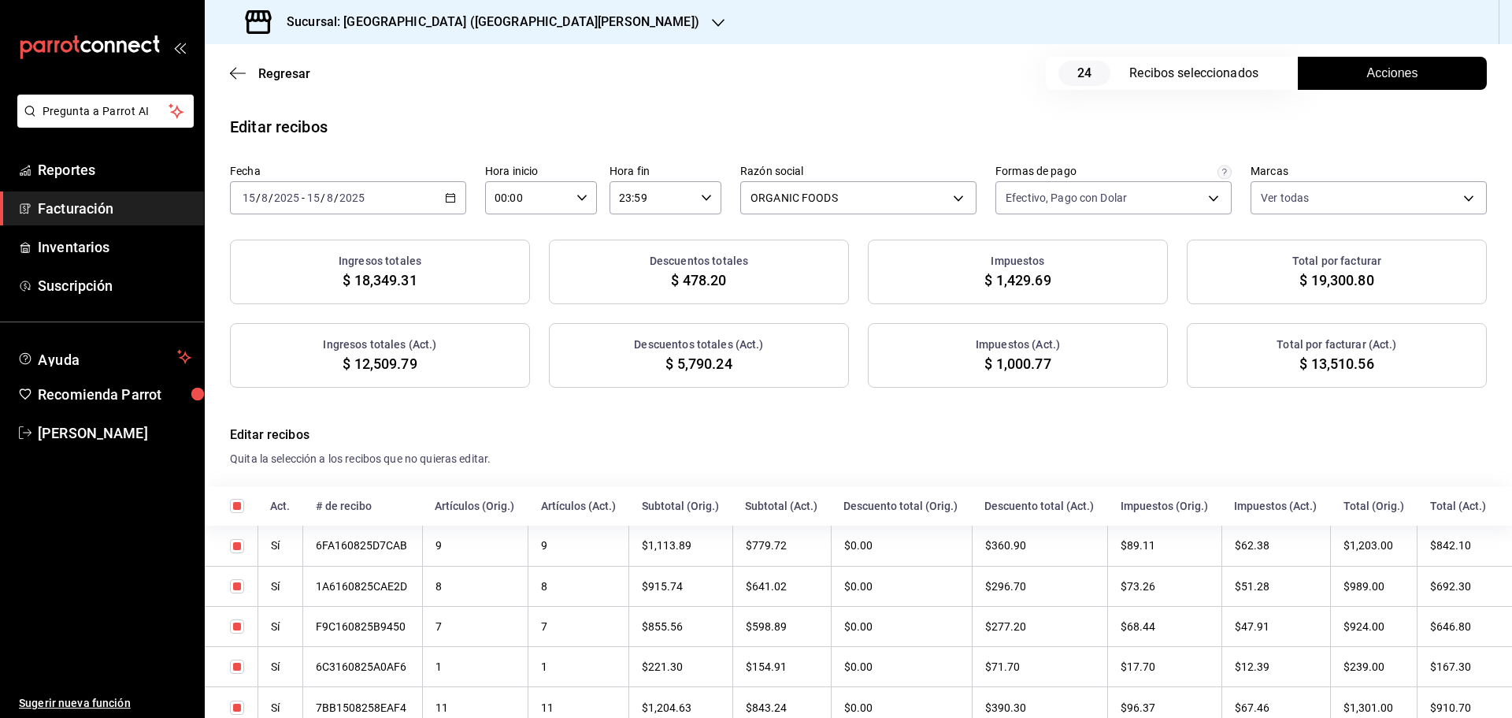
click at [446, 198] on icon "button" at bounding box center [450, 197] width 11 height 11
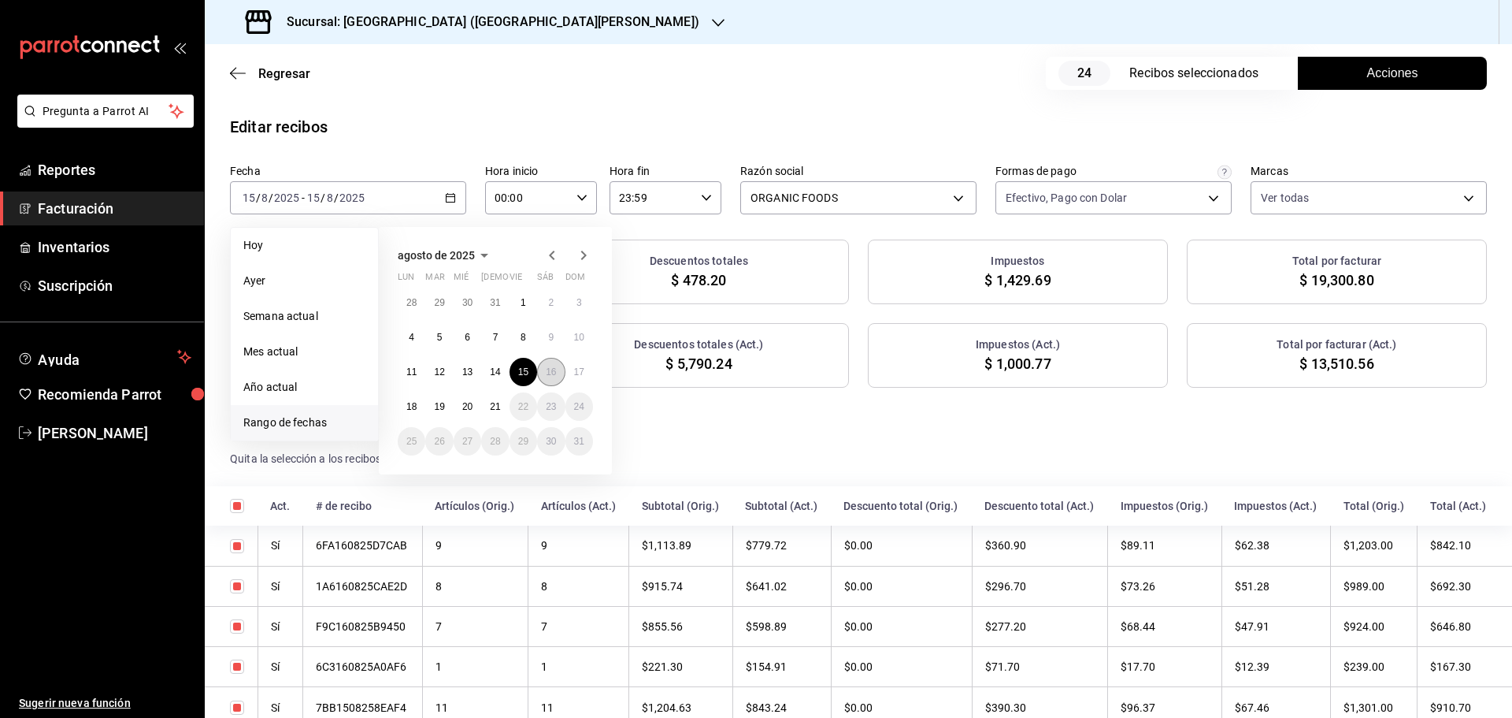
click at [551, 376] on abbr "16" at bounding box center [551, 371] width 10 height 11
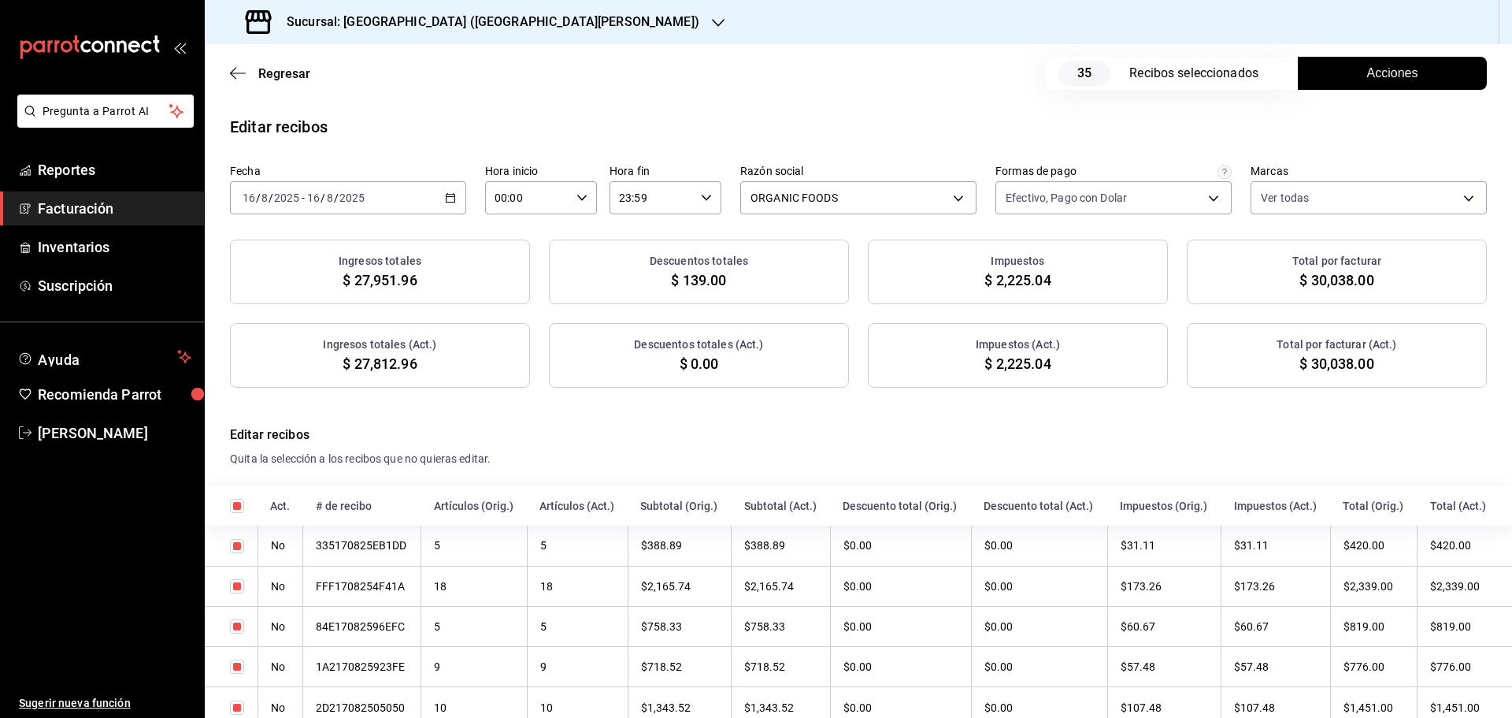
click at [1380, 79] on span "Acciones" at bounding box center [1392, 73] width 51 height 19
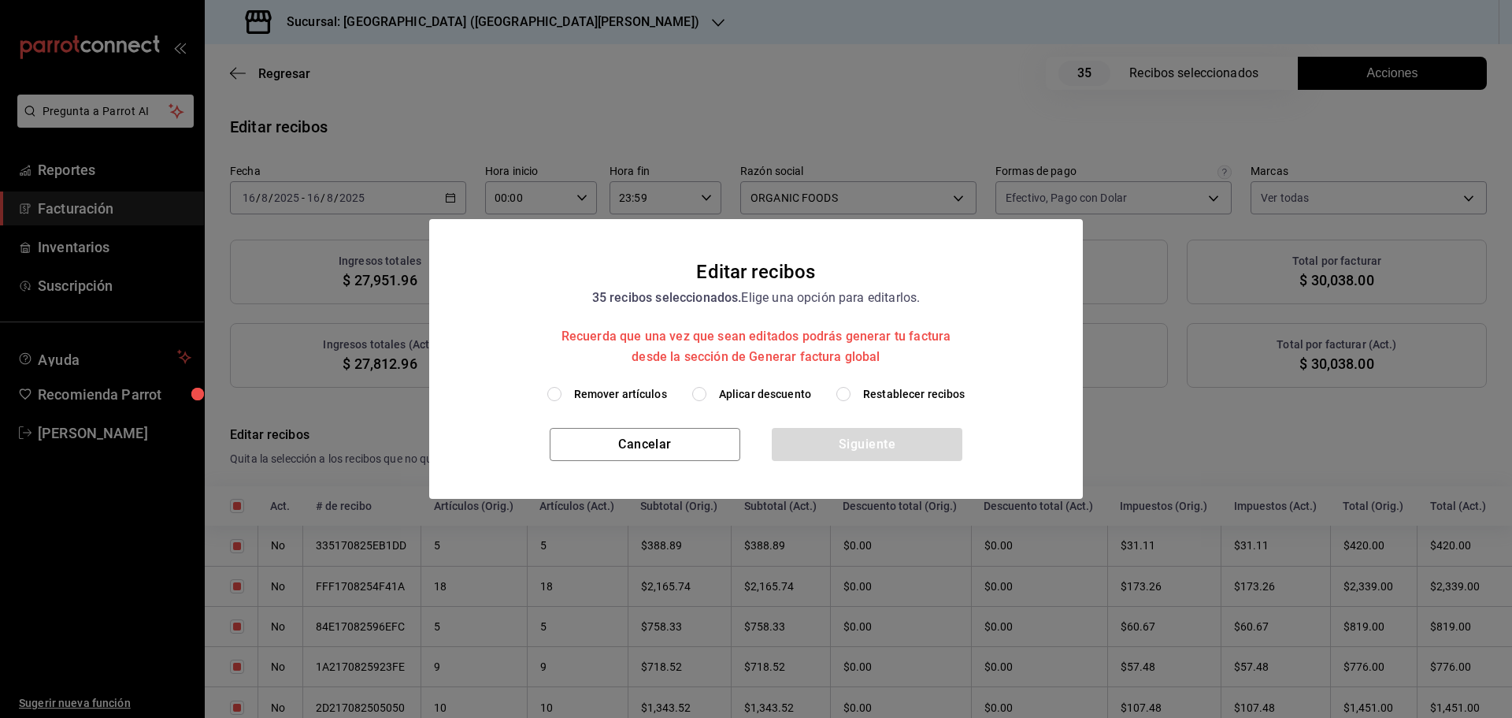
click at [733, 399] on span "Aplicar descuento" at bounding box center [765, 394] width 92 height 17
click at [707, 399] on input "Aplicar descuento" at bounding box center [699, 394] width 14 height 14
radio input "true"
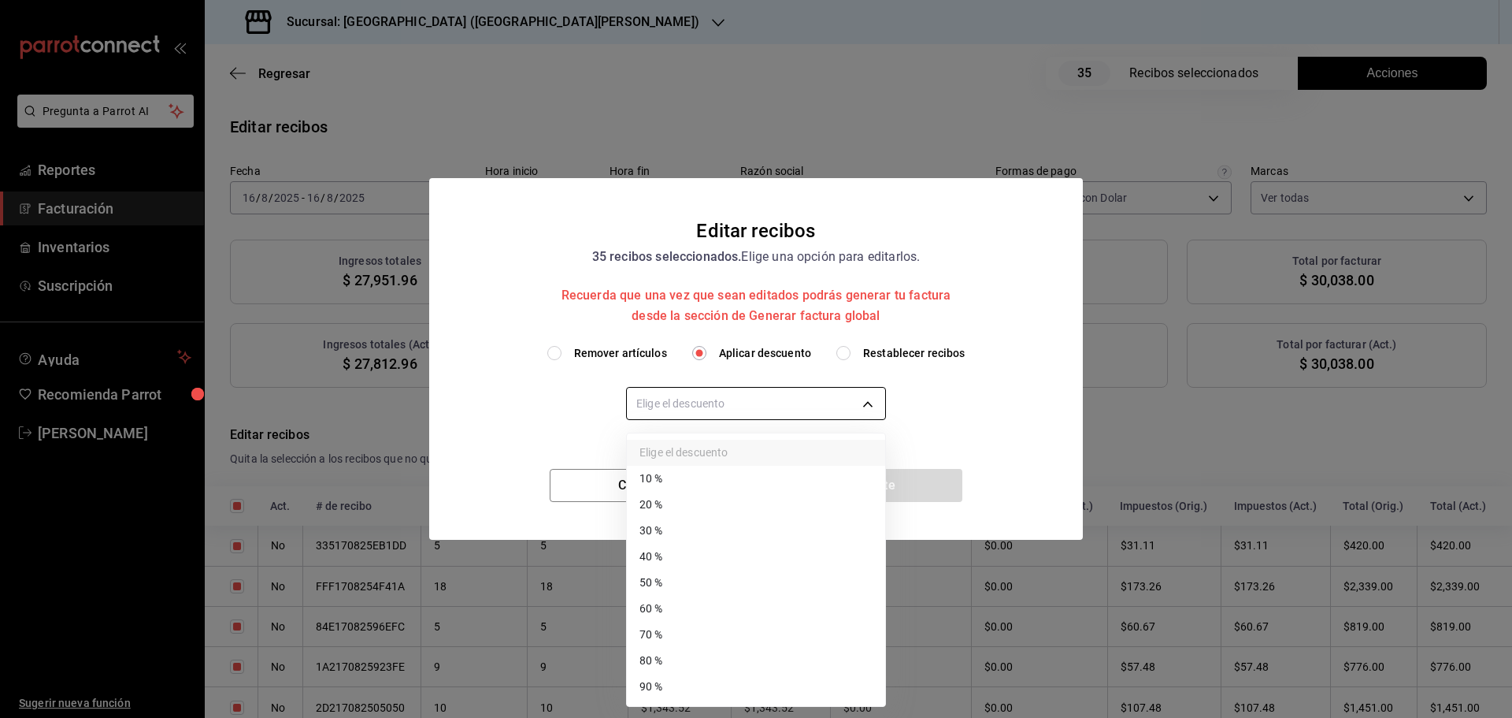
click at [778, 405] on body "Pregunta a Parrot AI Reportes Facturación Inventarios Suscripción Ayuda Recomie…" at bounding box center [756, 359] width 1512 height 718
click at [706, 526] on li "30 %" at bounding box center [756, 530] width 258 height 26
type input "30"
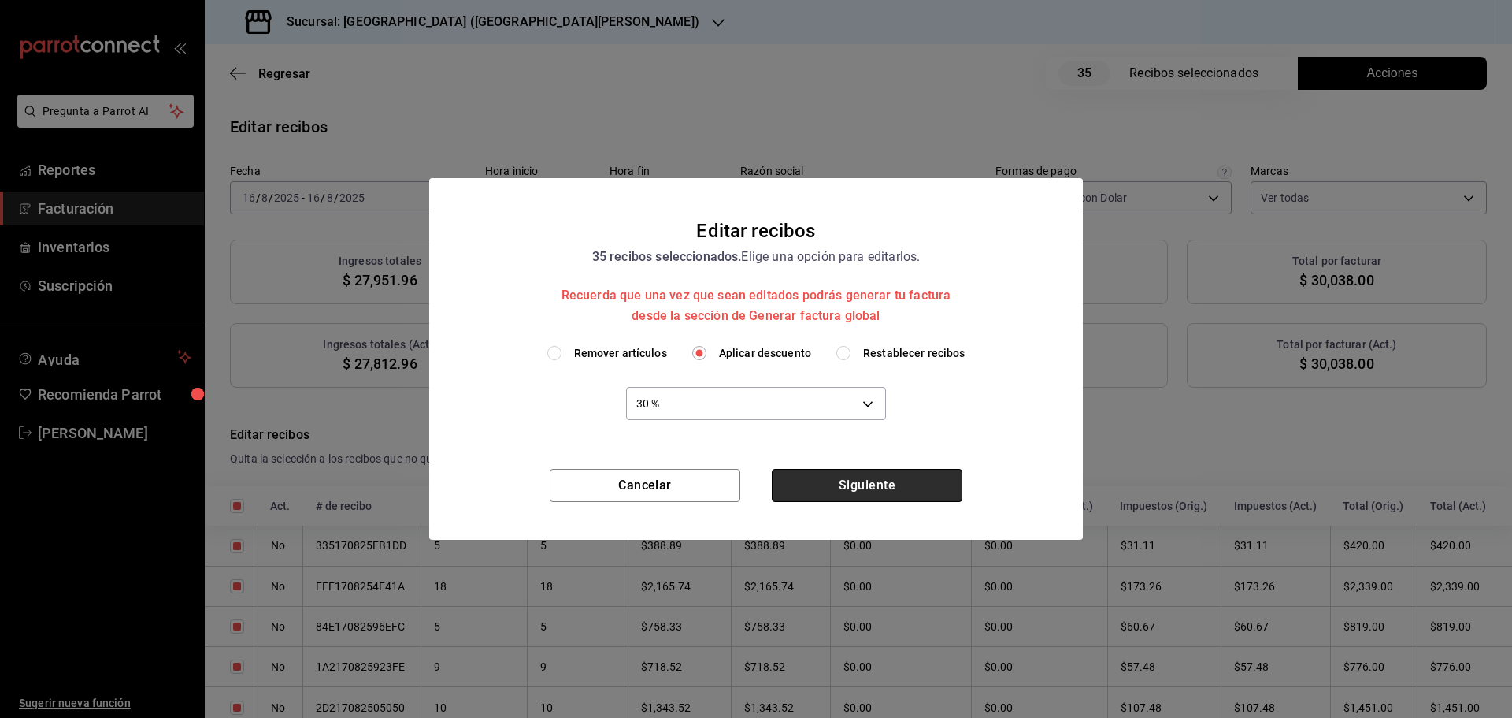
click at [855, 480] on button "Siguiente" at bounding box center [867, 485] width 191 height 33
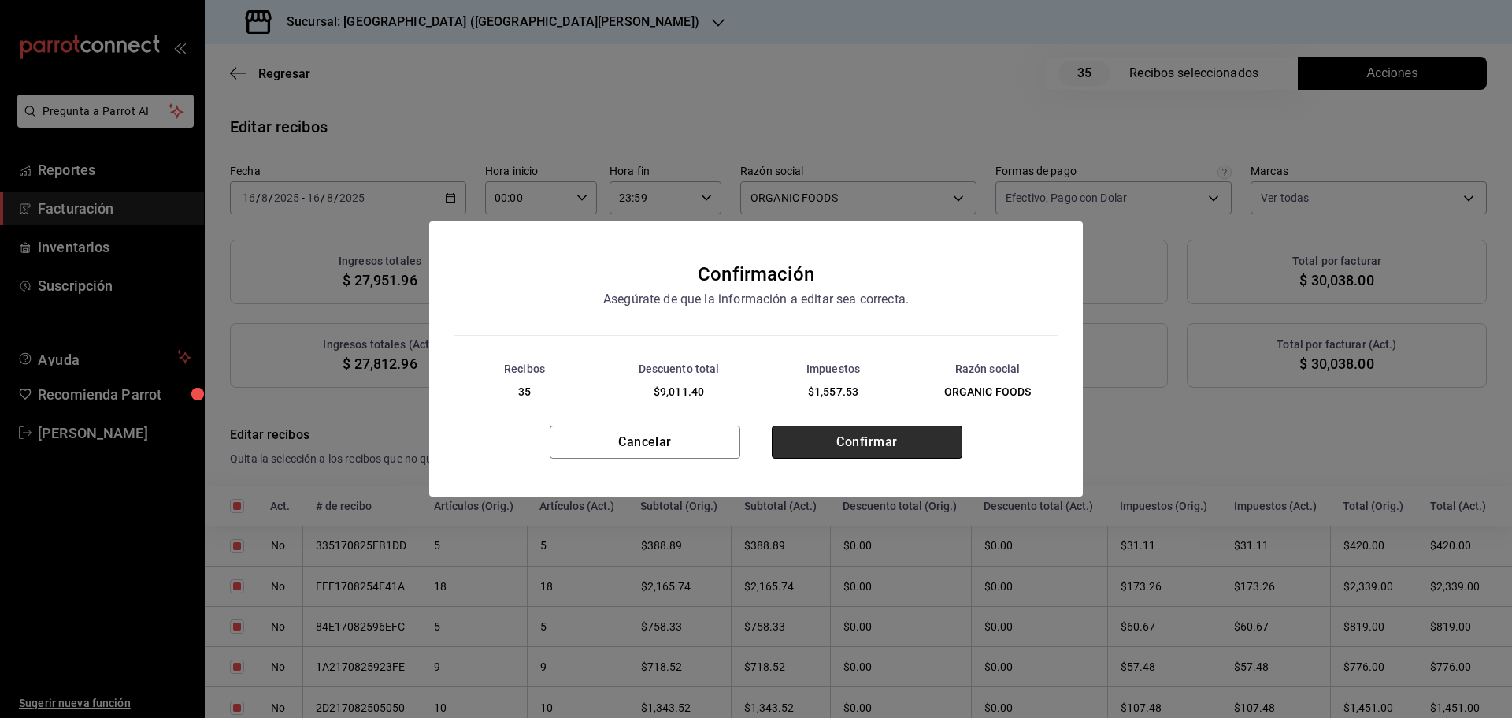
click at [837, 445] on button "Confirmar" at bounding box center [867, 441] width 191 height 33
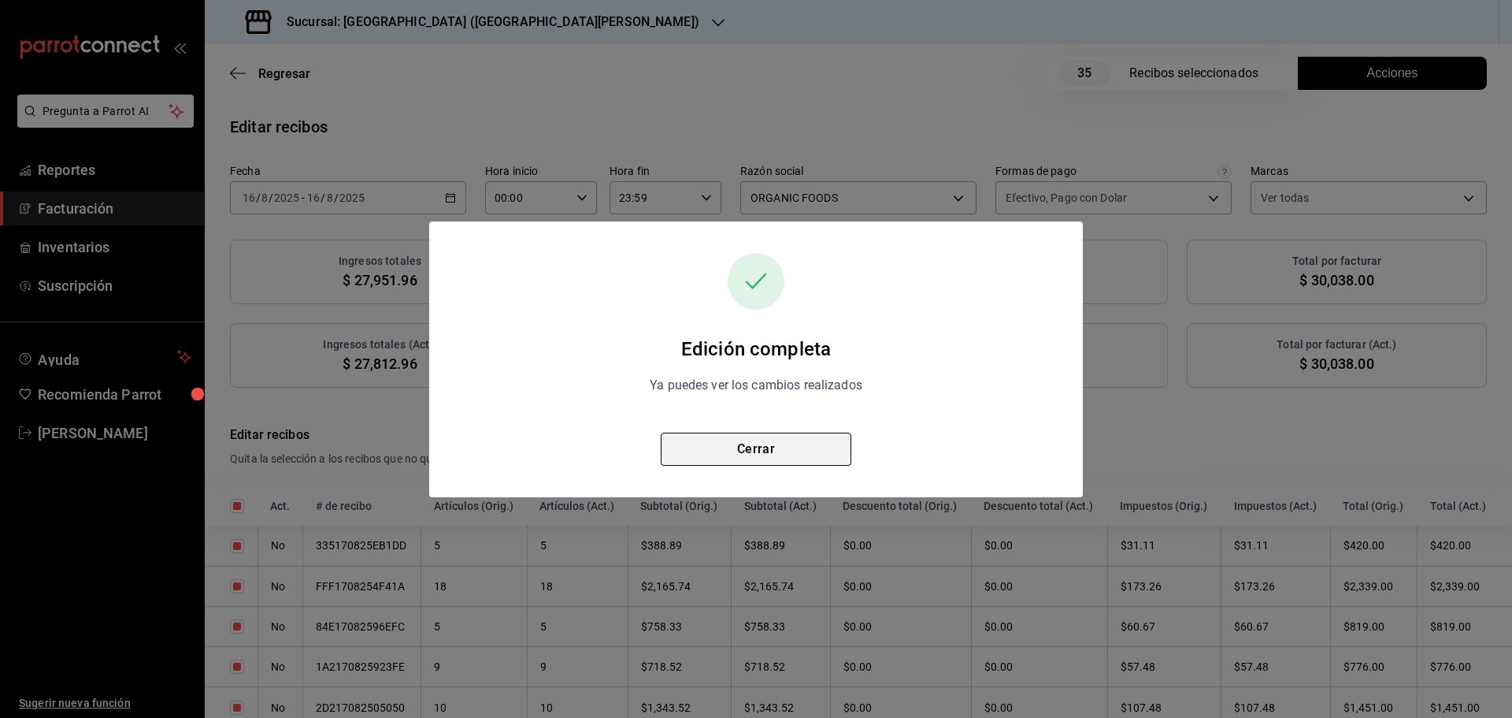
click at [805, 445] on button "Cerrar" at bounding box center [756, 448] width 191 height 33
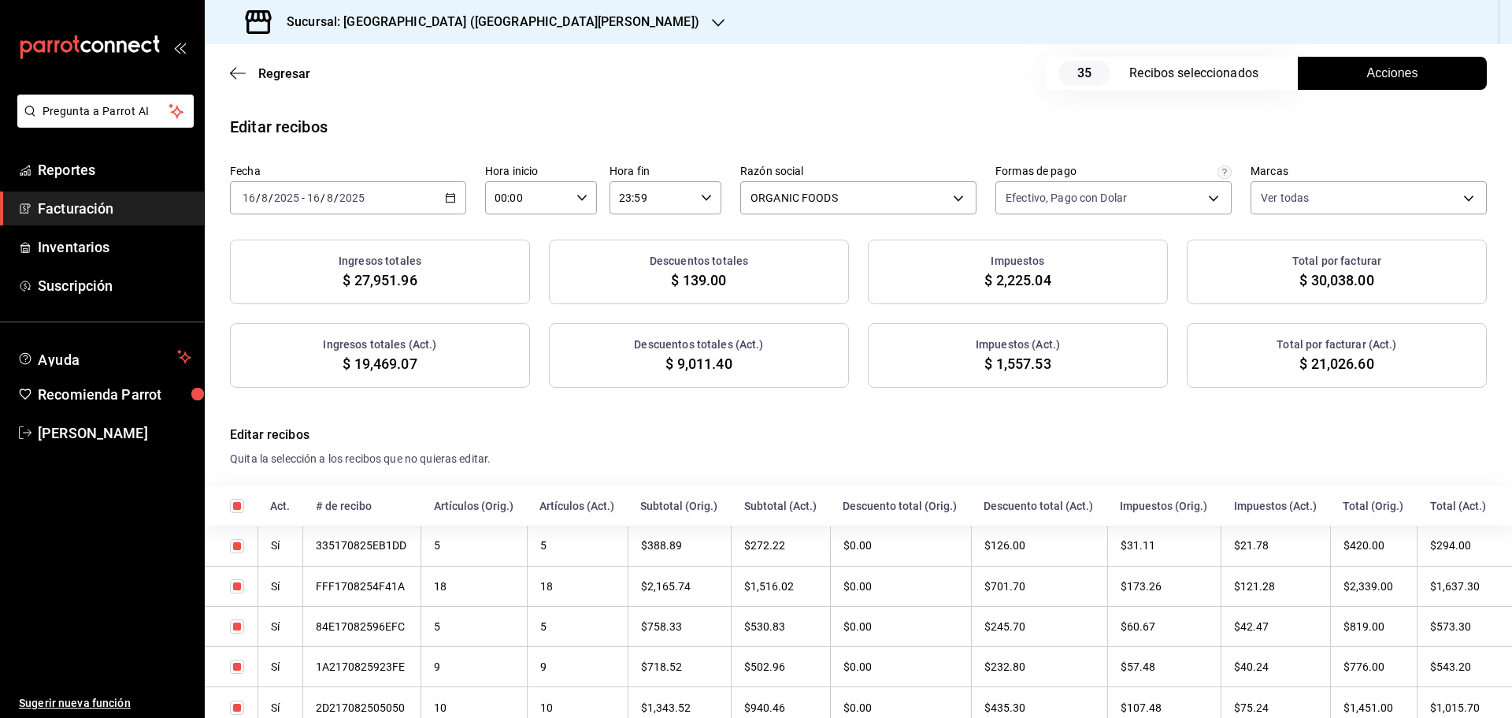
click at [446, 195] on icon "button" at bounding box center [450, 197] width 11 height 11
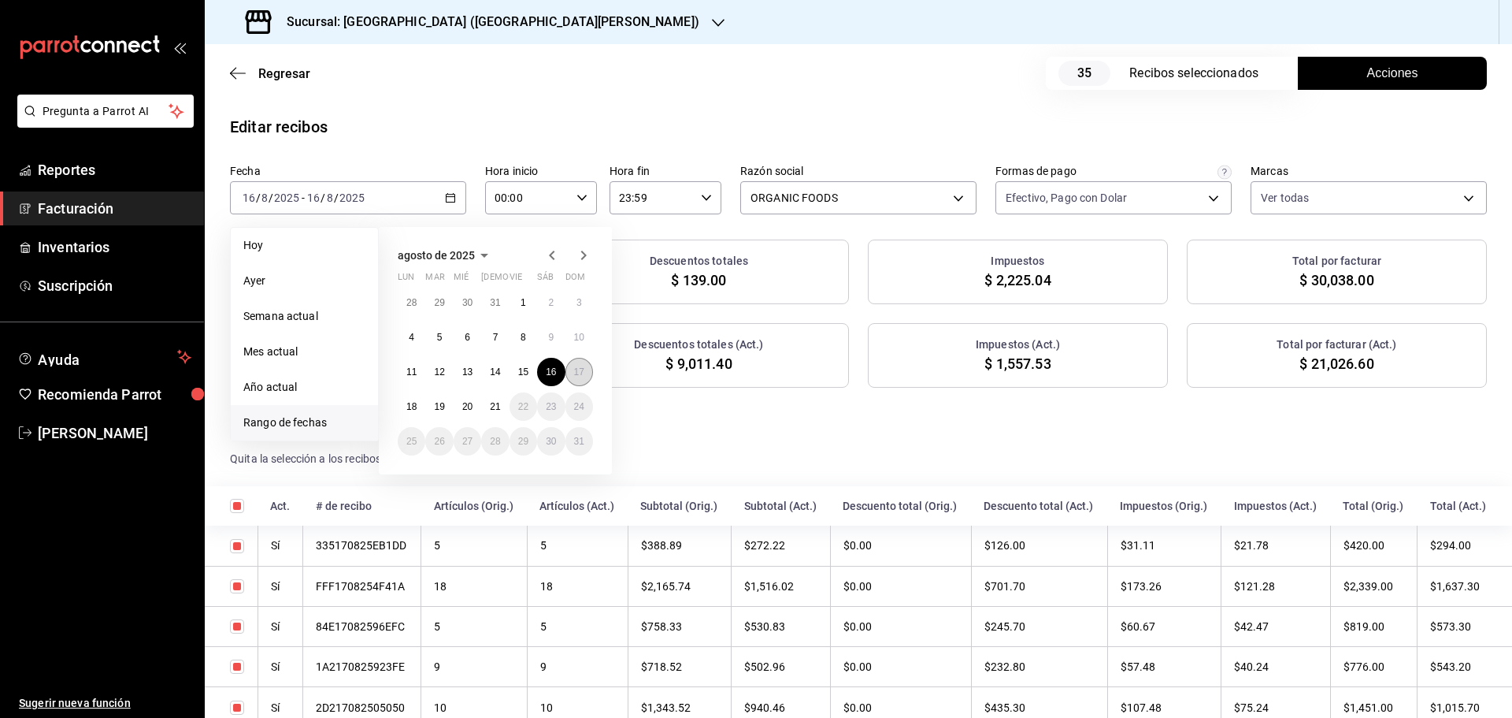
click at [580, 370] on abbr "17" at bounding box center [579, 371] width 10 height 11
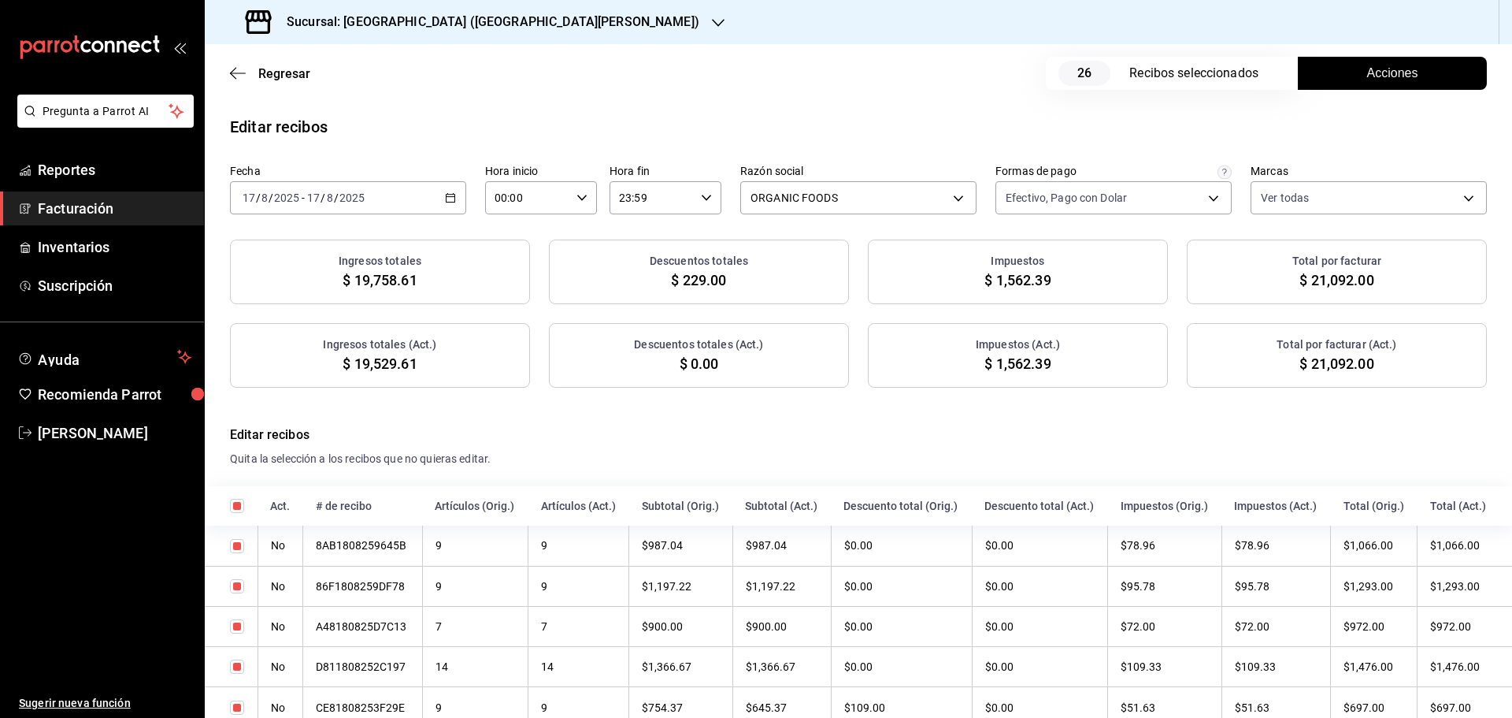
click at [1395, 69] on span "Acciones" at bounding box center [1392, 73] width 51 height 19
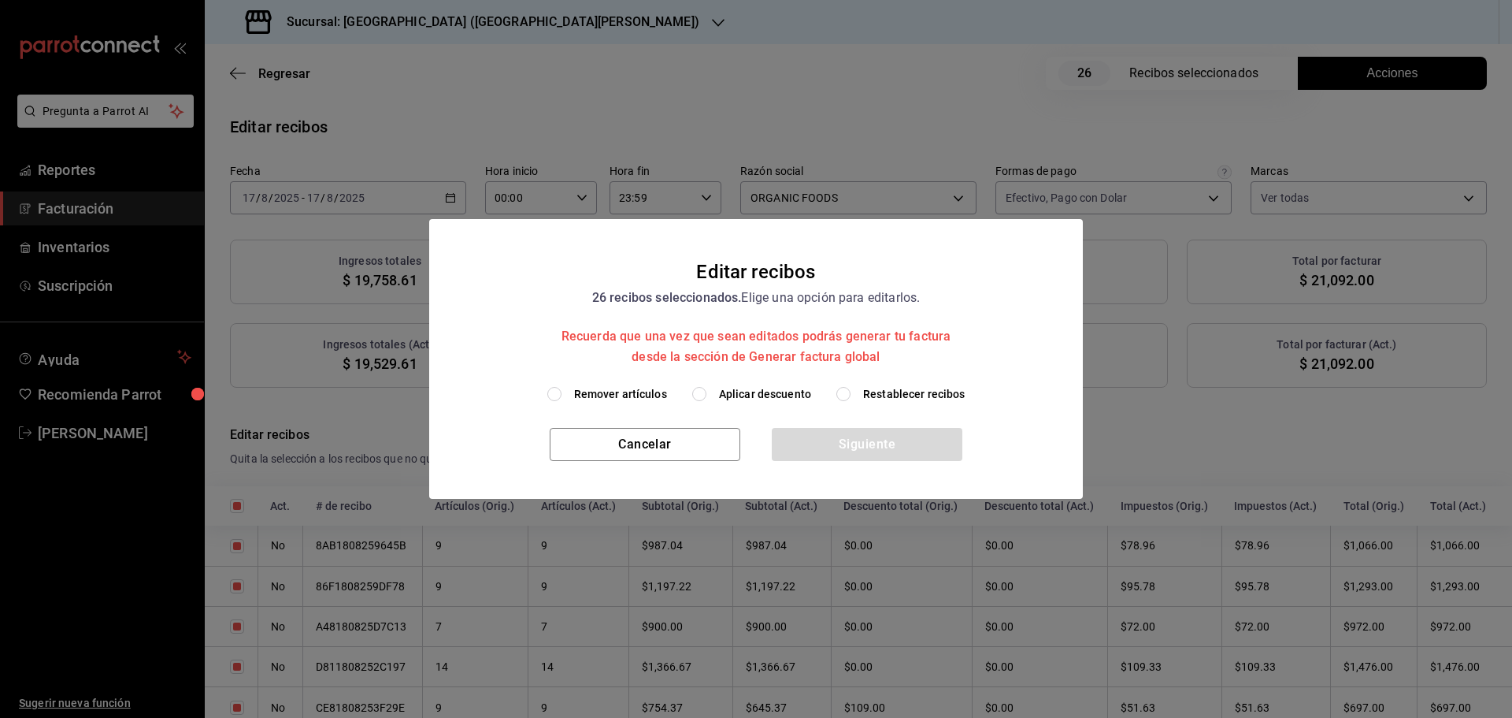
click at [889, 391] on span "Restablecer recibos" at bounding box center [914, 394] width 102 height 17
click at [851, 391] on input "Restablecer recibos" at bounding box center [843, 394] width 14 height 14
radio input "true"
click at [892, 434] on button "Siguiente" at bounding box center [867, 444] width 191 height 33
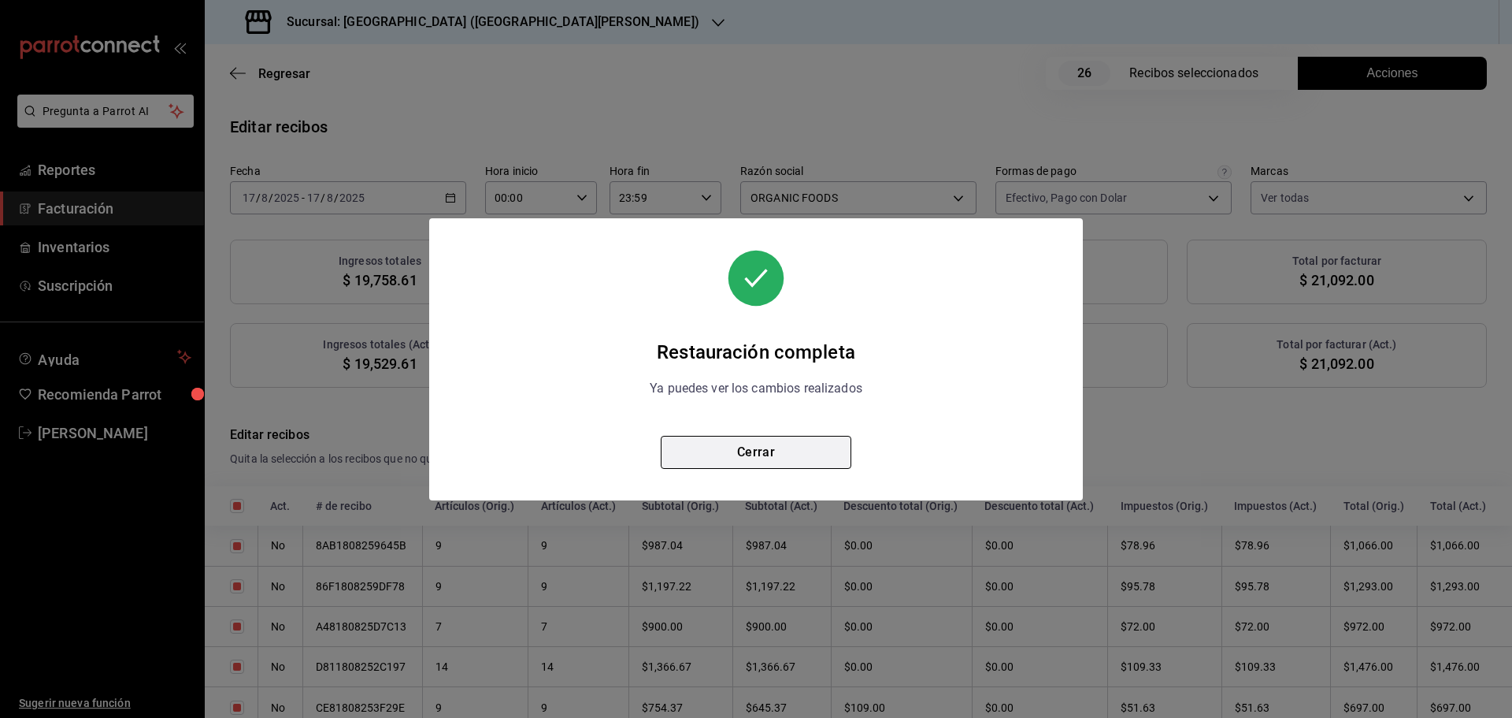
click at [818, 441] on button "Cerrar" at bounding box center [756, 452] width 191 height 33
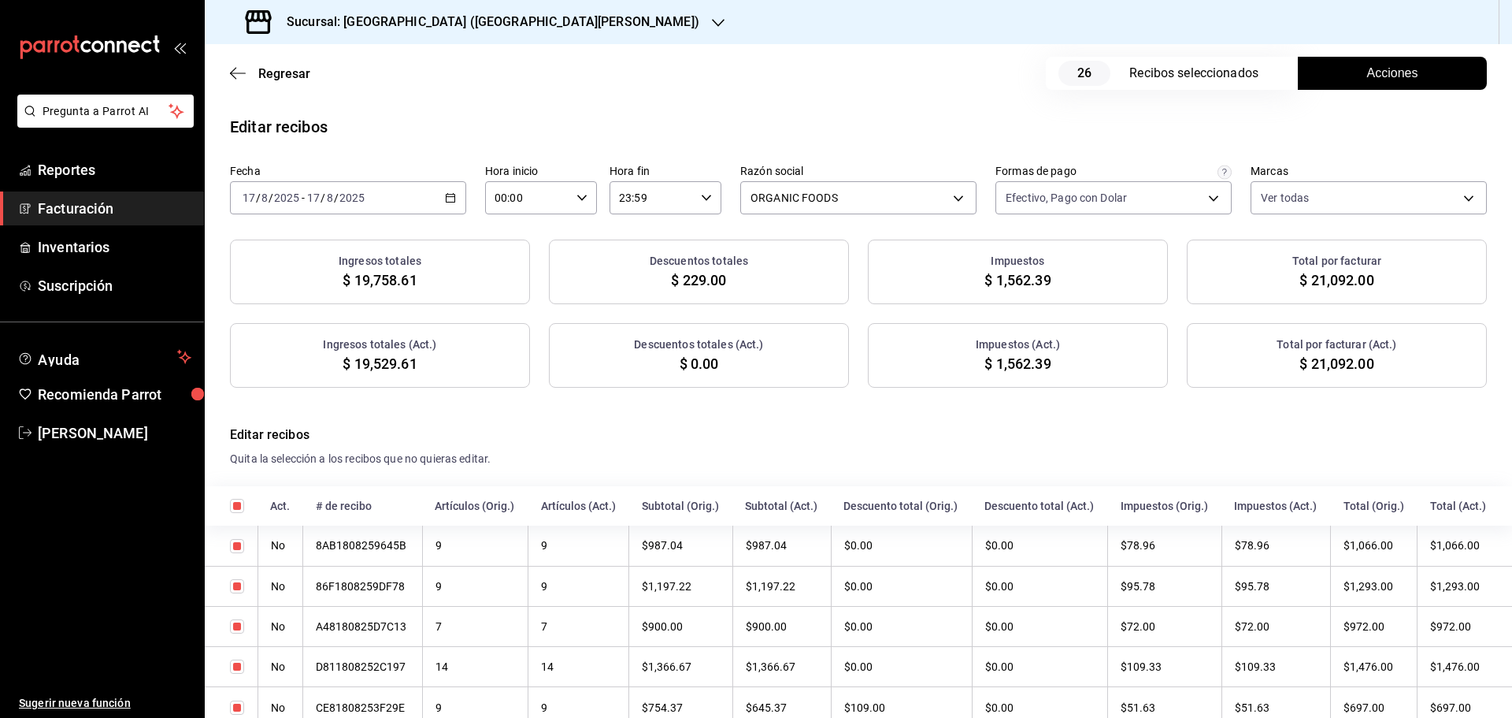
click at [1342, 80] on button "Acciones" at bounding box center [1392, 73] width 189 height 33
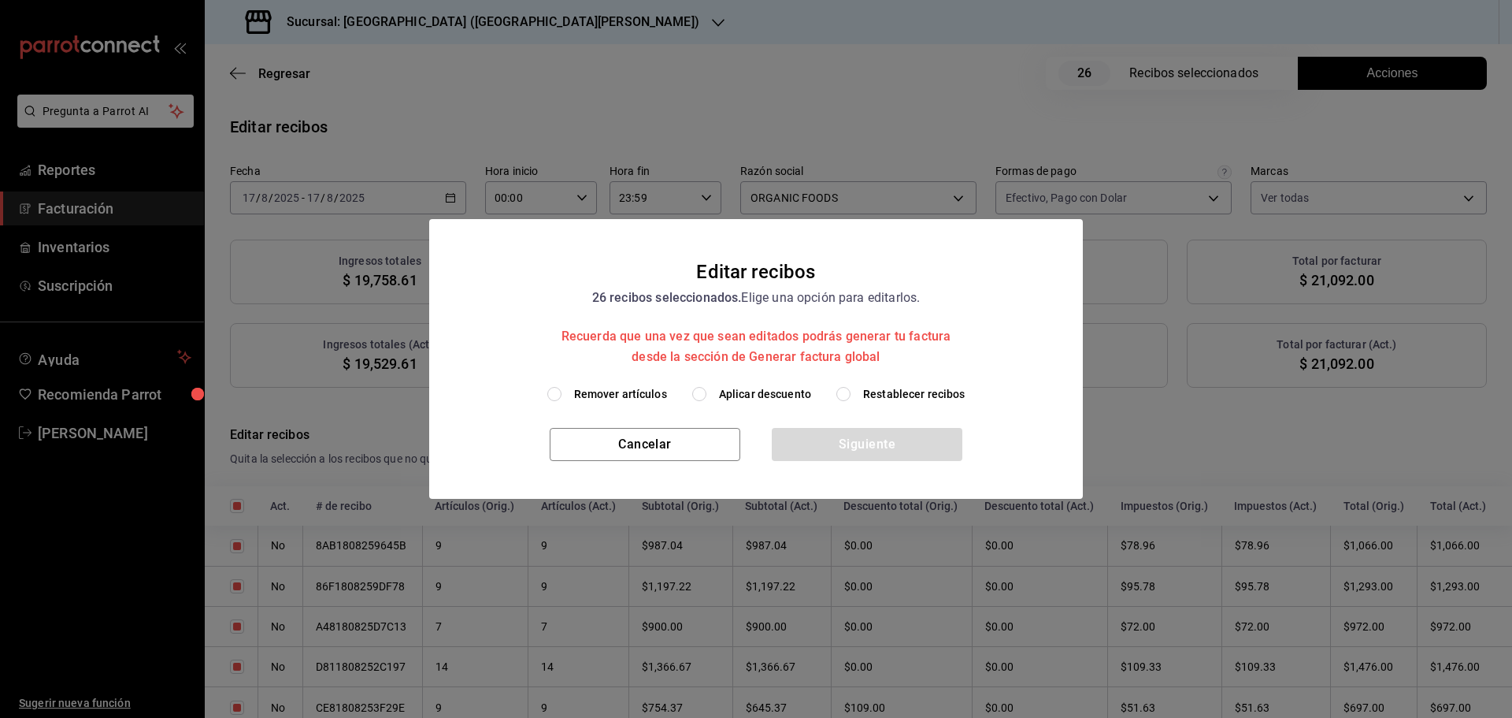
click at [755, 388] on span "Aplicar descuento" at bounding box center [765, 394] width 92 height 17
click at [707, 388] on input "Aplicar descuento" at bounding box center [699, 394] width 14 height 14
radio input "true"
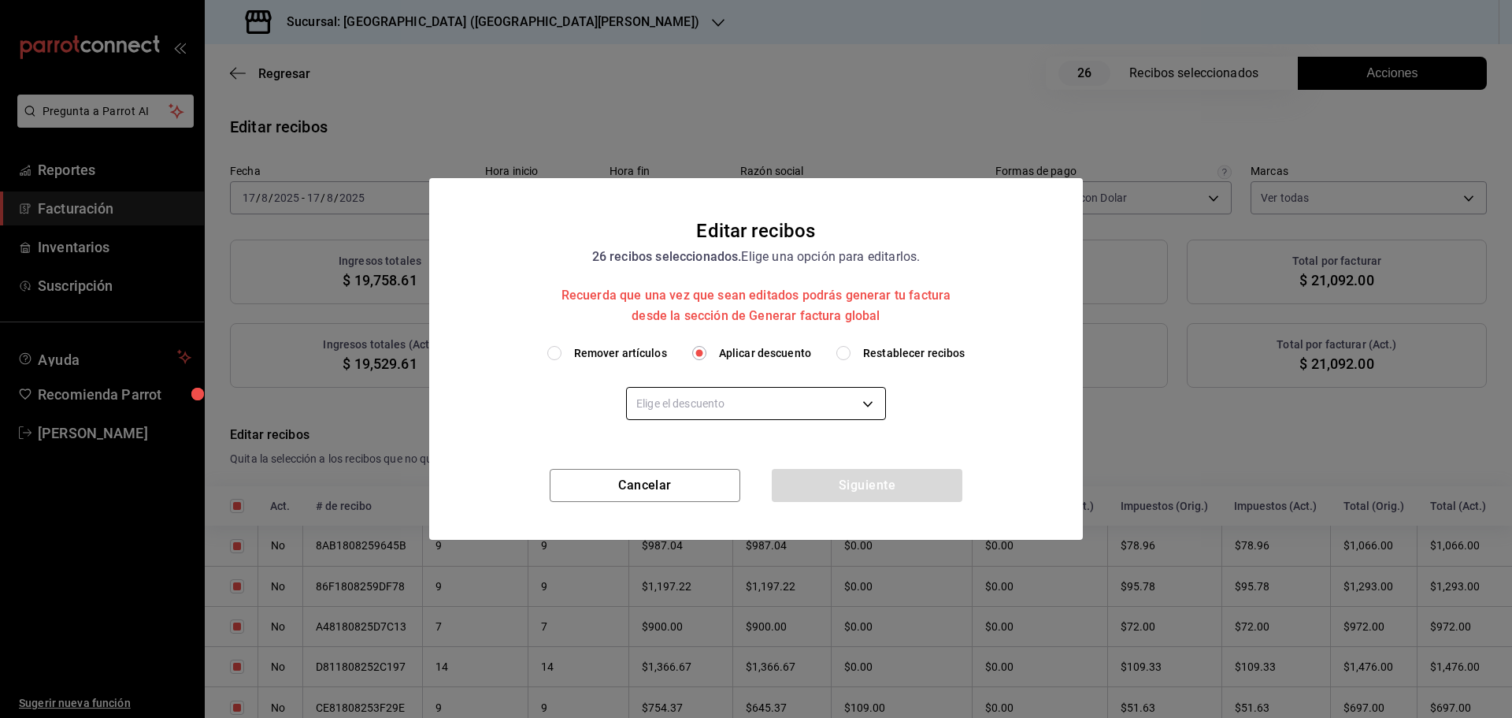
click at [733, 403] on body "Pregunta a Parrot AI Reportes Facturación Inventarios Suscripción Ayuda Recomie…" at bounding box center [756, 359] width 1512 height 718
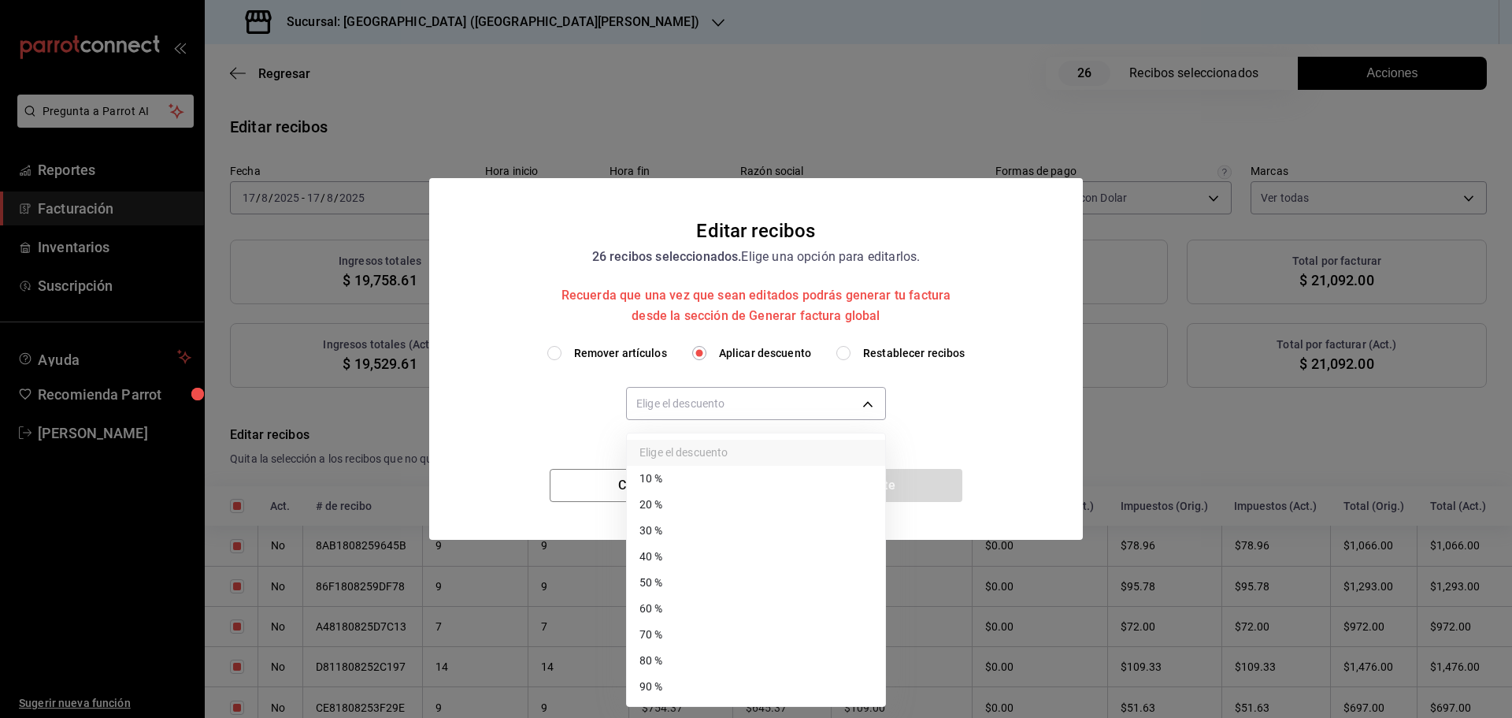
click at [681, 536] on li "30 %" at bounding box center [756, 530] width 258 height 26
type input "30"
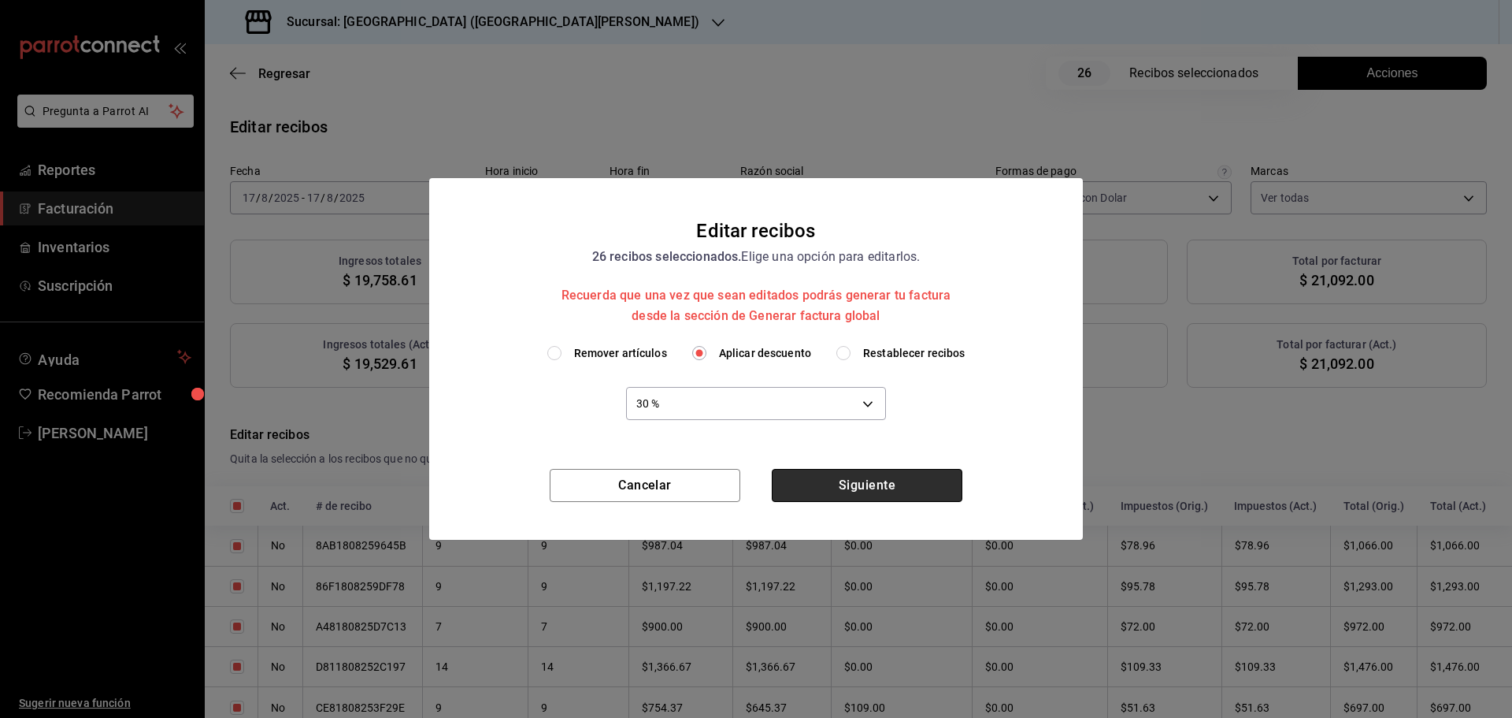
click at [848, 497] on button "Siguiente" at bounding box center [867, 485] width 191 height 33
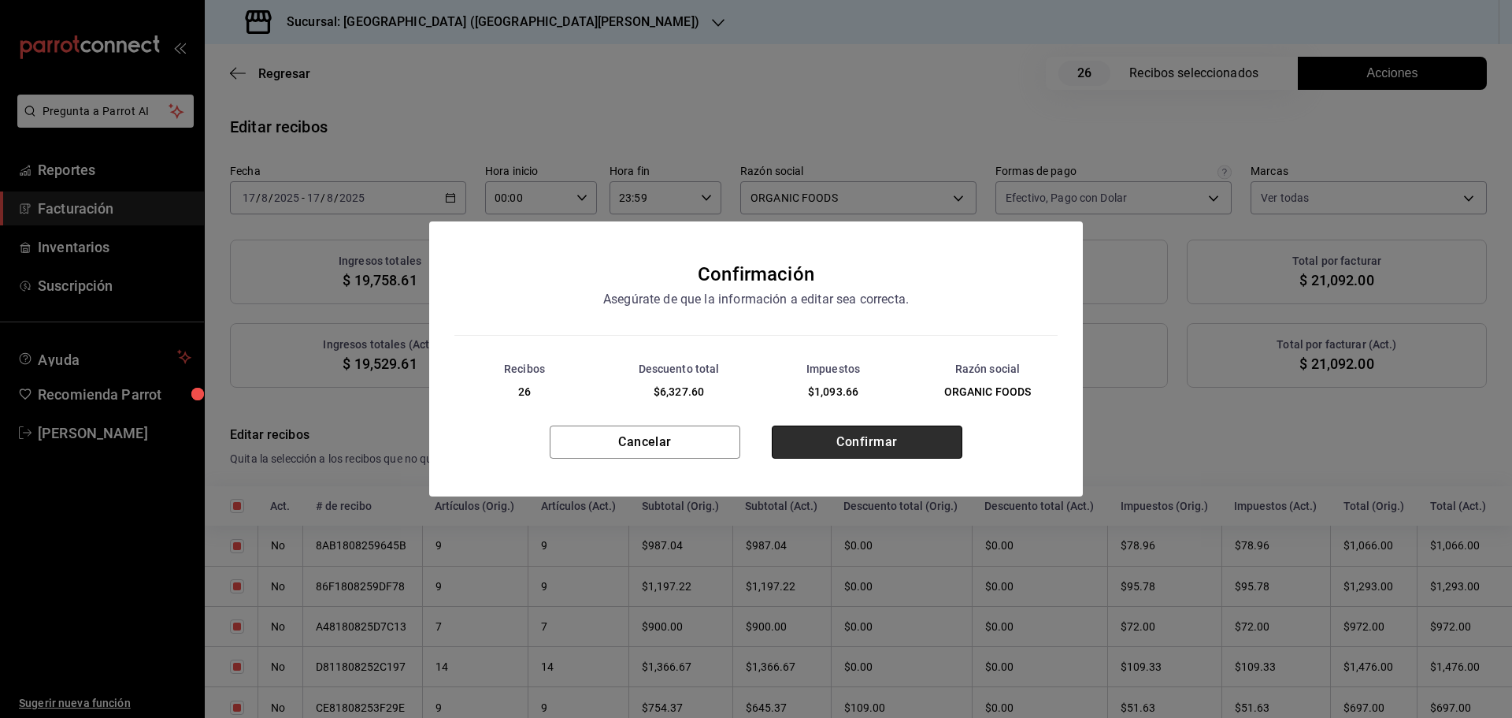
click at [877, 443] on button "Confirmar" at bounding box center [867, 441] width 191 height 33
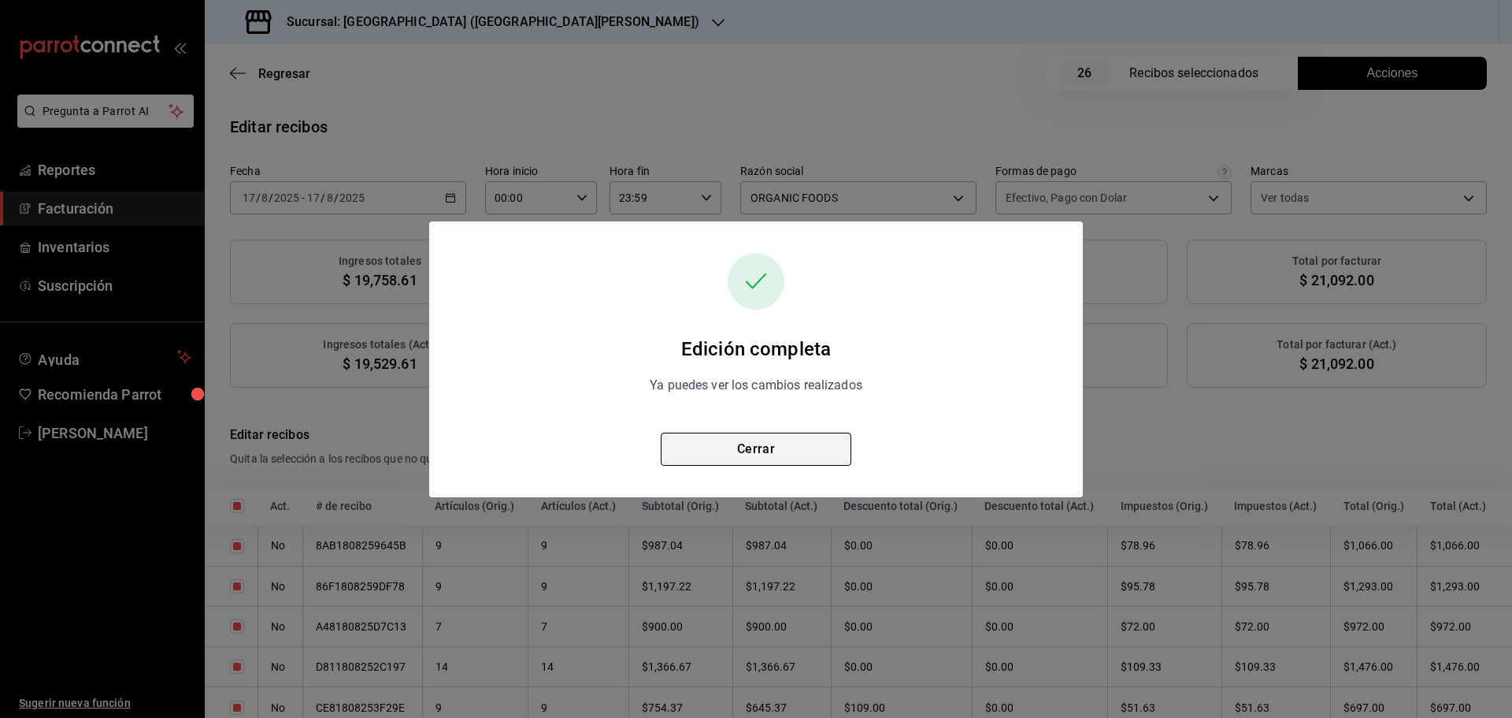
click at [785, 451] on button "Cerrar" at bounding box center [756, 448] width 191 height 33
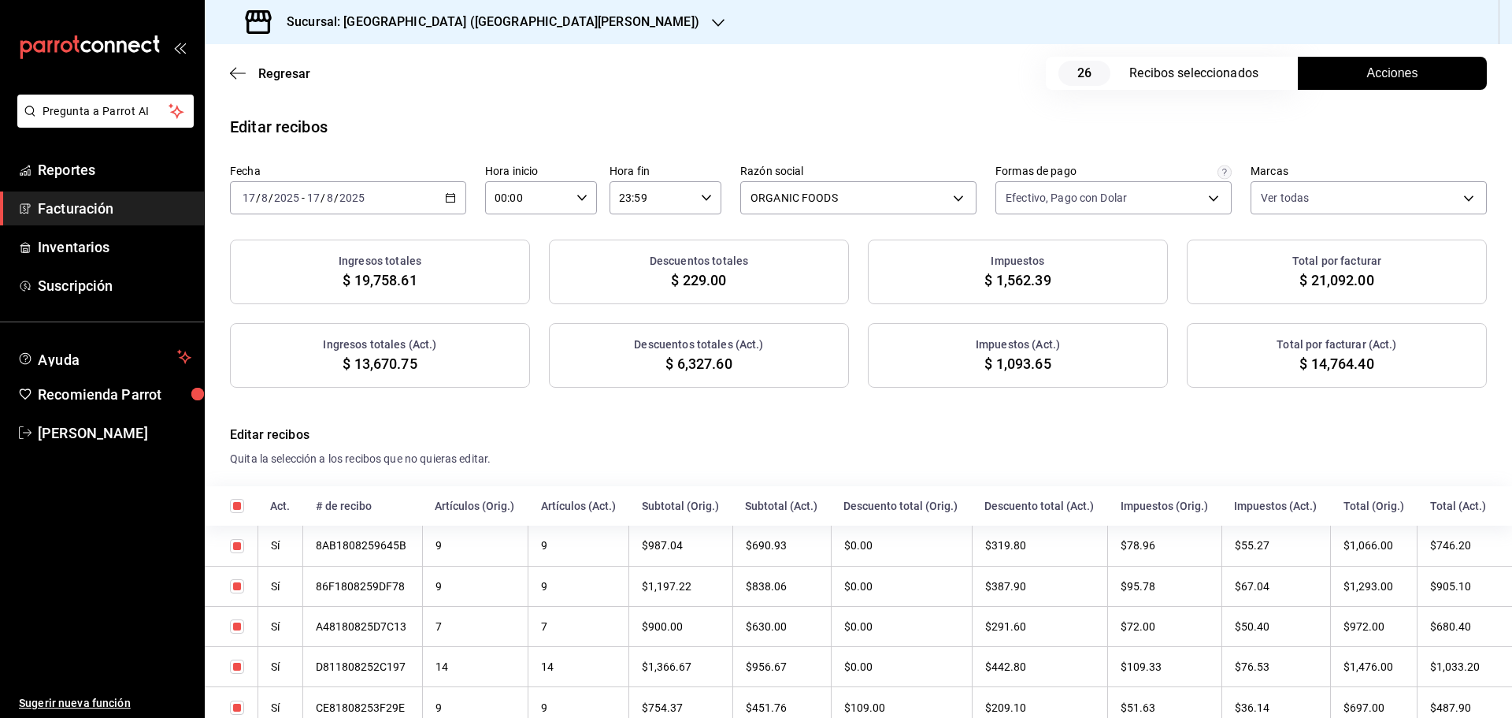
click at [449, 191] on div "[DATE] [DATE] - [DATE] [DATE]" at bounding box center [348, 197] width 236 height 33
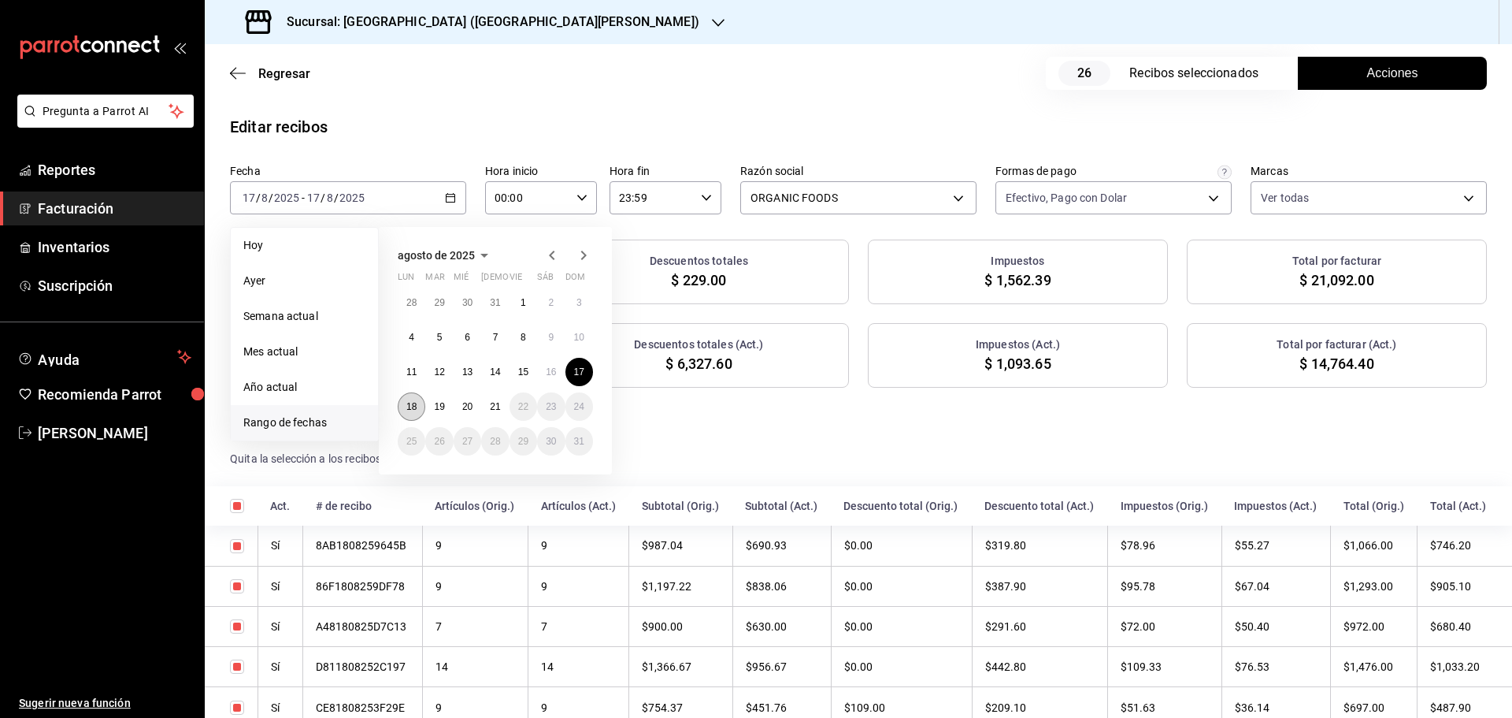
click at [406, 402] on abbr "18" at bounding box center [411, 406] width 10 height 11
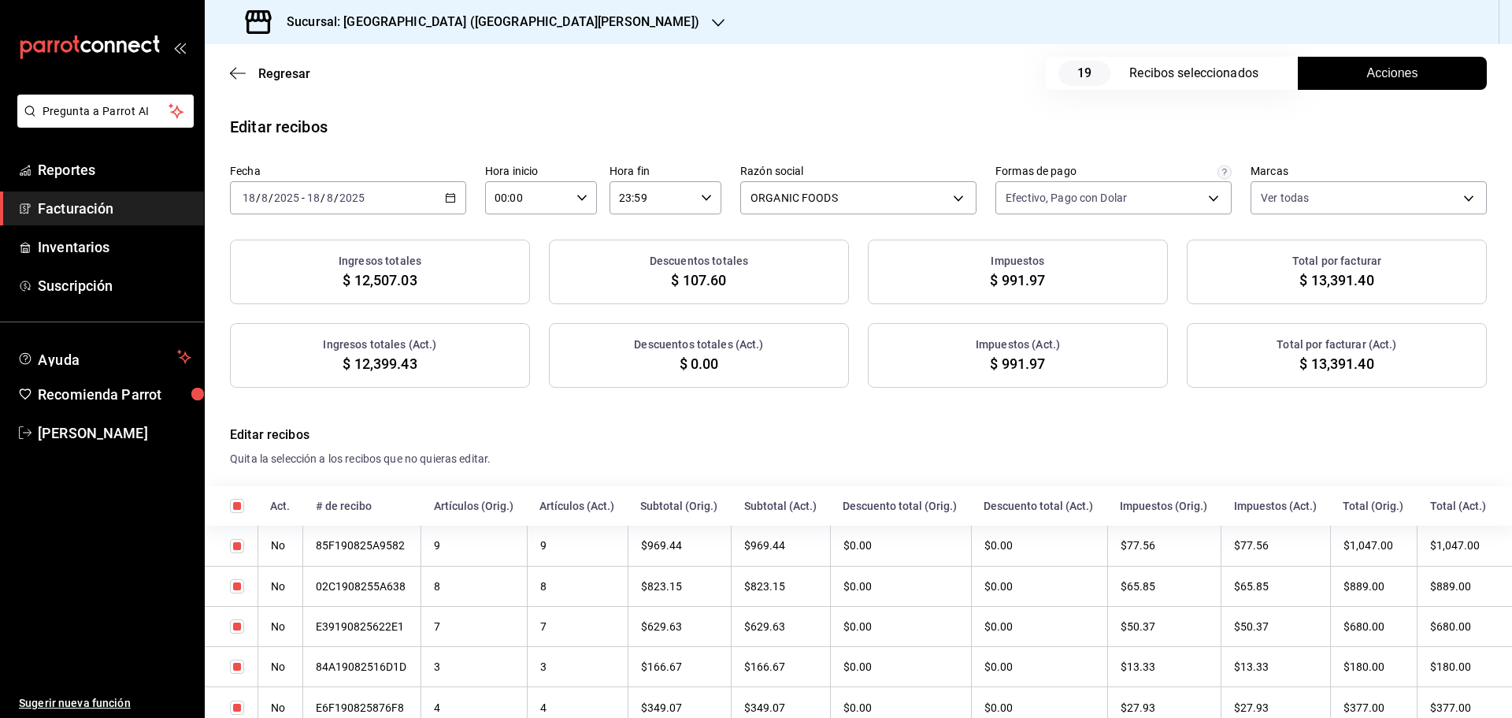
click at [1350, 47] on div "Regresar 19 Recibos seleccionados Acciones" at bounding box center [858, 73] width 1307 height 58
click at [1367, 70] on span "Acciones" at bounding box center [1392, 73] width 51 height 19
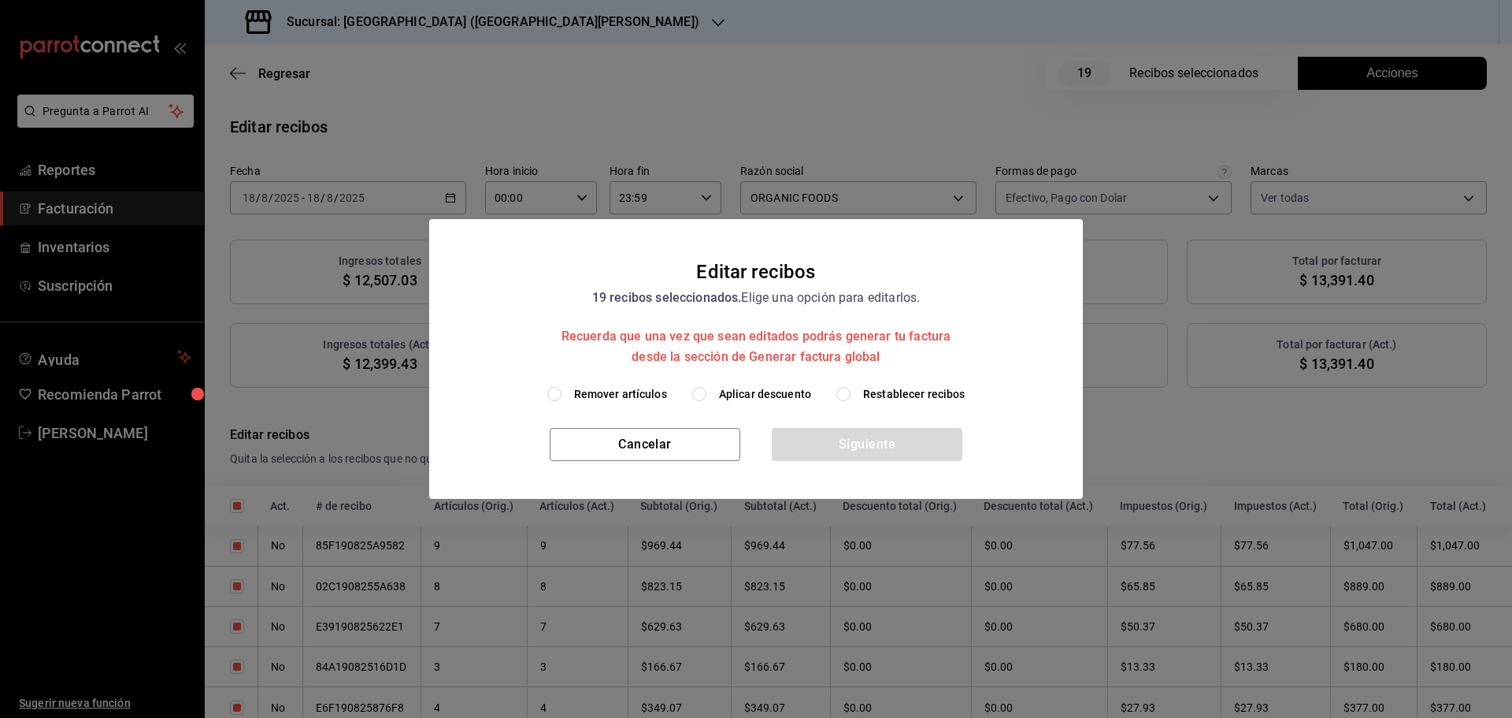
click at [786, 393] on span "Aplicar descuento" at bounding box center [765, 394] width 92 height 17
click at [707, 393] on input "Aplicar descuento" at bounding box center [699, 394] width 14 height 14
radio input "true"
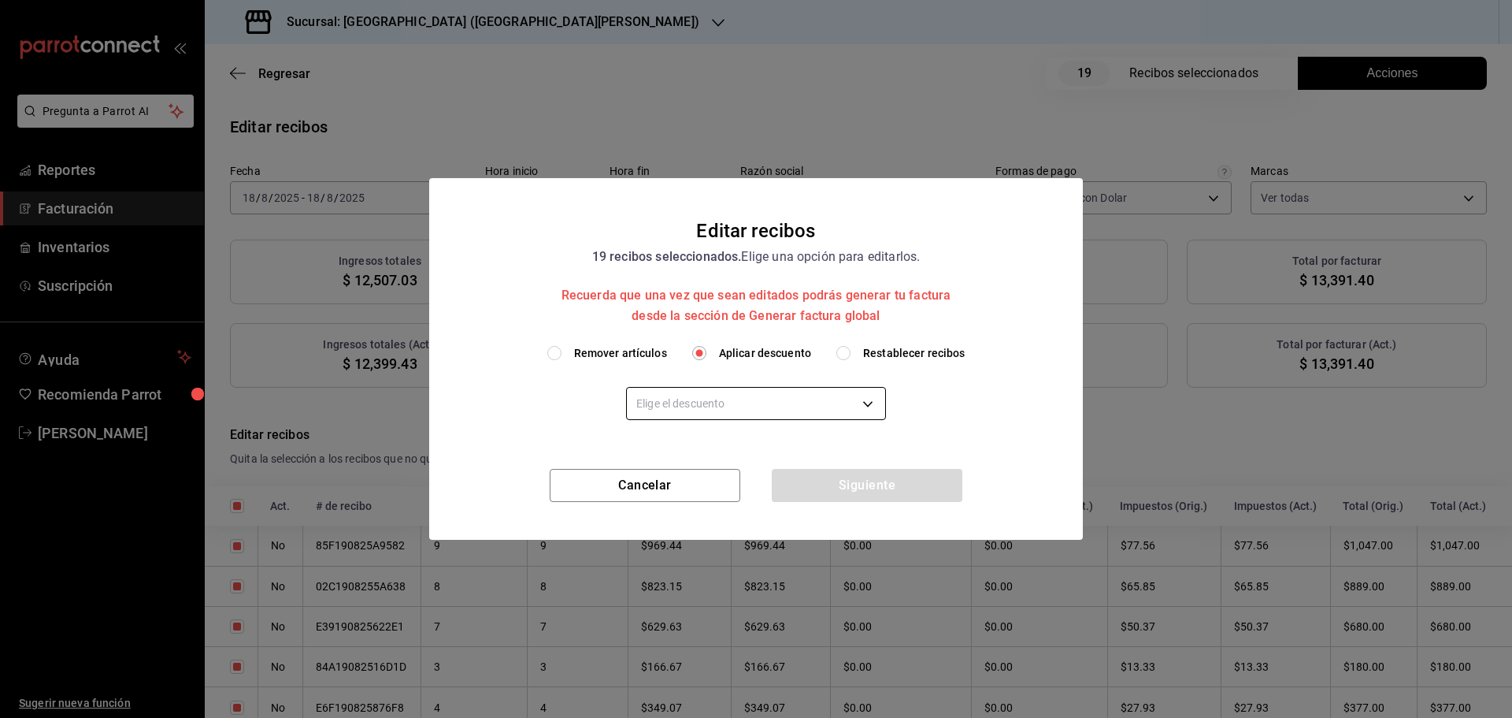
click at [744, 402] on body "Pregunta a Parrot AI Reportes Facturación Inventarios Suscripción Ayuda Recomie…" at bounding box center [756, 359] width 1512 height 718
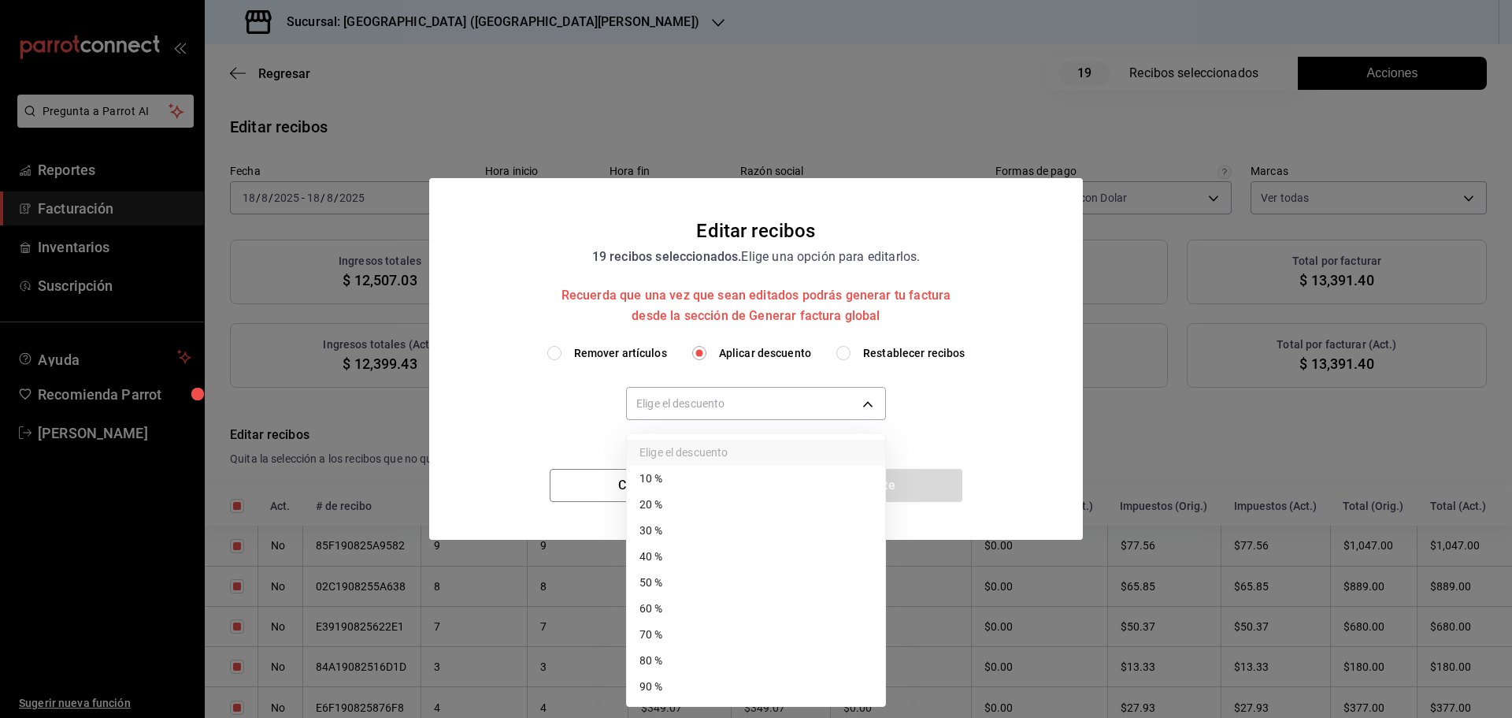
click at [683, 522] on li "30 %" at bounding box center [756, 530] width 258 height 26
type input "30"
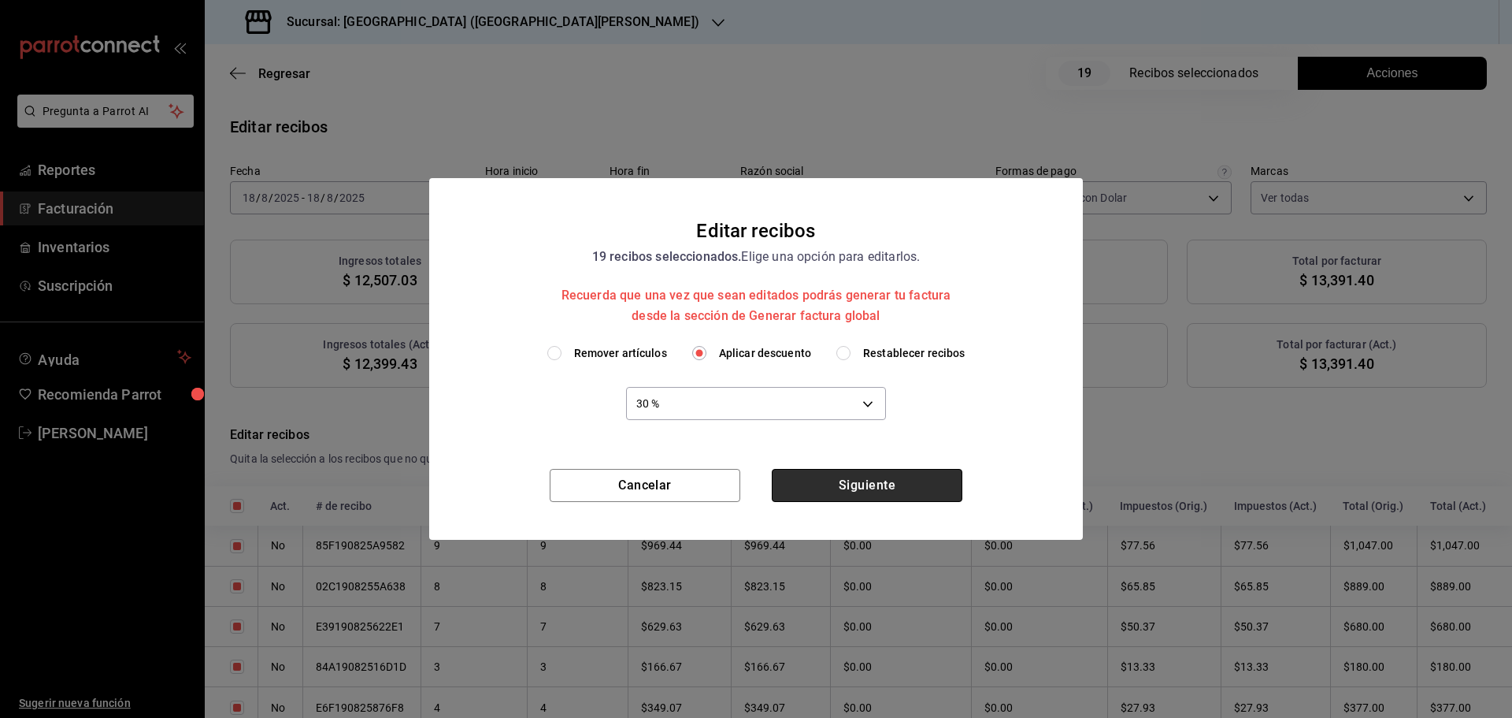
click at [848, 500] on button "Siguiente" at bounding box center [867, 485] width 191 height 33
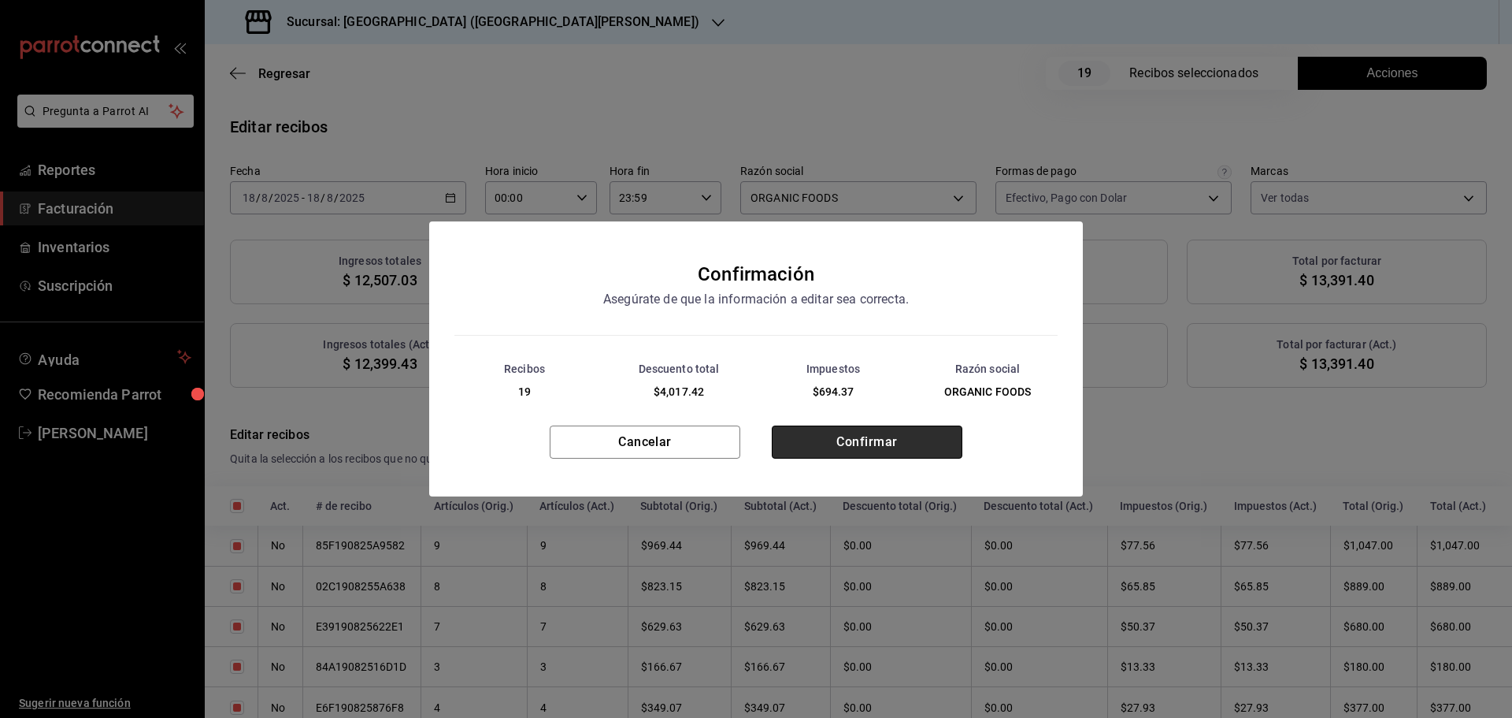
click at [866, 440] on button "Confirmar" at bounding box center [867, 441] width 191 height 33
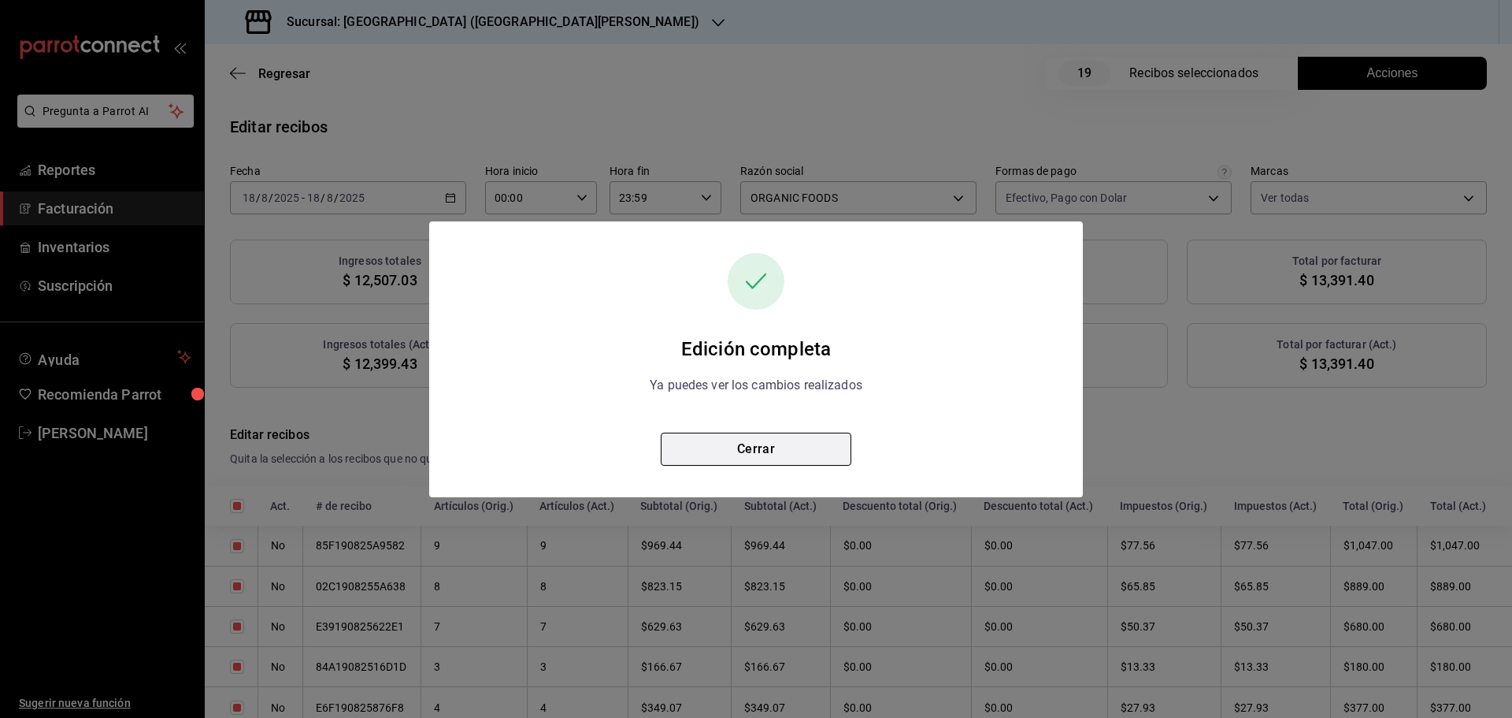
click at [740, 456] on button "Cerrar" at bounding box center [756, 448] width 191 height 33
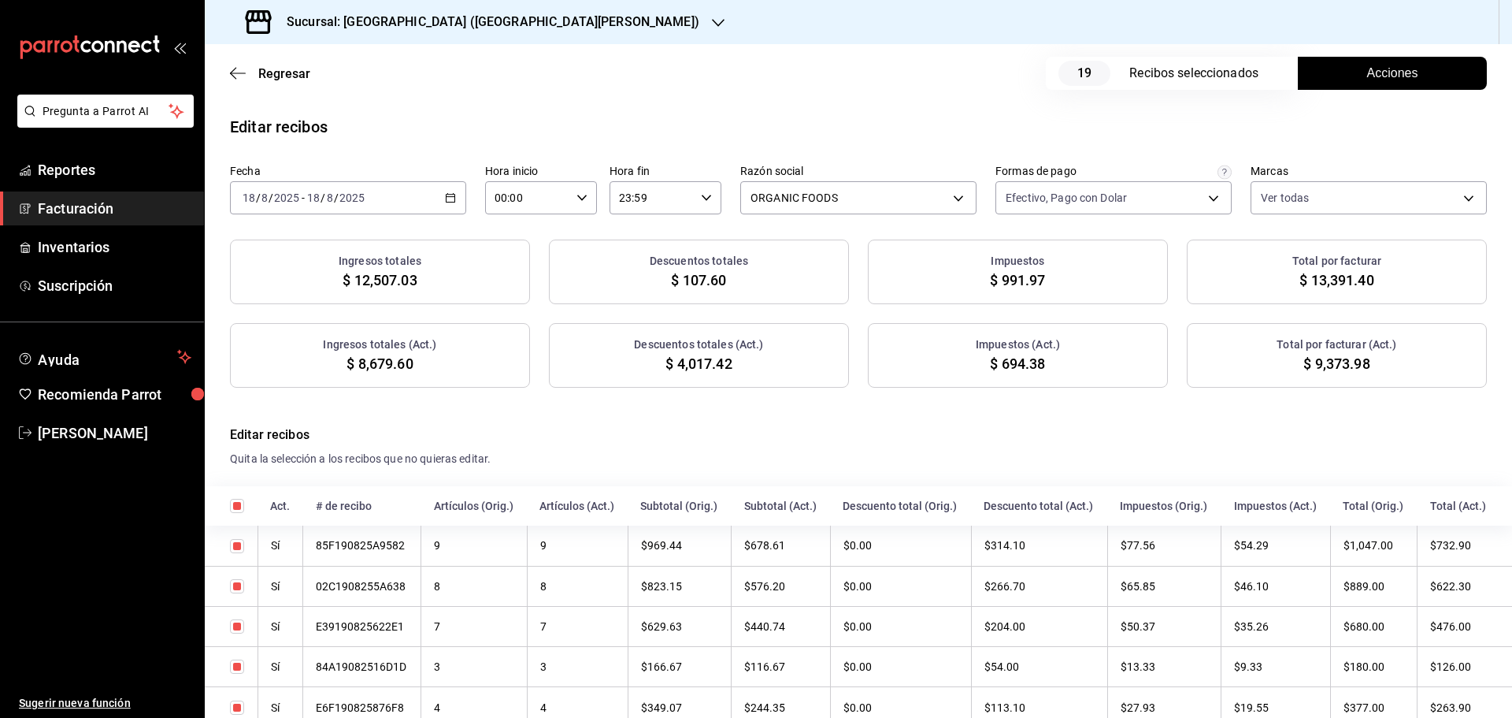
click at [446, 195] on \(Stroke\) "button" at bounding box center [450, 198] width 9 height 9
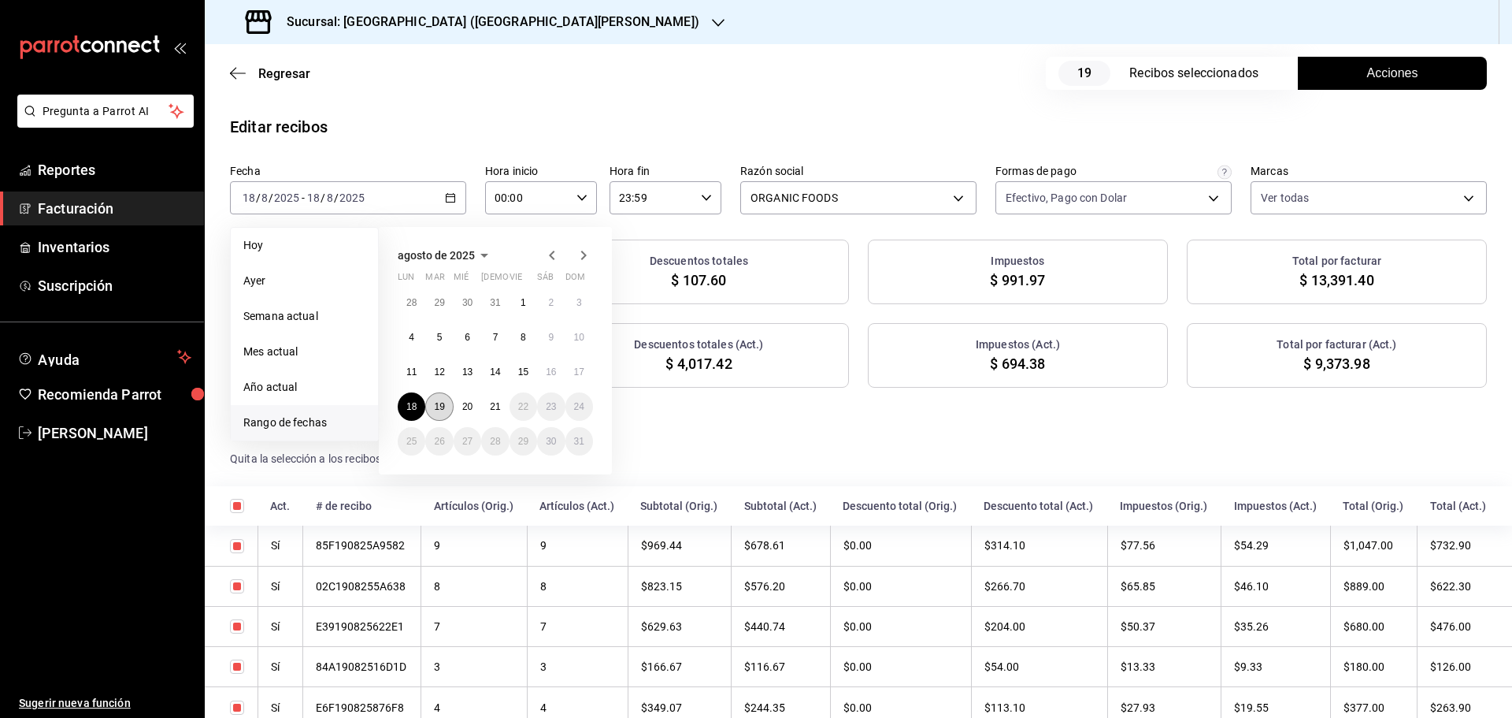
click at [436, 408] on abbr "19" at bounding box center [439, 406] width 10 height 11
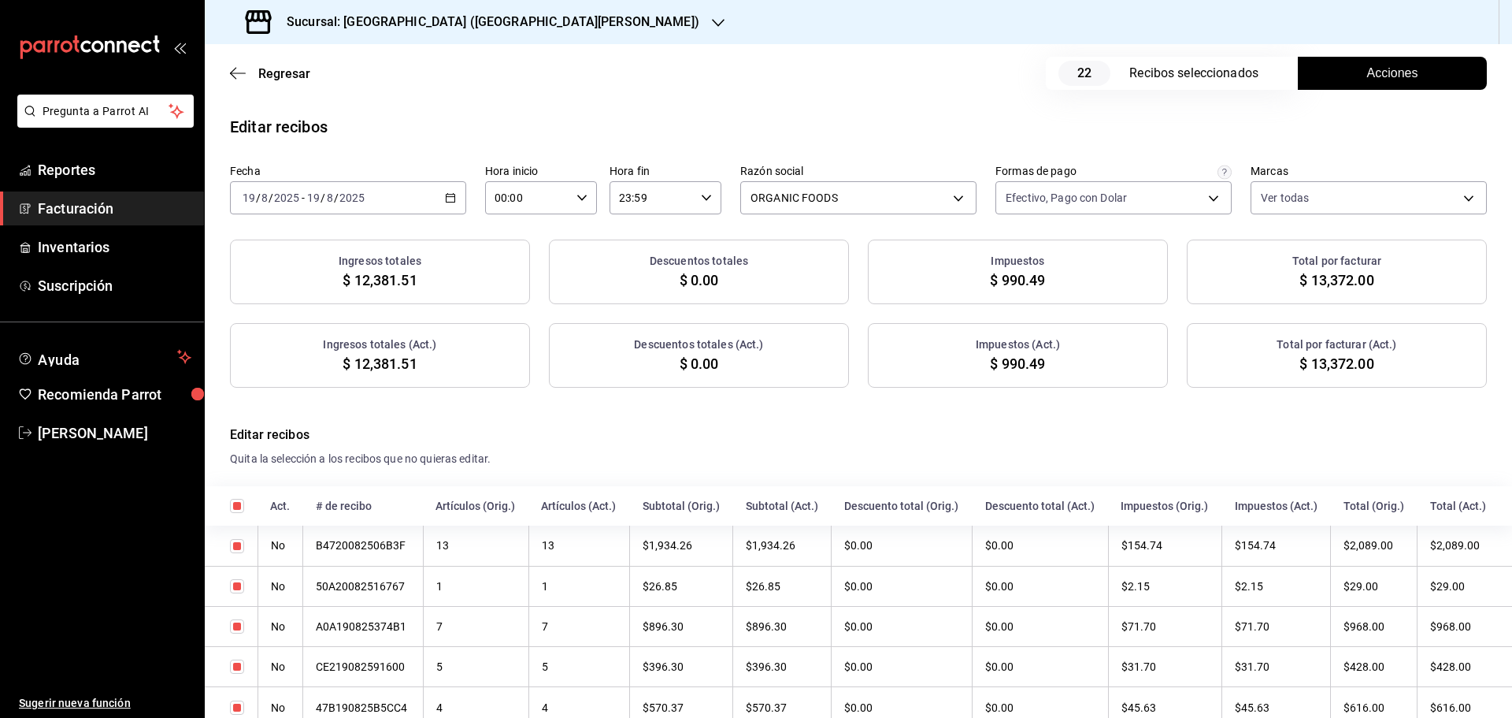
click at [1367, 73] on span "Acciones" at bounding box center [1392, 73] width 51 height 19
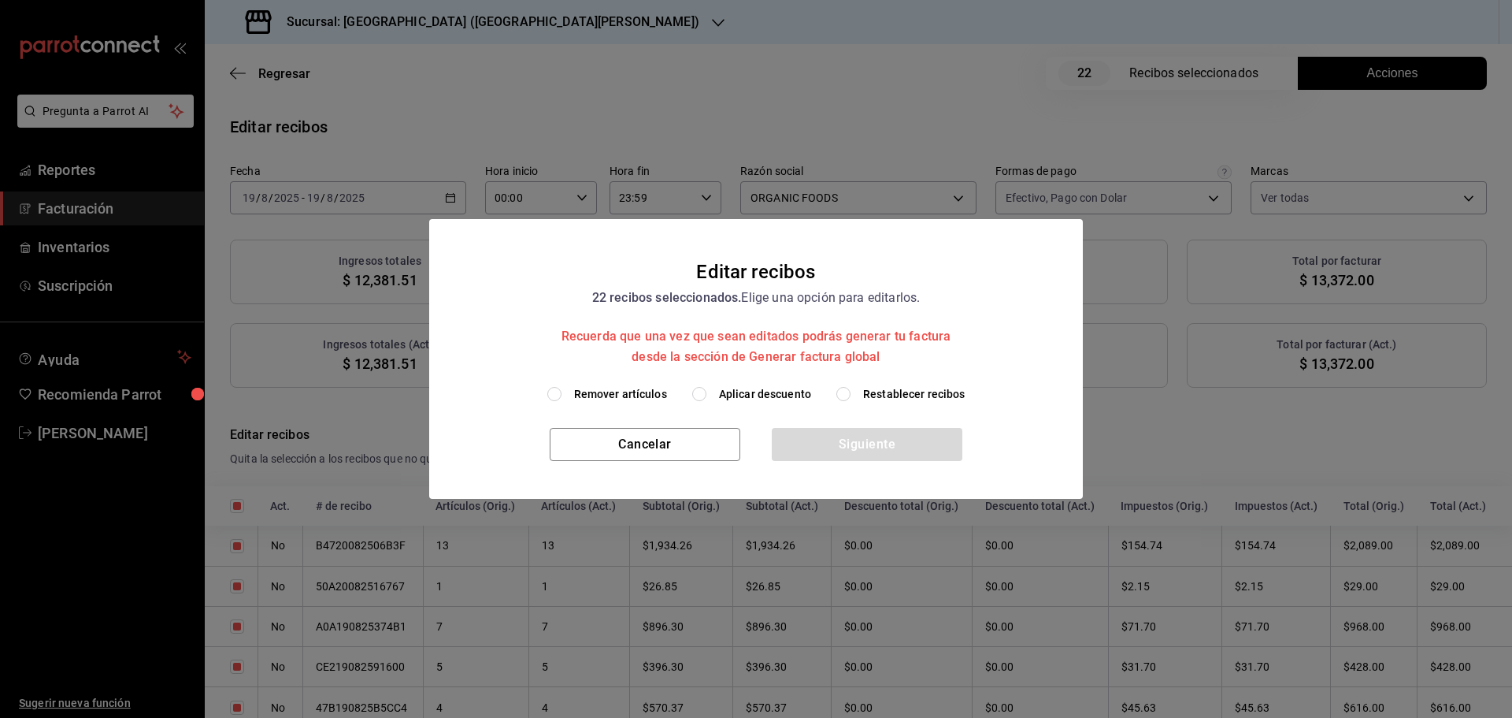
click at [767, 397] on span "Aplicar descuento" at bounding box center [765, 394] width 92 height 17
click at [707, 397] on input "Aplicar descuento" at bounding box center [699, 394] width 14 height 14
radio input "true"
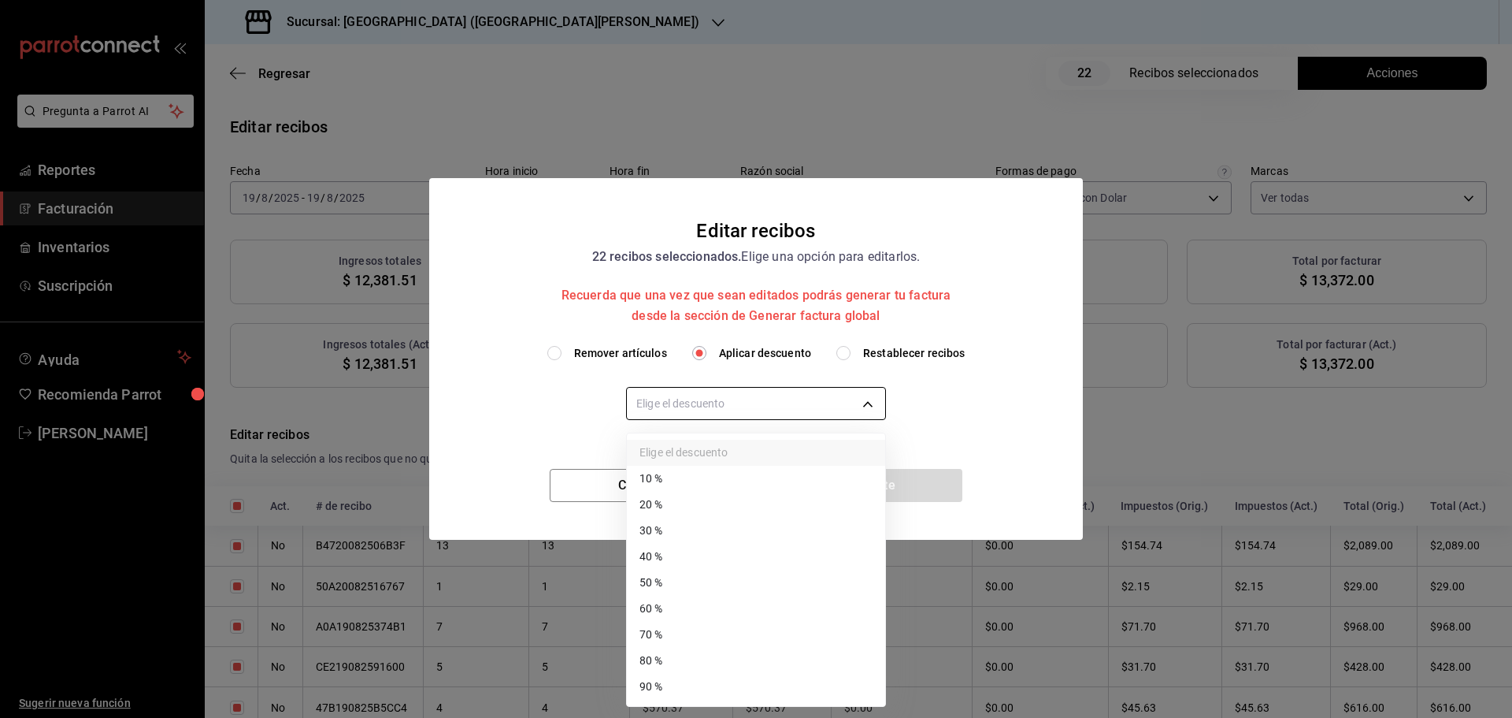
click at [743, 406] on body "Pregunta a Parrot AI Reportes Facturación Inventarios Suscripción Ayuda Recomie…" at bounding box center [756, 359] width 1512 height 718
click at [658, 525] on li "30 %" at bounding box center [756, 530] width 258 height 26
type input "30"
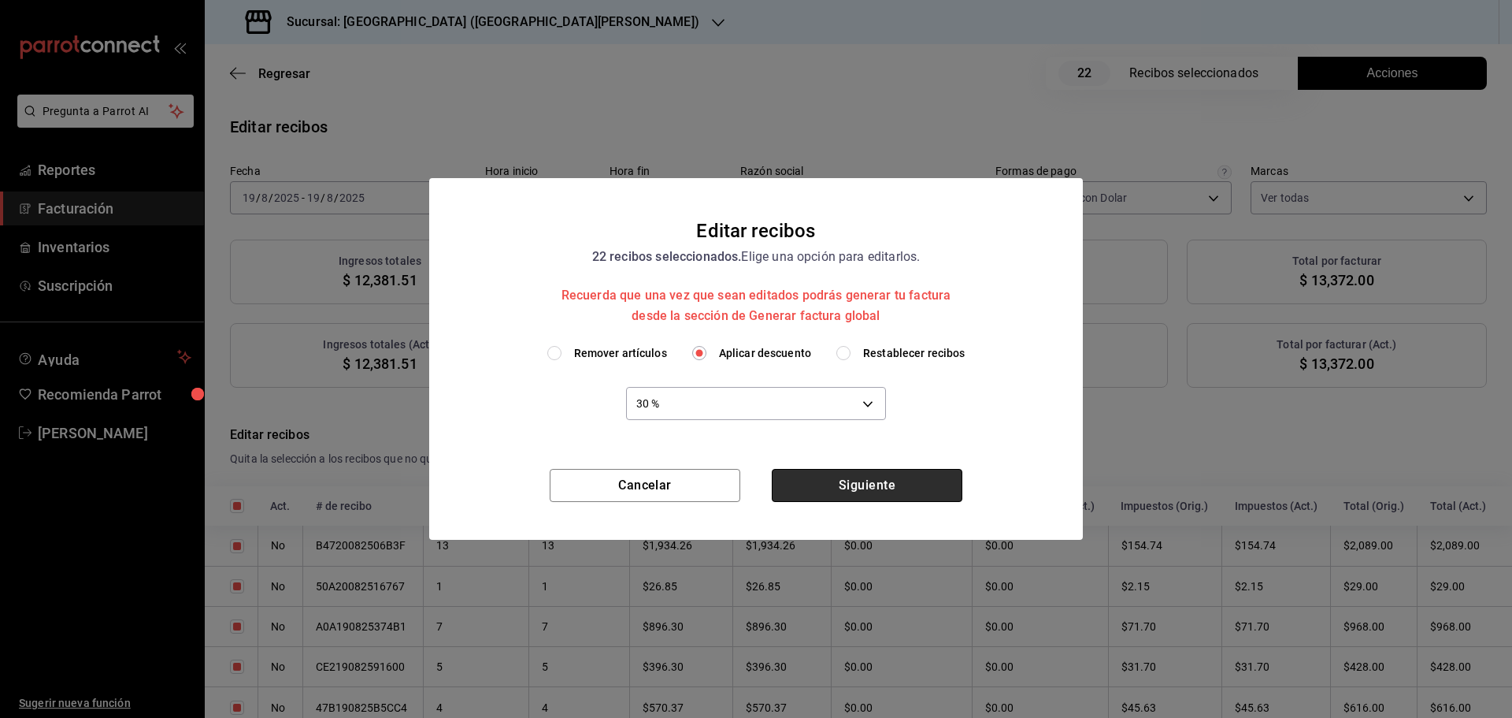
click at [873, 490] on button "Siguiente" at bounding box center [867, 485] width 191 height 33
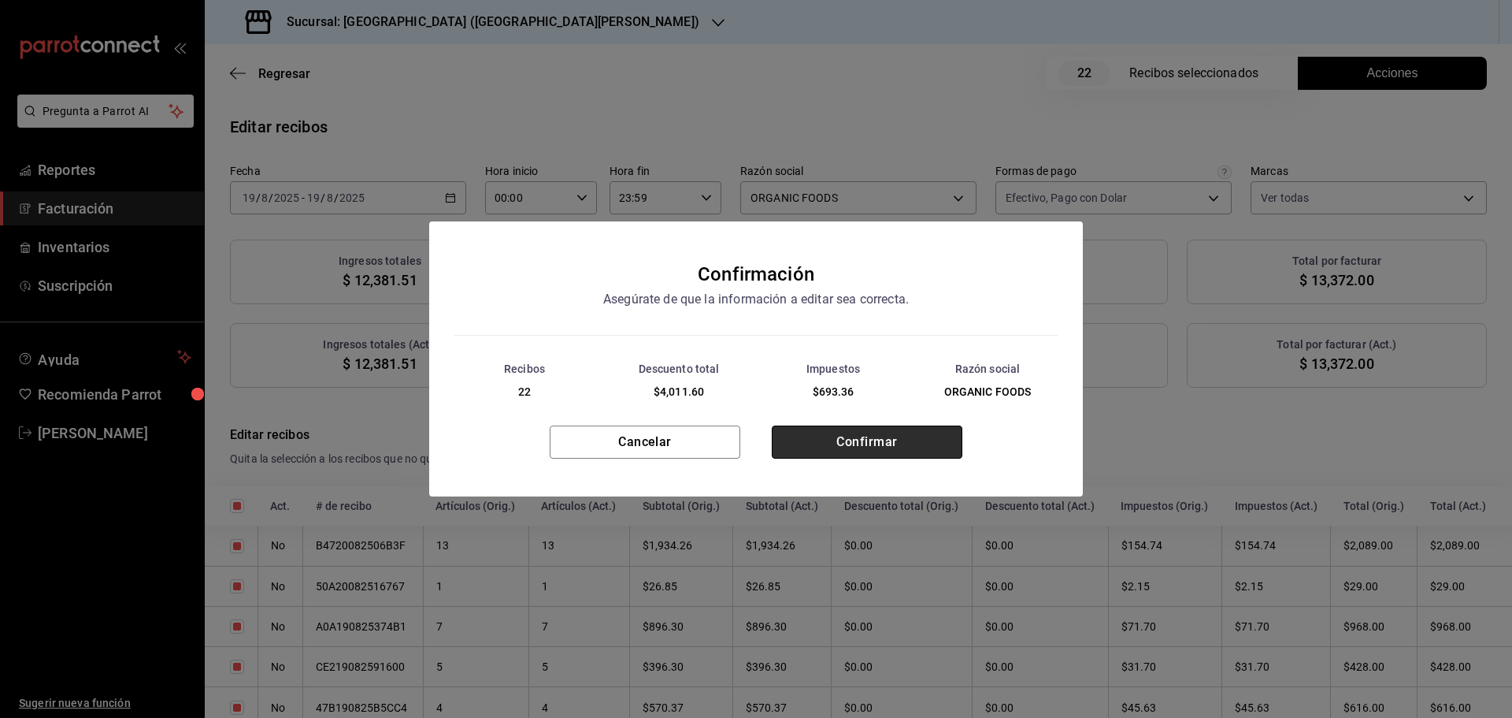
click at [851, 450] on button "Confirmar" at bounding box center [867, 441] width 191 height 33
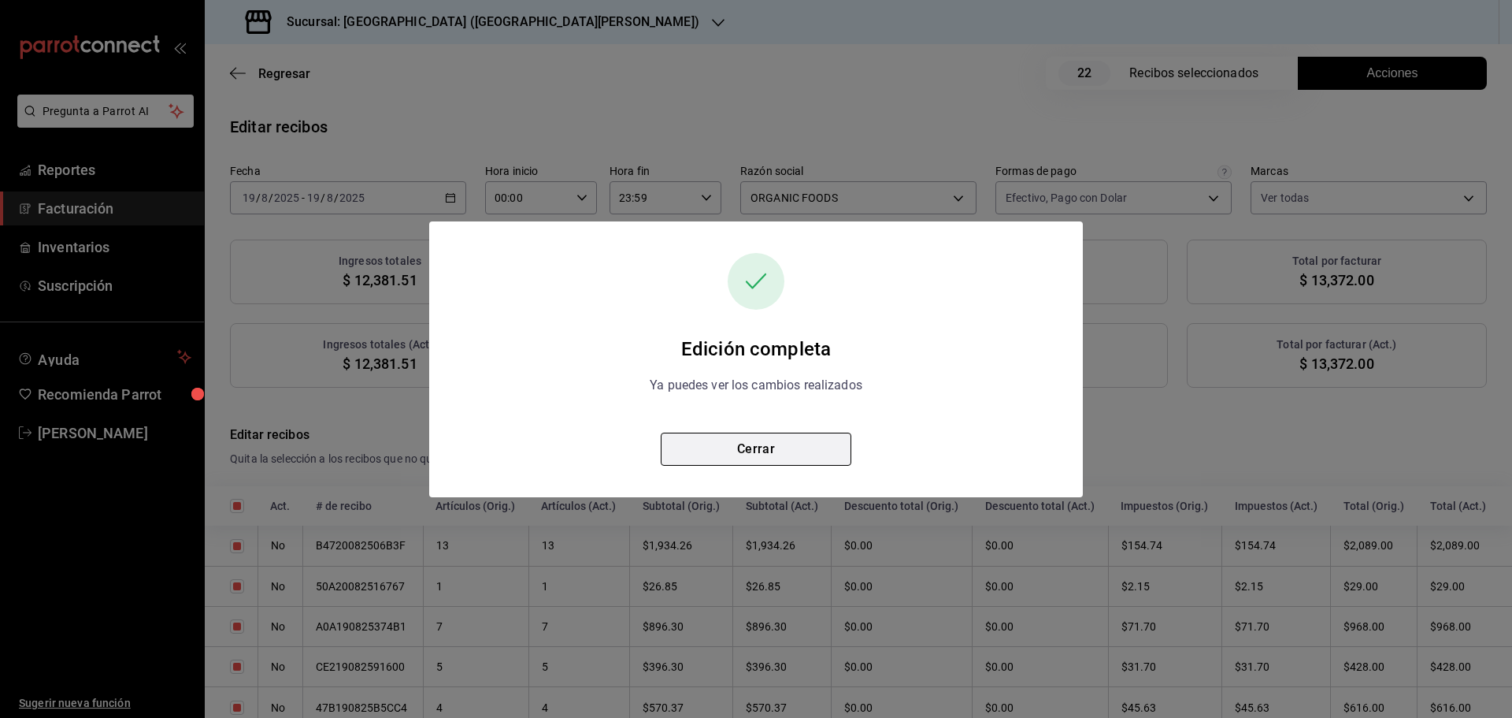
click at [809, 446] on button "Cerrar" at bounding box center [756, 448] width 191 height 33
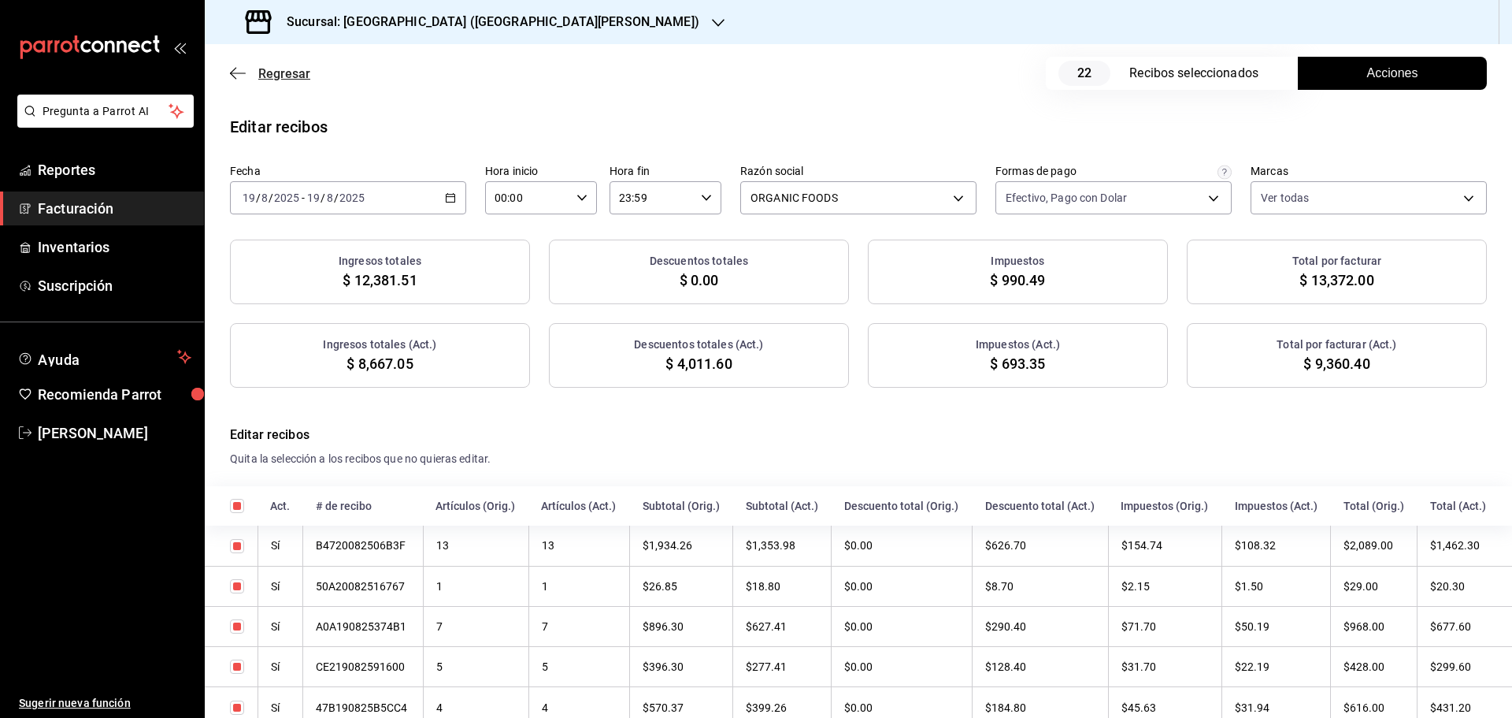
click at [276, 72] on span "Regresar" at bounding box center [284, 73] width 52 height 15
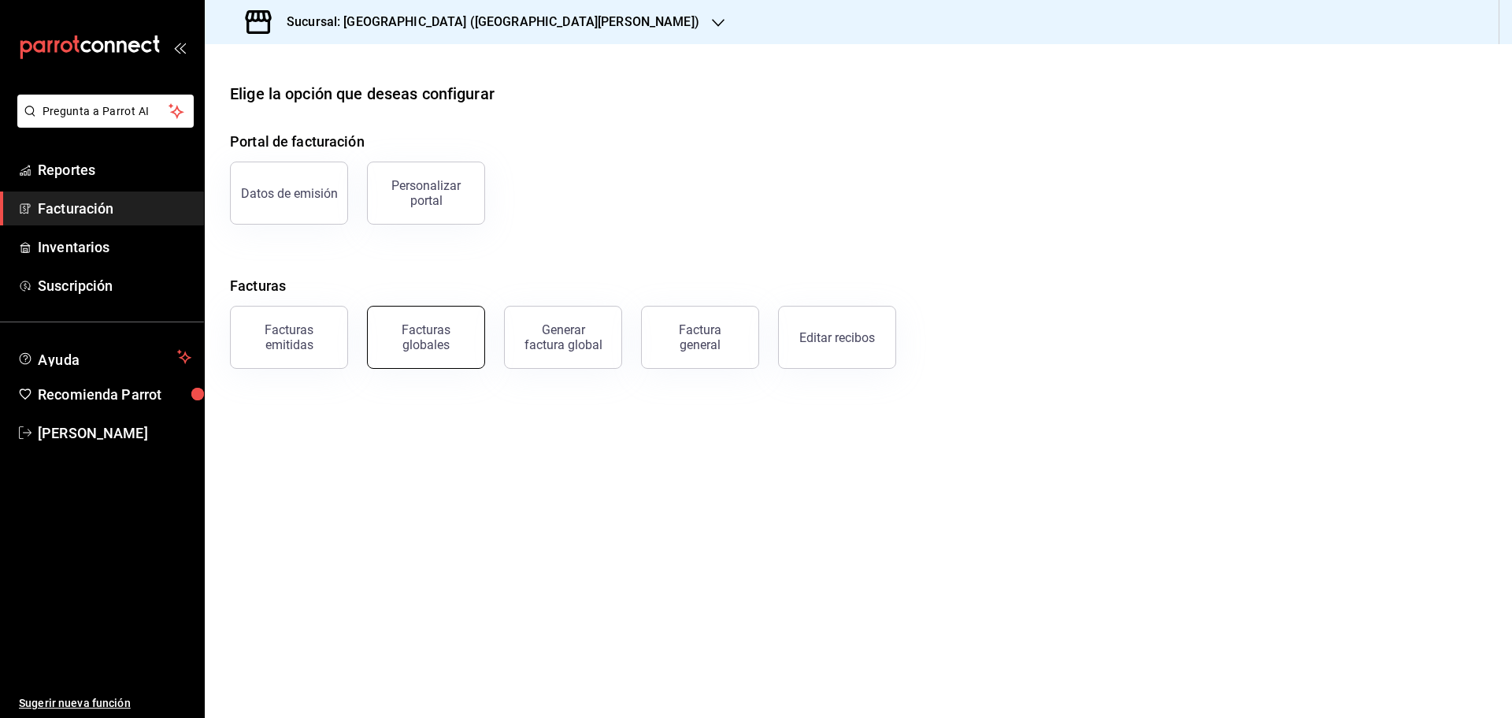
click at [445, 347] on div "Facturas globales" at bounding box center [426, 337] width 98 height 30
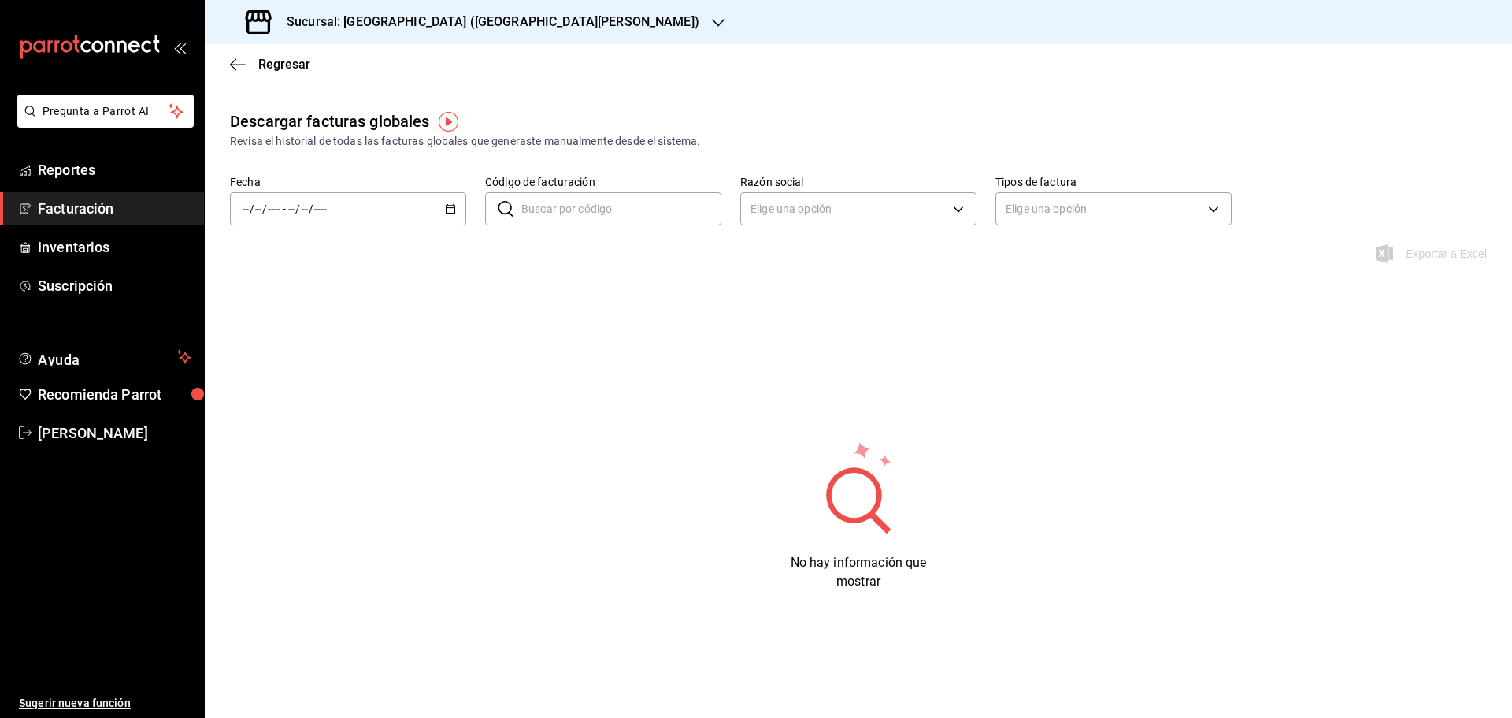
click at [444, 213] on div "/ / - / /" at bounding box center [348, 208] width 236 height 33
click at [255, 261] on span "Hoy" at bounding box center [304, 256] width 122 height 17
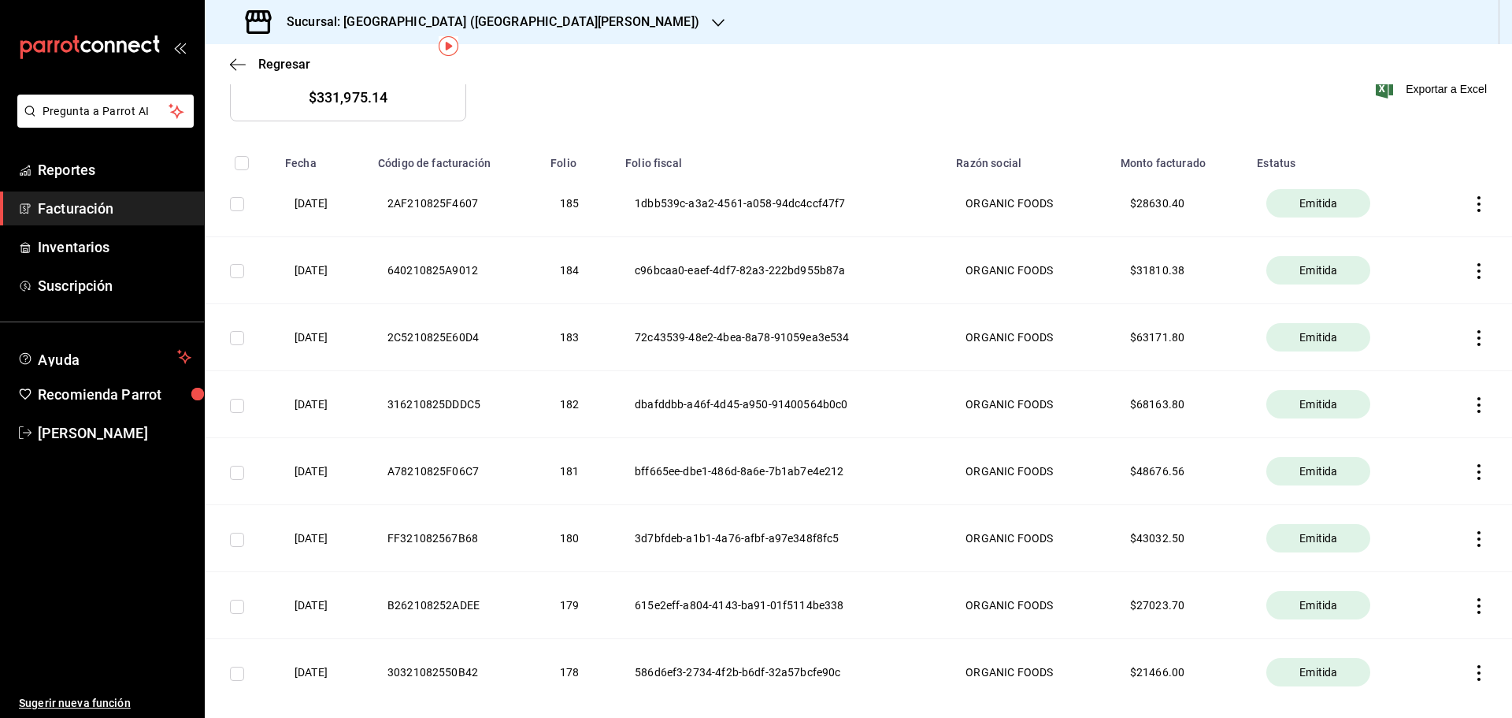
scroll to position [236, 0]
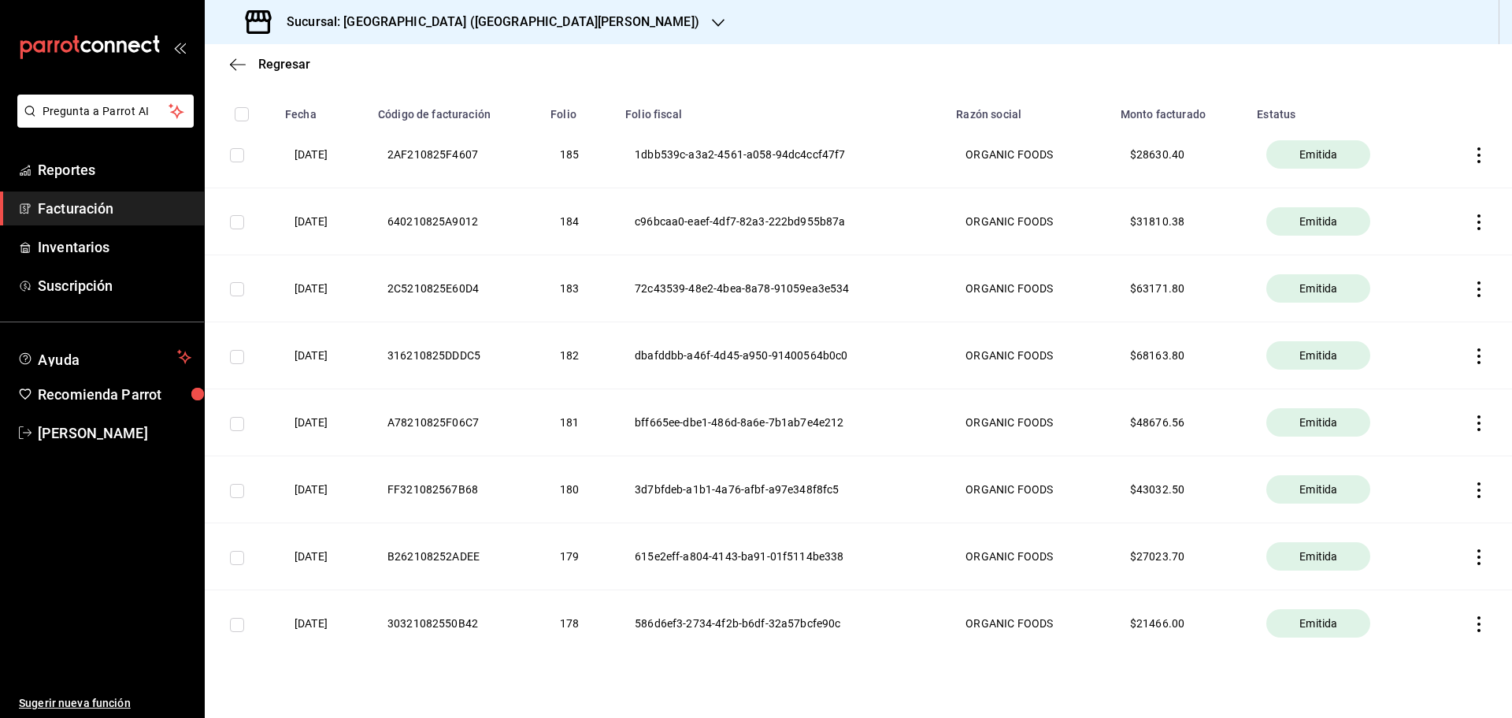
click at [1471, 561] on icon "button" at bounding box center [1479, 557] width 16 height 16
click at [1424, 518] on div "Descargar PDF" at bounding box center [1418, 518] width 76 height 13
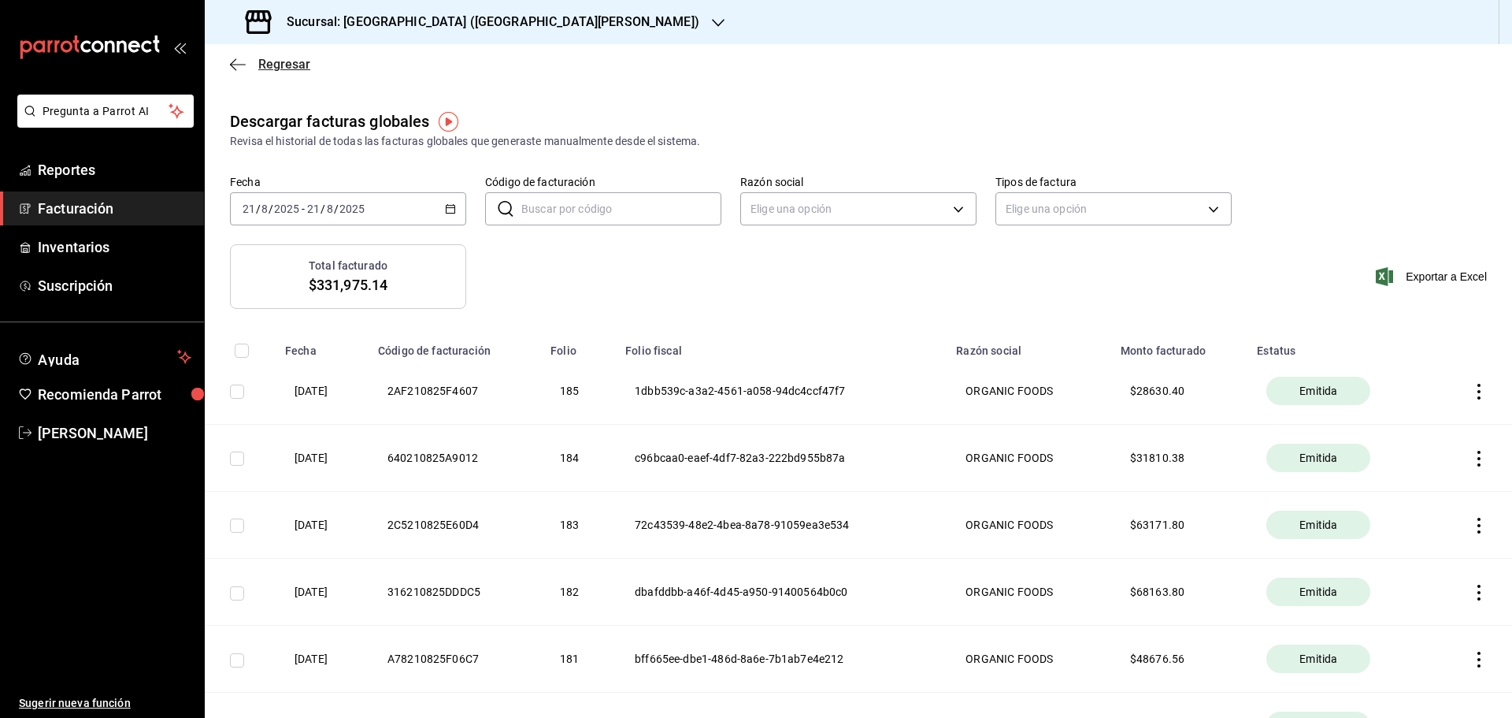
click at [273, 60] on span "Regresar" at bounding box center [284, 64] width 52 height 15
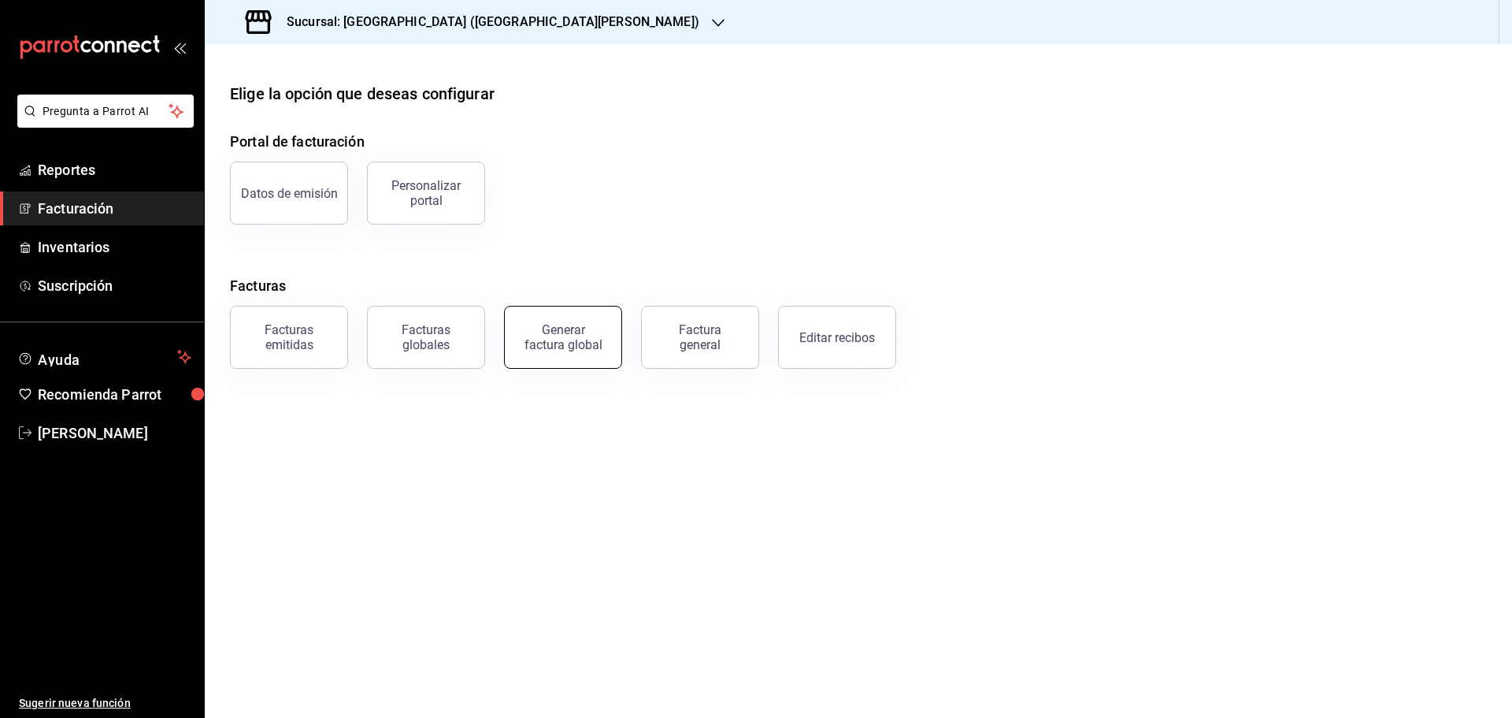
click at [568, 340] on div "Generar factura global" at bounding box center [563, 337] width 79 height 30
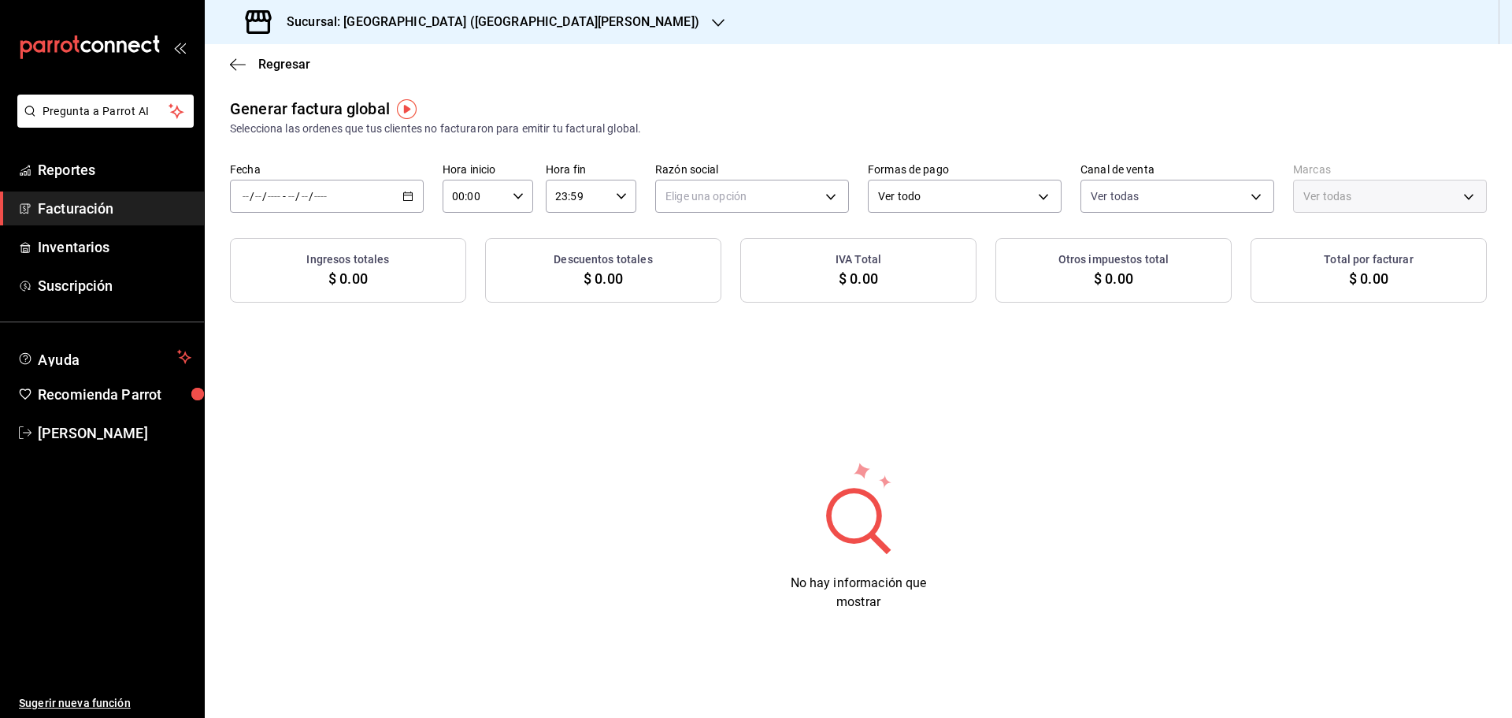
click at [407, 198] on icon "button" at bounding box center [407, 196] width 11 height 11
click at [316, 241] on span "Rango de fechas" at bounding box center [304, 244] width 122 height 17
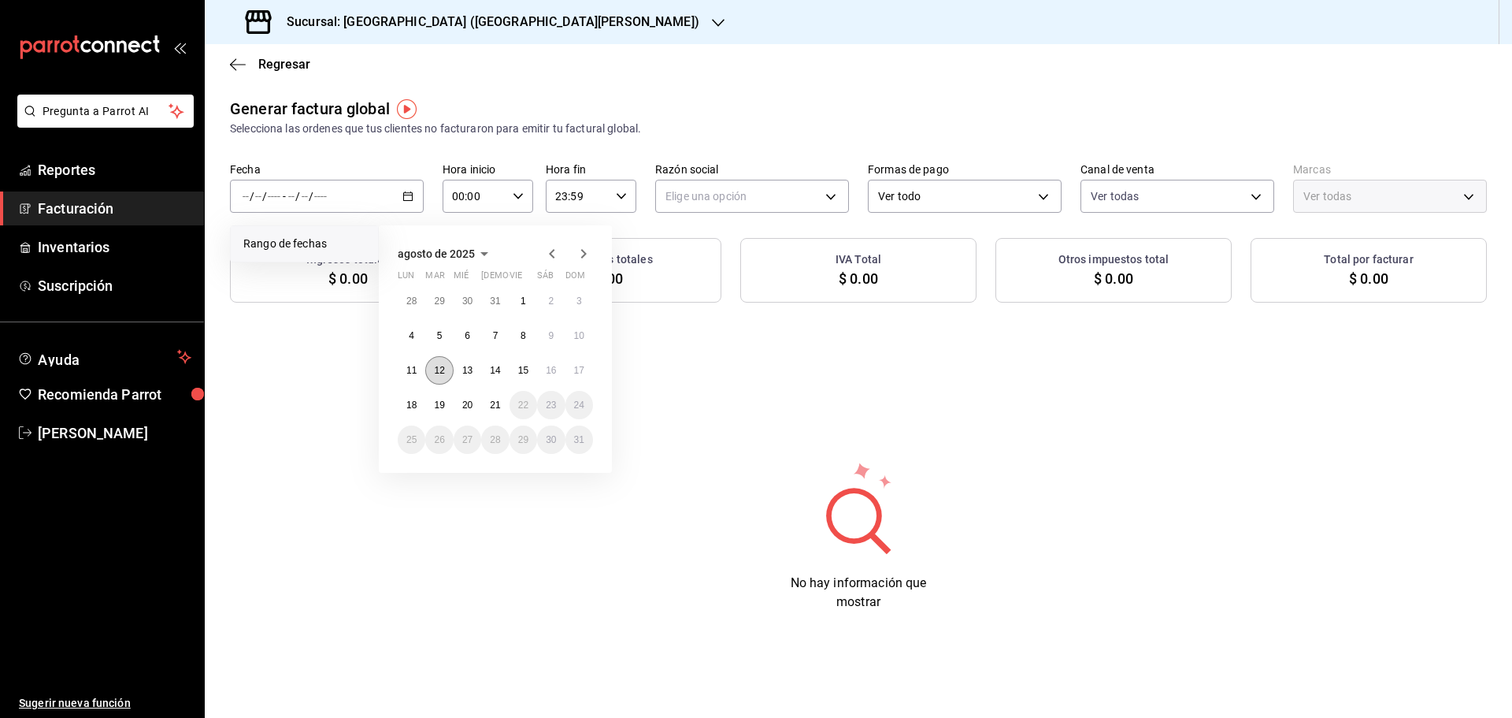
click at [445, 366] on button "12" at bounding box center [439, 370] width 28 height 28
click at [440, 371] on abbr "12" at bounding box center [439, 370] width 10 height 11
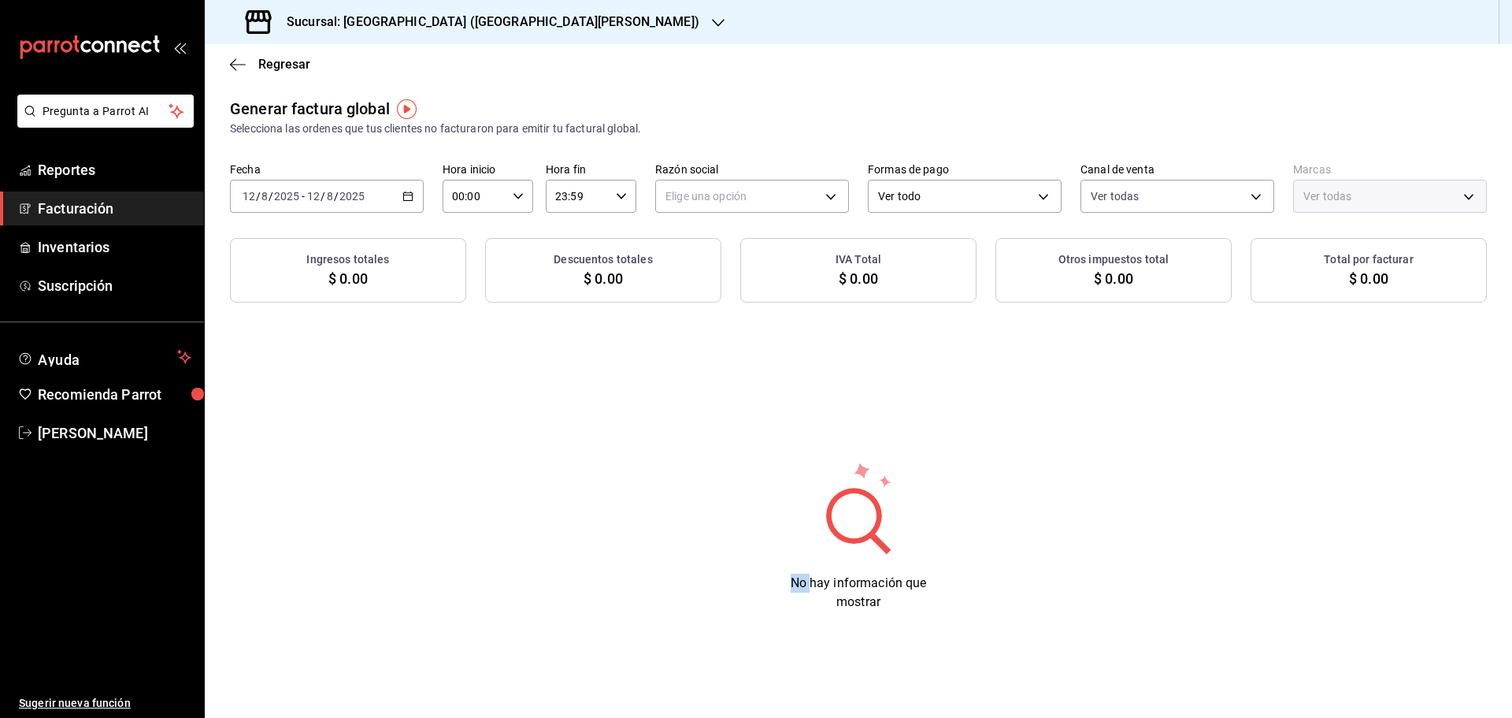
click at [440, 371] on div "Generar factura global Selecciona las ordenes que tus clientes no facturaron pa…" at bounding box center [858, 367] width 1307 height 540
click at [571, 396] on div "Generar factura global Selecciona las ordenes que tus clientes no facturaron pa…" at bounding box center [858, 367] width 1307 height 540
click at [796, 192] on body "Pregunta a Parrot AI Reportes Facturación Inventarios Suscripción Ayuda Recomie…" at bounding box center [756, 359] width 1512 height 718
click at [745, 269] on li "ORGANIC FOODS" at bounding box center [752, 275] width 192 height 29
type input "654927a2-fb95-458b-bd0a-9ffada75daa8"
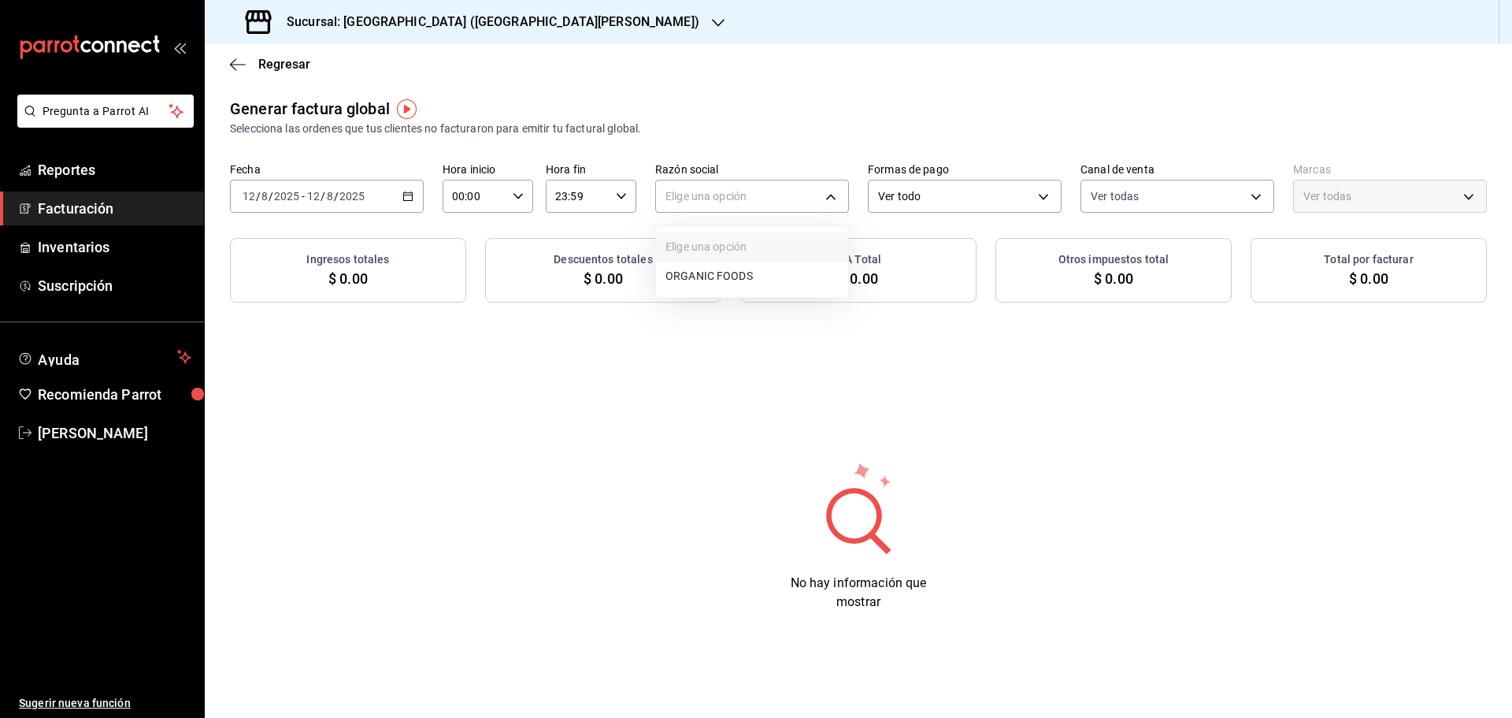
type input "c2db145c-7f15-421d-baa5-27fbbe9efb3f"
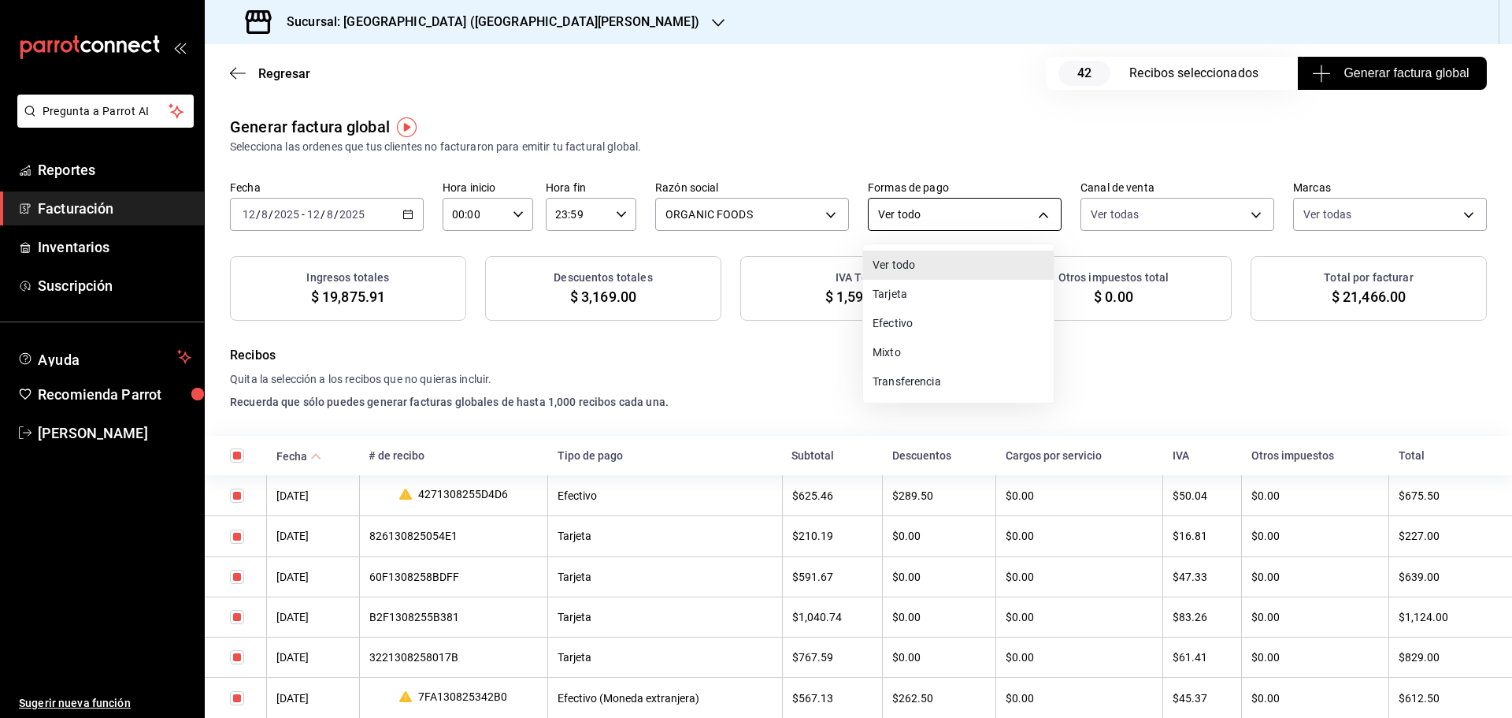
click at [979, 208] on body "Pregunta a Parrot AI Reportes Facturación Inventarios Suscripción Ayuda Recomie…" at bounding box center [756, 359] width 1512 height 718
click at [979, 208] on div at bounding box center [756, 359] width 1512 height 718
click at [1172, 147] on div "Selecciona las ordenes que tus clientes no facturaron para emitir tu factural g…" at bounding box center [858, 147] width 1257 height 17
click at [1355, 76] on span "Generar factura global" at bounding box center [1392, 73] width 154 height 19
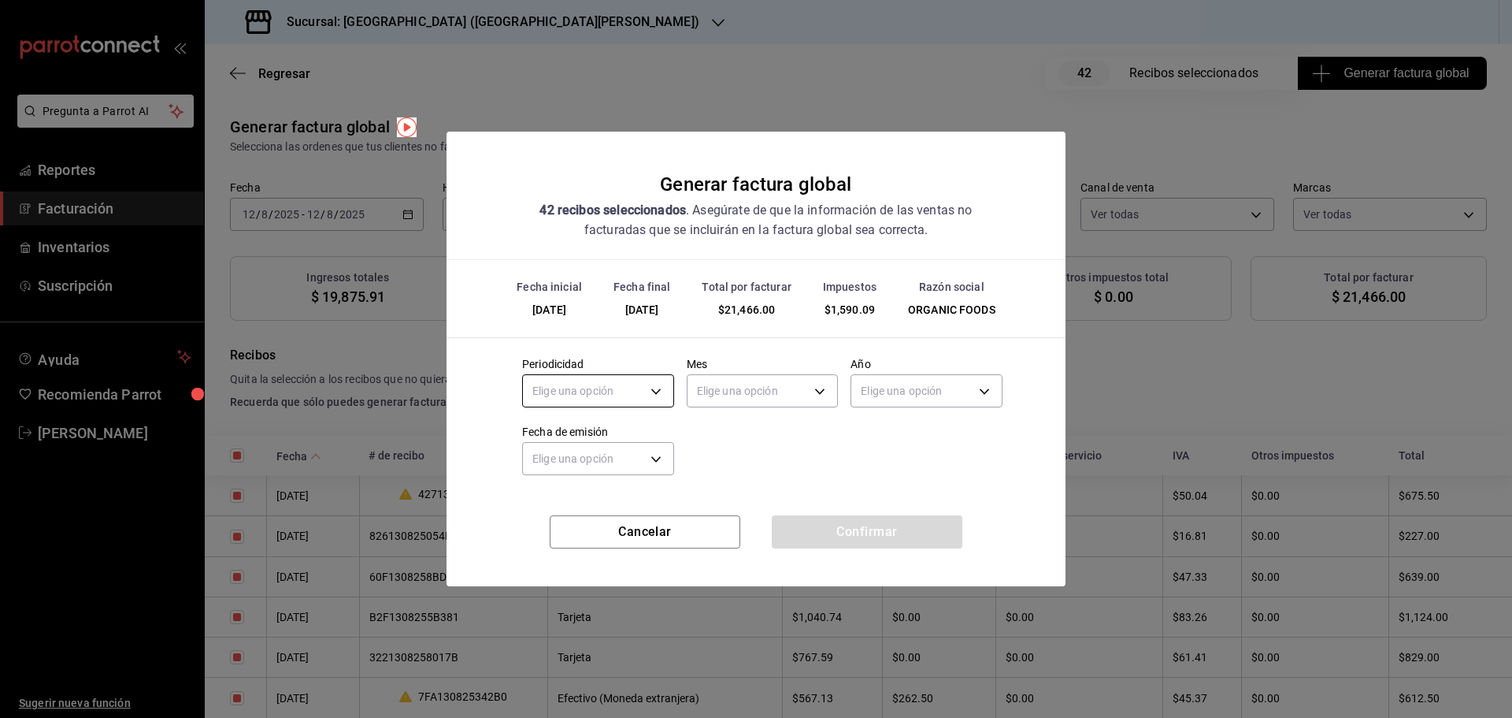
click at [643, 390] on body "Pregunta a Parrot AI Reportes Facturación Inventarios Suscripción Ayuda Recomie…" at bounding box center [756, 359] width 1512 height 718
click at [606, 430] on li "Diario" at bounding box center [598, 440] width 150 height 26
type input "DAILY"
click at [725, 390] on body "Pregunta a Parrot AI Reportes Facturación Inventarios Suscripción Ayuda Recomie…" at bounding box center [756, 359] width 1512 height 718
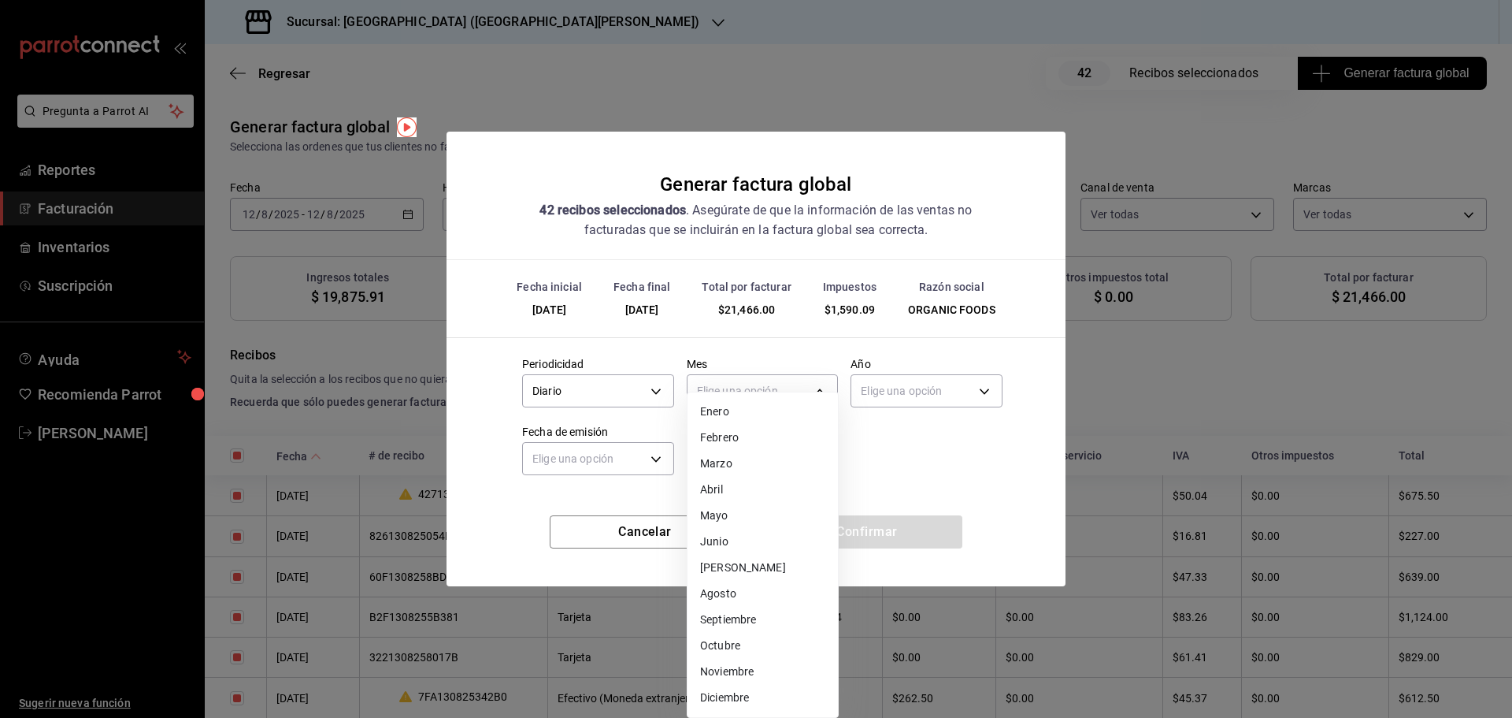
click at [734, 592] on li "Agosto" at bounding box center [763, 593] width 150 height 26
type input "8"
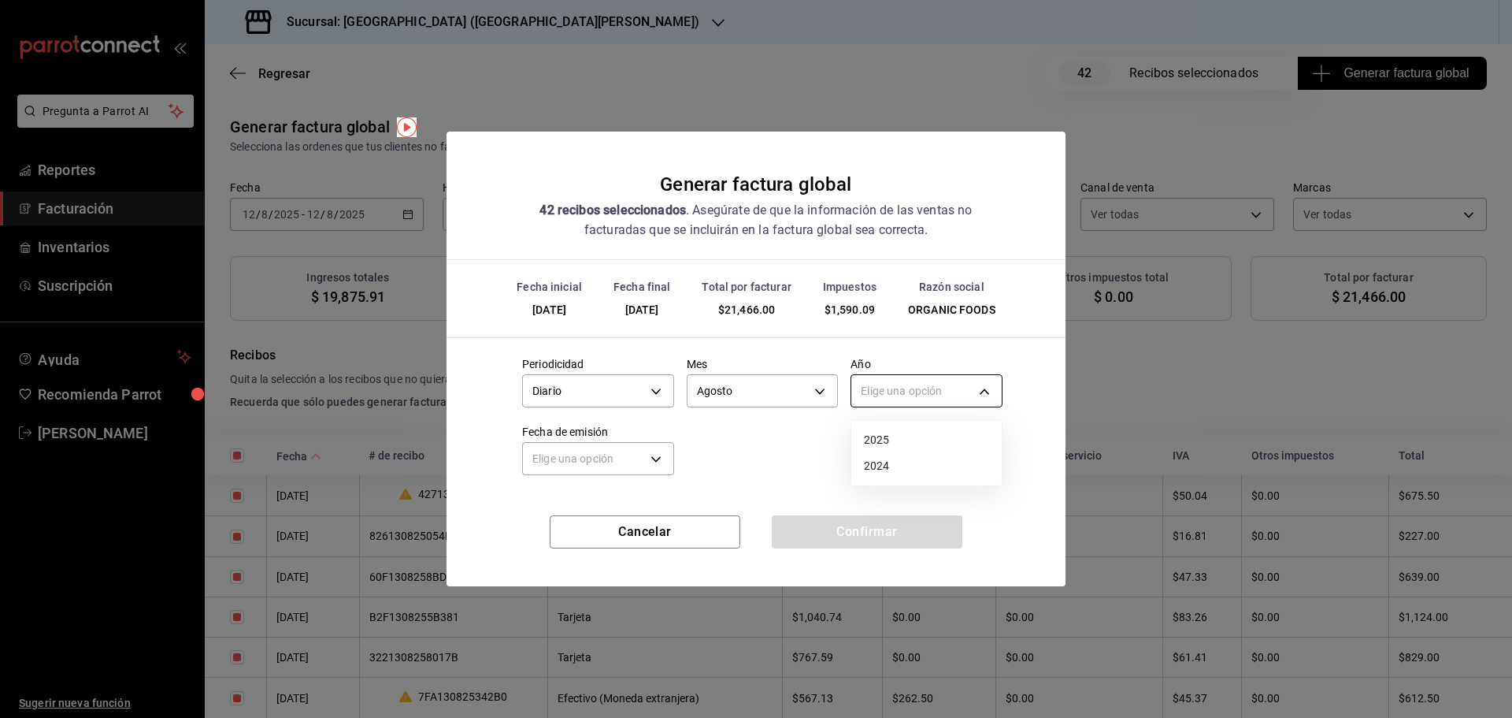
click at [956, 401] on body "Pregunta a Parrot AI Reportes Facturación Inventarios Suscripción Ayuda Recomie…" at bounding box center [756, 359] width 1512 height 718
click at [910, 446] on li "2025" at bounding box center [926, 440] width 150 height 26
type input "2025"
click at [640, 462] on body "Pregunta a Parrot AI Reportes Facturación Inventarios Suscripción Ayuda Recomie…" at bounding box center [756, 359] width 1512 height 718
click at [588, 507] on li "Hoy" at bounding box center [598, 508] width 150 height 26
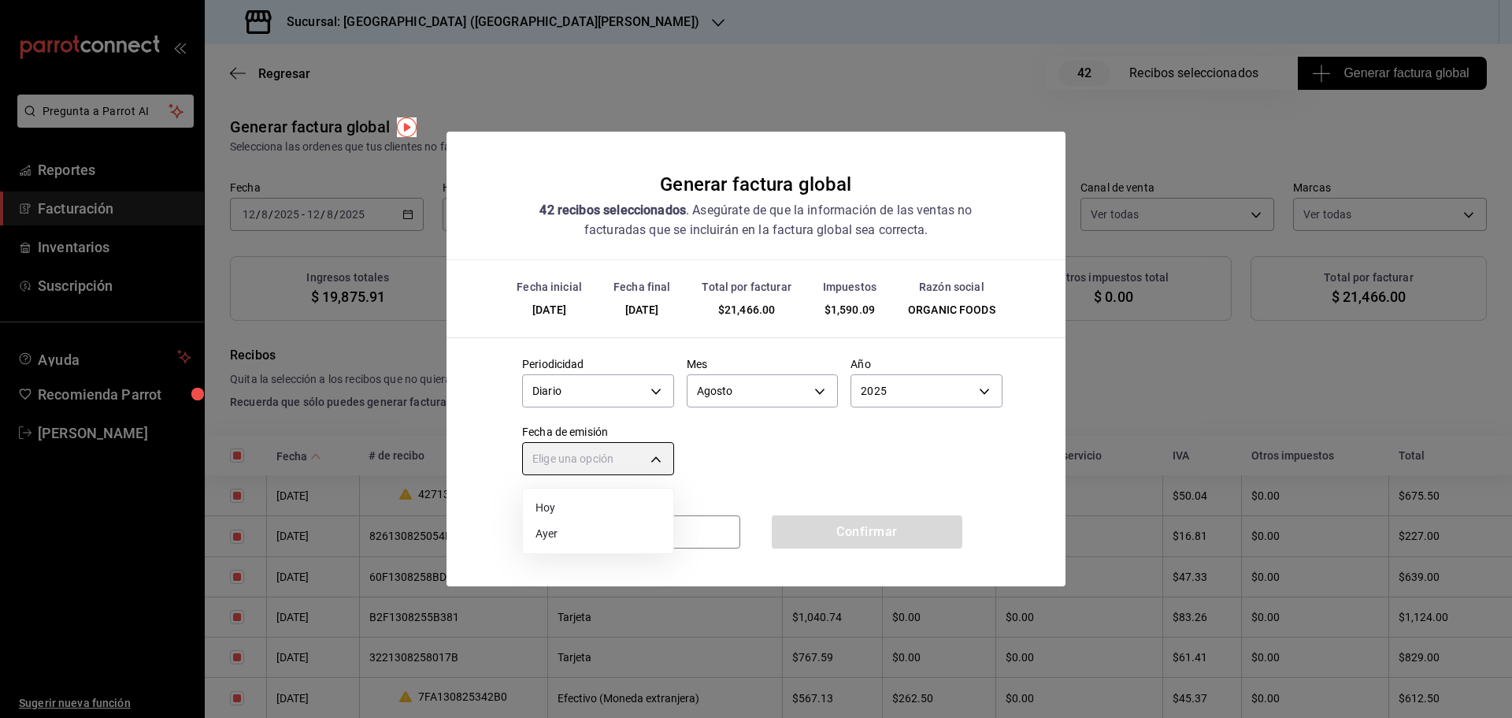
type input "TODAY"
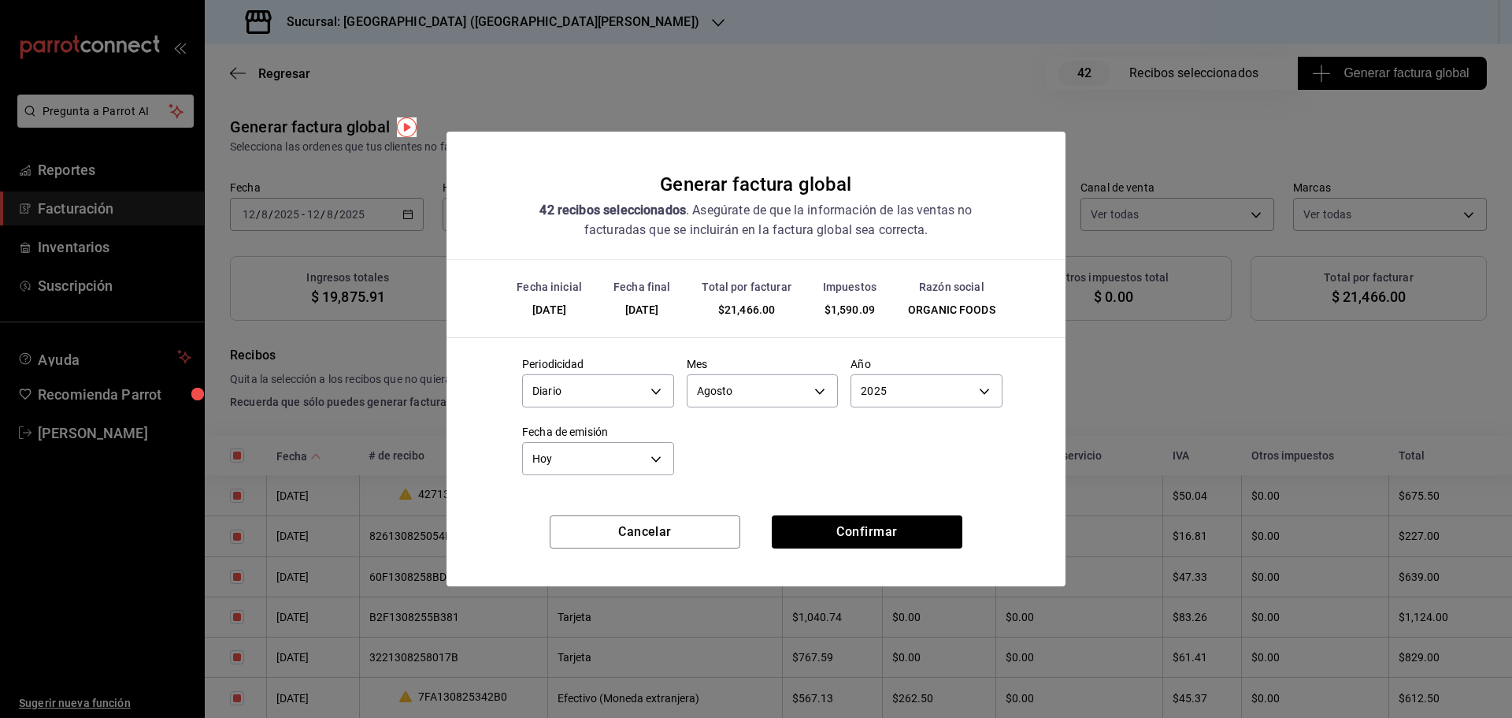
click at [773, 466] on div "Periodicidad Diario DAILY Mes Agosto 8 Año 2025 2025 Fecha de emisión Hoy TODAY" at bounding box center [756, 411] width 493 height 135
click at [872, 530] on button "Confirmar" at bounding box center [867, 531] width 191 height 33
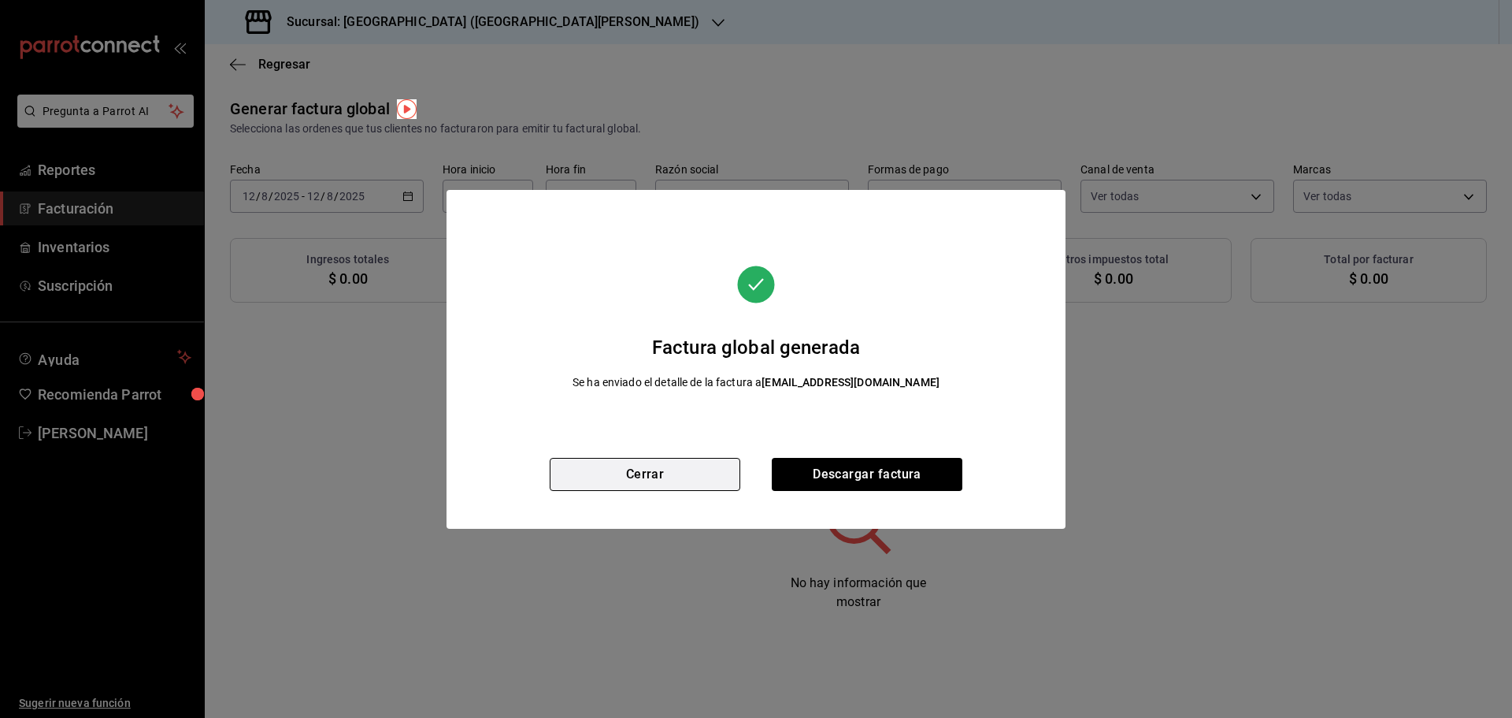
click at [658, 478] on button "Cerrar" at bounding box center [645, 474] width 191 height 33
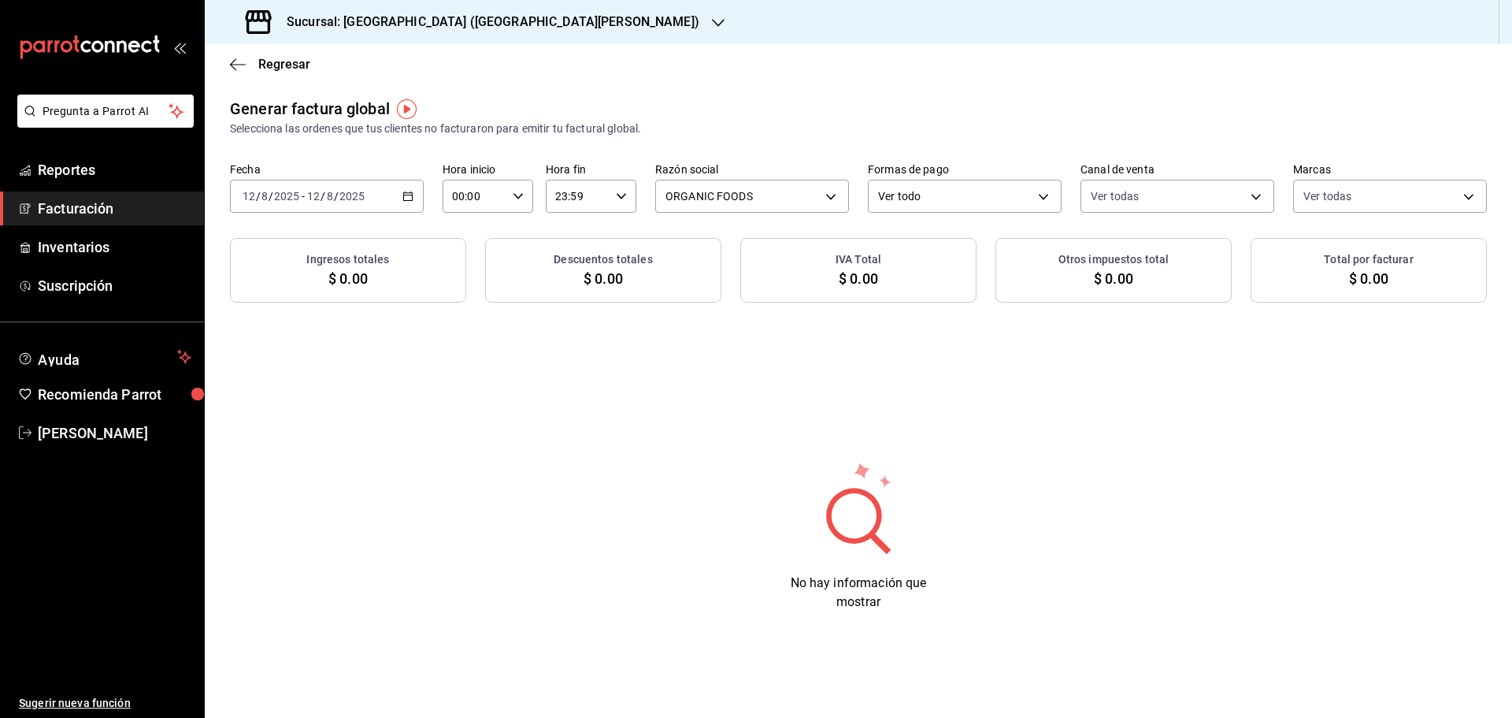
click at [88, 203] on span "Facturación" at bounding box center [115, 208] width 154 height 21
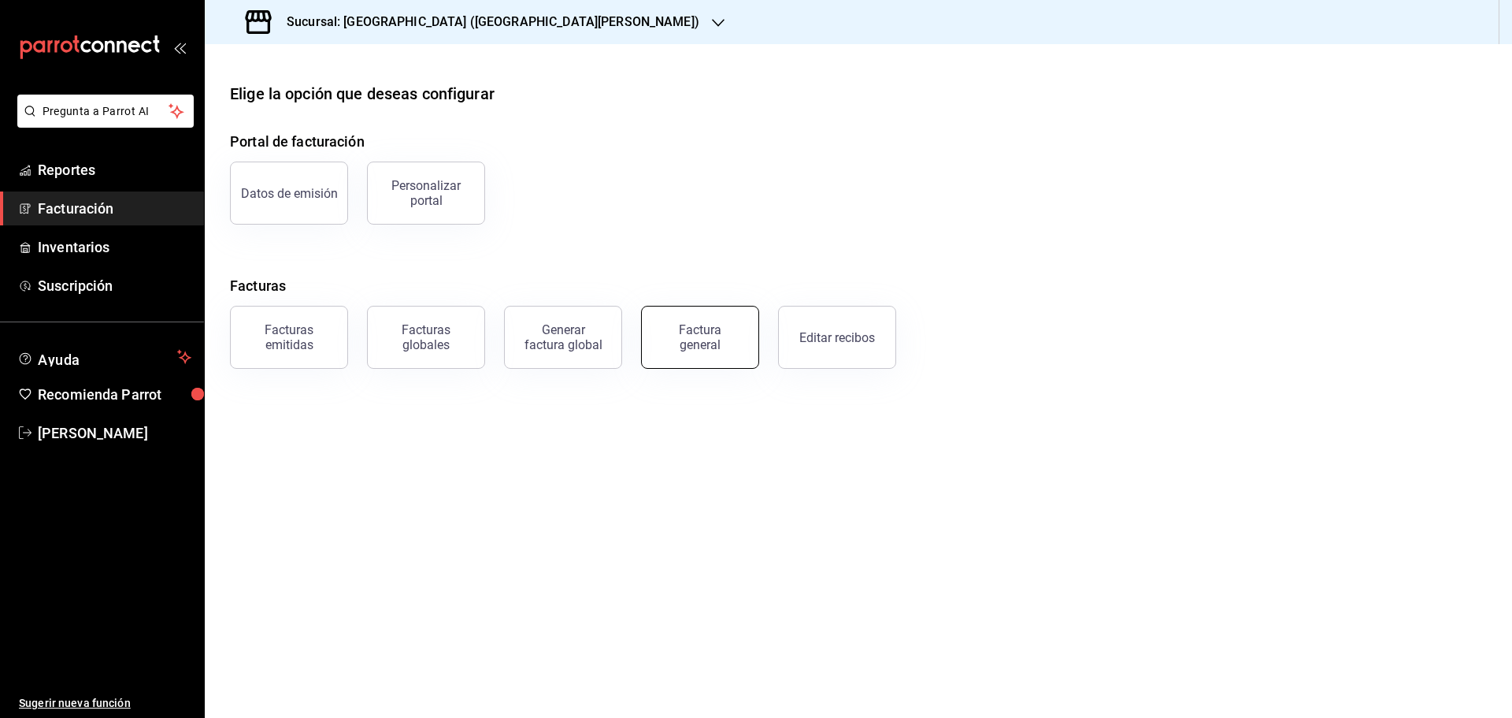
click at [703, 327] on div "Factura general" at bounding box center [700, 337] width 79 height 30
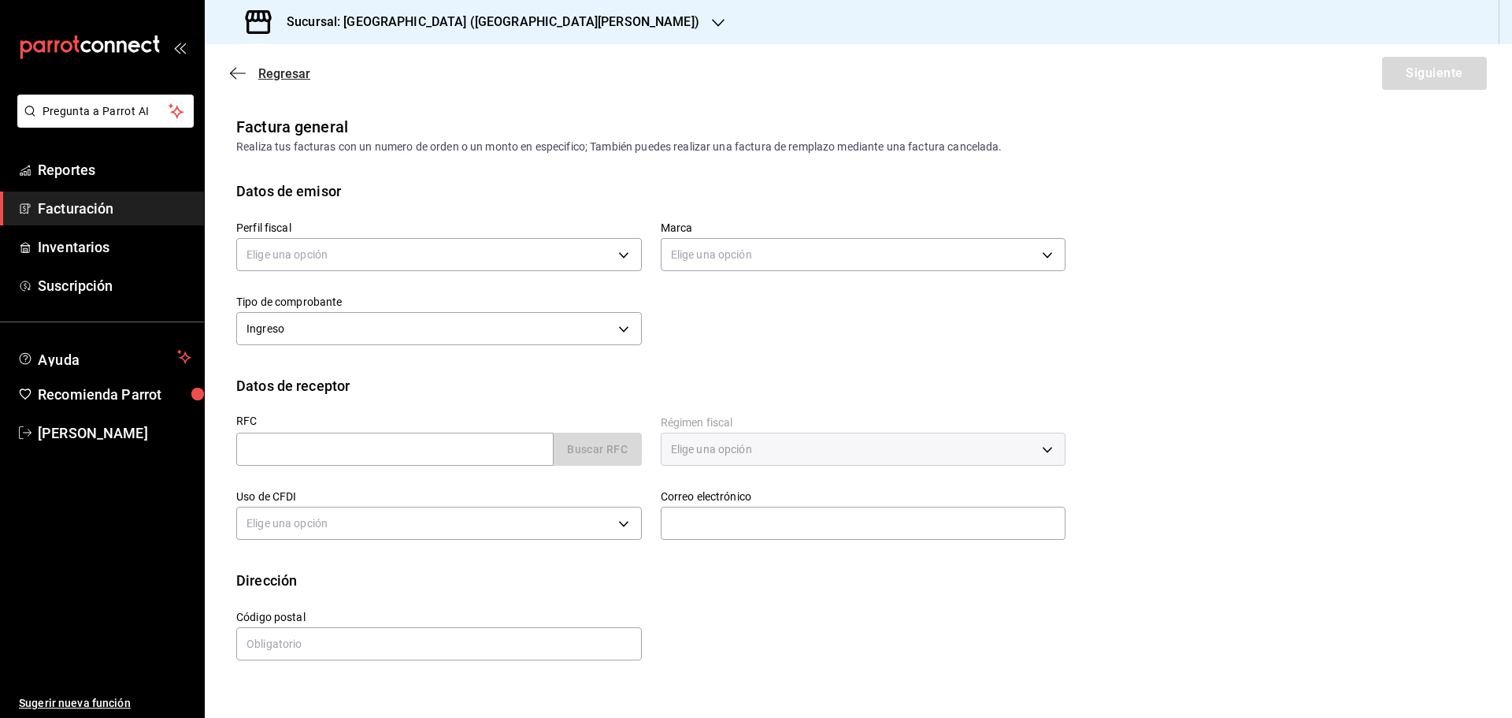
click at [239, 72] on icon "button" at bounding box center [238, 73] width 16 height 14
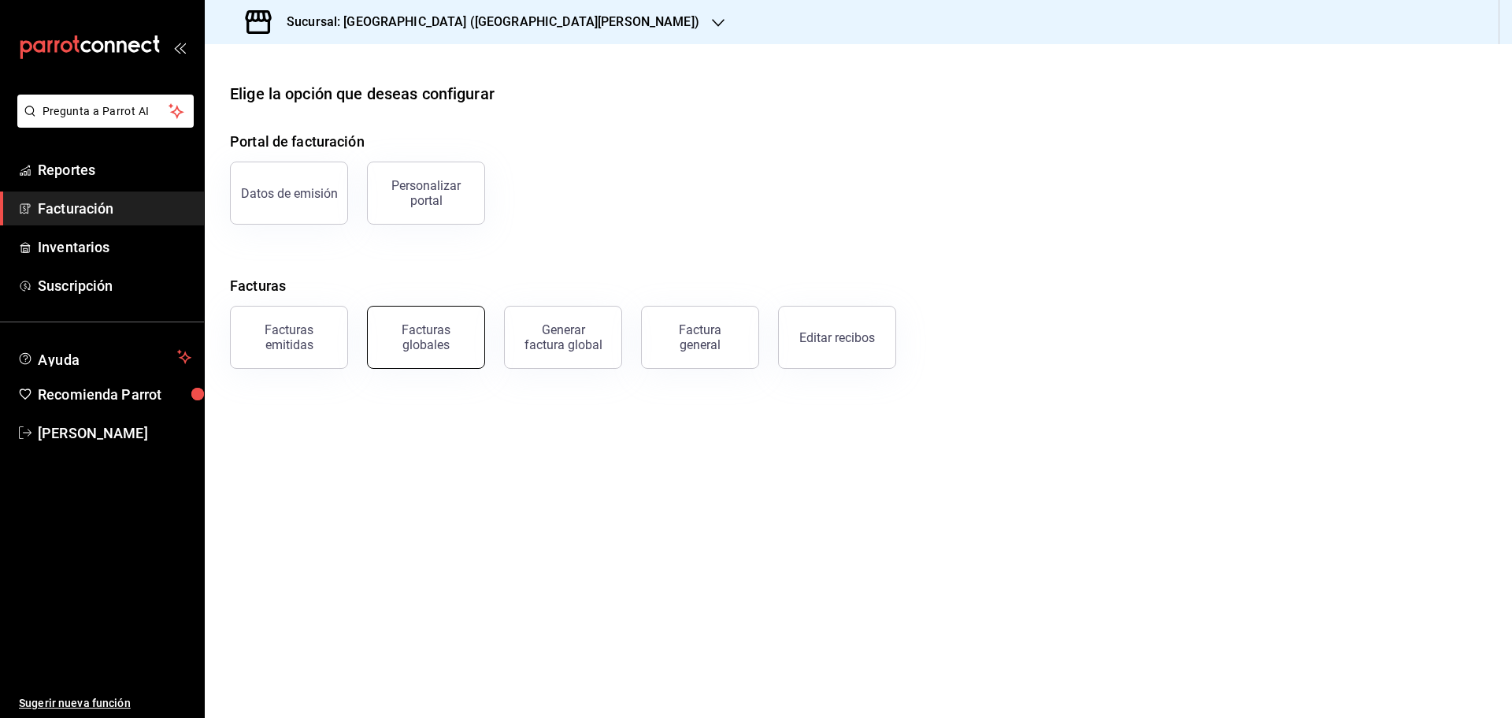
click at [464, 335] on div "Facturas globales" at bounding box center [426, 337] width 98 height 30
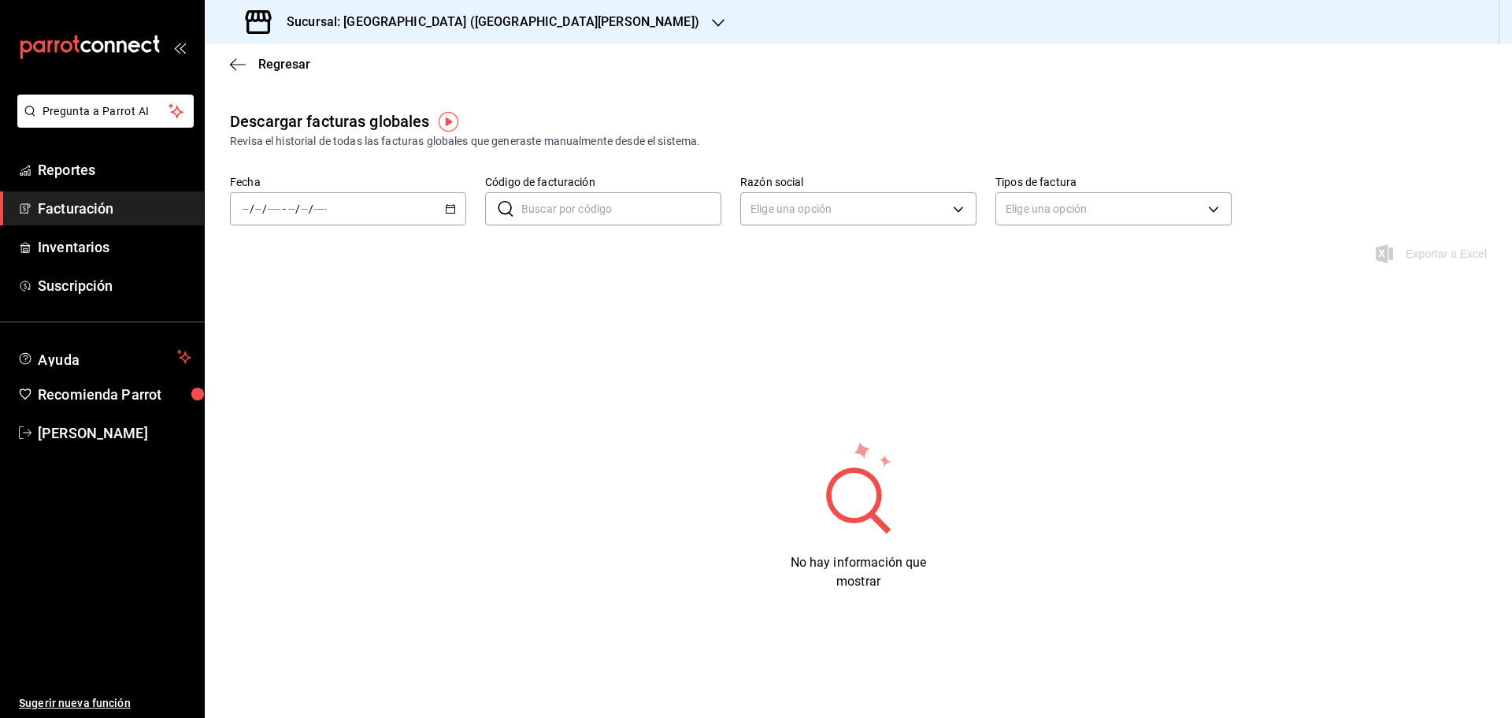
click at [452, 206] on icon "button" at bounding box center [450, 208] width 11 height 11
click at [289, 257] on span "Hoy" at bounding box center [304, 256] width 122 height 17
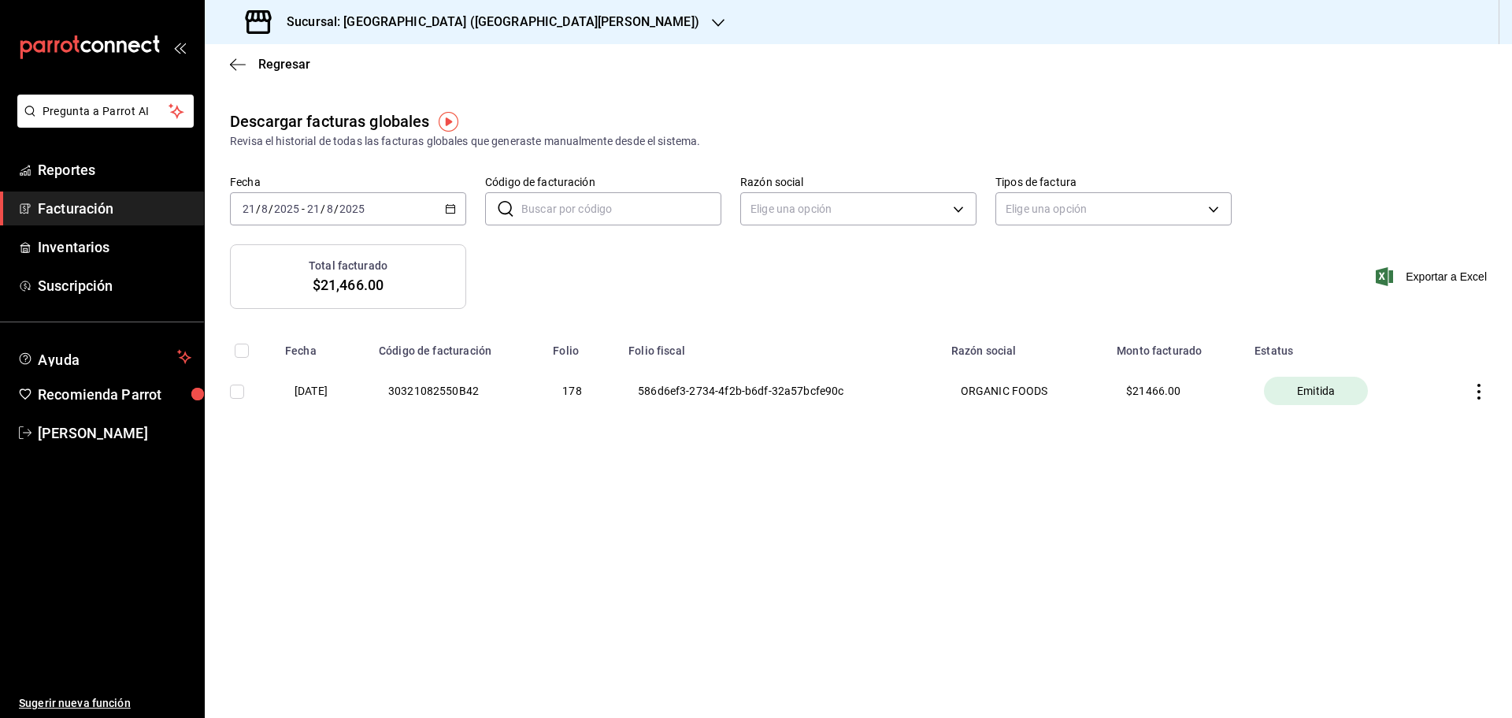
click at [1474, 392] on icon "button" at bounding box center [1479, 392] width 16 height 16
click at [1419, 350] on div "Descargar PDF" at bounding box center [1430, 352] width 76 height 13
click at [65, 213] on span "Facturación" at bounding box center [115, 208] width 154 height 21
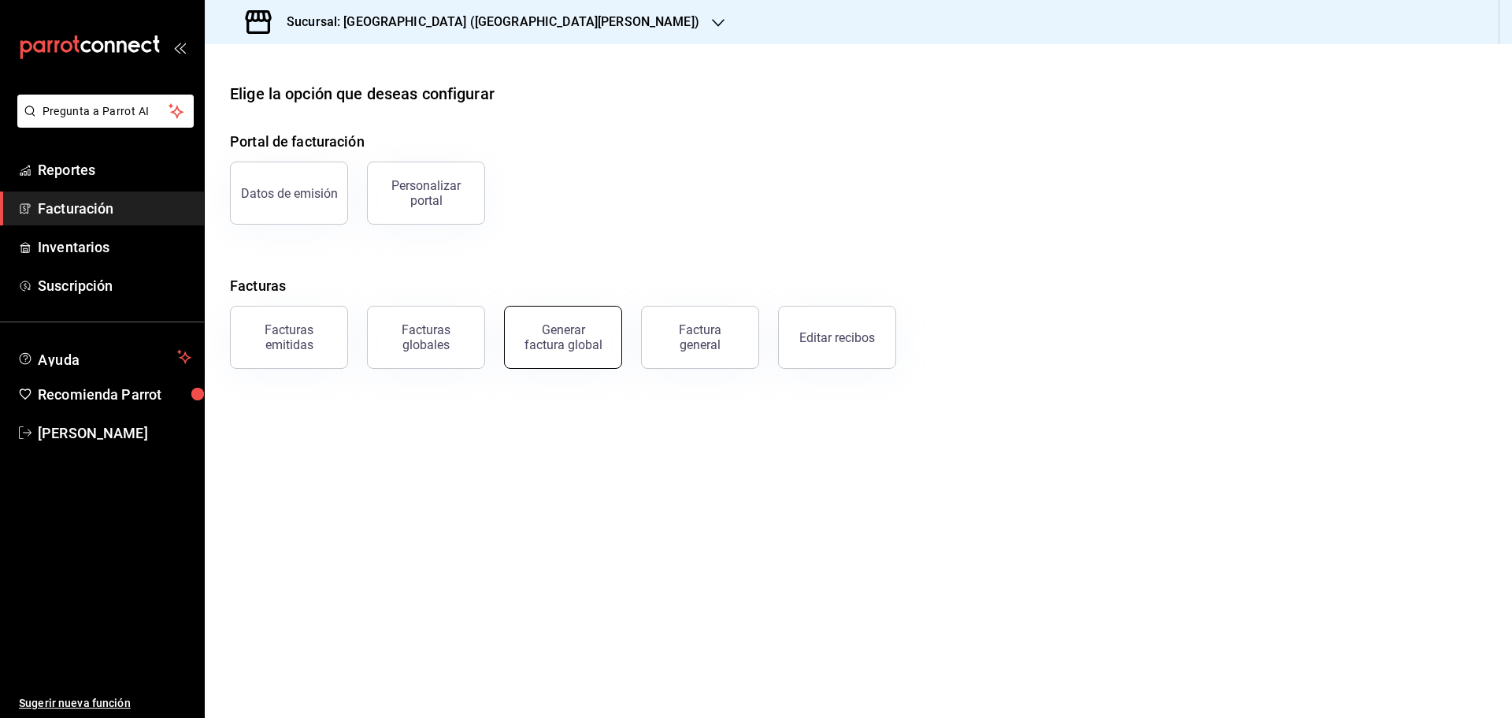
click at [605, 345] on button "Generar factura global" at bounding box center [563, 337] width 118 height 63
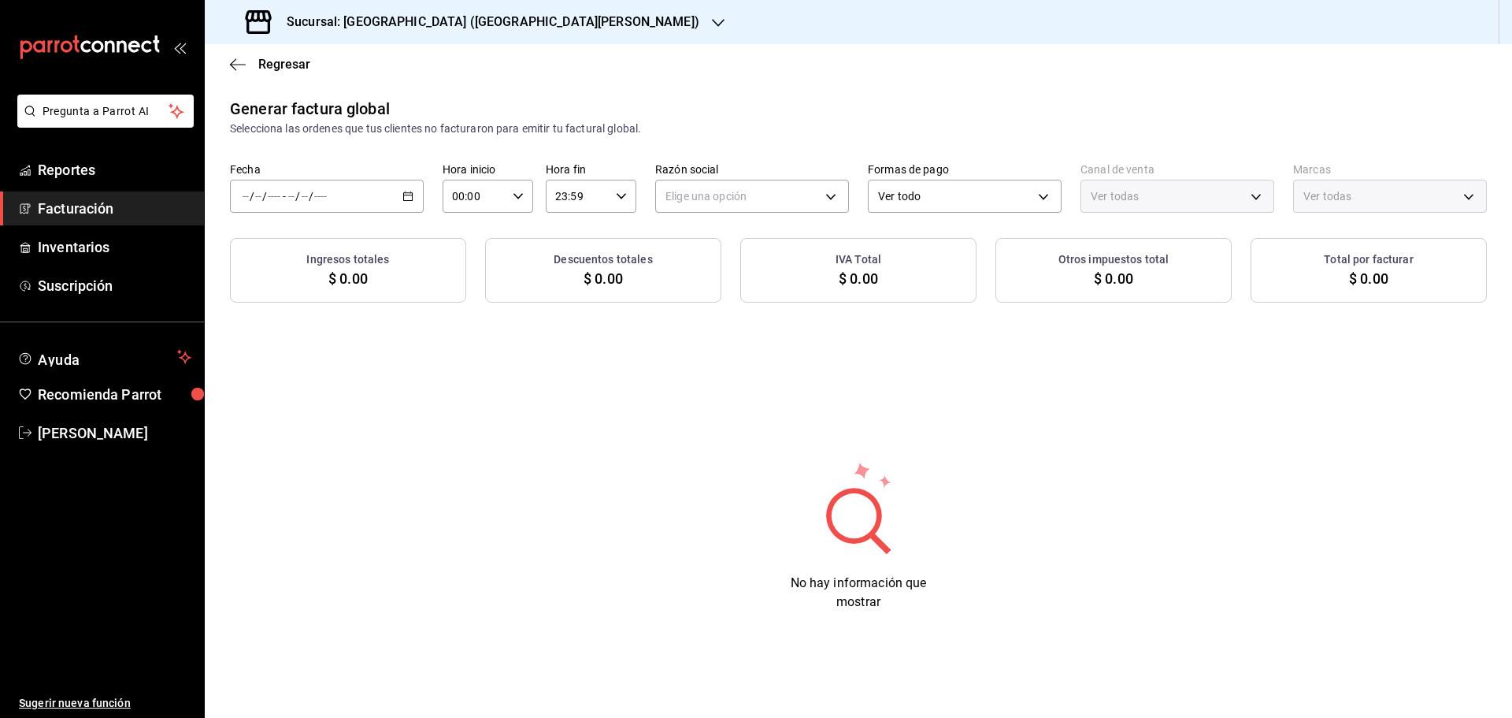
type input "PARROT,UBER_EATS,RAPPI,DIDI_FOOD,ONLINE"
click at [416, 195] on div "/ / - / /" at bounding box center [327, 196] width 194 height 33
click at [286, 251] on span "Rango de fechas" at bounding box center [304, 244] width 122 height 17
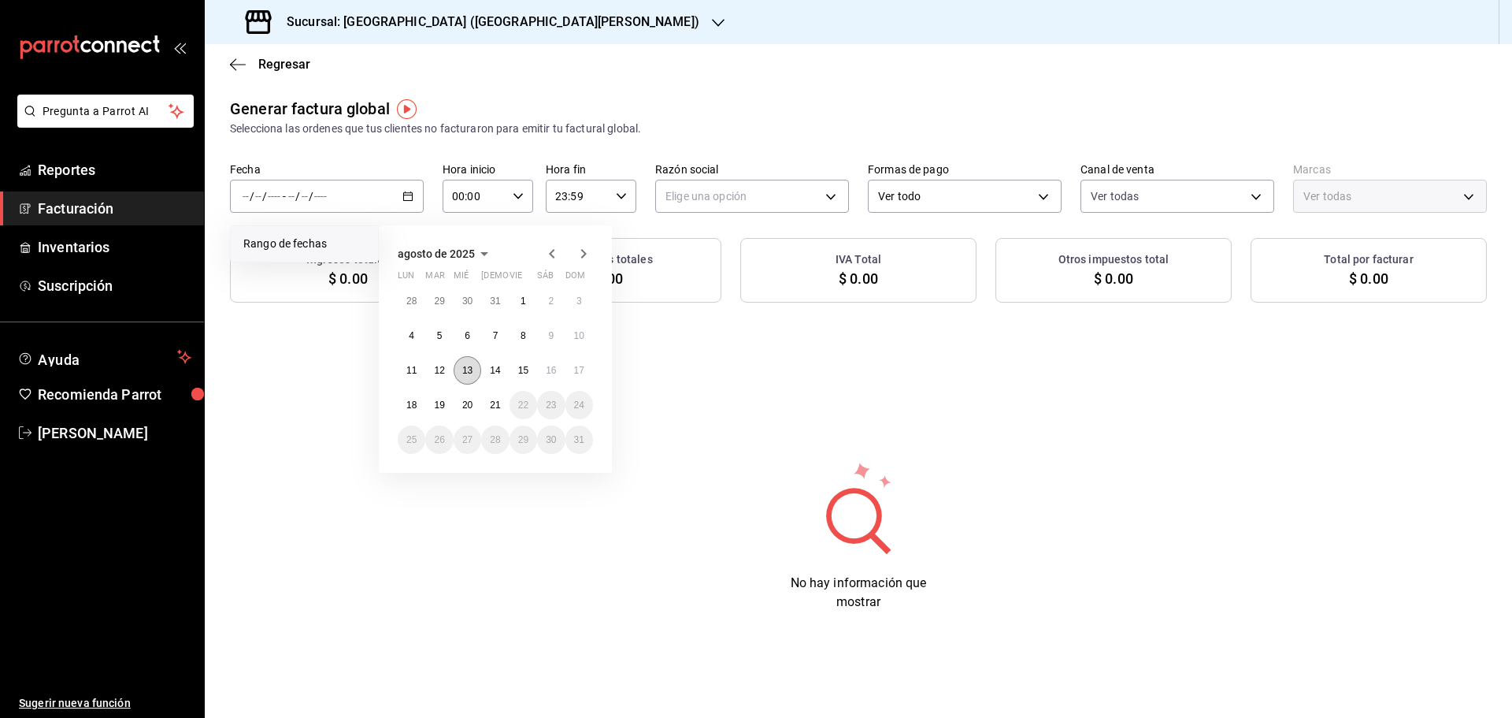
click at [463, 369] on abbr "13" at bounding box center [467, 370] width 10 height 11
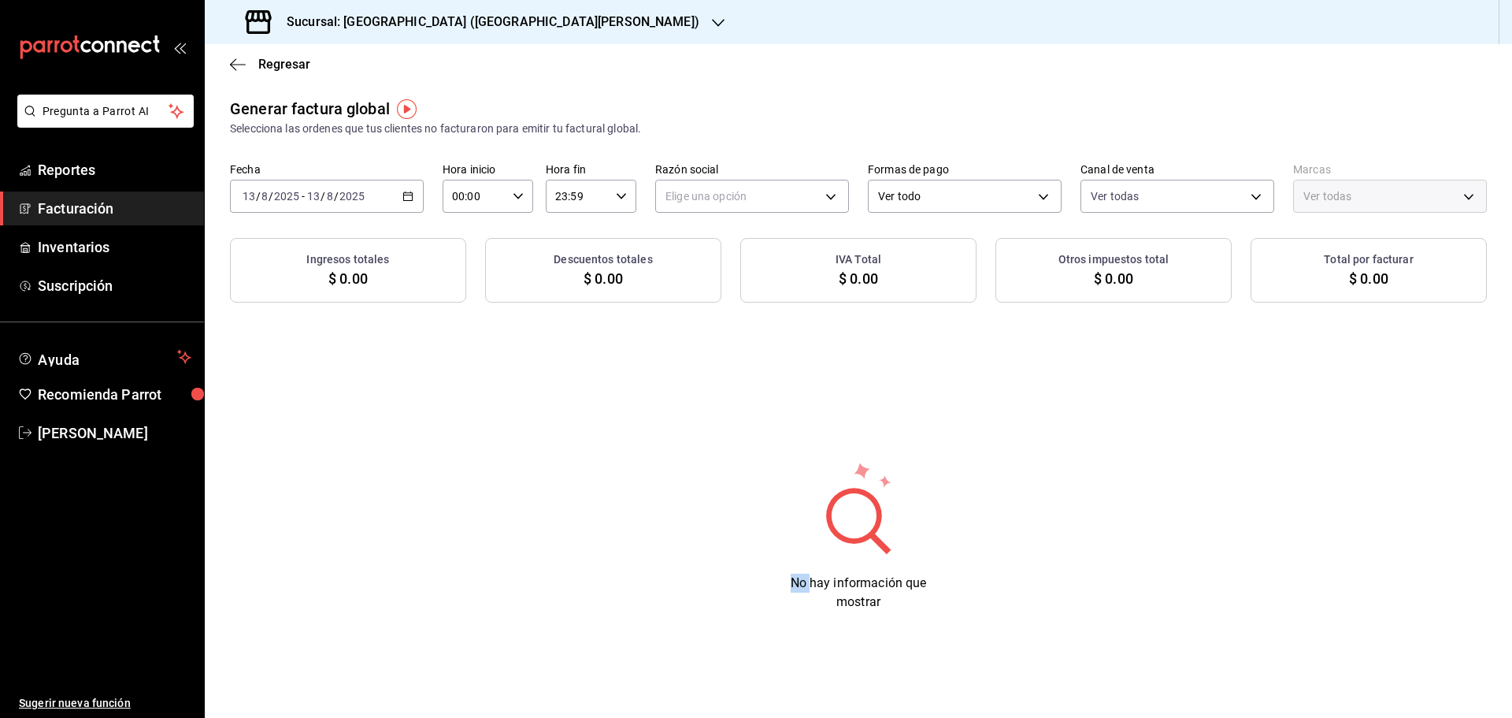
click at [463, 369] on div "Generar factura global Selecciona las ordenes que tus clientes no facturaron pa…" at bounding box center [858, 367] width 1307 height 540
click at [741, 198] on body "Pregunta a Parrot AI Reportes Facturación Inventarios Suscripción Ayuda Recomie…" at bounding box center [756, 359] width 1512 height 718
click at [721, 278] on li "ORGANIC FOODS" at bounding box center [752, 275] width 192 height 29
type input "654927a2-fb95-458b-bd0a-9ffada75daa8"
type input "c2db145c-7f15-421d-baa5-27fbbe9efb3f"
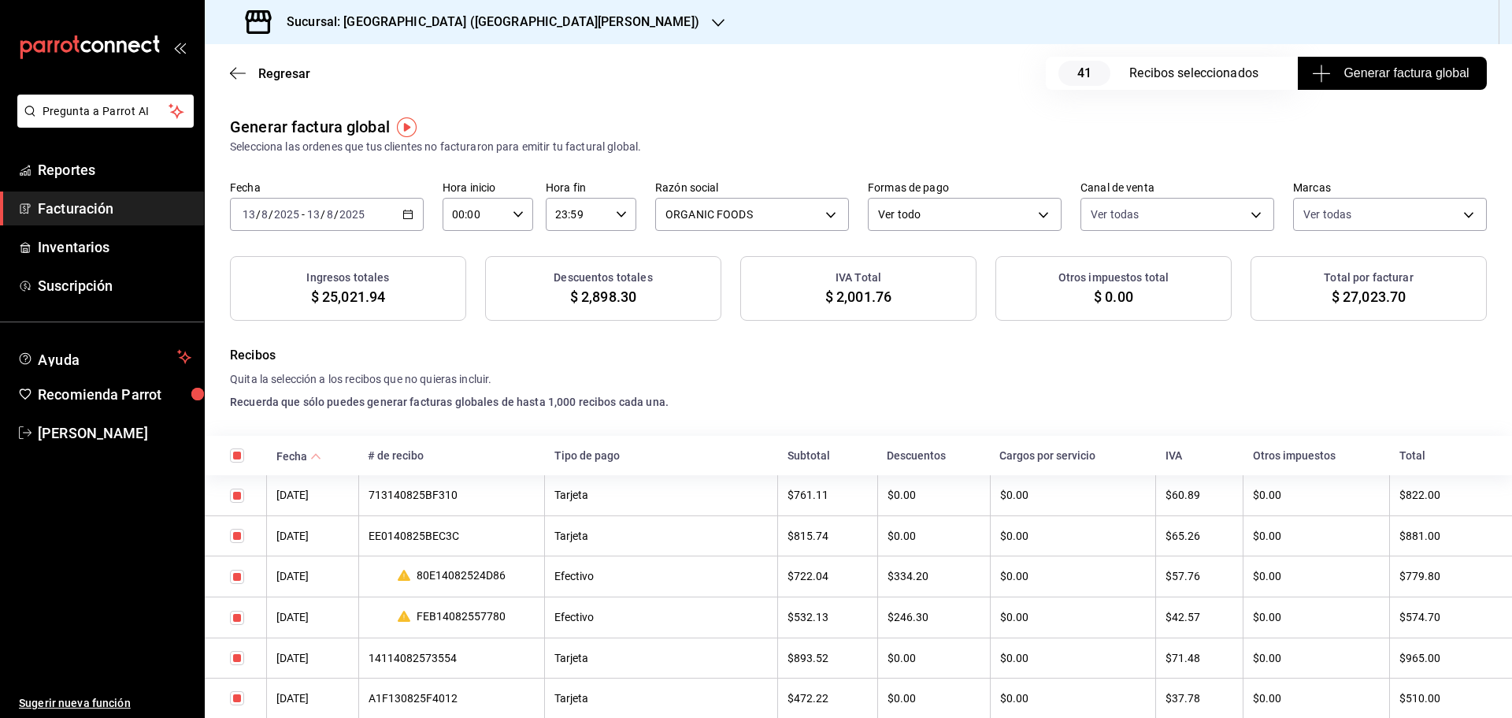
click at [1115, 380] on h4 "Quita la selección a los recibos que no quieras incluir." at bounding box center [858, 379] width 1257 height 17
click at [1373, 72] on span "Generar factura global" at bounding box center [1392, 73] width 154 height 19
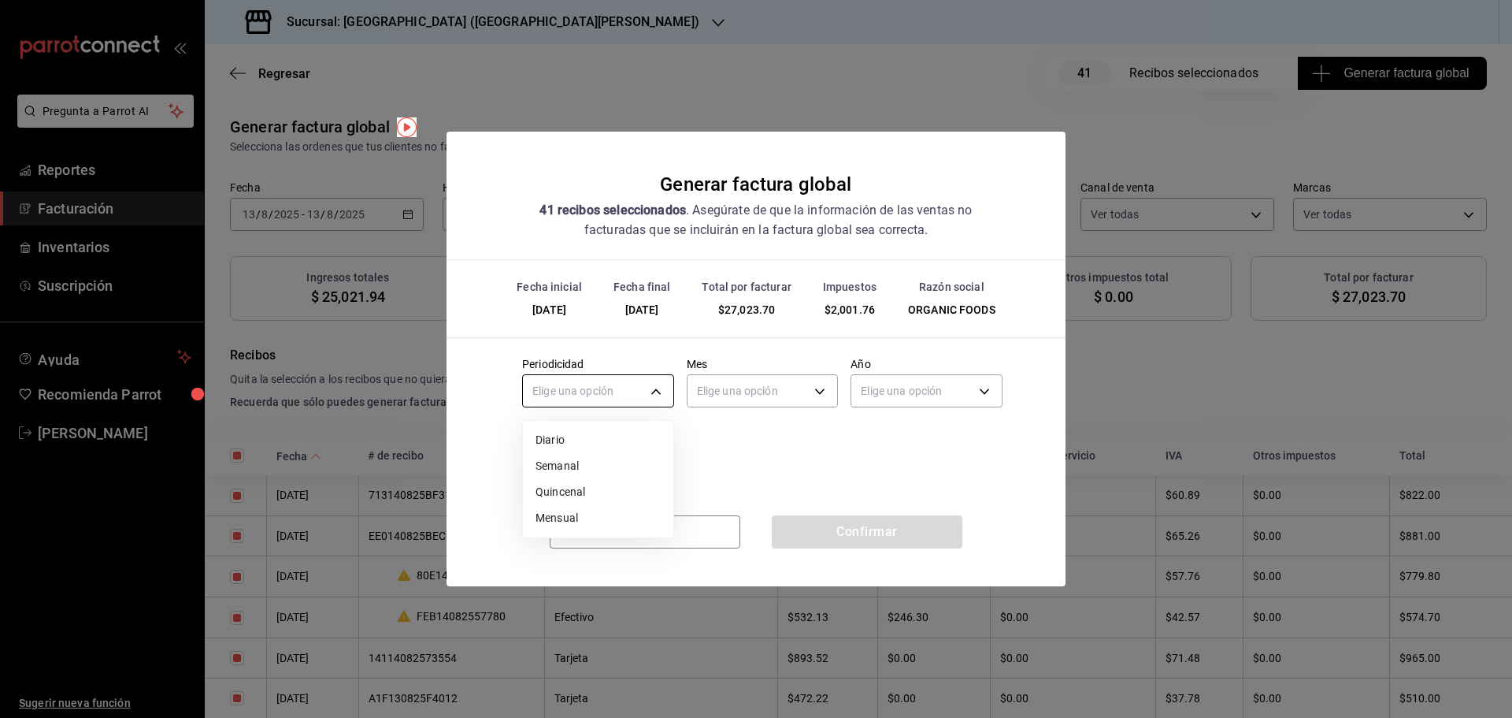
click at [615, 391] on body "Pregunta a Parrot AI Reportes Facturación Inventarios Suscripción Ayuda Recomie…" at bounding box center [756, 359] width 1512 height 718
click at [607, 451] on li "Diario" at bounding box center [598, 440] width 150 height 26
type input "DAILY"
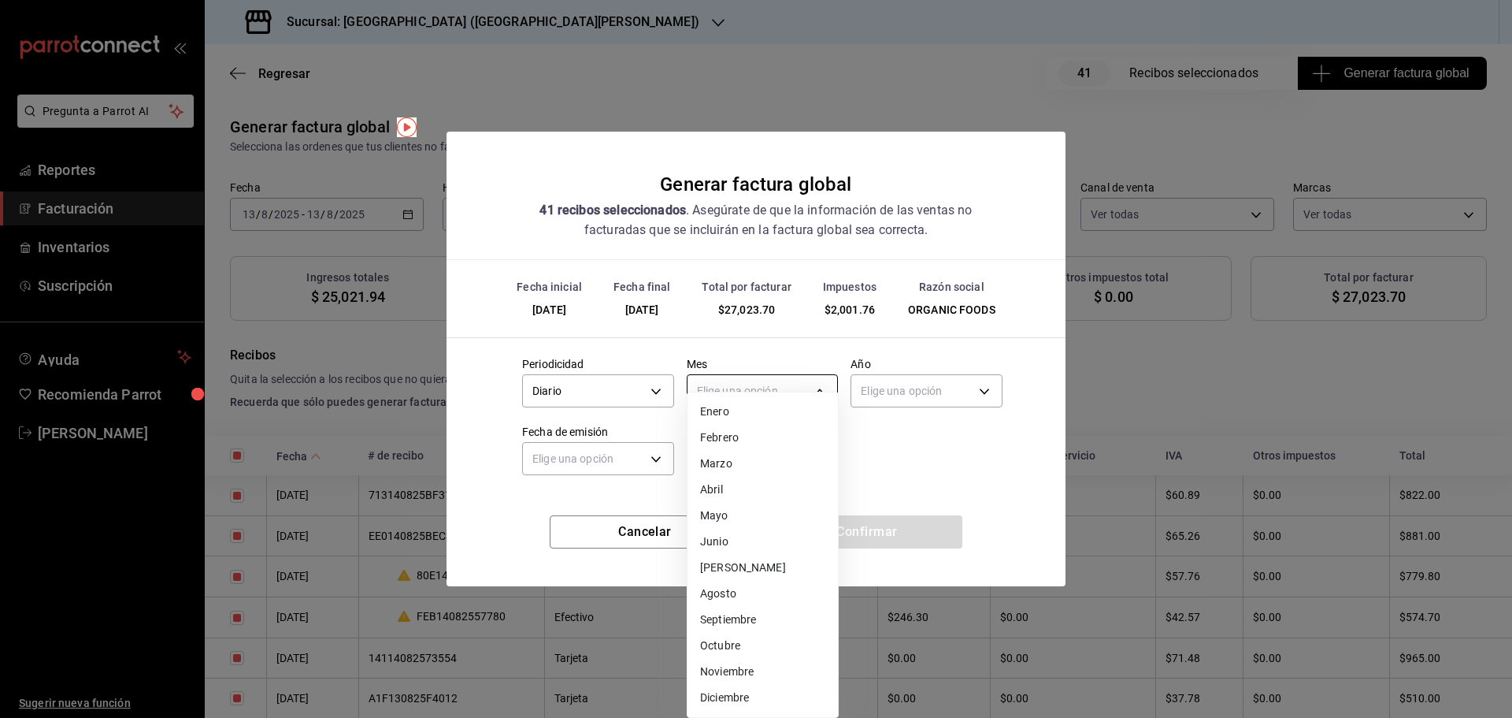
click at [746, 388] on body "Pregunta a Parrot AI Reportes Facturación Inventarios Suscripción Ayuda Recomie…" at bounding box center [756, 359] width 1512 height 718
click at [733, 593] on li "Agosto" at bounding box center [763, 593] width 150 height 26
type input "8"
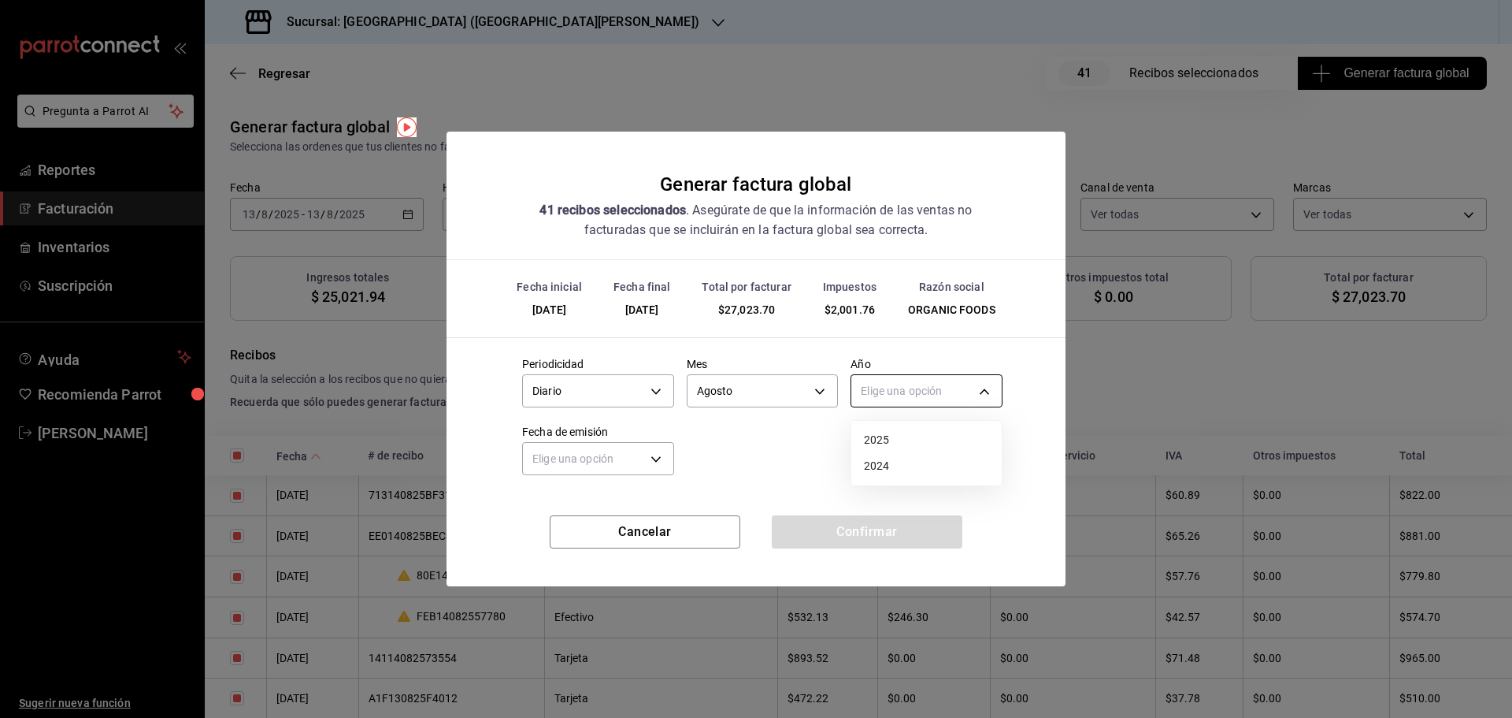
click at [915, 388] on body "Pregunta a Parrot AI Reportes Facturación Inventarios Suscripción Ayuda Recomie…" at bounding box center [756, 359] width 1512 height 718
click at [904, 437] on li "2025" at bounding box center [926, 440] width 150 height 26
type input "2025"
click at [636, 462] on body "Pregunta a Parrot AI Reportes Facturación Inventarios Suscripción Ayuda Recomie…" at bounding box center [756, 359] width 1512 height 718
click at [536, 511] on li "Hoy" at bounding box center [598, 508] width 150 height 26
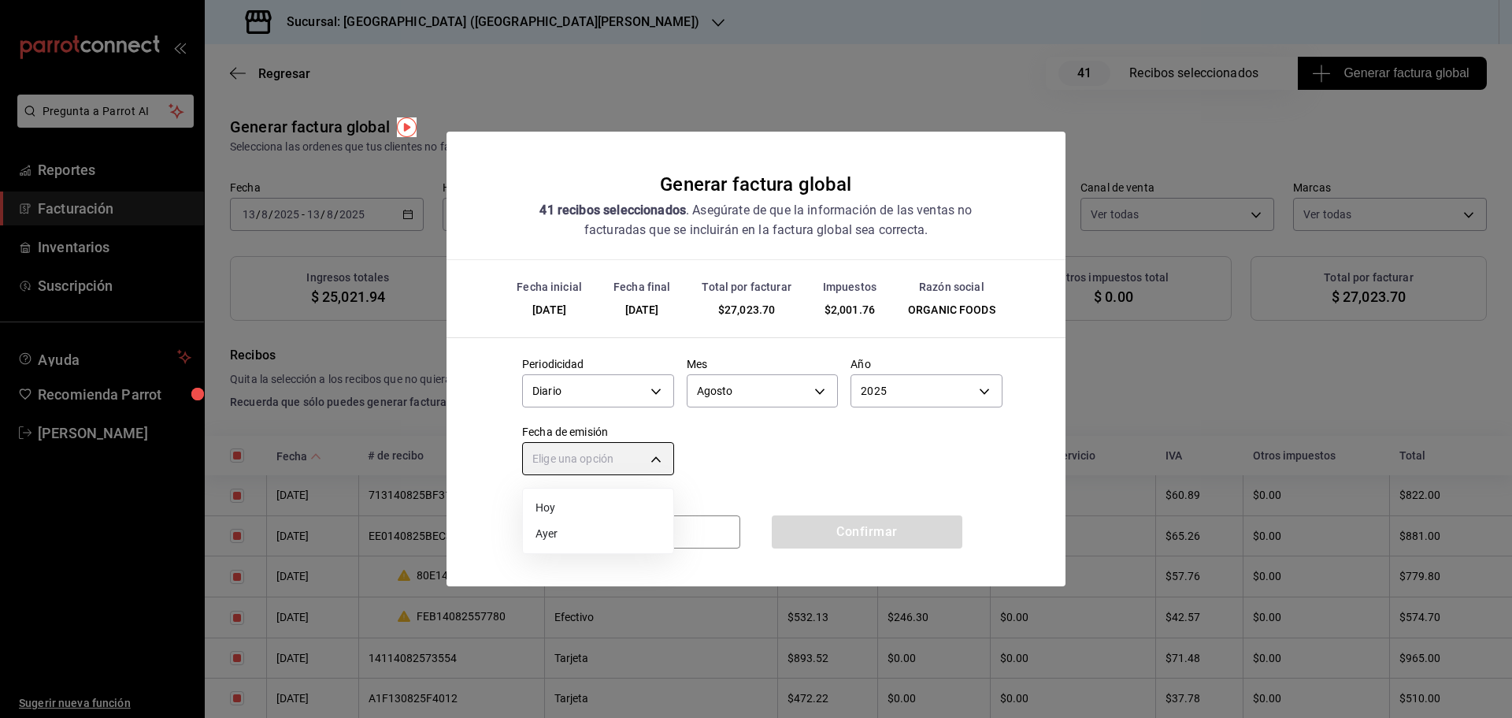
type input "TODAY"
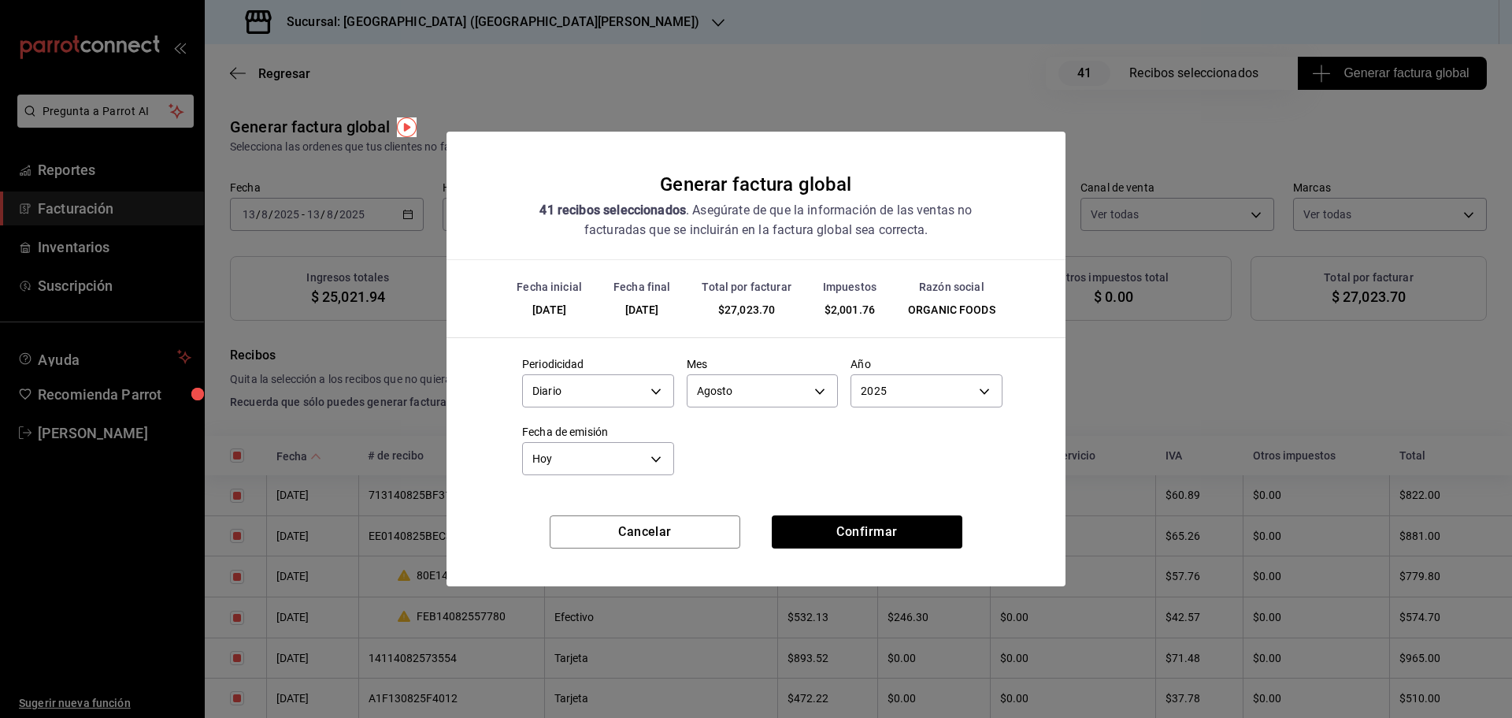
click at [753, 471] on div "Periodicidad Diario DAILY Mes Agosto 8 Año 2025 2025 Fecha de emisión Hoy TODAY" at bounding box center [756, 411] width 493 height 135
click at [840, 522] on button "Confirmar" at bounding box center [867, 531] width 191 height 33
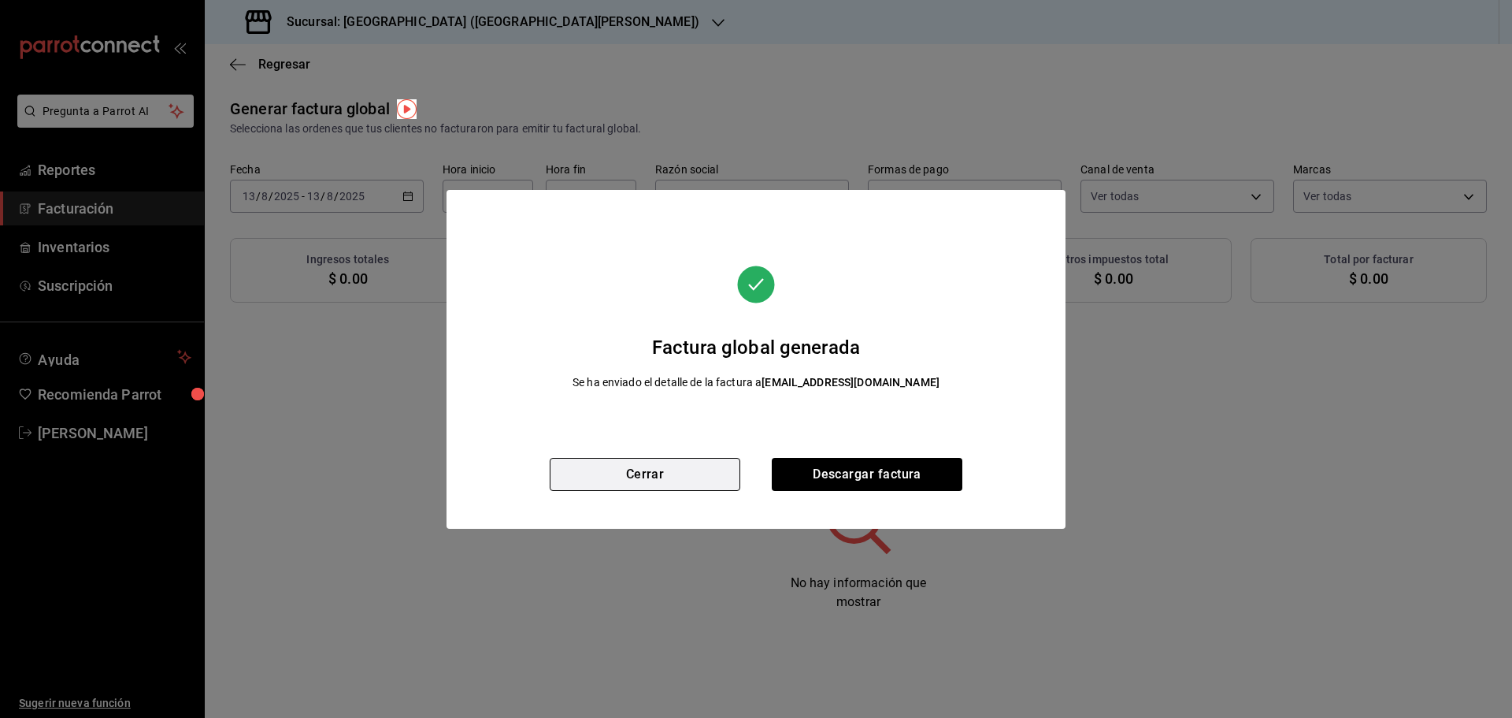
click at [696, 469] on button "Cerrar" at bounding box center [645, 474] width 191 height 33
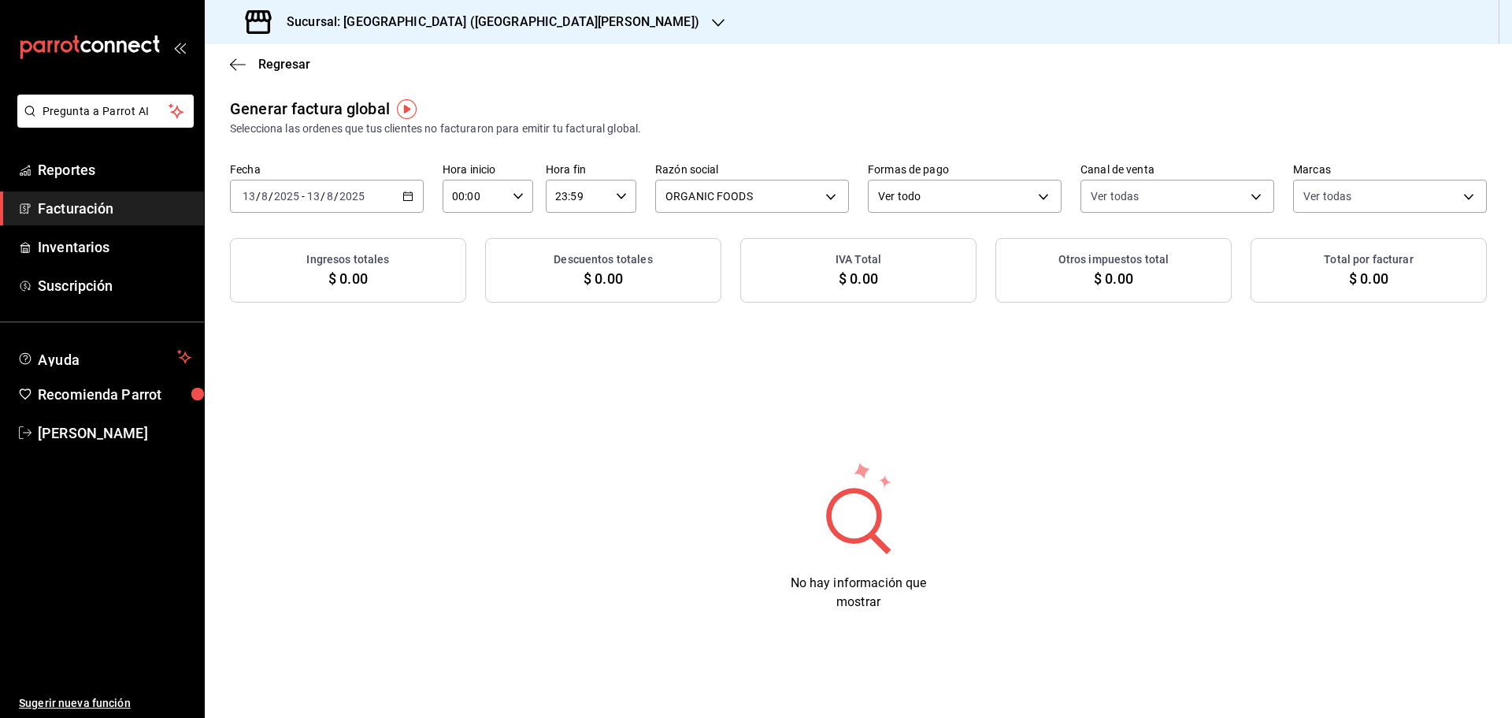
click at [406, 193] on \(Stroke\) "button" at bounding box center [407, 196] width 9 height 9
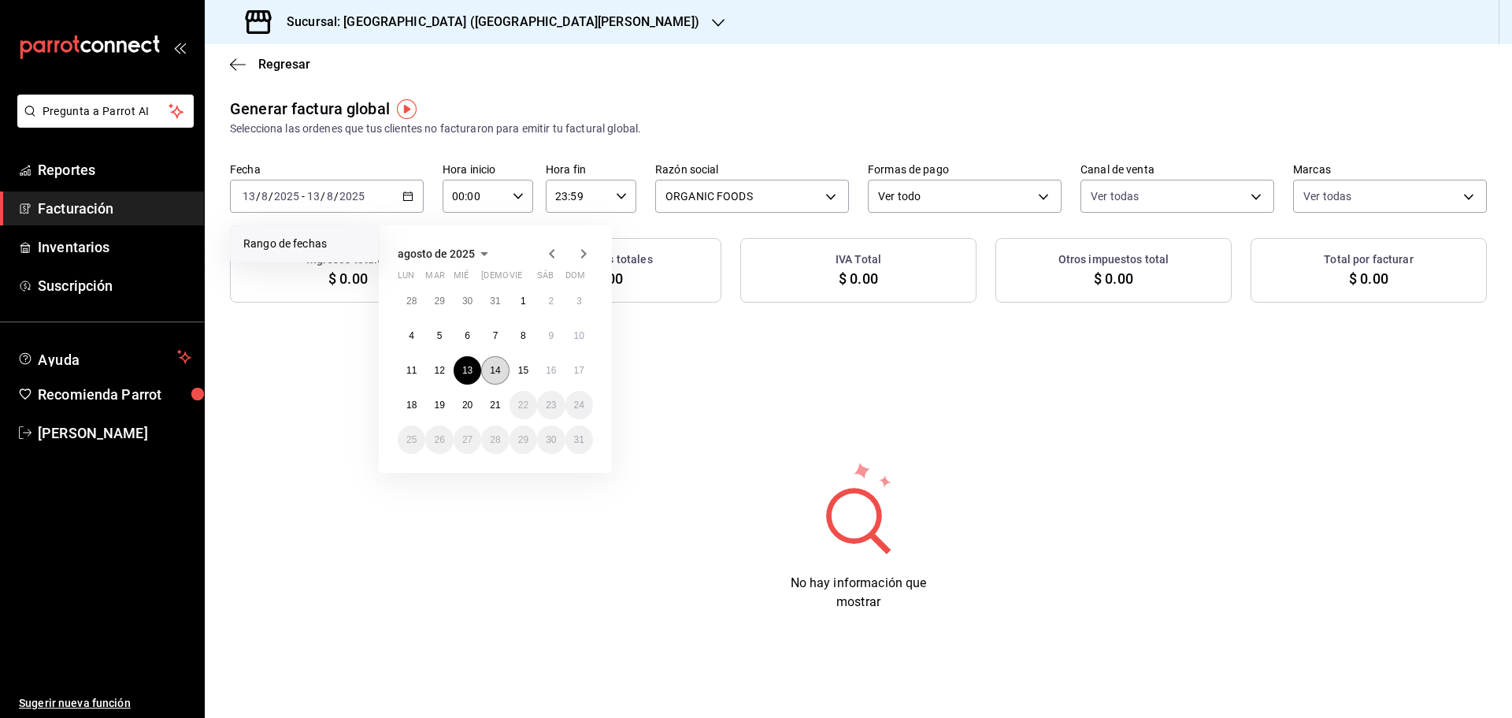
click at [499, 363] on button "14" at bounding box center [495, 370] width 28 height 28
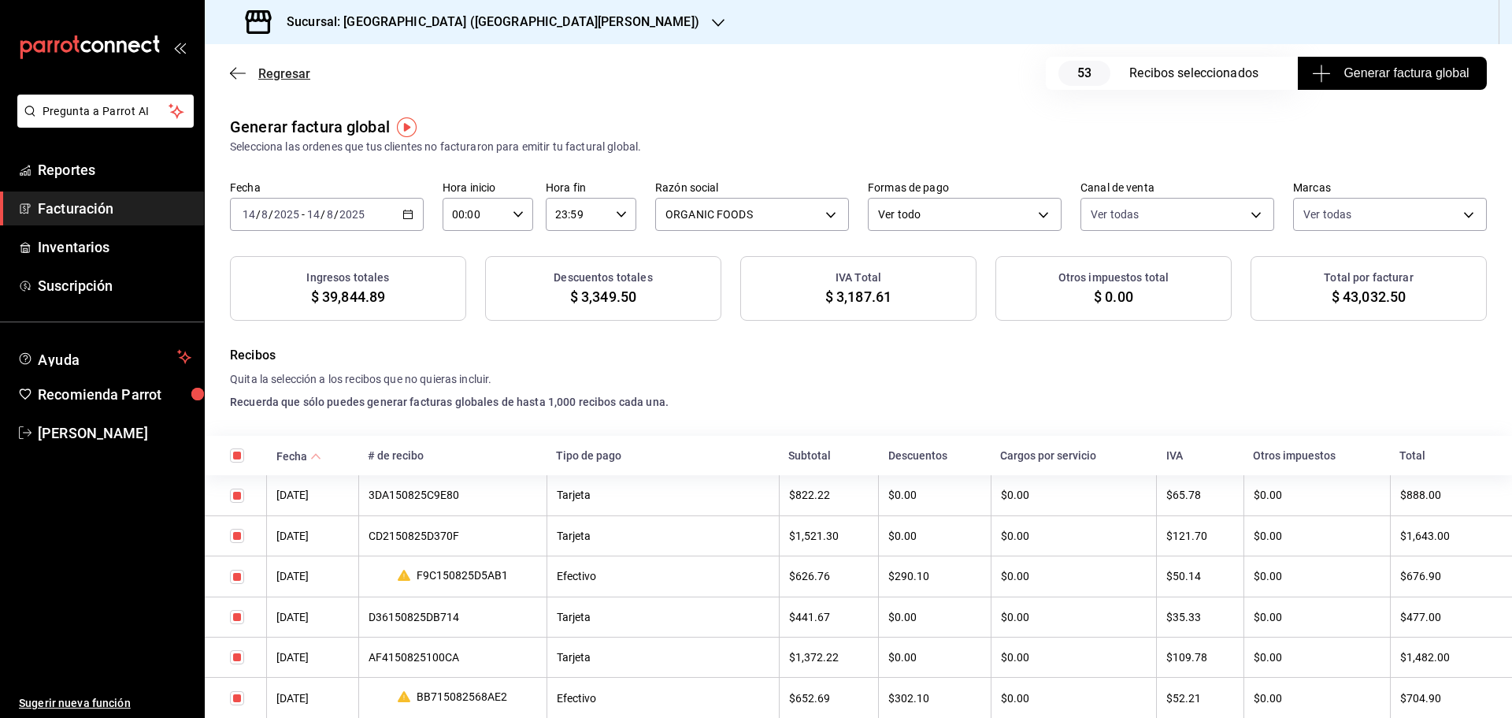
click at [302, 76] on span "Regresar" at bounding box center [284, 73] width 52 height 15
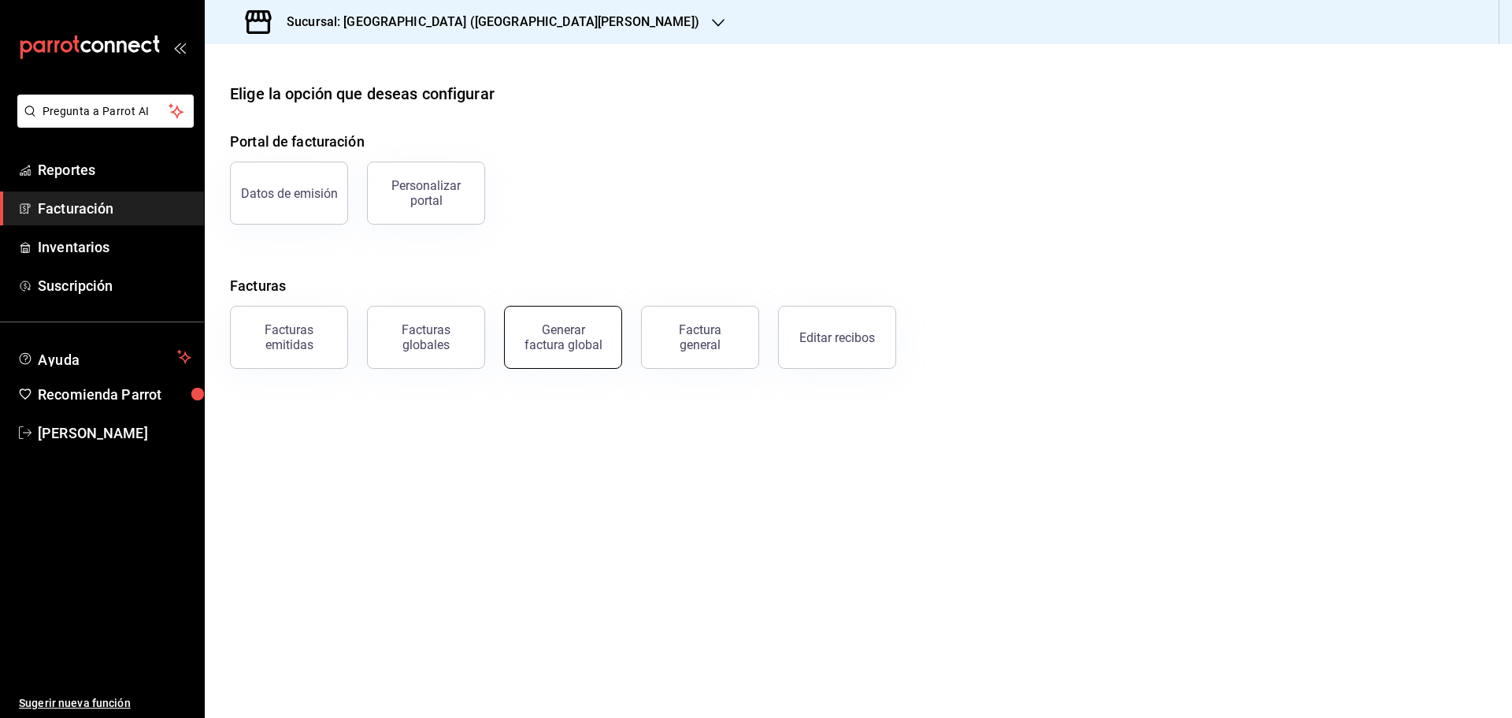
click at [597, 335] on div "Generar factura global" at bounding box center [563, 337] width 79 height 30
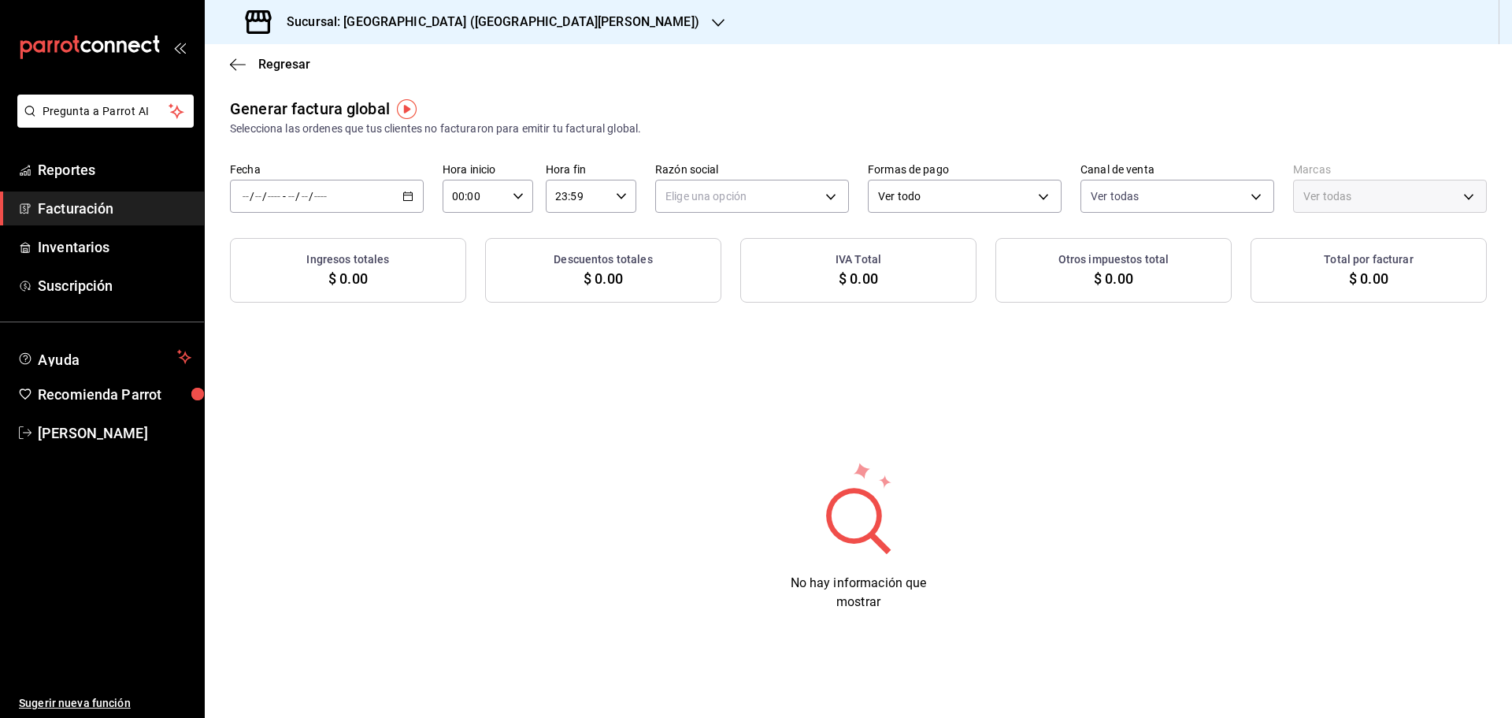
click at [408, 191] on icon "button" at bounding box center [407, 196] width 11 height 11
click at [332, 237] on span "Rango de fechas" at bounding box center [304, 244] width 122 height 17
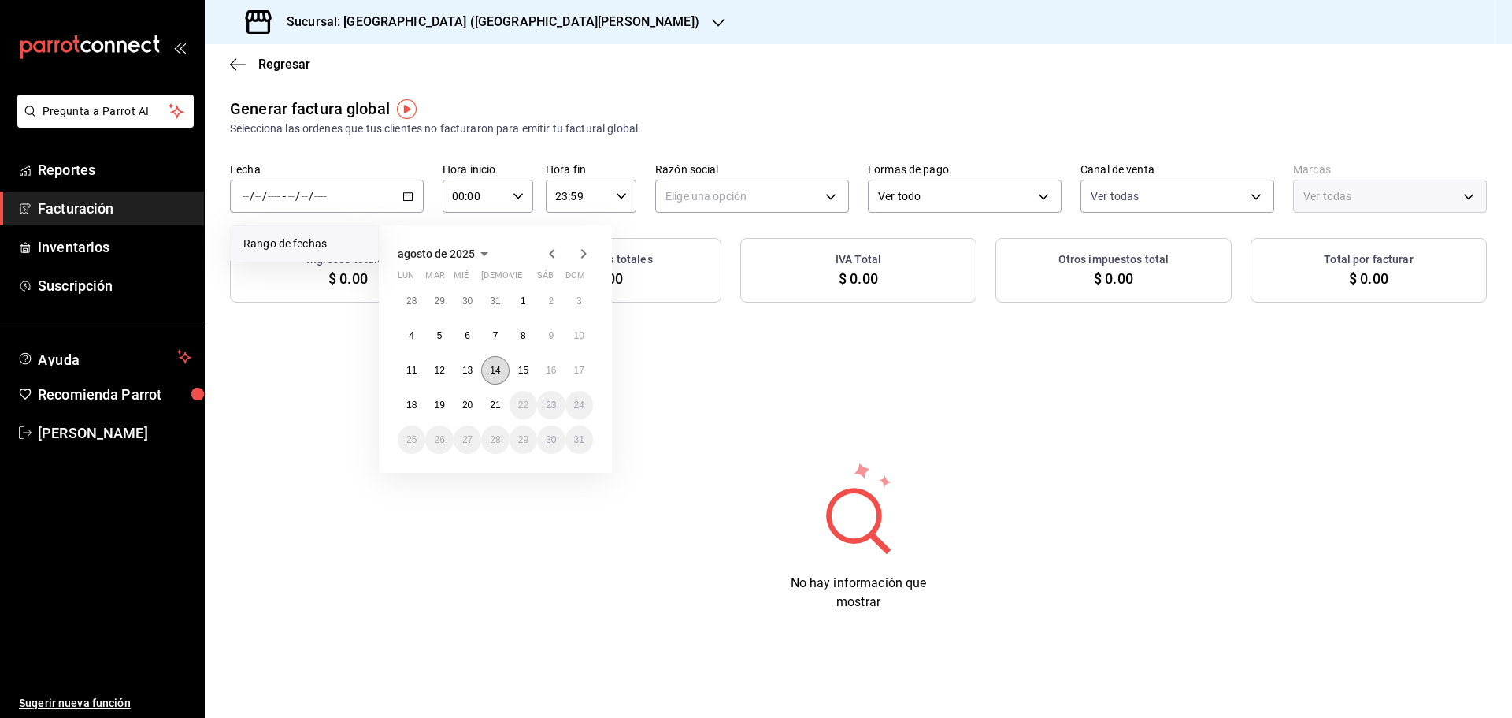
click at [492, 371] on abbr "14" at bounding box center [495, 370] width 10 height 11
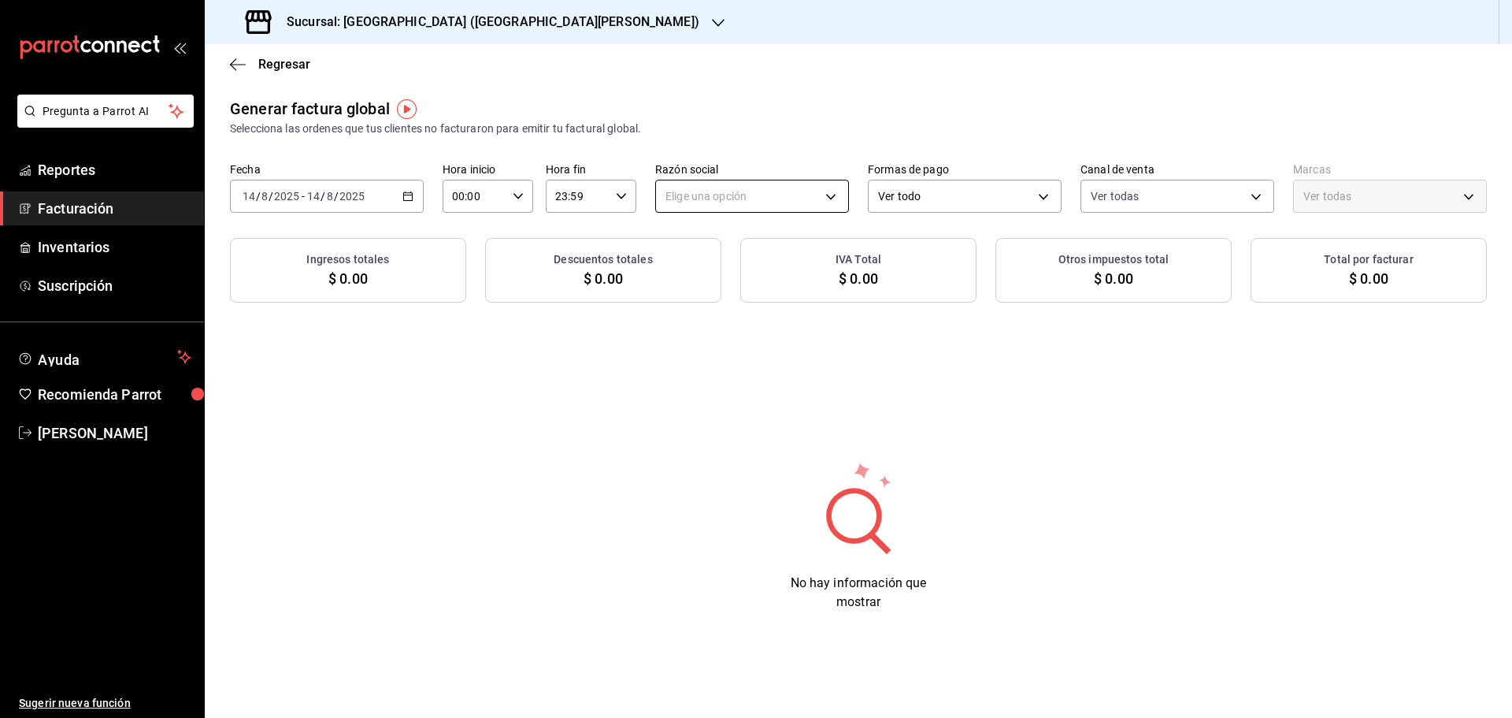
click at [740, 200] on body "Pregunta a Parrot AI Reportes Facturación Inventarios Suscripción Ayuda Recomie…" at bounding box center [756, 359] width 1512 height 718
click at [731, 280] on li "ORGANIC FOODS" at bounding box center [752, 275] width 192 height 29
type input "654927a2-fb95-458b-bd0a-9ffada75daa8"
type input "c2db145c-7f15-421d-baa5-27fbbe9efb3f"
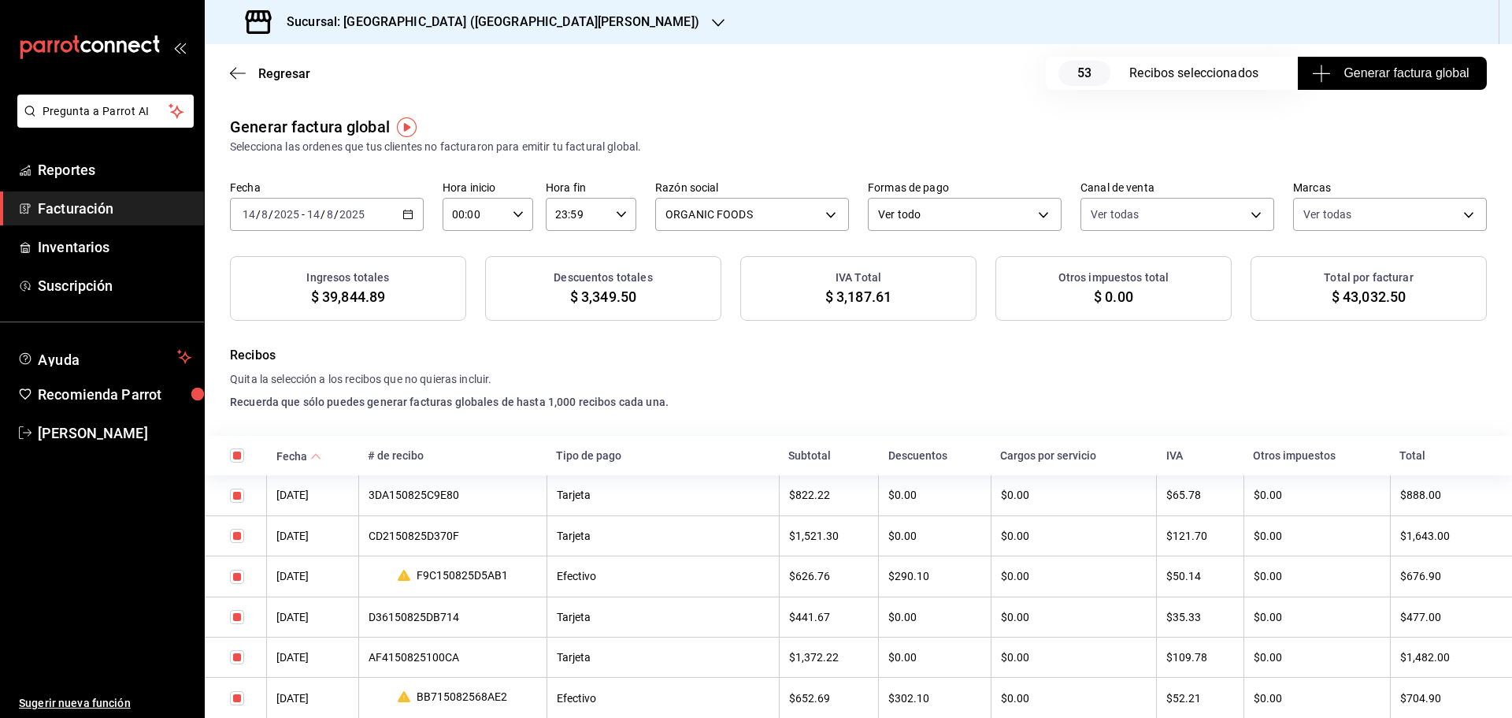
click at [1387, 72] on span "Generar factura global" at bounding box center [1392, 73] width 154 height 19
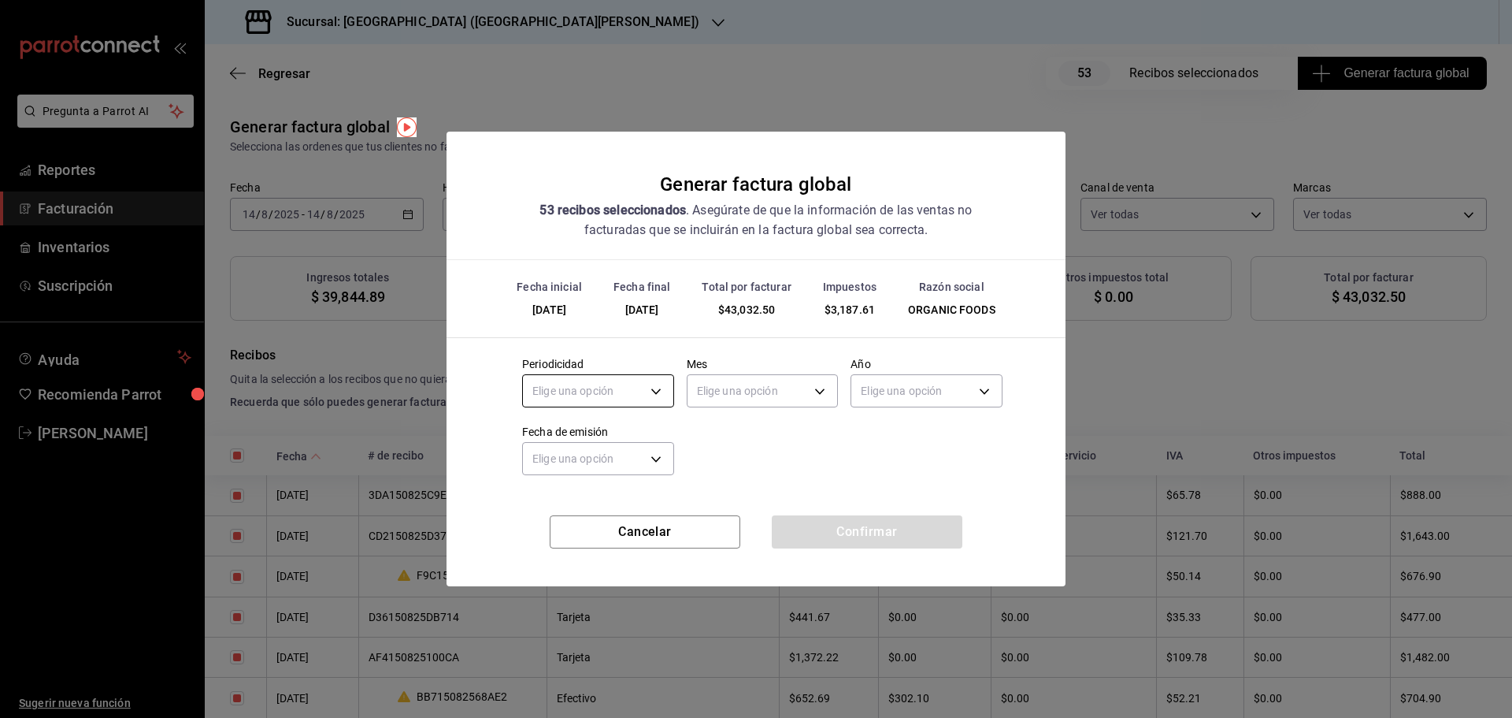
click at [642, 382] on body "Pregunta a Parrot AI Reportes Facturación Inventarios Suscripción Ayuda Recomie…" at bounding box center [756, 359] width 1512 height 718
click at [571, 441] on li "Diario" at bounding box center [598, 440] width 150 height 26
type input "DAILY"
click at [750, 383] on body "Pregunta a Parrot AI Reportes Facturación Inventarios Suscripción Ayuda Recomie…" at bounding box center [756, 359] width 1512 height 718
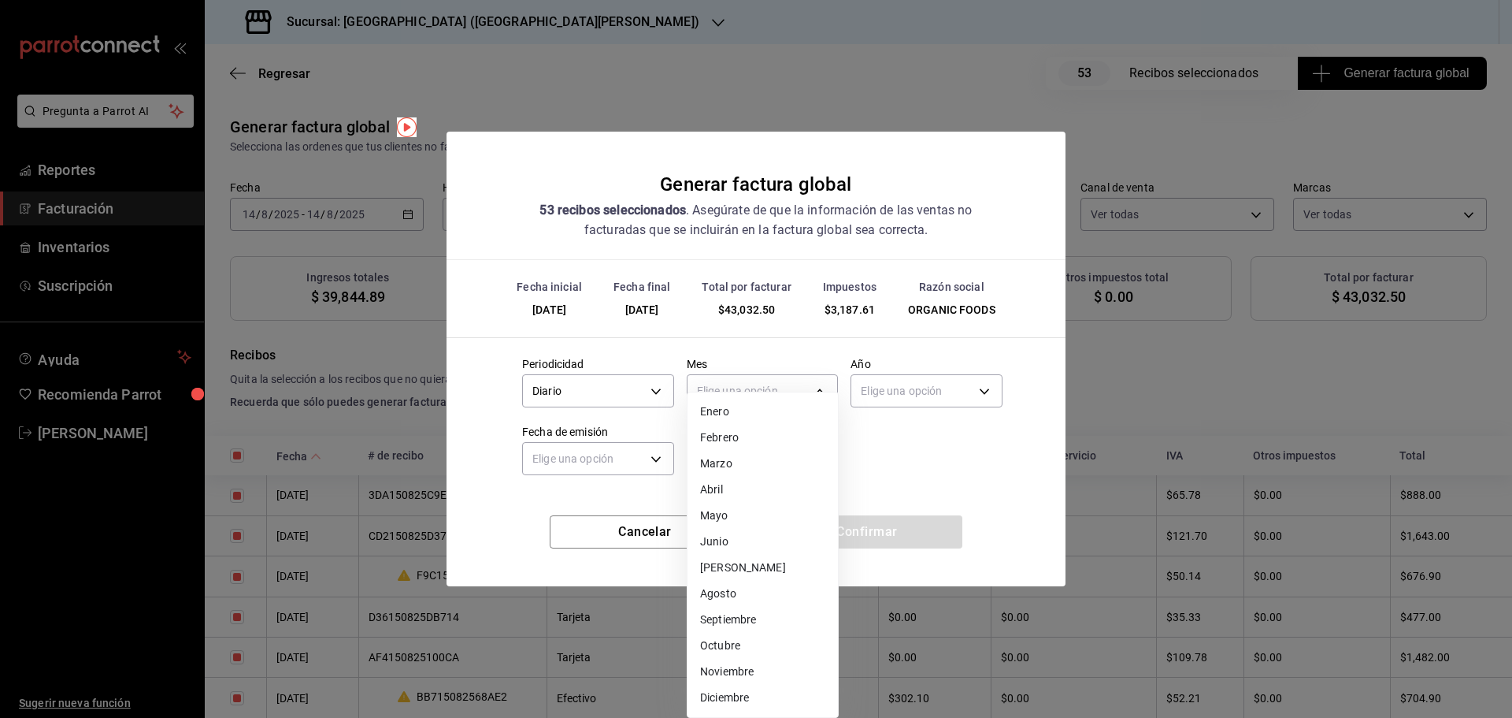
click at [734, 593] on li "Agosto" at bounding box center [763, 593] width 150 height 26
type input "8"
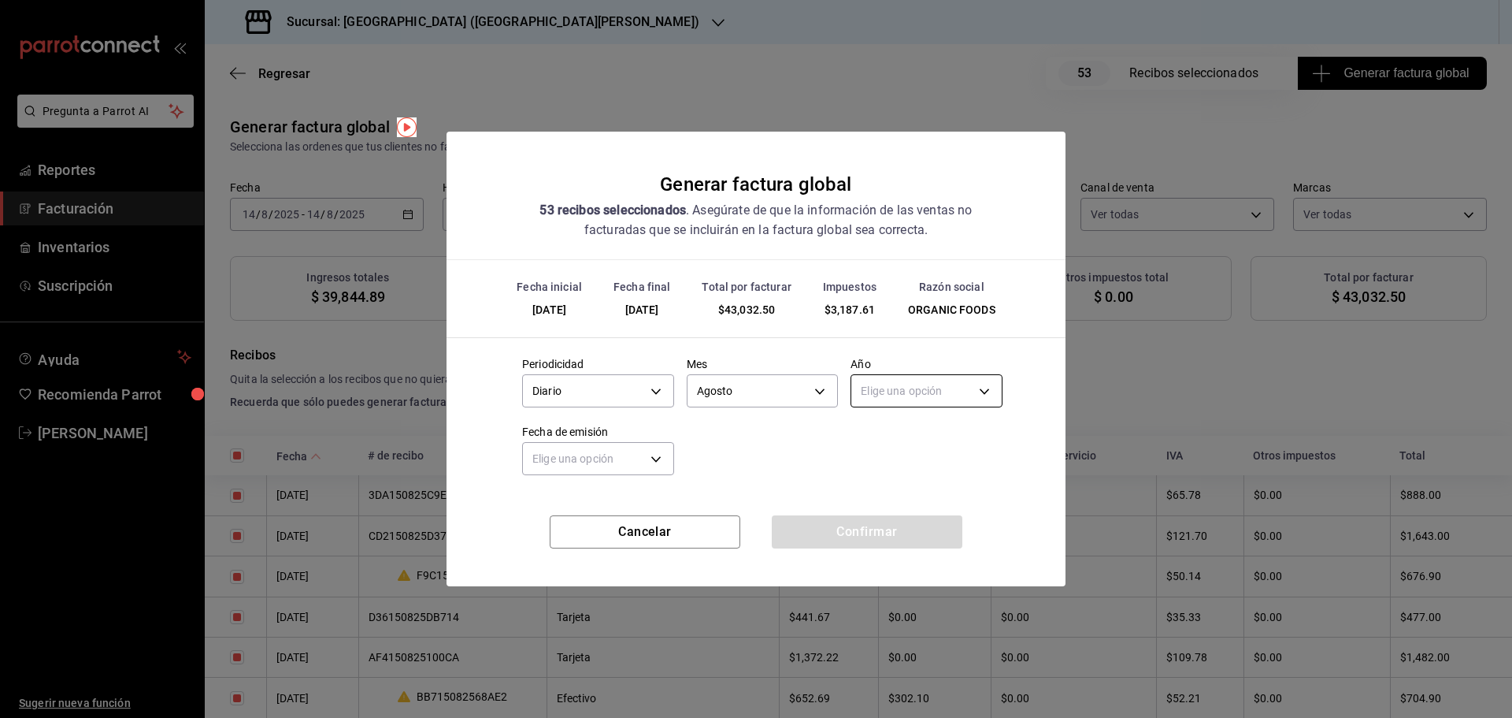
click at [899, 400] on body "Pregunta a Parrot AI Reportes Facturación Inventarios Suscripción Ayuda Recomie…" at bounding box center [756, 359] width 1512 height 718
click at [898, 439] on li "2025" at bounding box center [926, 440] width 150 height 26
type input "2025"
click at [593, 472] on body "Pregunta a Parrot AI Reportes Facturación Inventarios Suscripción Ayuda Recomie…" at bounding box center [756, 359] width 1512 height 718
click at [562, 515] on li "Hoy" at bounding box center [598, 508] width 150 height 26
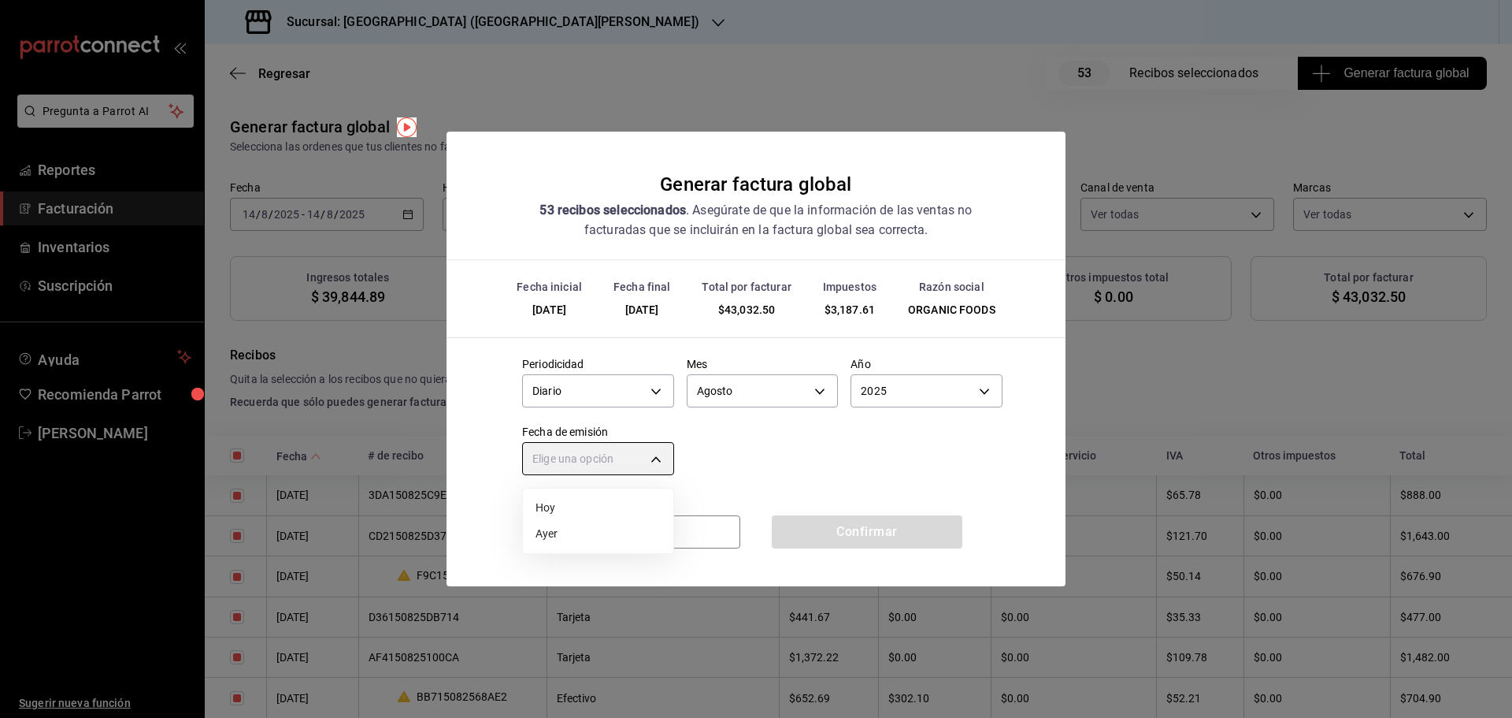
type input "TODAY"
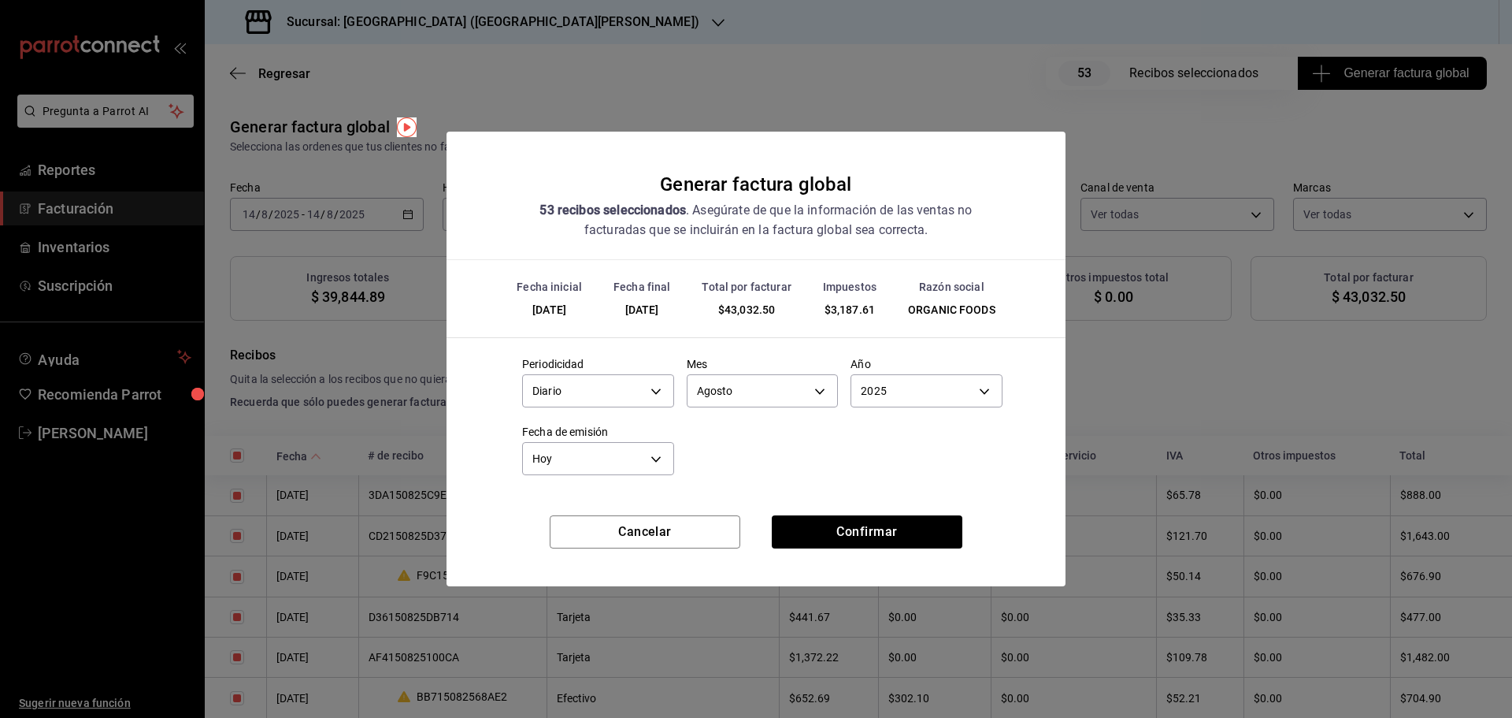
click at [803, 490] on div "Fecha inicial 14/08/2025 Fecha final 14/08/2025 Total por facturar $43,032.50 I…" at bounding box center [756, 387] width 619 height 255
click at [870, 529] on button "Confirmar" at bounding box center [867, 531] width 191 height 33
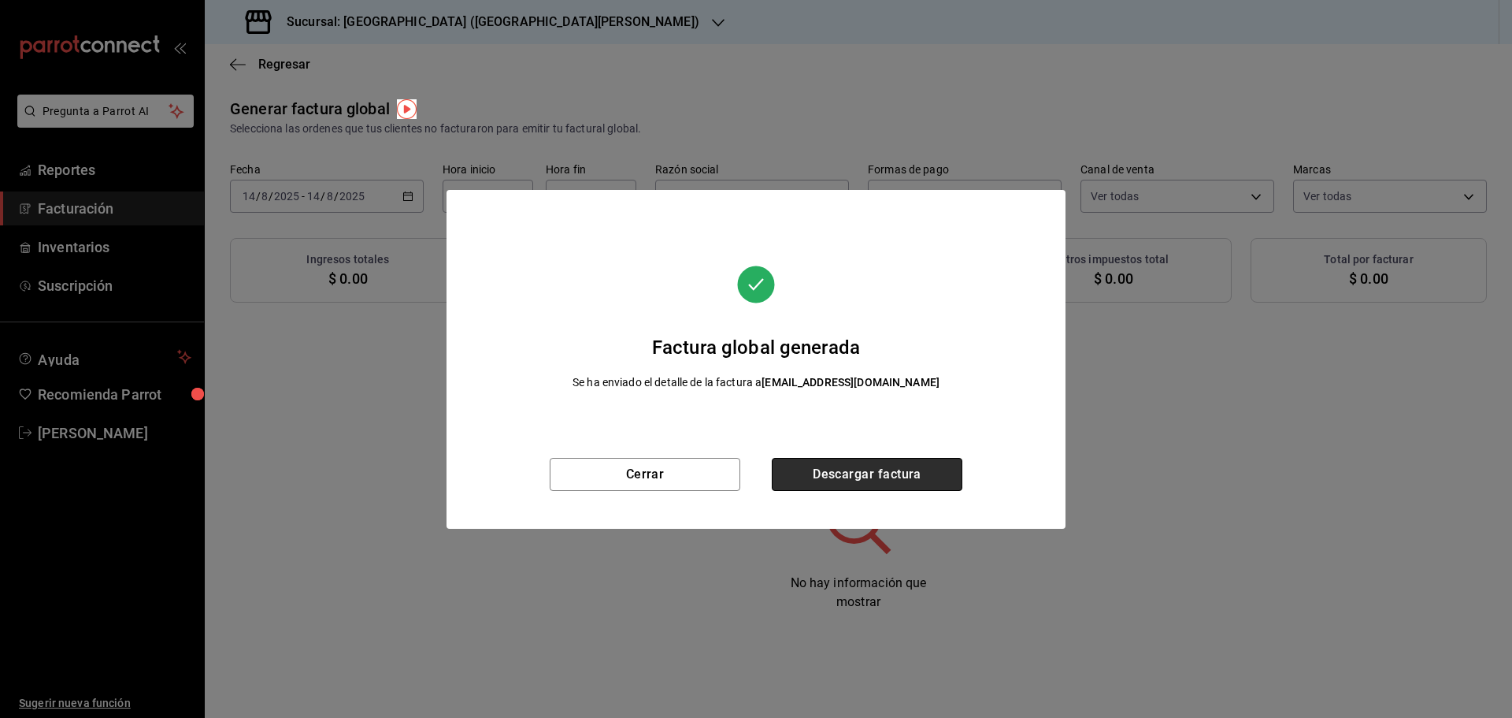
click at [847, 471] on button "Descargar factura" at bounding box center [867, 474] width 191 height 33
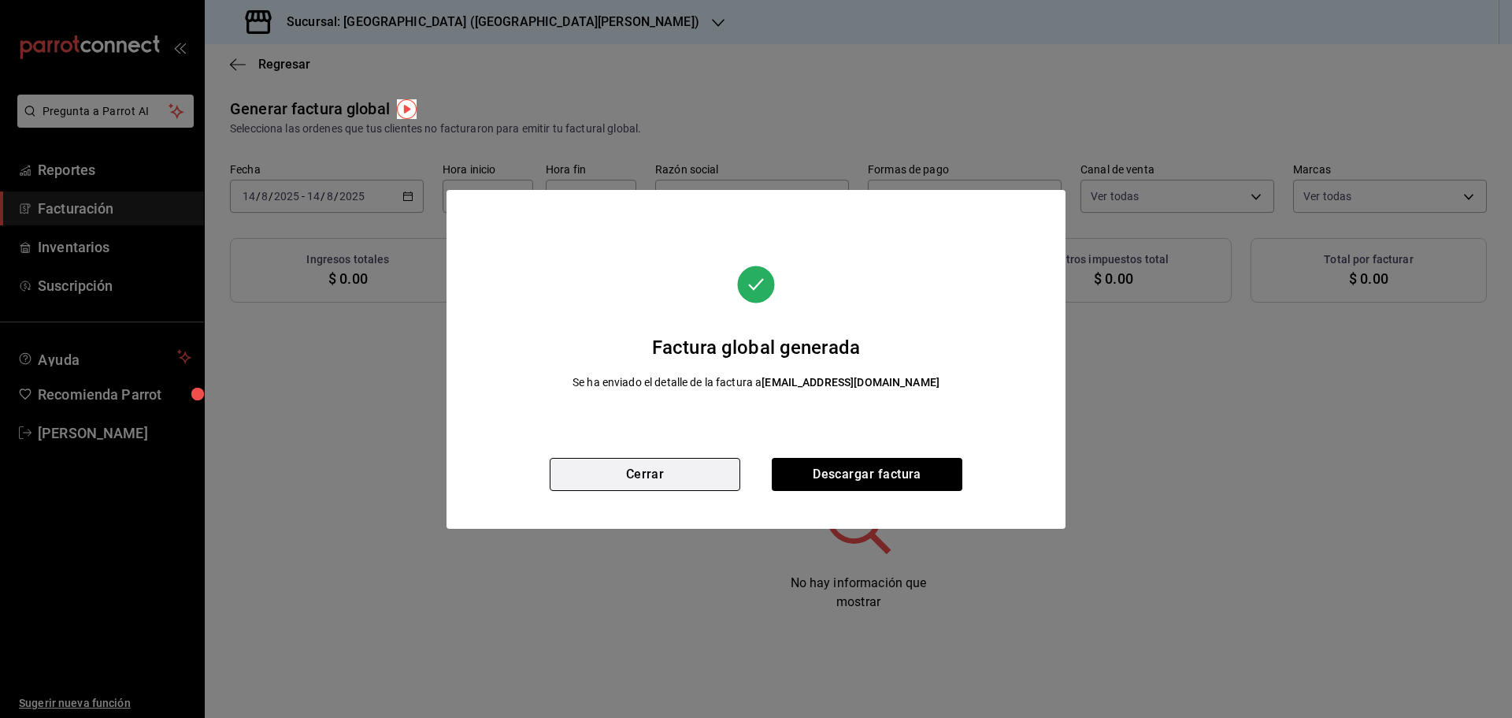
click at [671, 477] on button "Cerrar" at bounding box center [645, 474] width 191 height 33
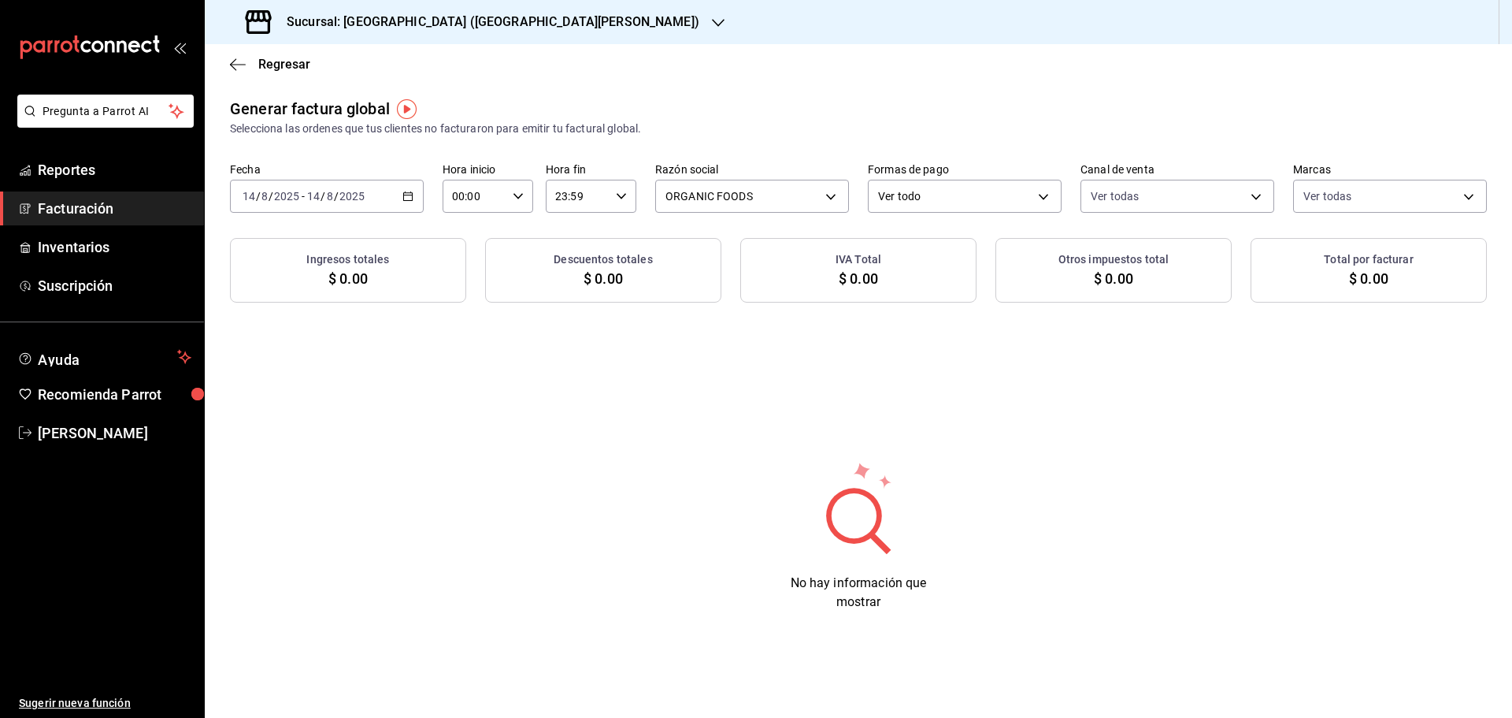
click at [412, 202] on div "[DATE] [DATE] - [DATE] [DATE]" at bounding box center [327, 196] width 194 height 33
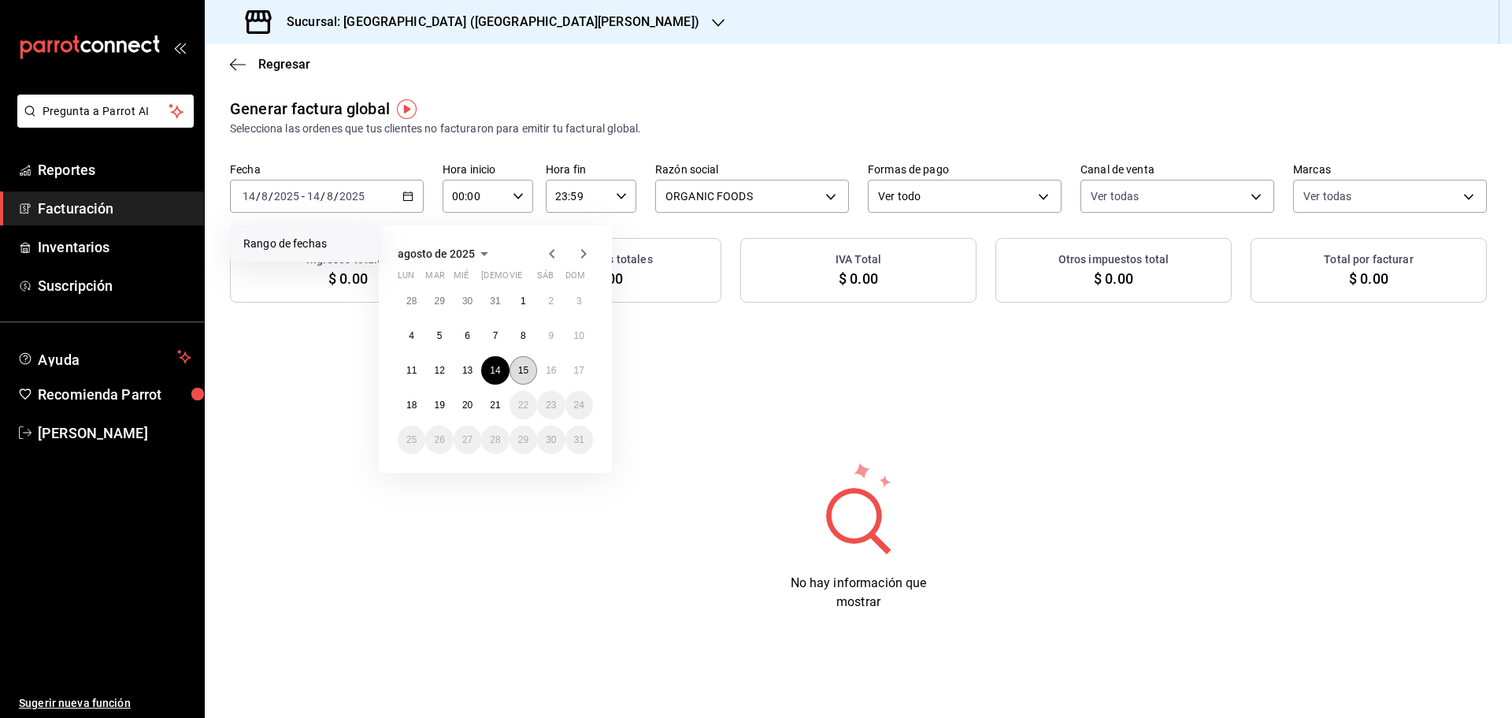
click at [519, 365] on abbr "15" at bounding box center [523, 370] width 10 height 11
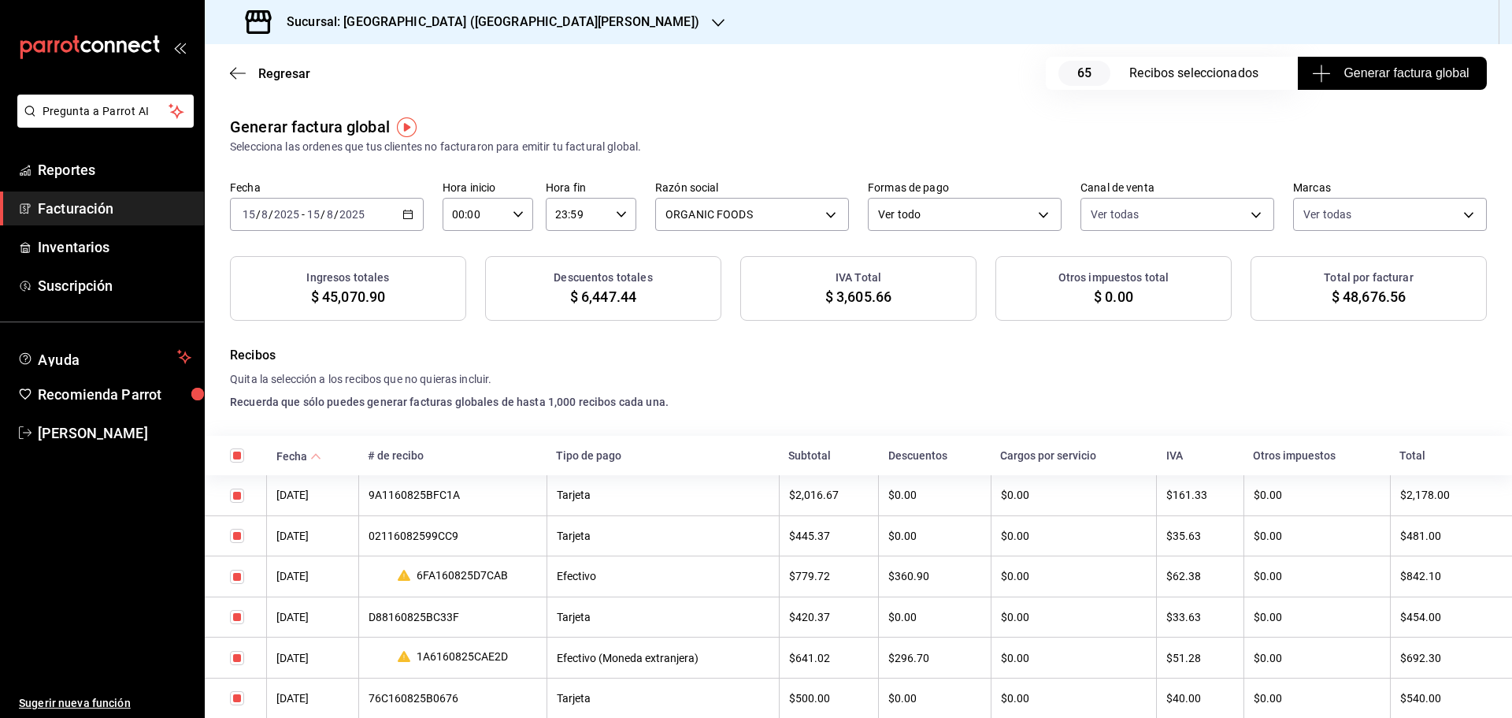
click at [1370, 83] on button "Generar factura global" at bounding box center [1392, 73] width 189 height 33
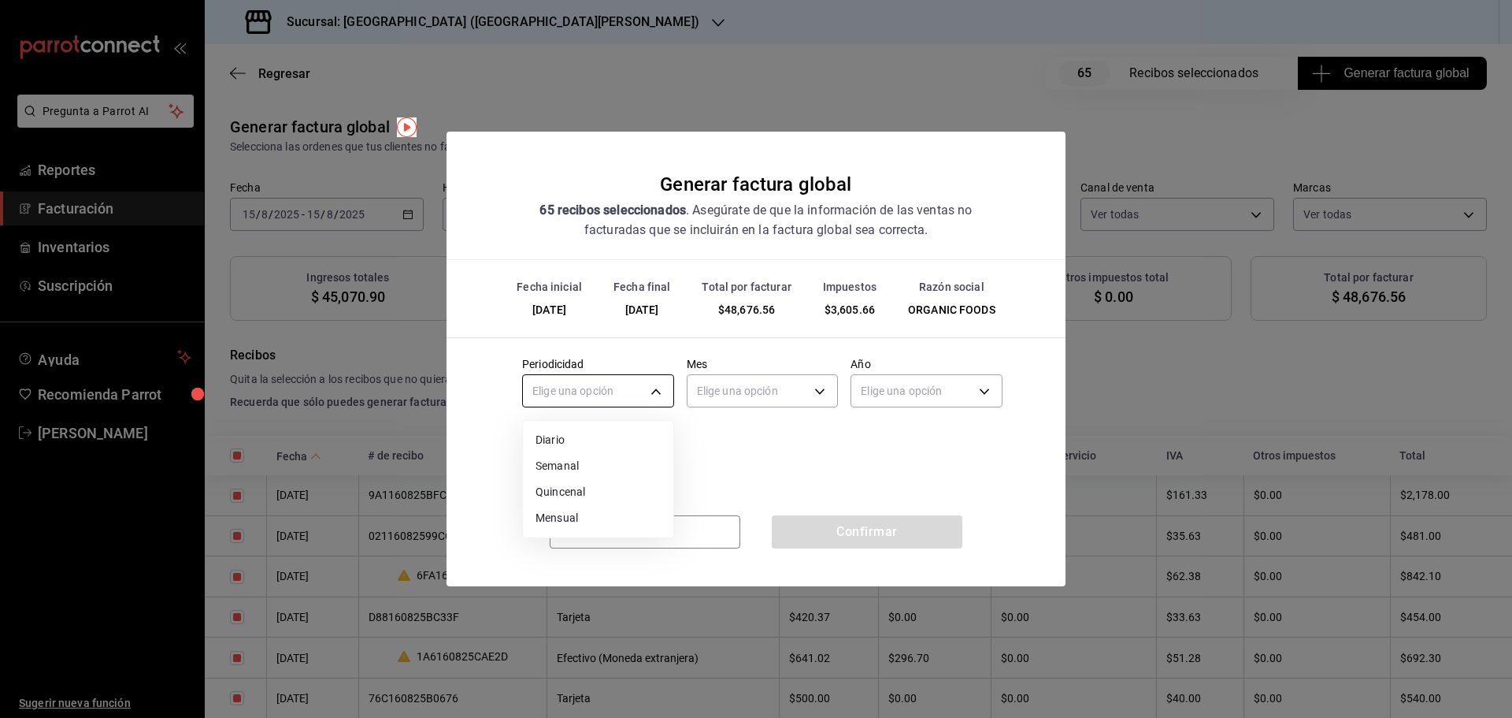
click at [633, 388] on body "Pregunta a Parrot AI Reportes Facturación Inventarios Suscripción Ayuda Recomie…" at bounding box center [756, 359] width 1512 height 718
click at [593, 433] on li "Diario" at bounding box center [598, 440] width 150 height 26
type input "DAILY"
click at [727, 388] on body "Pregunta a Parrot AI Reportes Facturación Inventarios Suscripción Ayuda Recomie…" at bounding box center [756, 359] width 1512 height 718
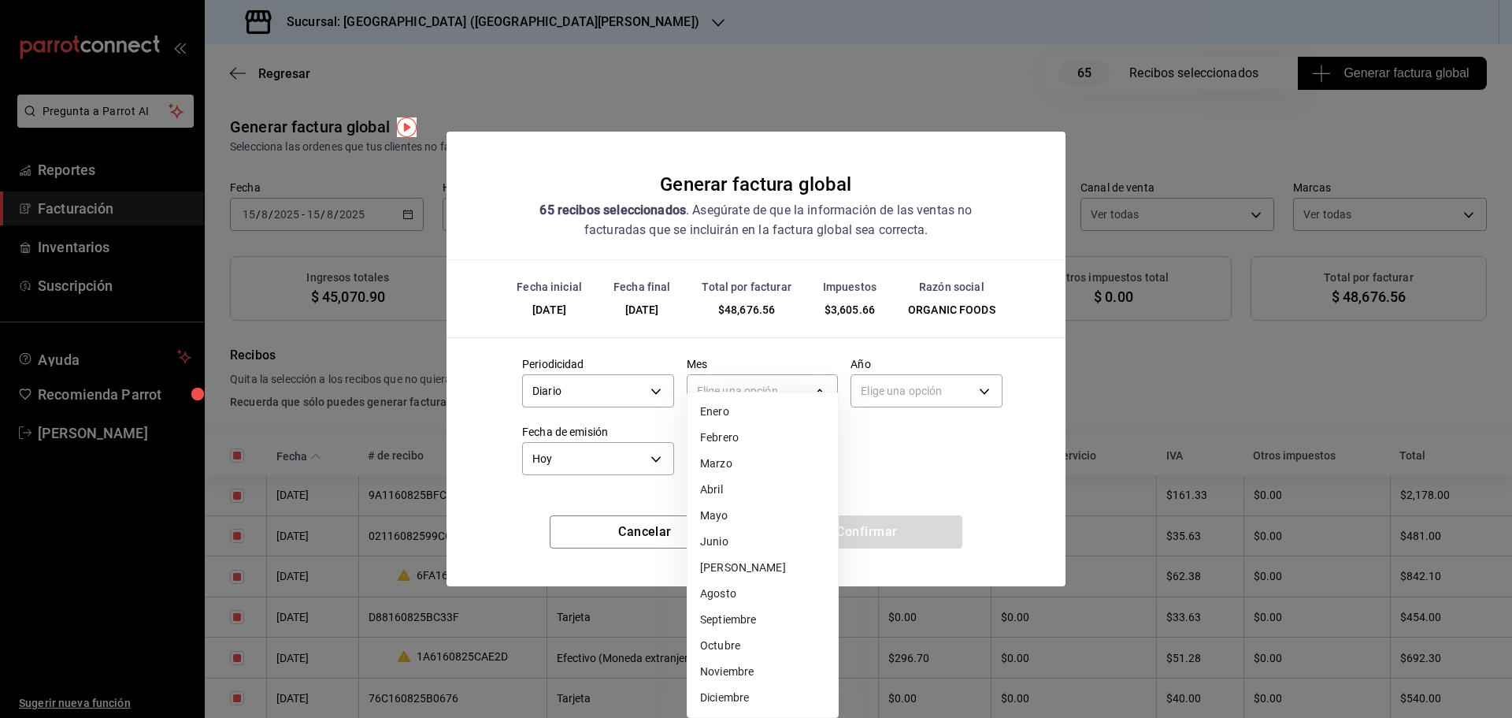
click at [744, 599] on li "Agosto" at bounding box center [763, 593] width 150 height 26
type input "8"
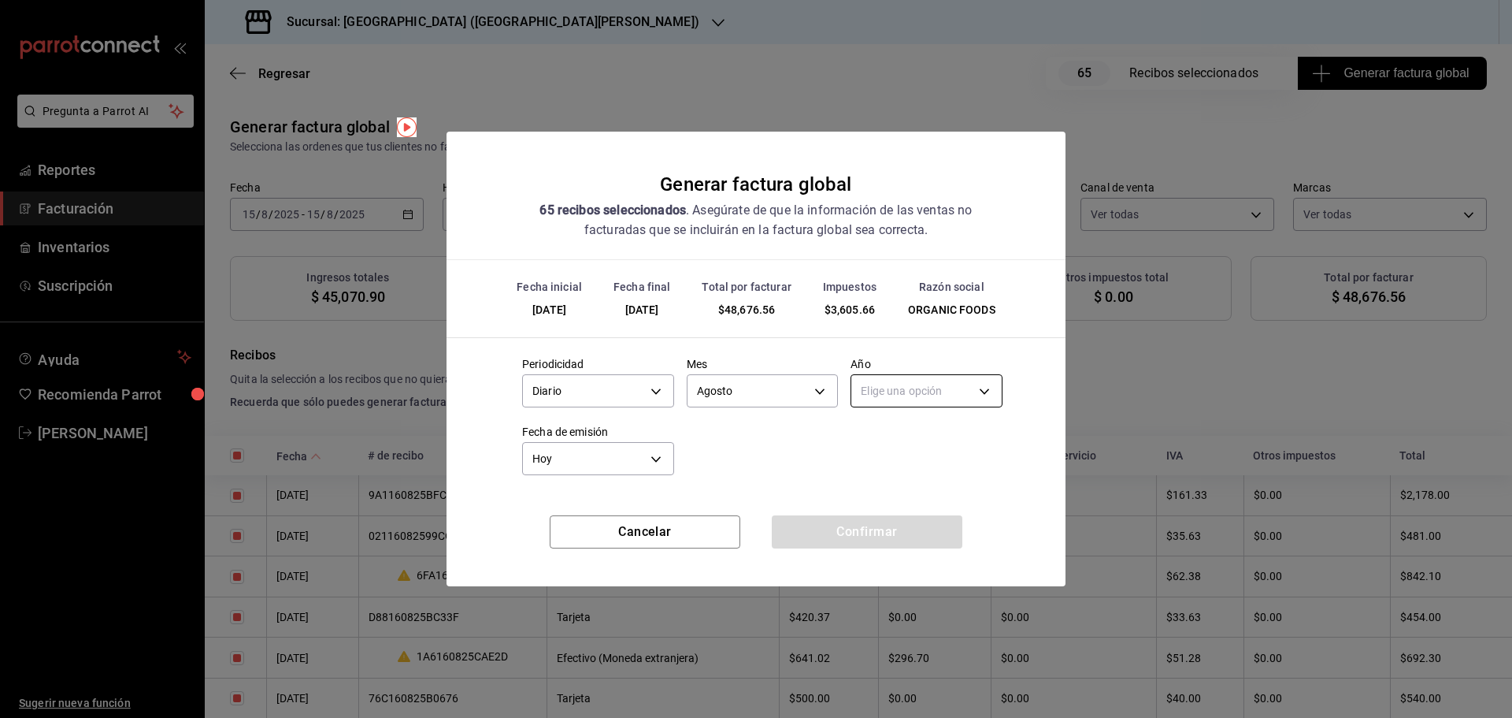
click at [921, 395] on body "Pregunta a Parrot AI Reportes Facturación Inventarios Suscripción Ayuda Recomie…" at bounding box center [756, 359] width 1512 height 718
click at [911, 431] on li "2025" at bounding box center [926, 440] width 150 height 26
type input "2025"
click at [851, 534] on button "Confirmar" at bounding box center [867, 531] width 191 height 33
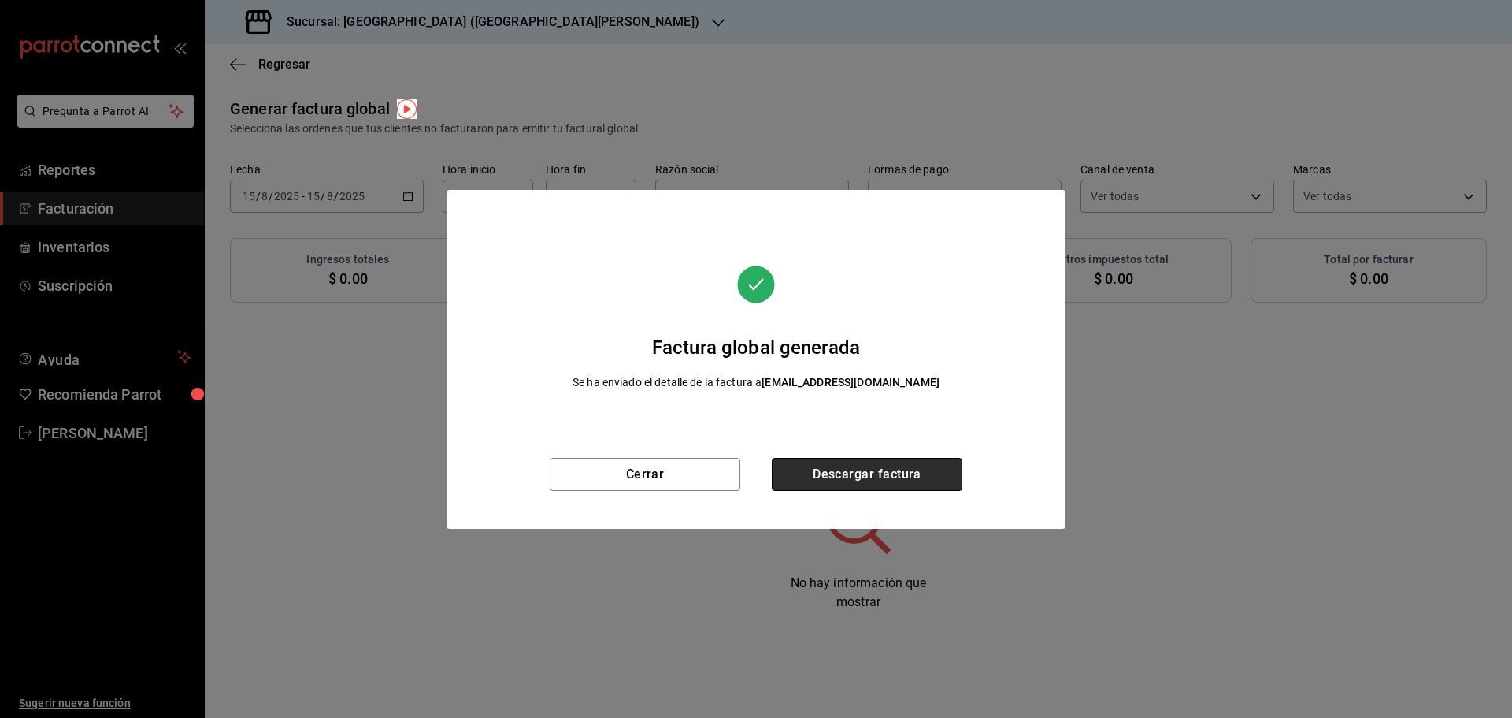
click at [838, 477] on button "Descargar factura" at bounding box center [867, 474] width 191 height 33
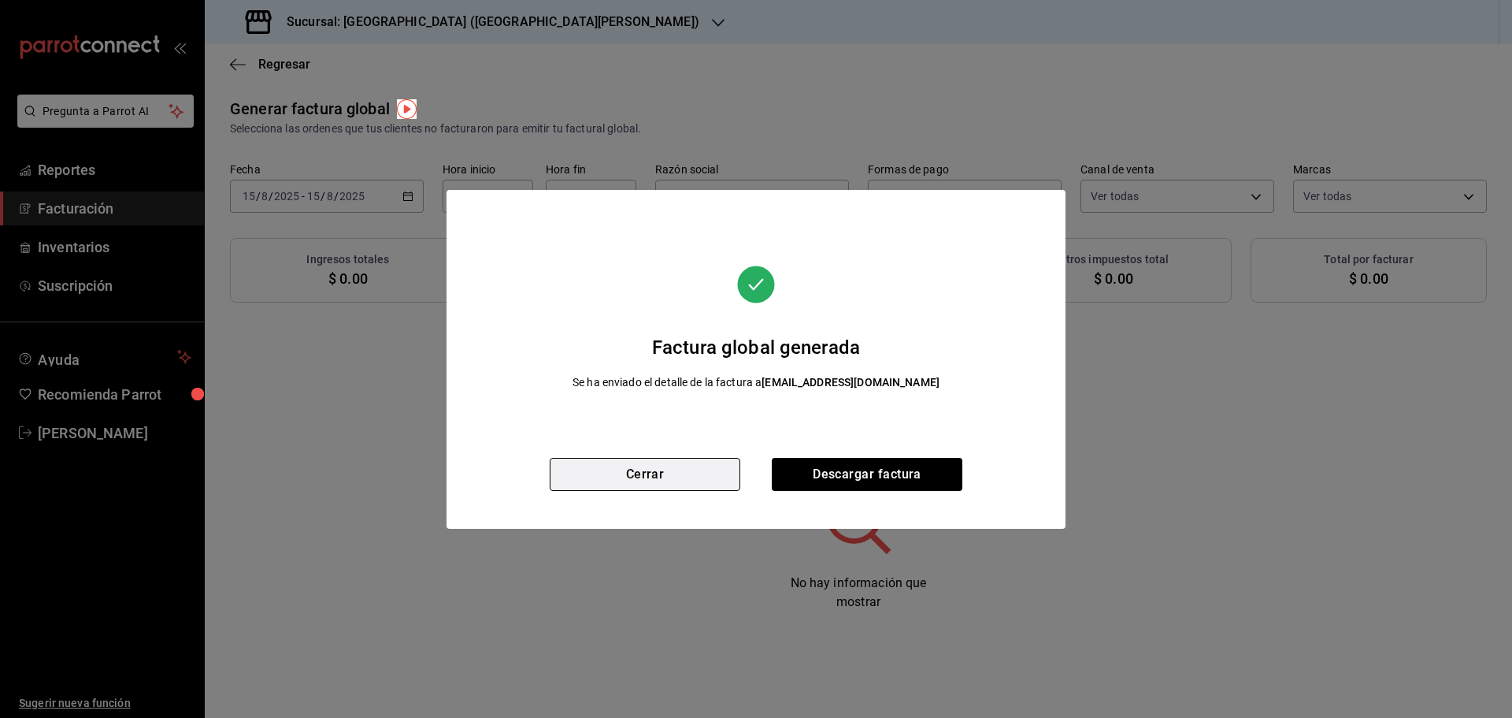
click at [657, 477] on button "Cerrar" at bounding box center [645, 474] width 191 height 33
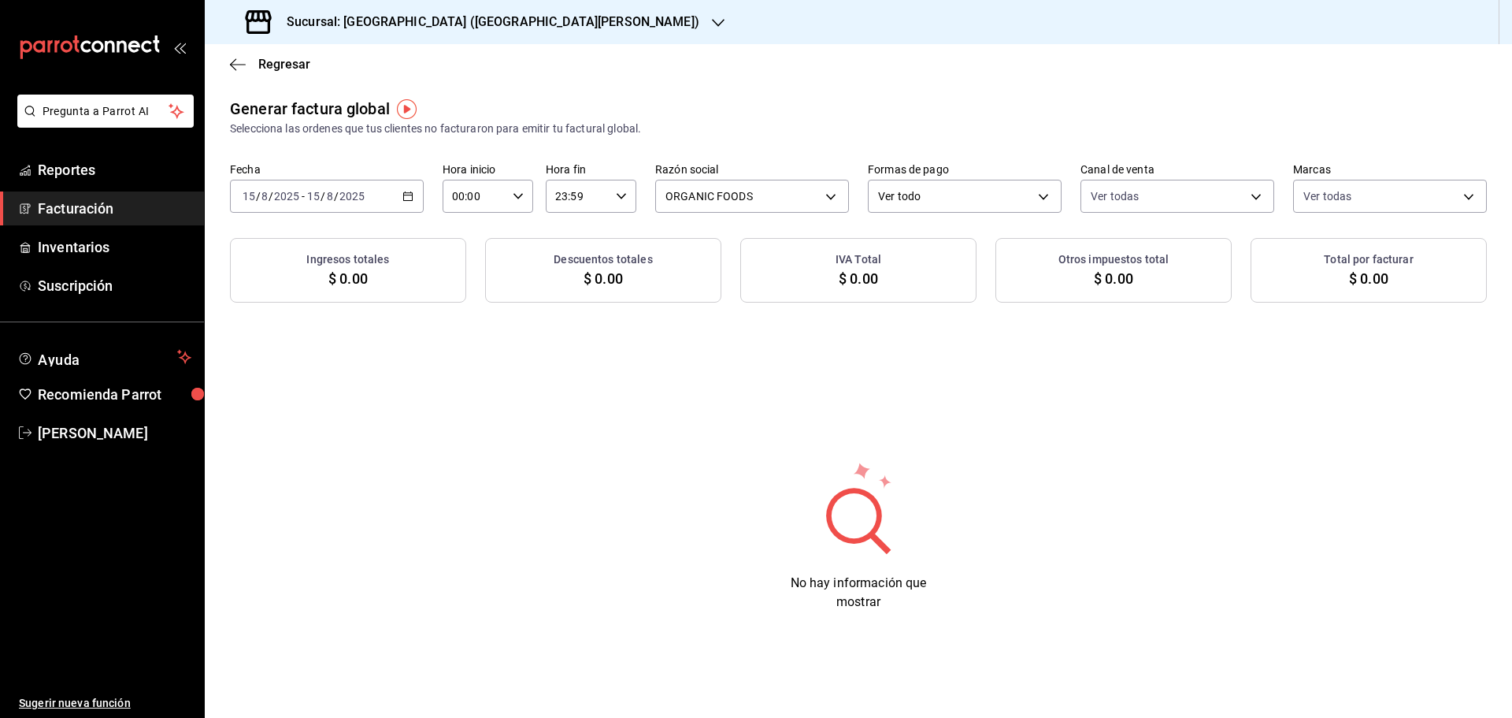
click at [409, 193] on \(Stroke\) "button" at bounding box center [407, 196] width 9 height 9
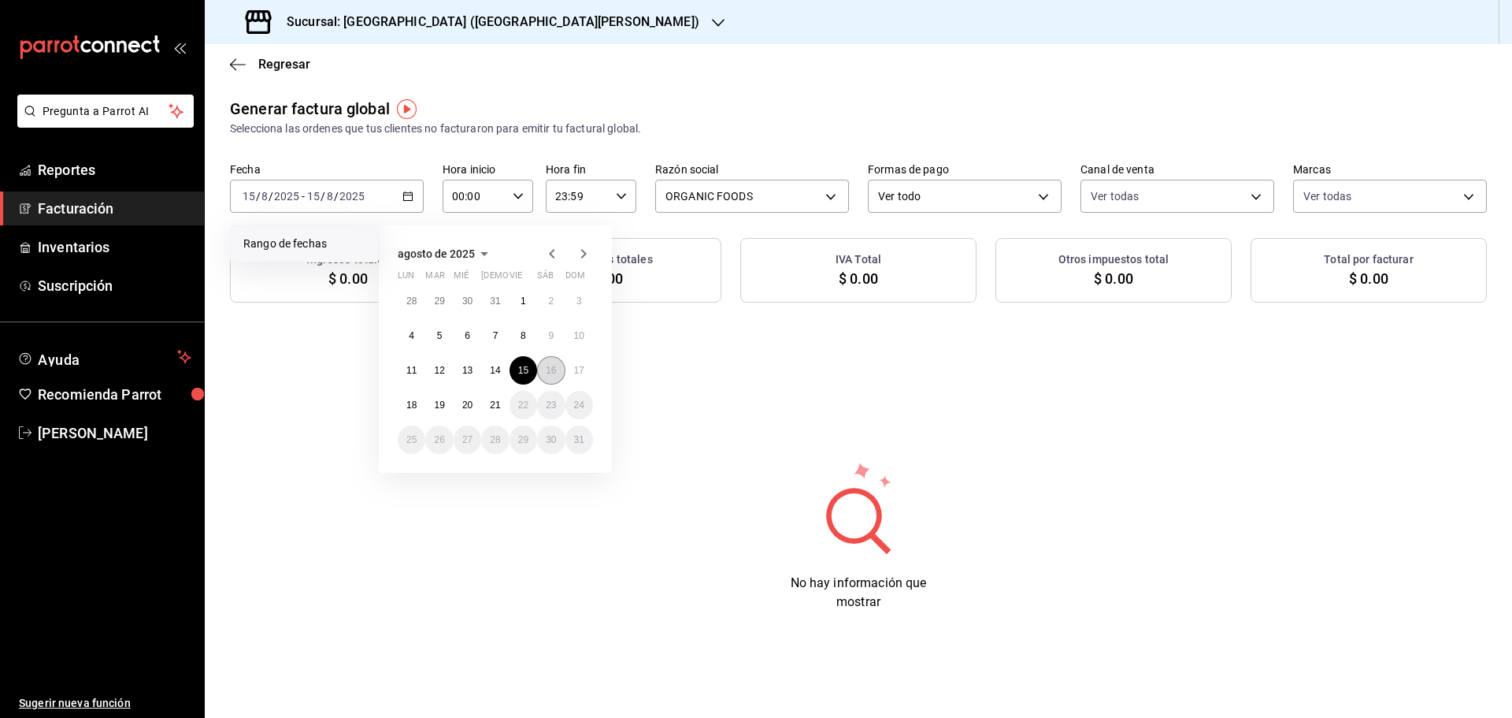
click at [546, 369] on abbr "16" at bounding box center [551, 370] width 10 height 11
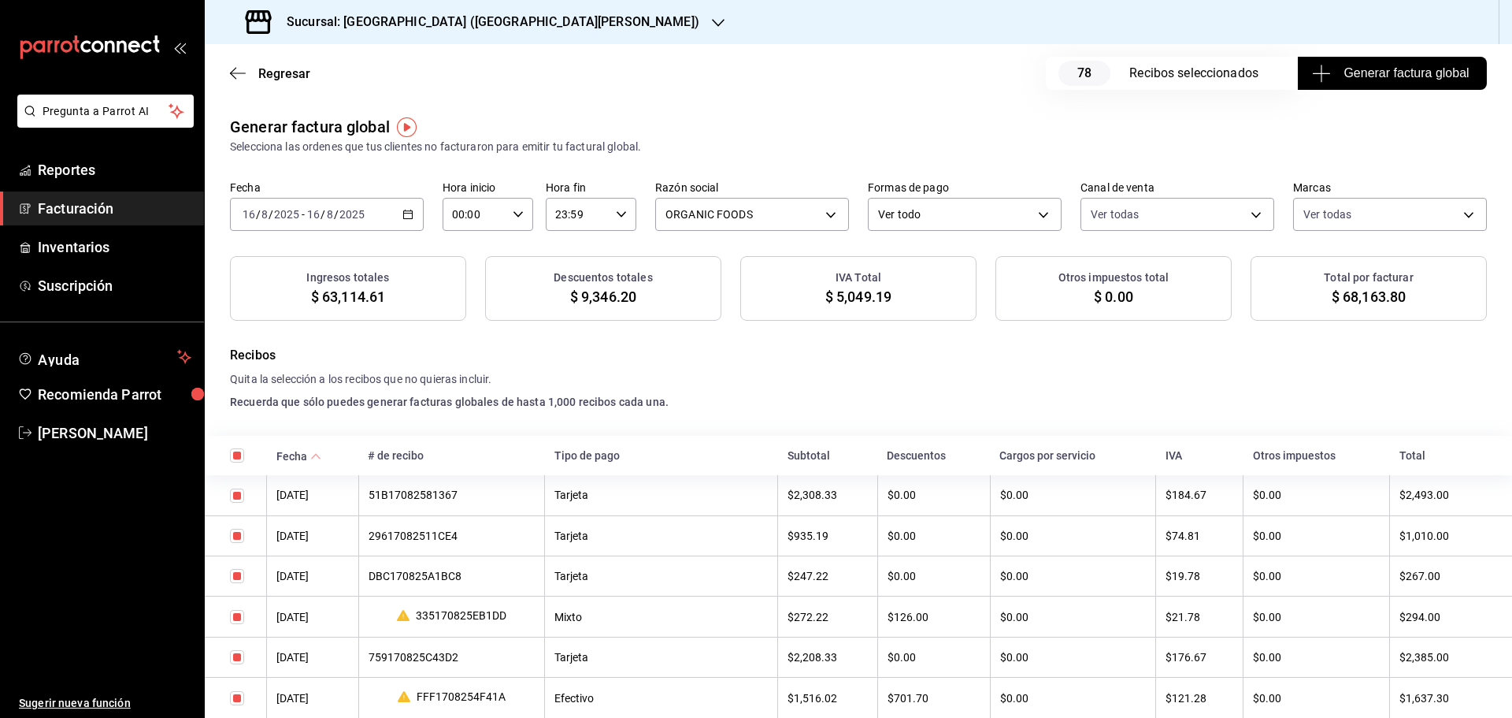
click at [1333, 80] on span "Generar factura global" at bounding box center [1392, 73] width 154 height 19
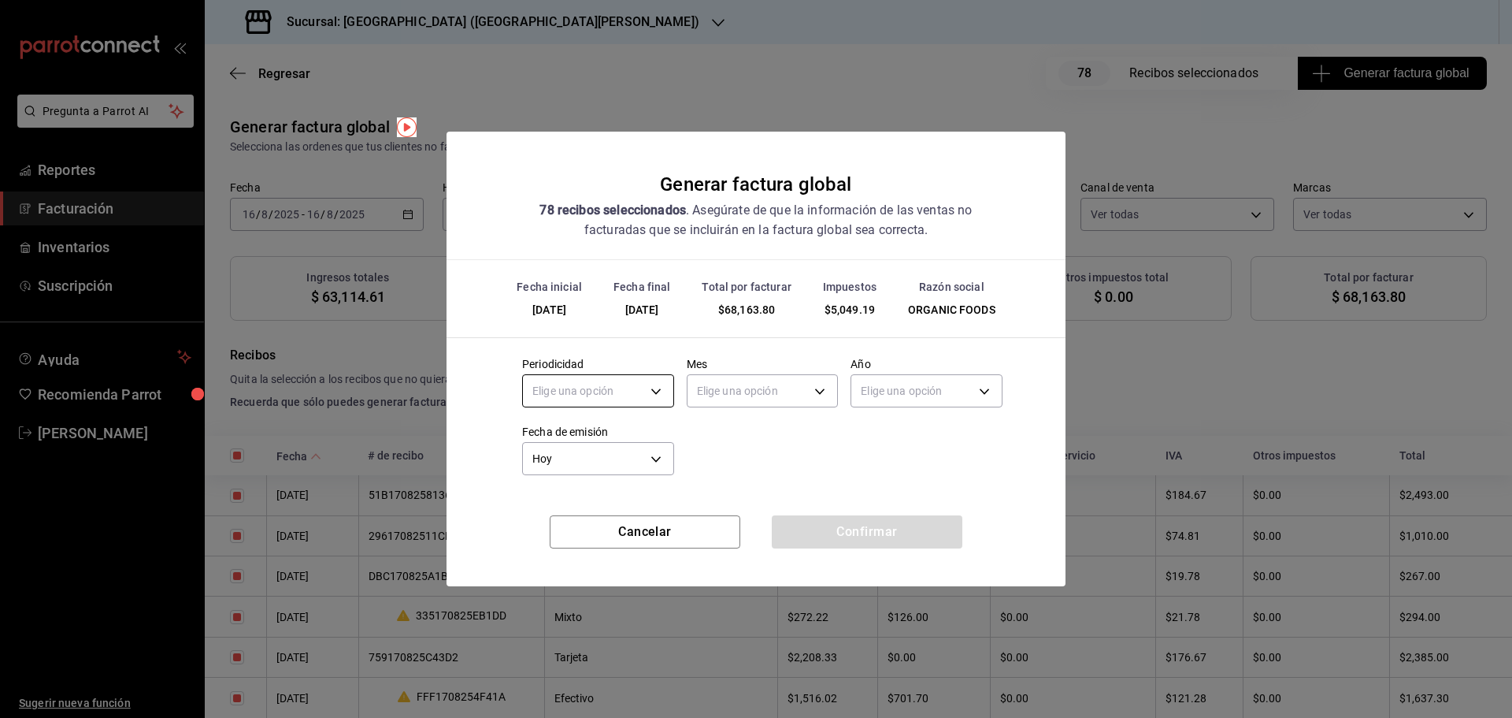
click at [653, 391] on body "Pregunta a Parrot AI Reportes Facturación Inventarios Suscripción Ayuda Recomie…" at bounding box center [756, 359] width 1512 height 718
click at [599, 443] on li "Diario" at bounding box center [598, 440] width 150 height 26
type input "DAILY"
click at [738, 395] on body "Pregunta a Parrot AI Reportes Facturación Inventarios Suscripción Ayuda Recomie…" at bounding box center [756, 359] width 1512 height 718
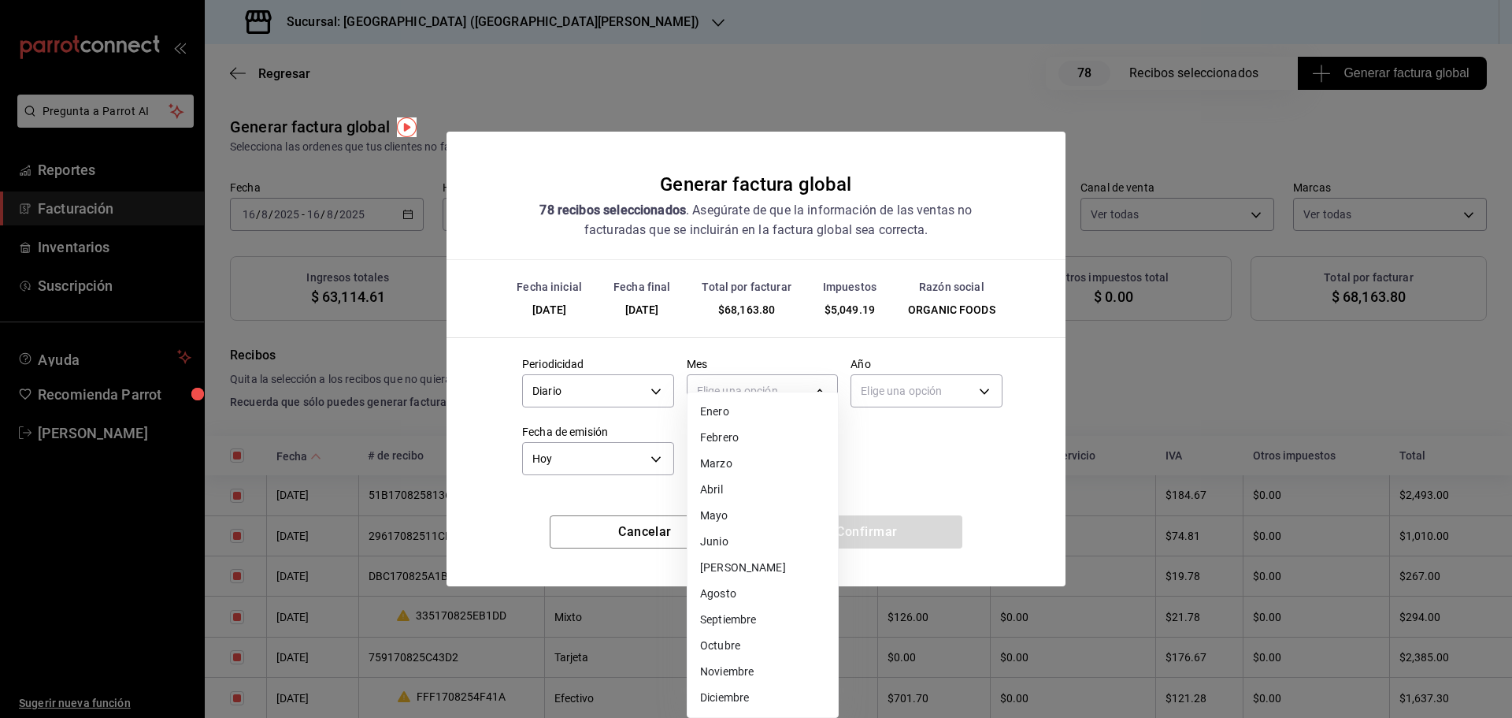
click at [735, 592] on li "Agosto" at bounding box center [763, 593] width 150 height 26
type input "8"
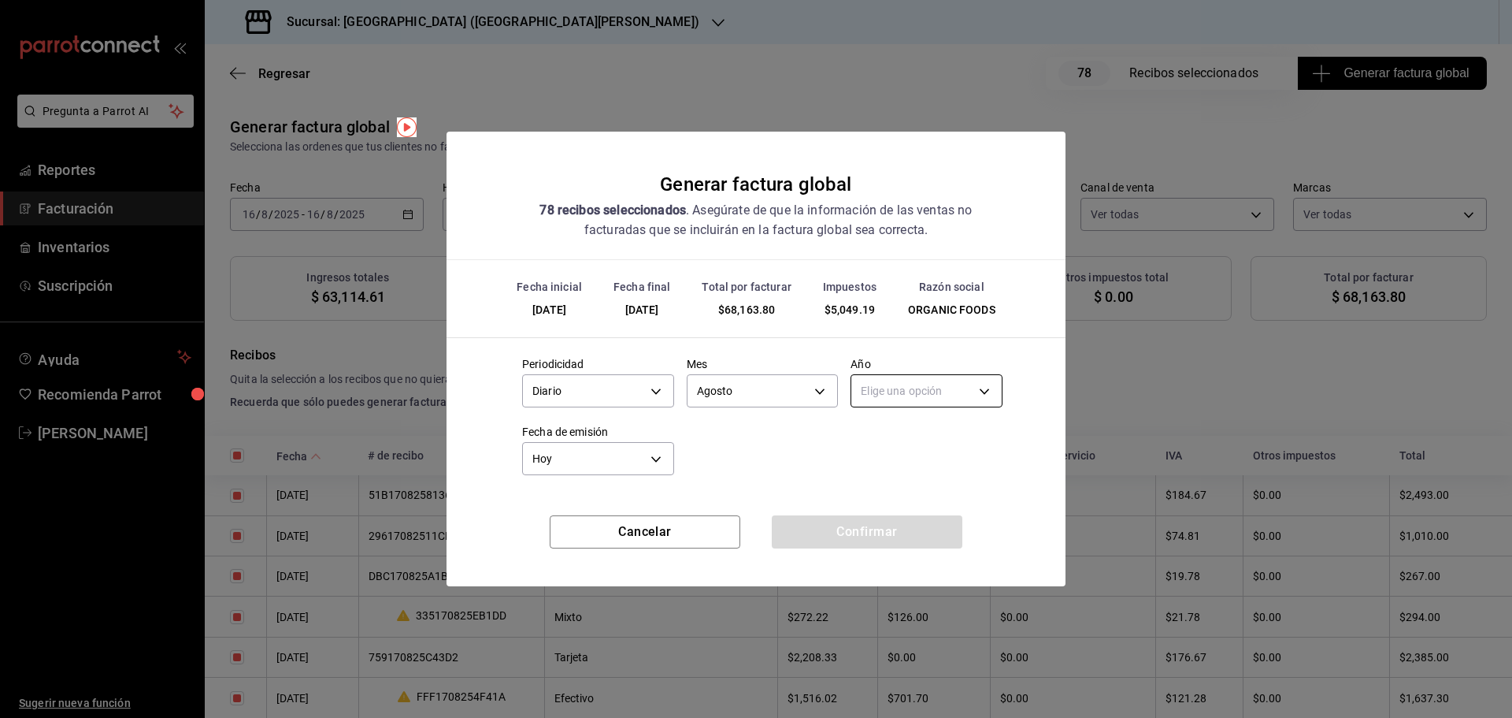
click at [906, 390] on body "Pregunta a Parrot AI Reportes Facturación Inventarios Suscripción Ayuda Recomie…" at bounding box center [756, 359] width 1512 height 718
click at [908, 438] on li "2025" at bounding box center [926, 440] width 150 height 26
type input "2025"
click at [879, 527] on button "Confirmar" at bounding box center [867, 531] width 191 height 33
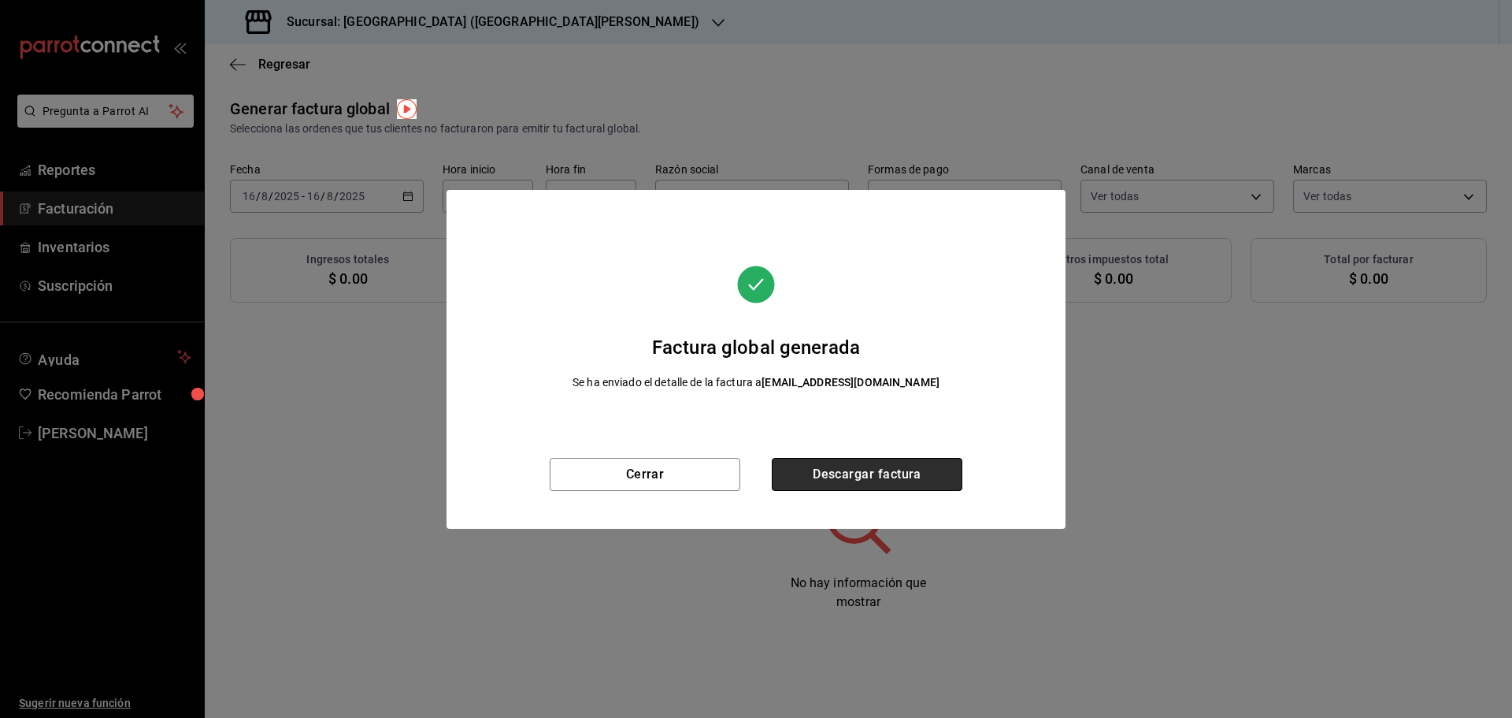
click at [879, 475] on button "Descargar factura" at bounding box center [867, 474] width 191 height 33
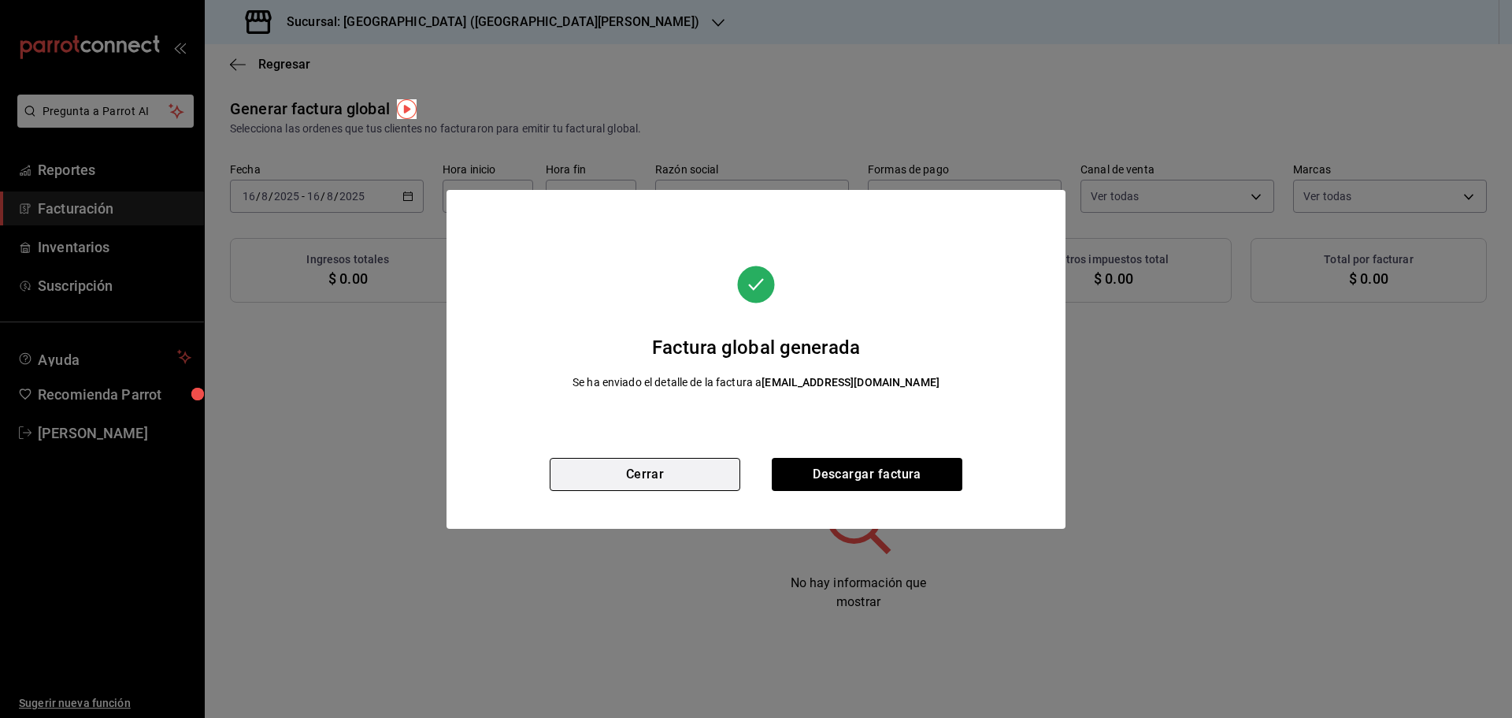
click at [681, 468] on button "Cerrar" at bounding box center [645, 474] width 191 height 33
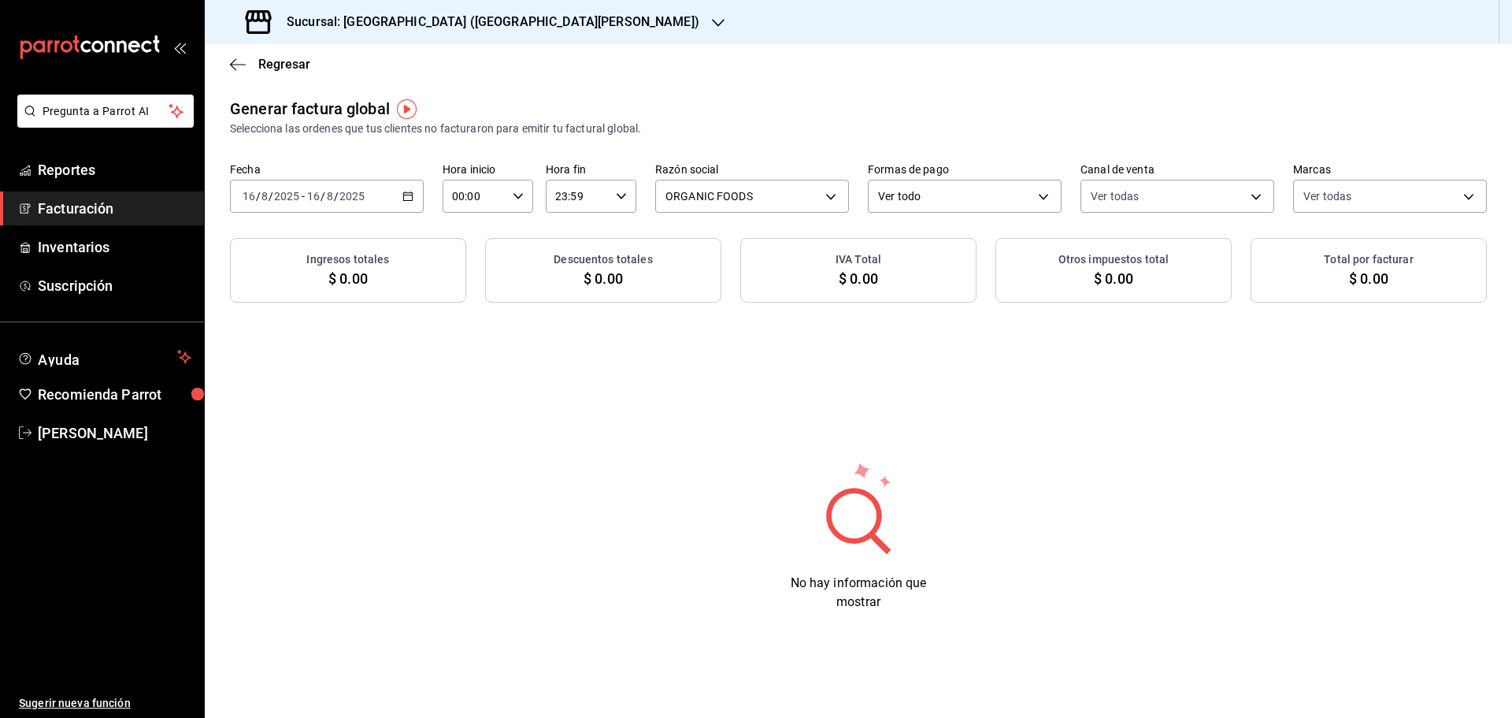
click at [409, 195] on \(Stroke\) "button" at bounding box center [408, 195] width 9 height 1
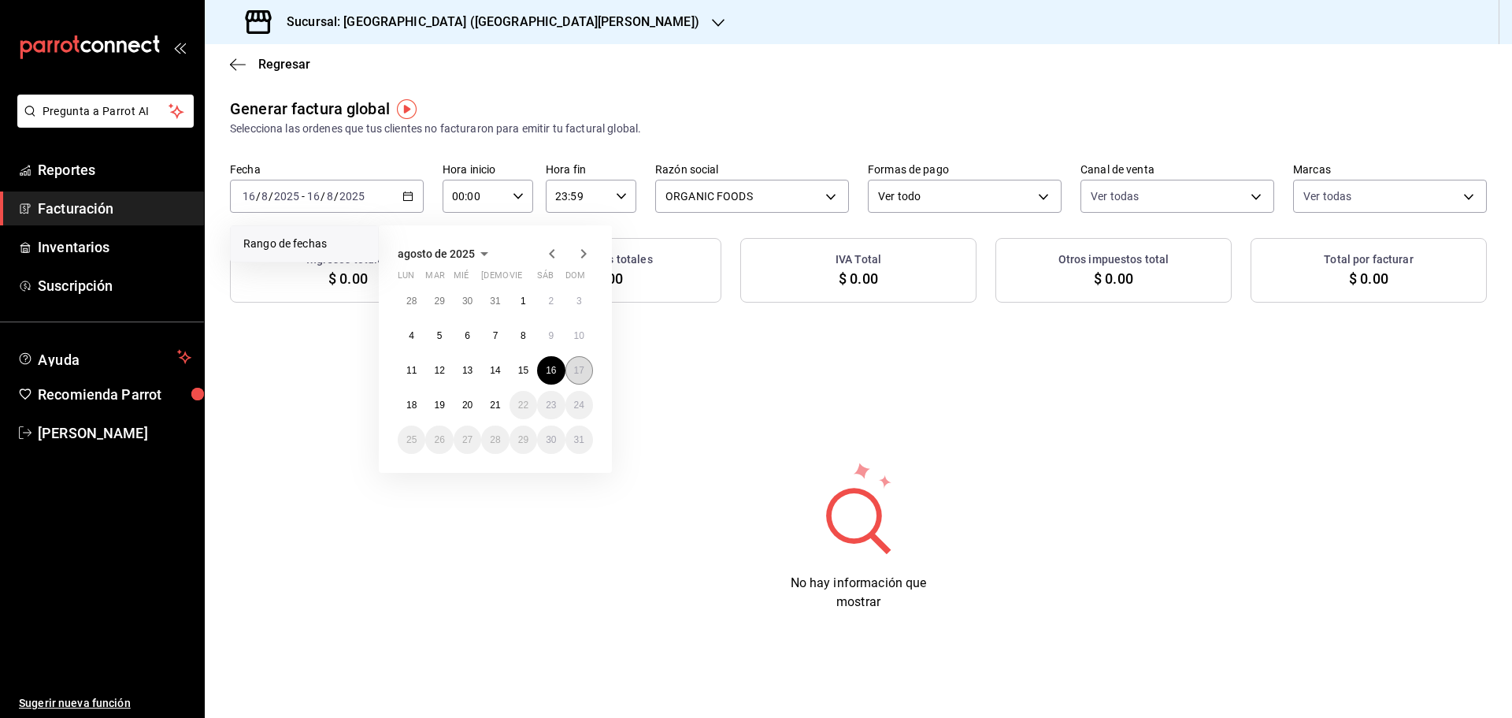
click at [573, 376] on button "17" at bounding box center [580, 370] width 28 height 28
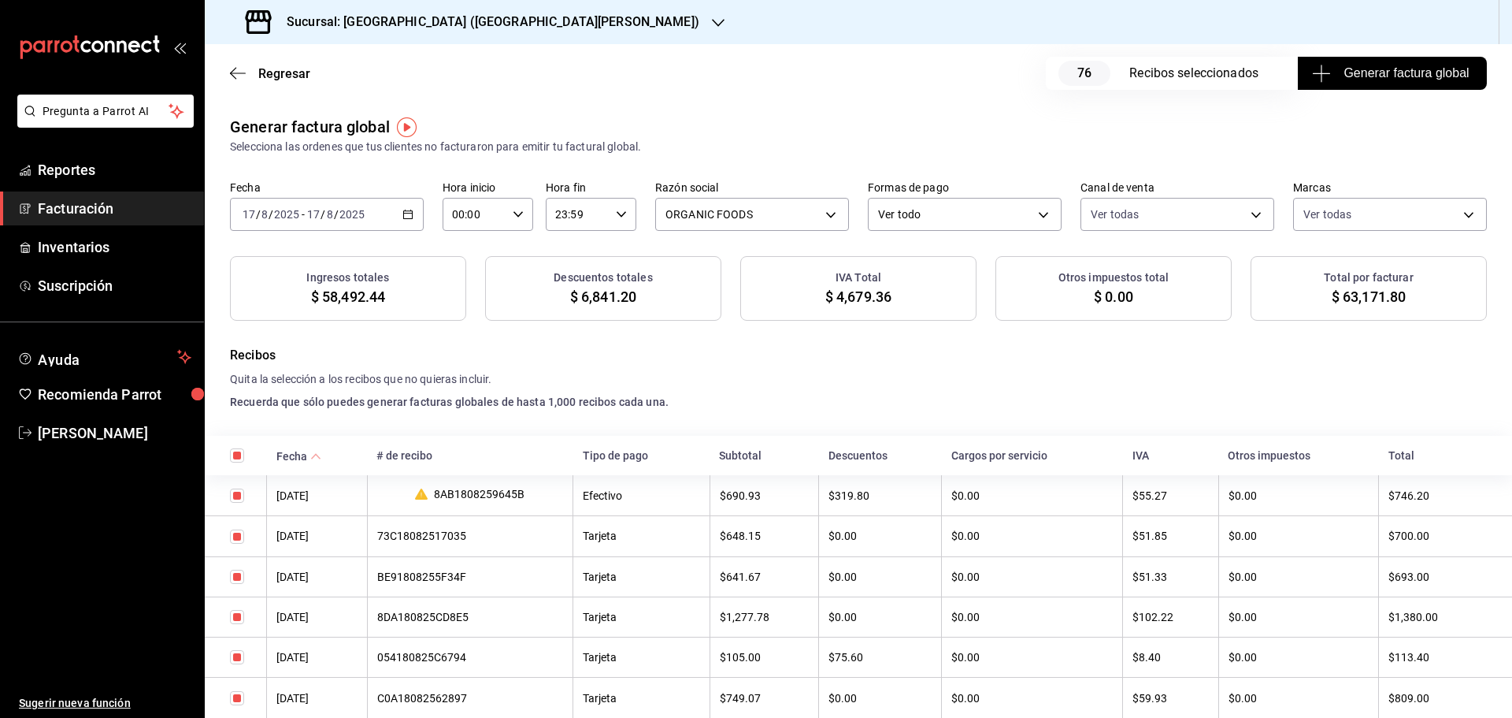
click at [1125, 376] on h4 "Quita la selección a los recibos que no quieras incluir." at bounding box center [858, 379] width 1257 height 17
click at [1354, 77] on span "Generar factura global" at bounding box center [1392, 73] width 154 height 19
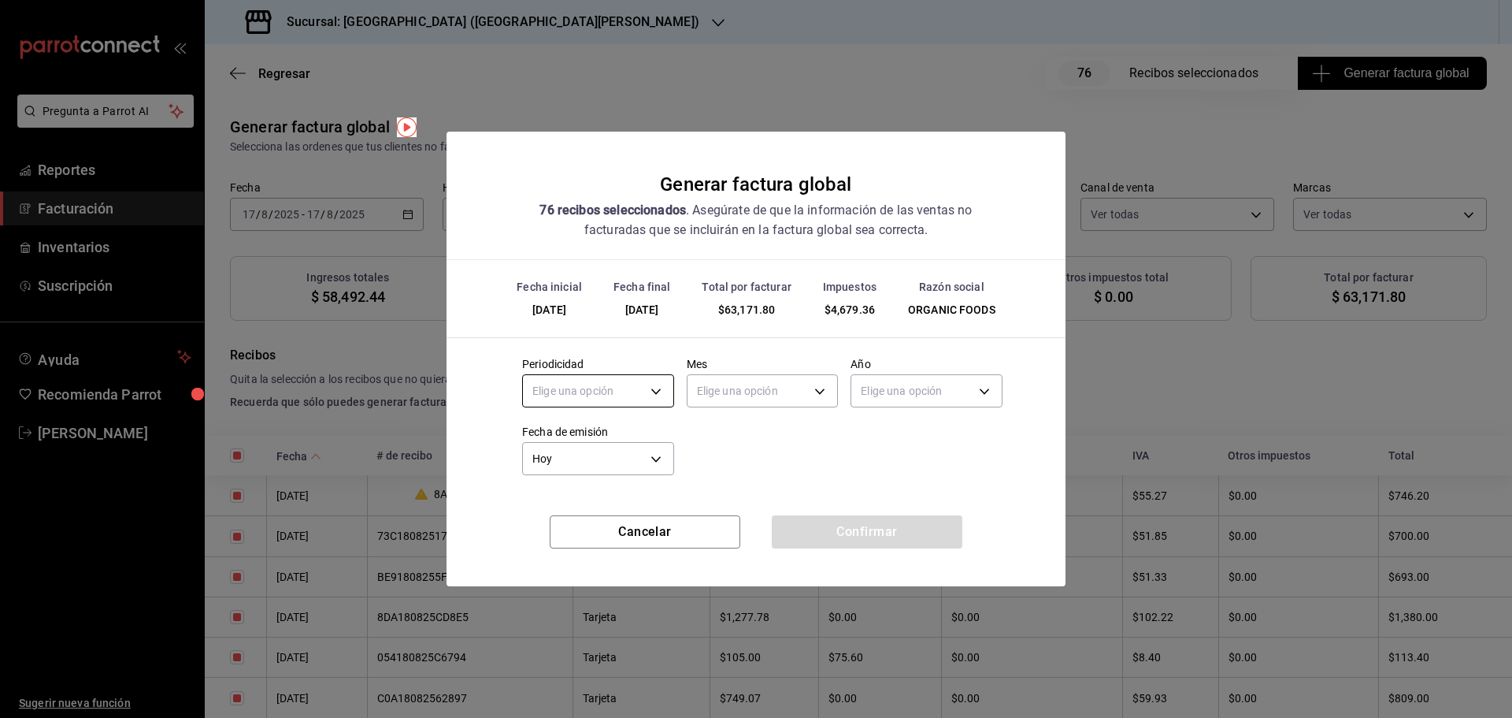
click at [639, 396] on body "Pregunta a Parrot AI Reportes Facturación Inventarios Suscripción Ayuda Recomie…" at bounding box center [756, 359] width 1512 height 718
click at [612, 433] on li "Diario" at bounding box center [598, 440] width 150 height 26
type input "DAILY"
click at [722, 389] on body "Pregunta a Parrot AI Reportes Facturación Inventarios Suscripción Ayuda Recomie…" at bounding box center [756, 359] width 1512 height 718
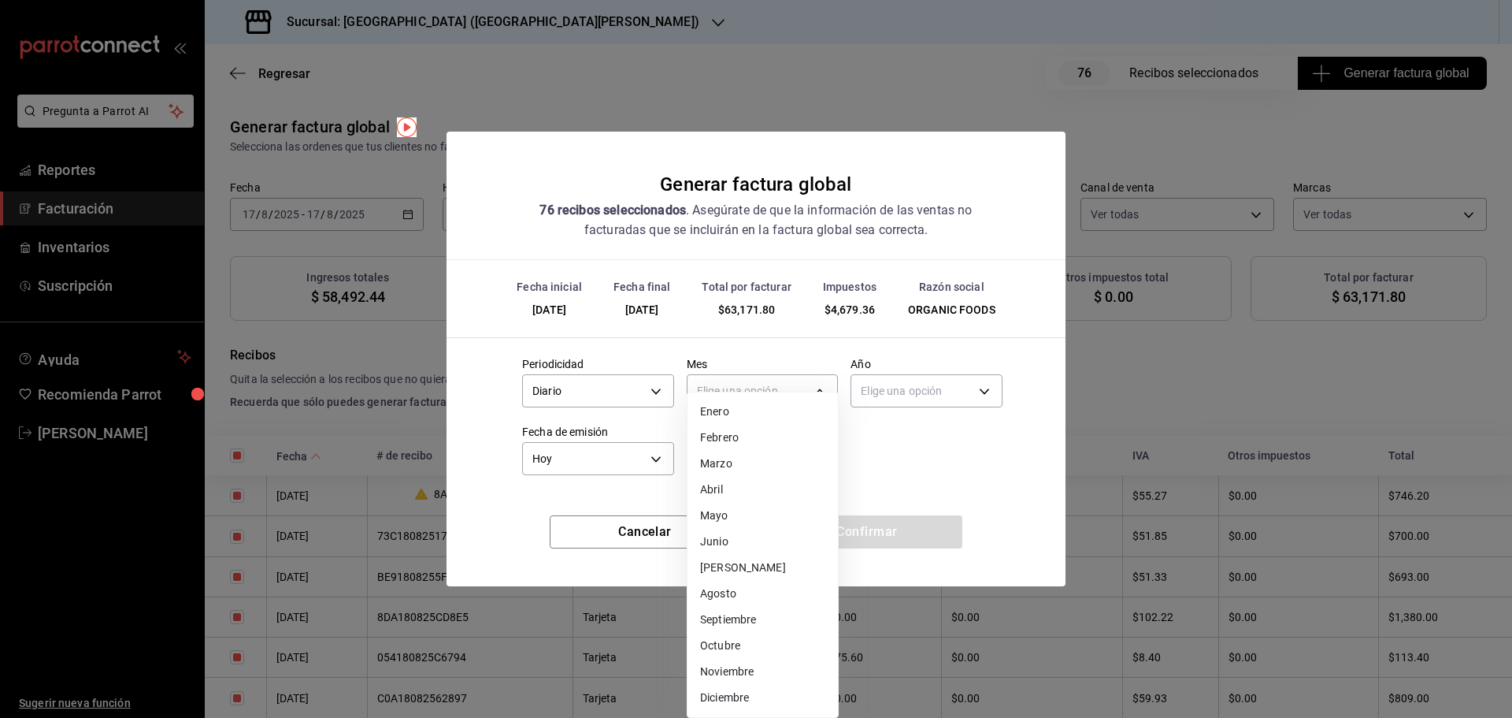
click at [751, 592] on li "Agosto" at bounding box center [763, 593] width 150 height 26
type input "8"
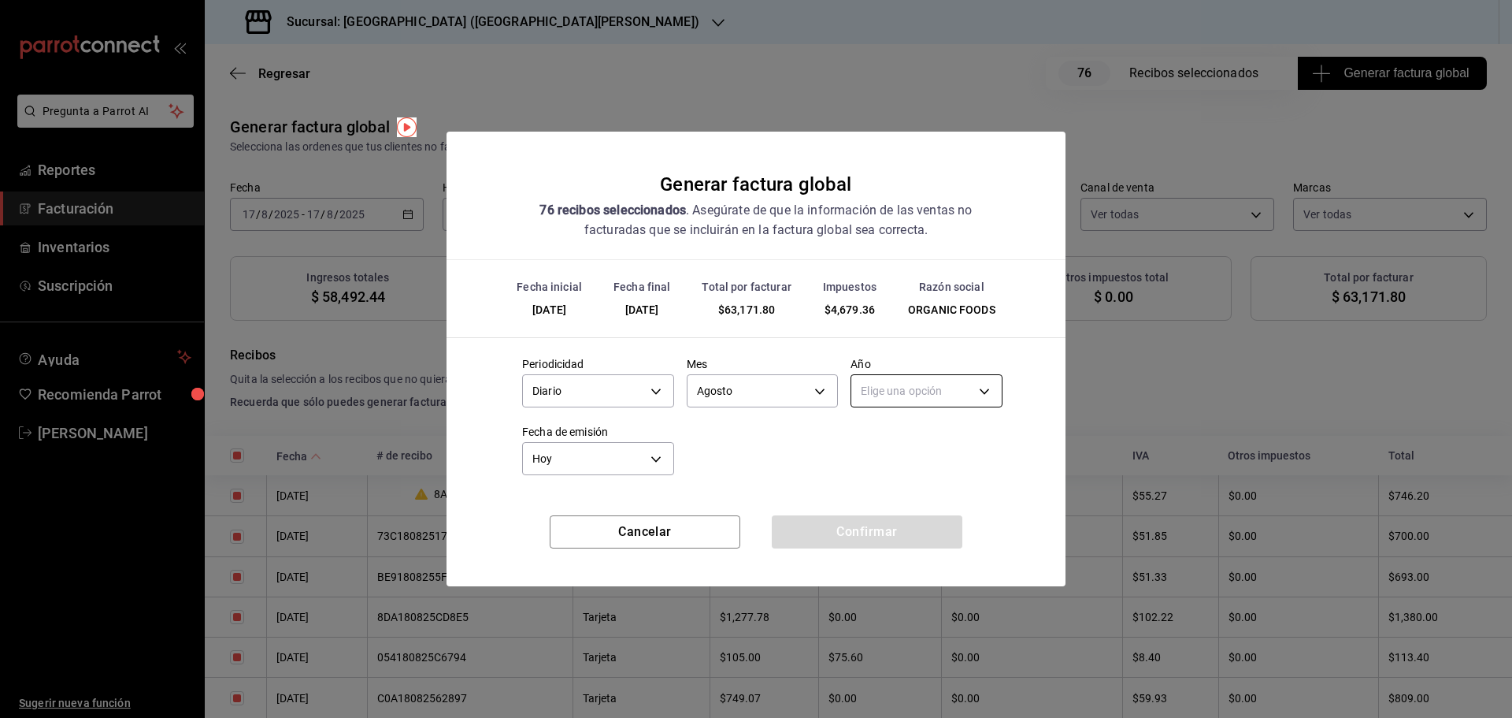
click at [885, 396] on body "Pregunta a Parrot AI Reportes Facturación Inventarios Suscripción Ayuda Recomie…" at bounding box center [756, 359] width 1512 height 718
click at [885, 446] on li "2025" at bounding box center [926, 440] width 150 height 26
type input "2025"
click at [885, 524] on button "Confirmar" at bounding box center [867, 531] width 191 height 33
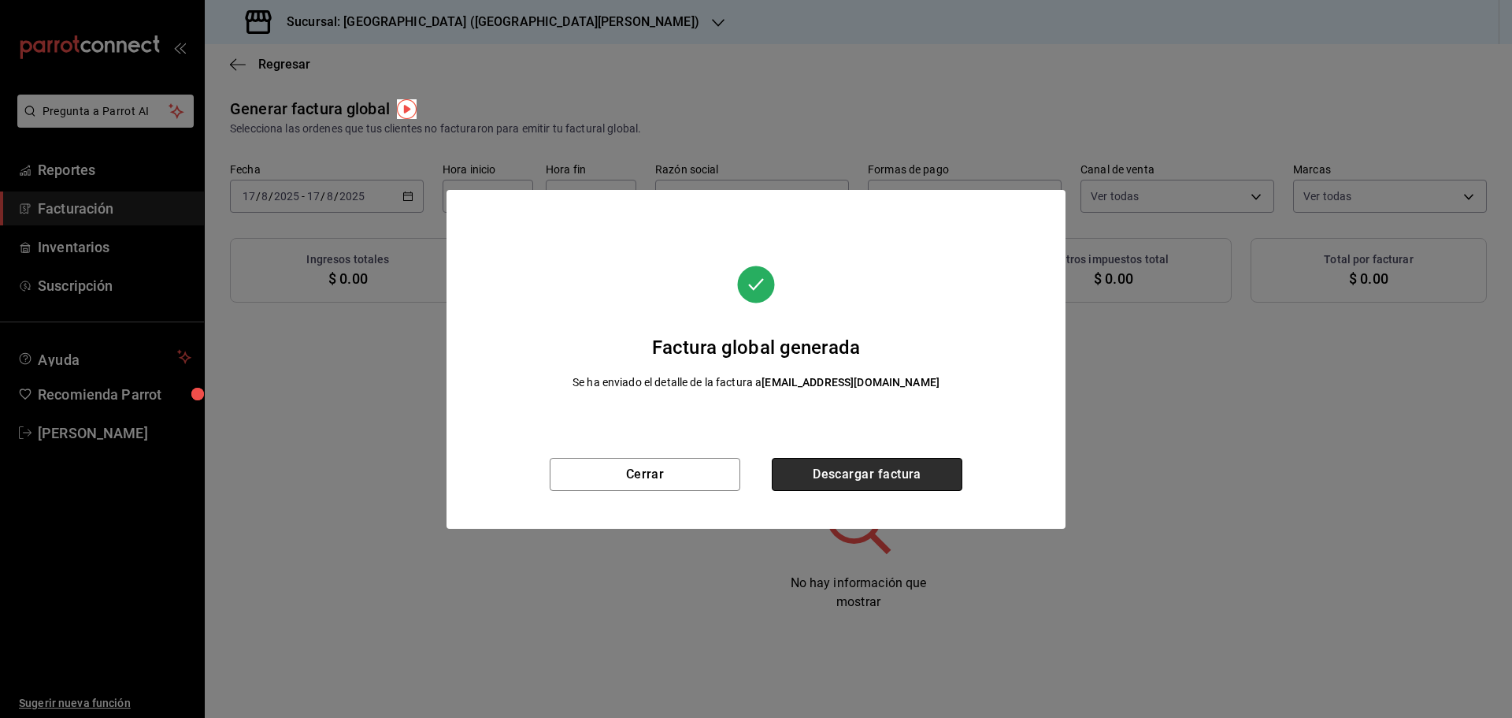
click at [882, 470] on button "Descargar factura" at bounding box center [867, 474] width 191 height 33
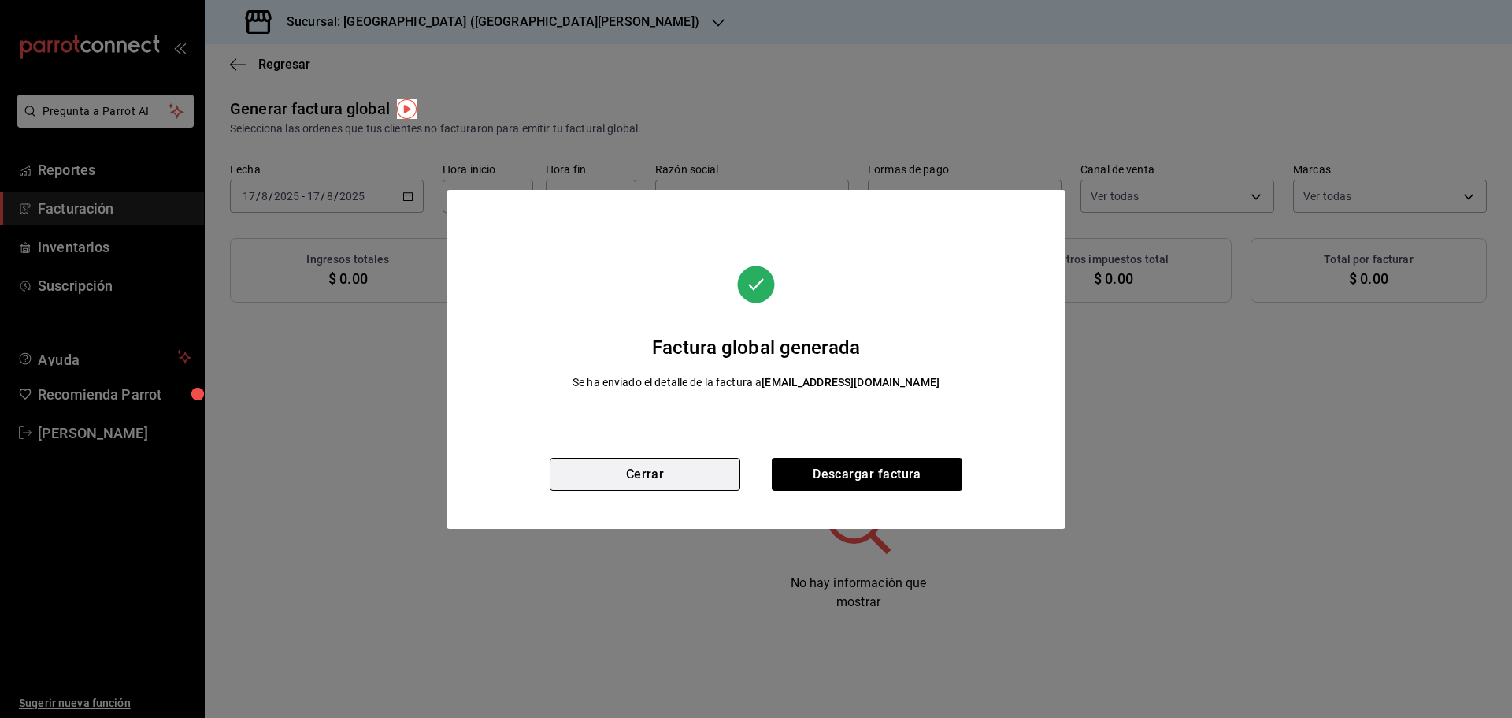
click at [715, 473] on button "Cerrar" at bounding box center [645, 474] width 191 height 33
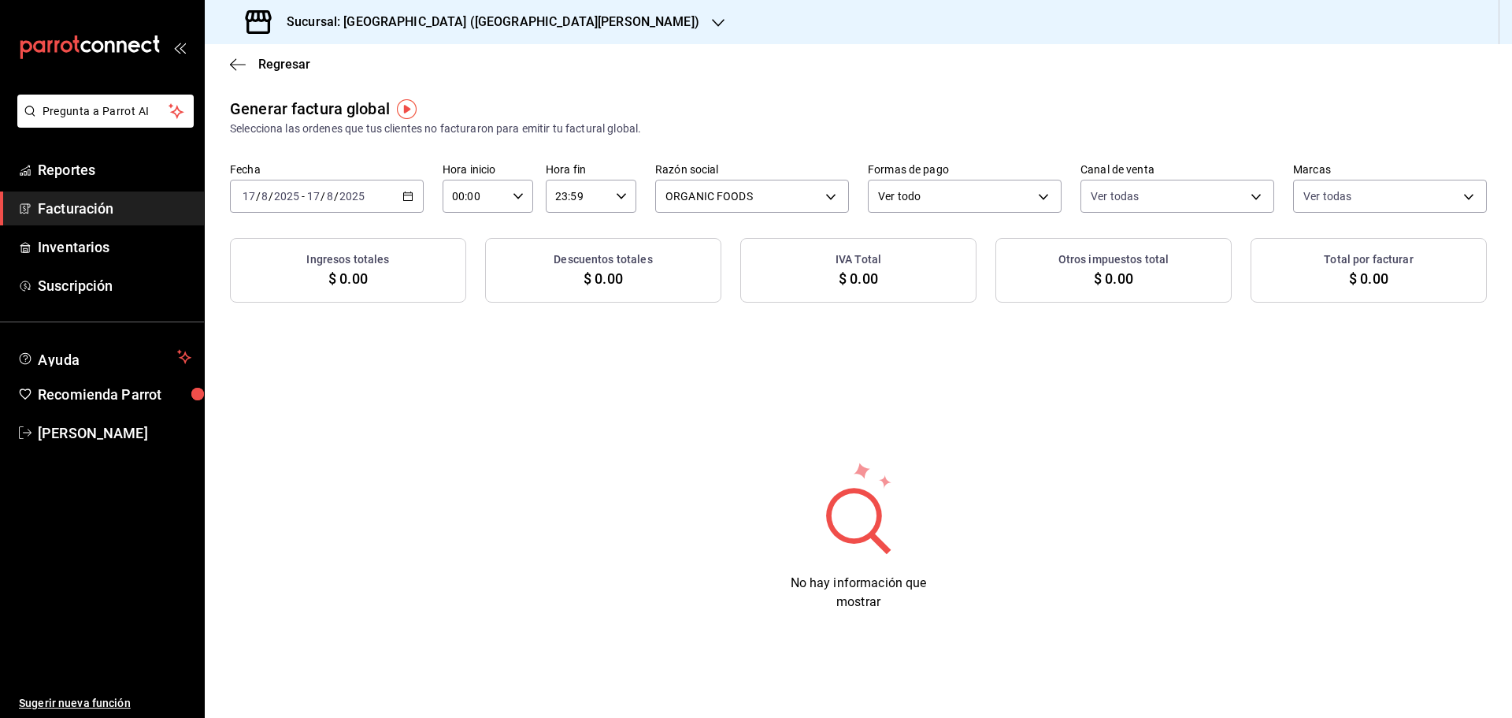
click at [412, 198] on \(Stroke\) "button" at bounding box center [407, 196] width 9 height 9
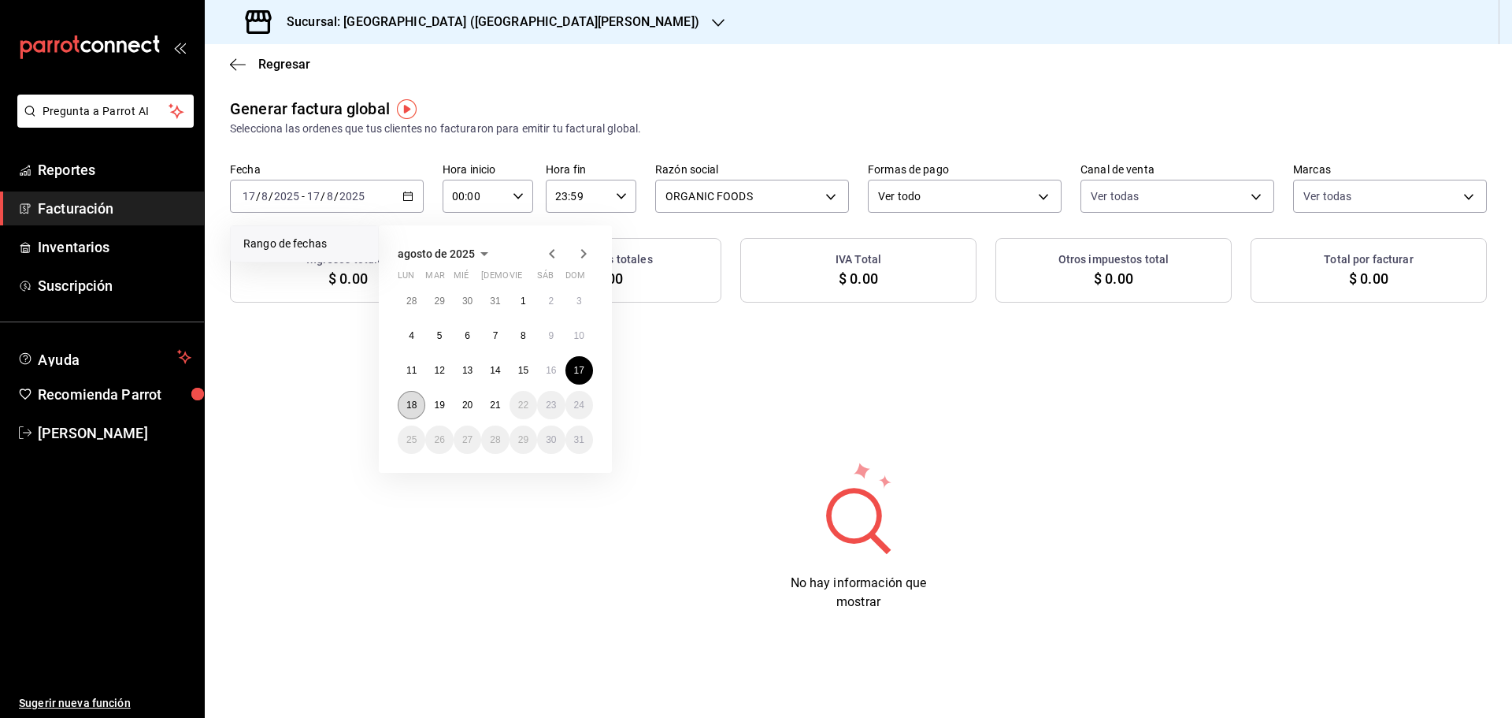
click at [419, 406] on button "18" at bounding box center [412, 405] width 28 height 28
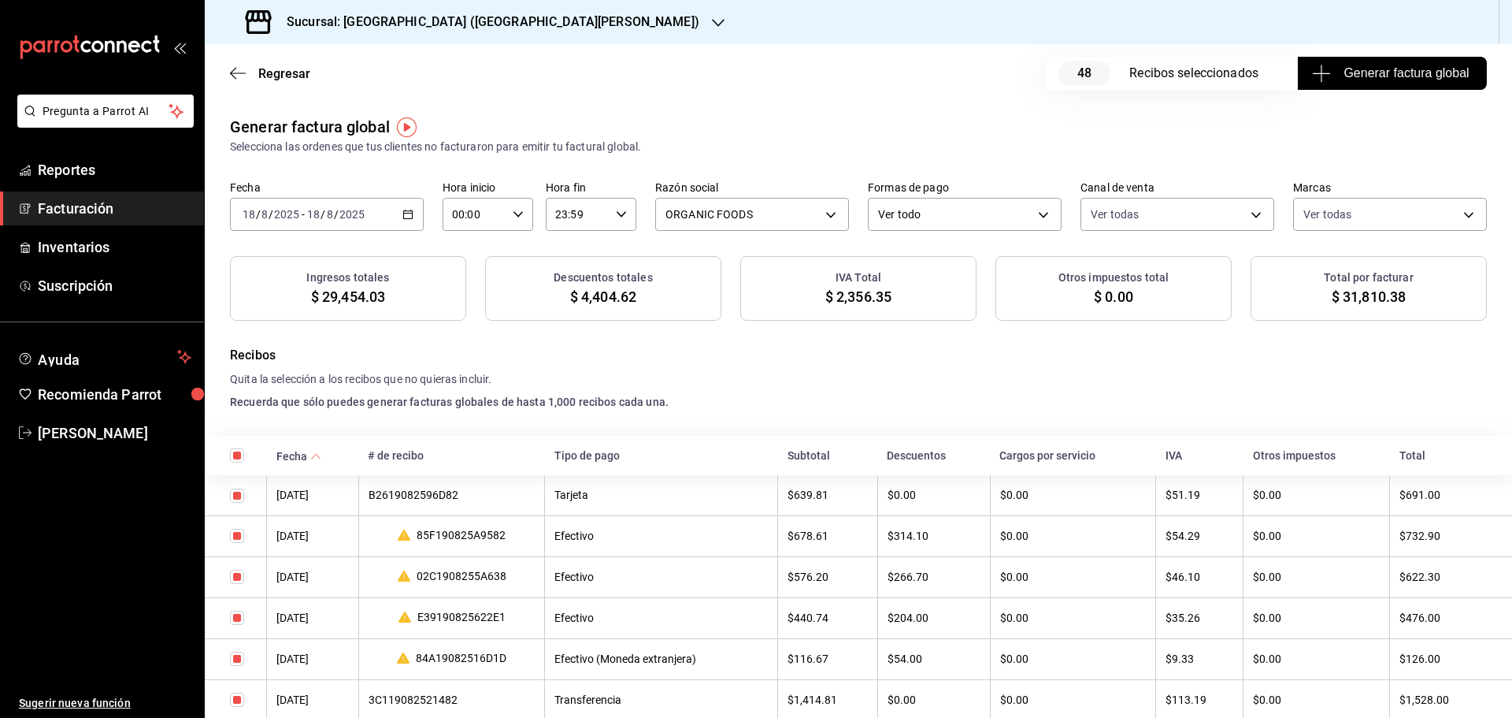
click at [1368, 74] on span "Generar factura global" at bounding box center [1392, 73] width 154 height 19
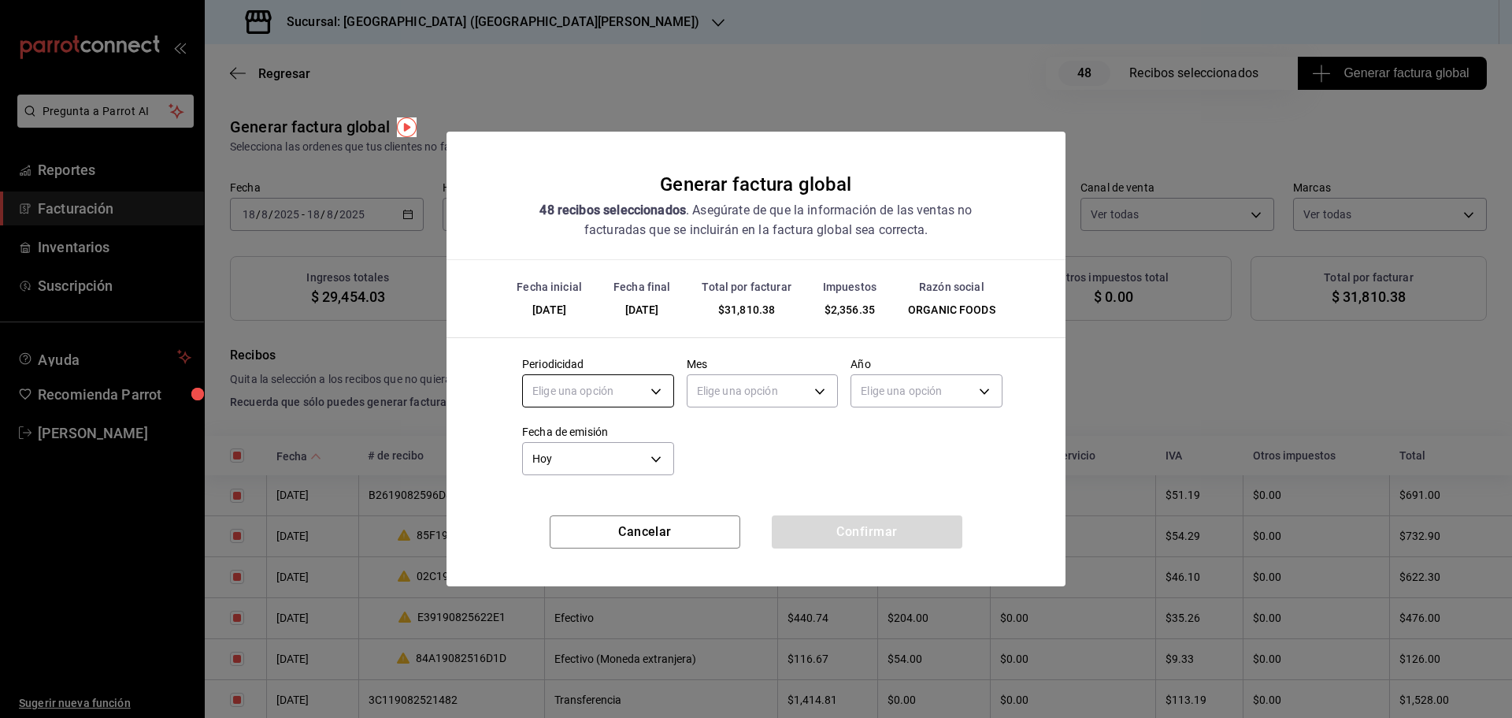
click at [640, 388] on body "Pregunta a Parrot AI Reportes Facturación Inventarios Suscripción Ayuda Recomie…" at bounding box center [756, 359] width 1512 height 718
click at [584, 437] on li "Diario" at bounding box center [598, 440] width 150 height 26
type input "DAILY"
click at [721, 391] on body "Pregunta a Parrot AI Reportes Facturación Inventarios Suscripción Ayuda Recomie…" at bounding box center [756, 359] width 1512 height 718
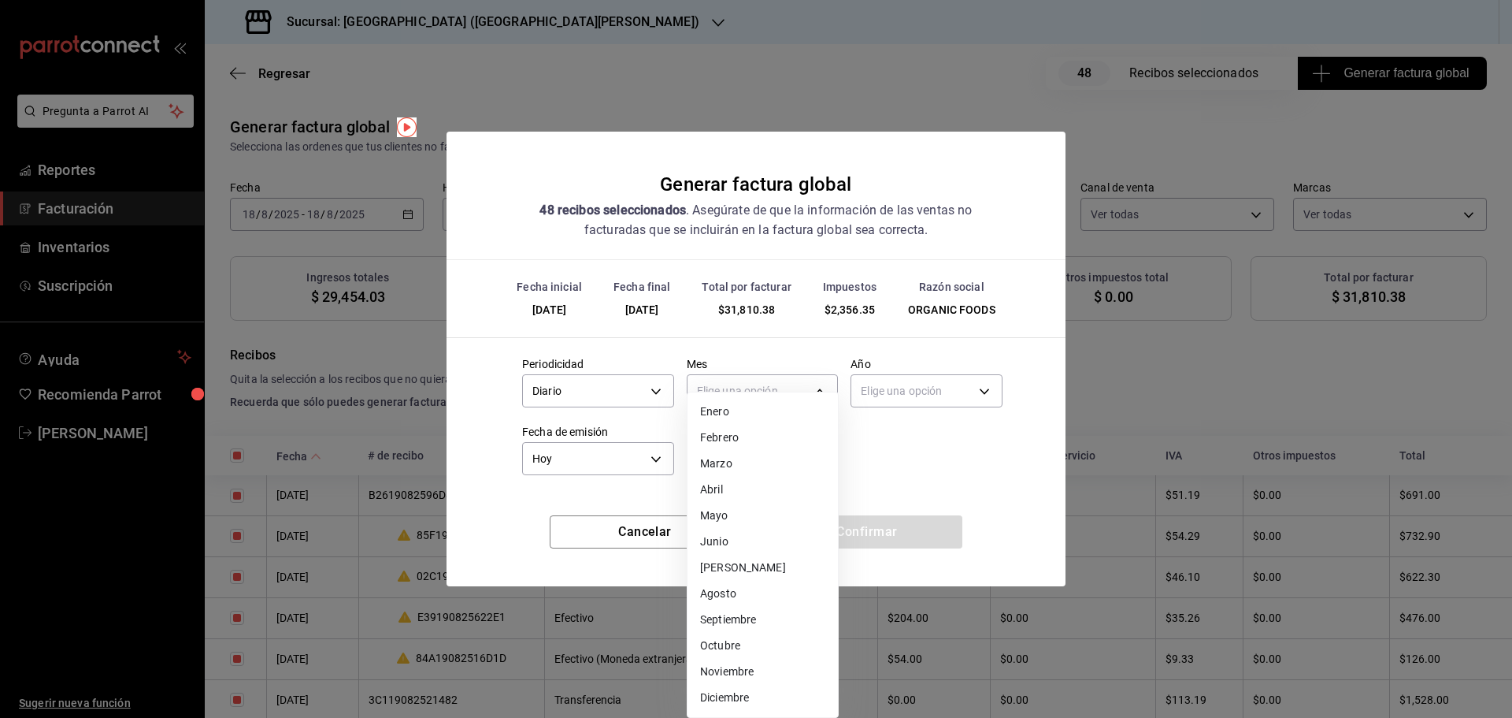
click at [755, 601] on li "Agosto" at bounding box center [763, 593] width 150 height 26
type input "8"
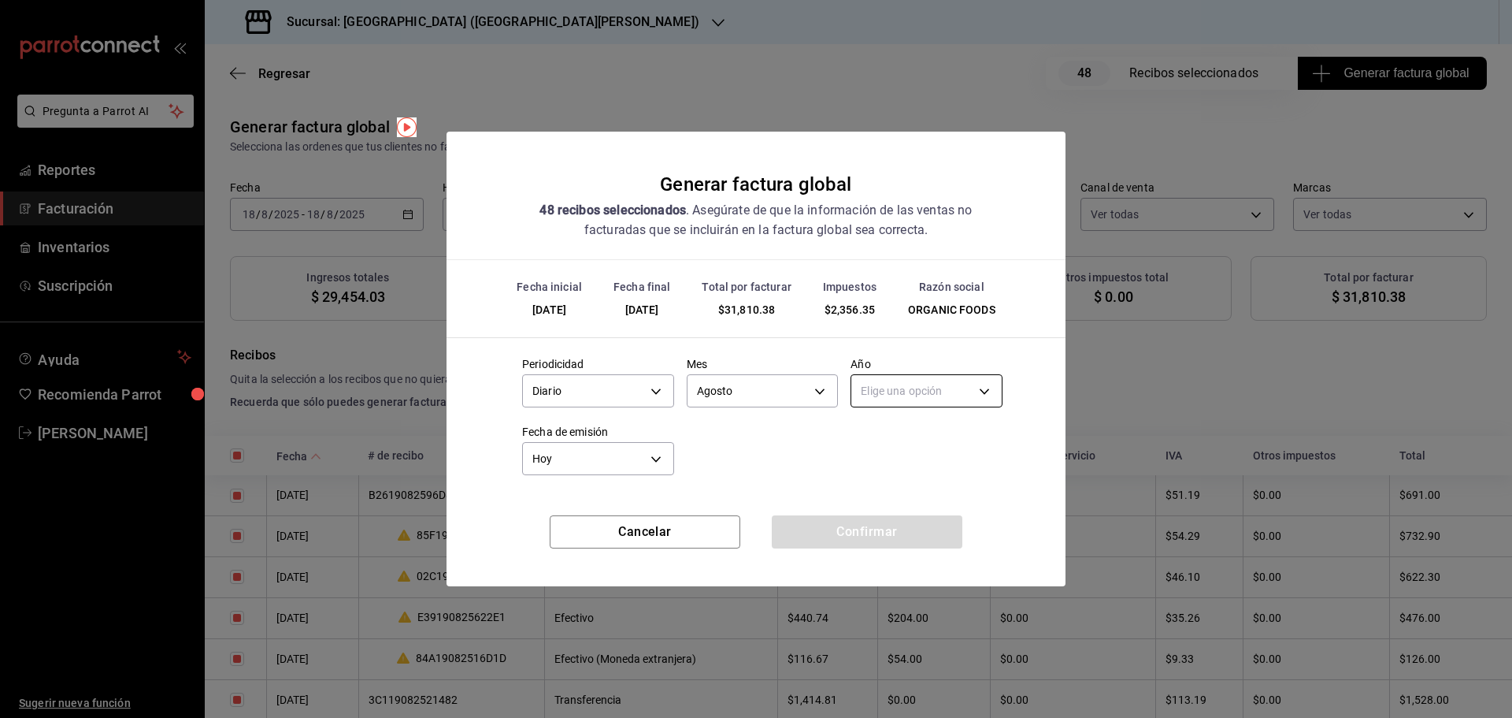
click at [894, 379] on body "Pregunta a Parrot AI Reportes Facturación Inventarios Suscripción Ayuda Recomie…" at bounding box center [756, 359] width 1512 height 718
click at [894, 443] on li "2025" at bounding box center [926, 440] width 150 height 26
type input "2025"
click at [836, 523] on button "Confirmar" at bounding box center [867, 531] width 191 height 33
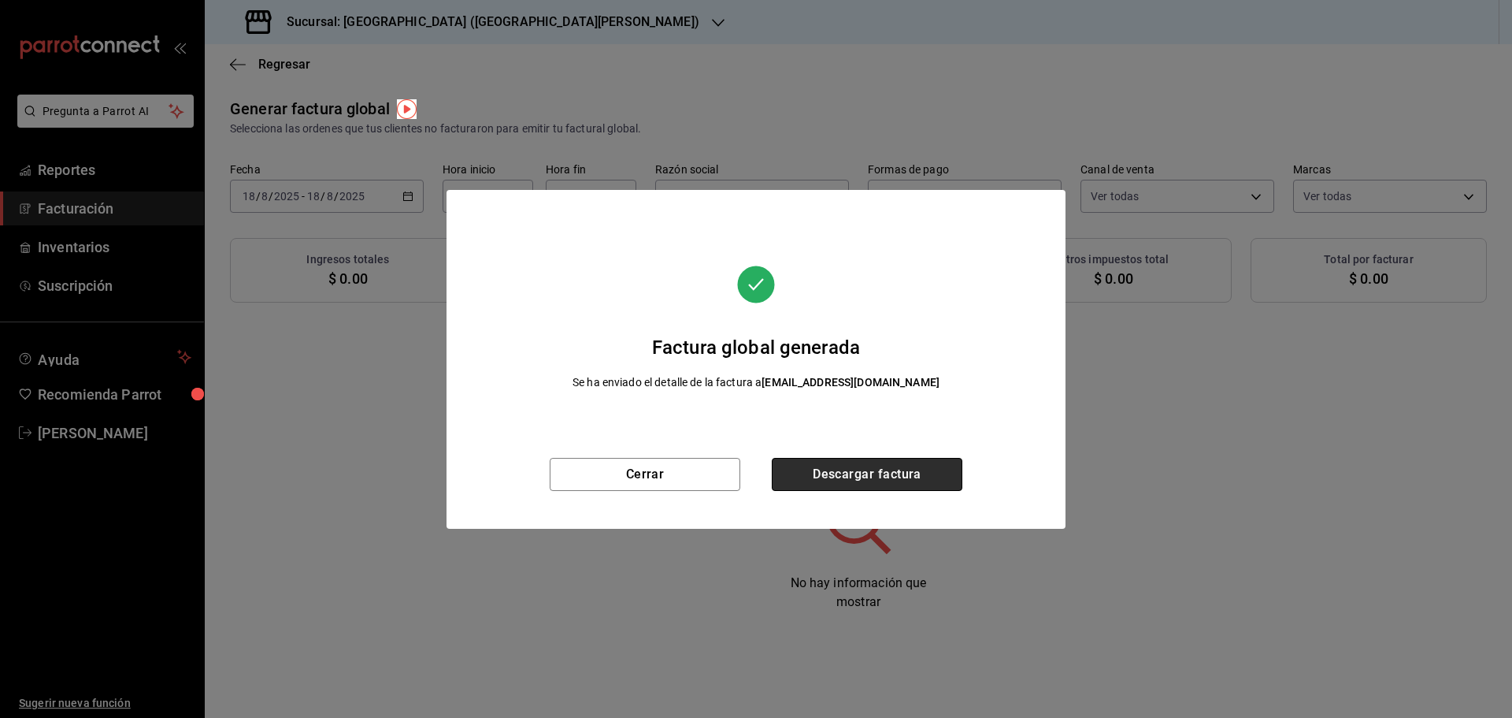
click at [841, 481] on button "Descargar factura" at bounding box center [867, 474] width 191 height 33
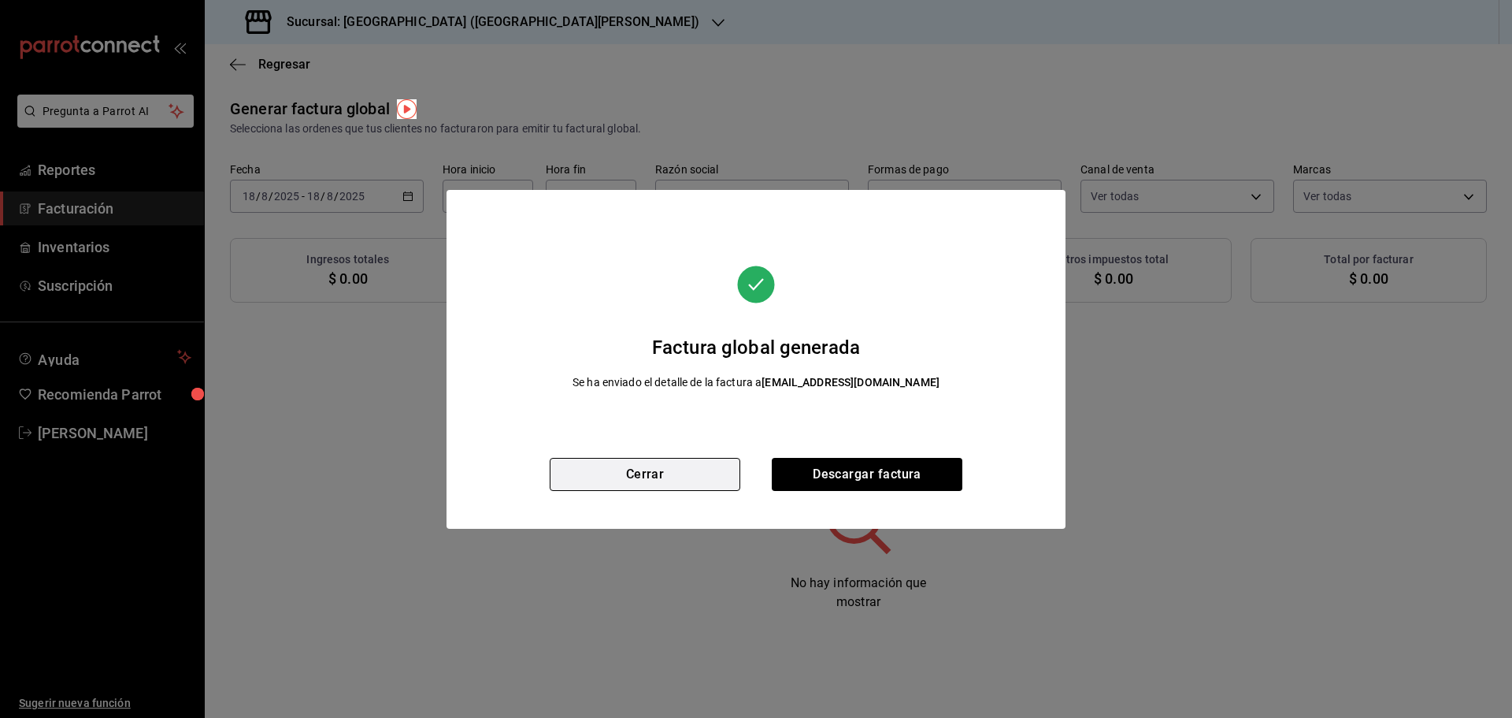
click at [721, 480] on button "Cerrar" at bounding box center [645, 474] width 191 height 33
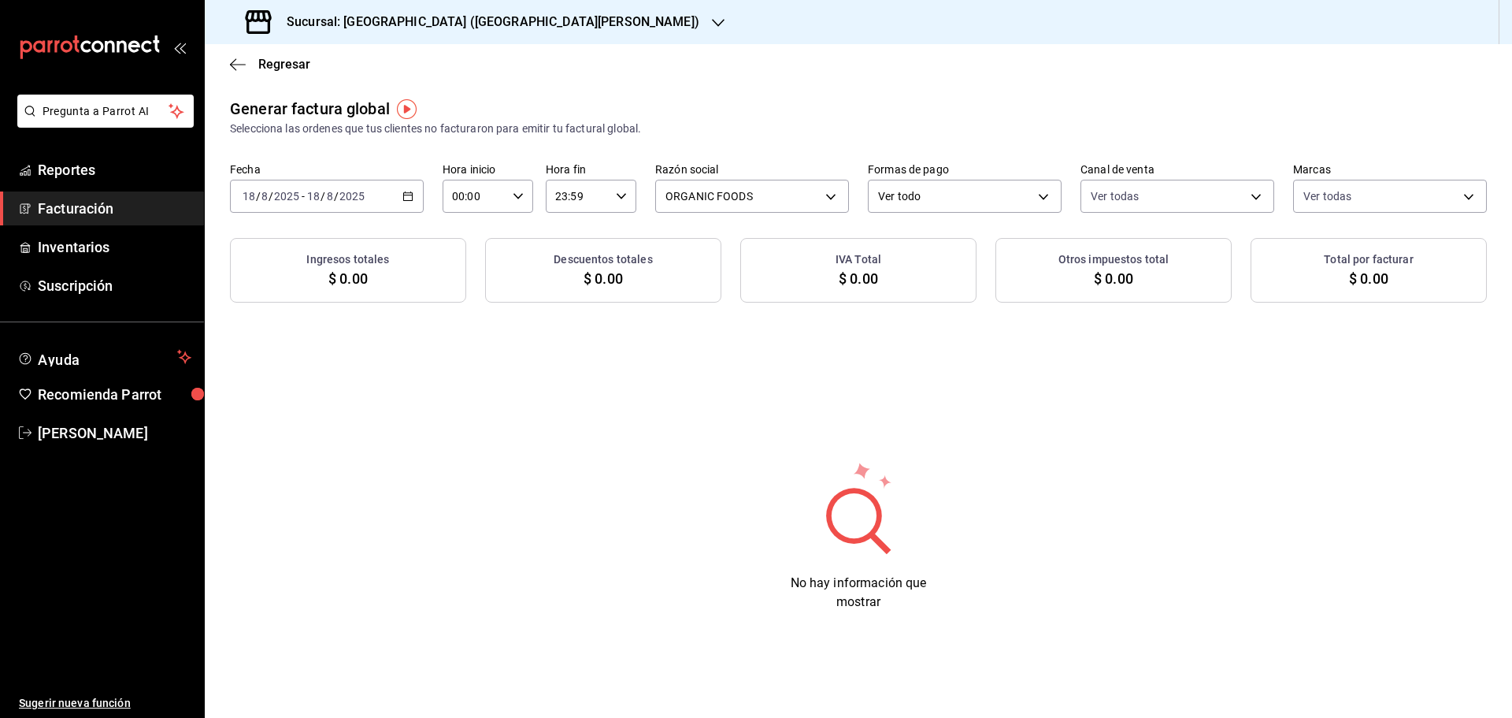
click at [414, 198] on div "2025-08-18 18 / 8 / 2025 - 2025-08-18 18 / 8 / 2025" at bounding box center [327, 196] width 194 height 33
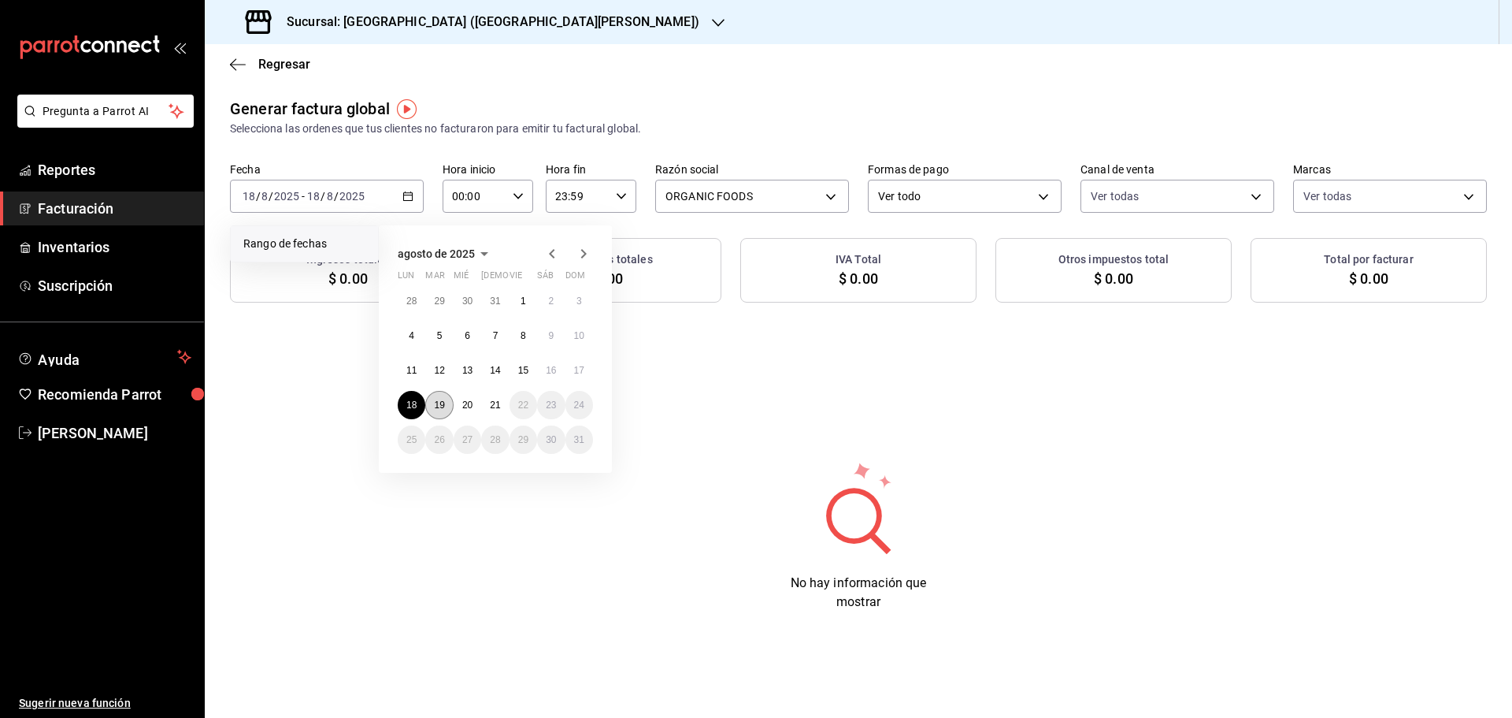
click at [443, 397] on button "19" at bounding box center [439, 405] width 28 height 28
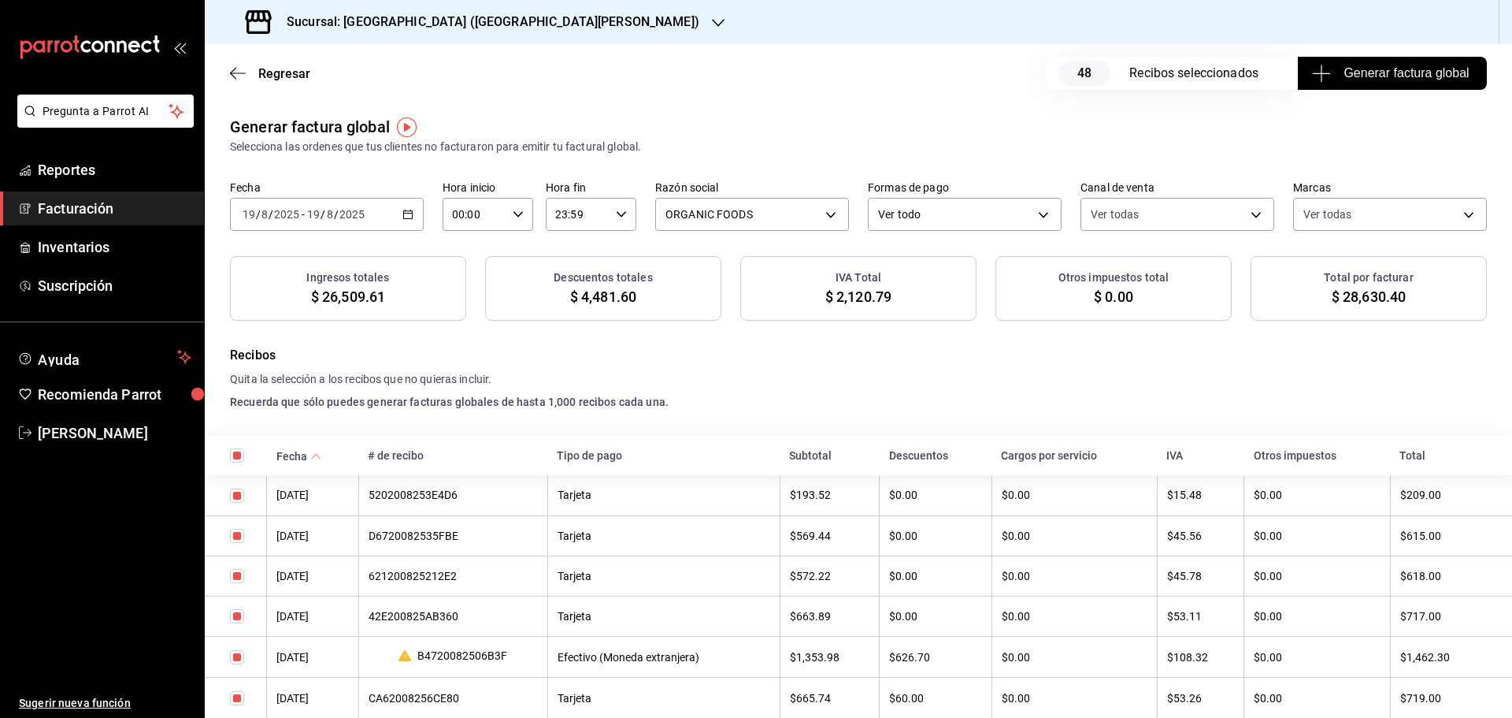
click at [1336, 65] on span "Generar factura global" at bounding box center [1392, 73] width 154 height 19
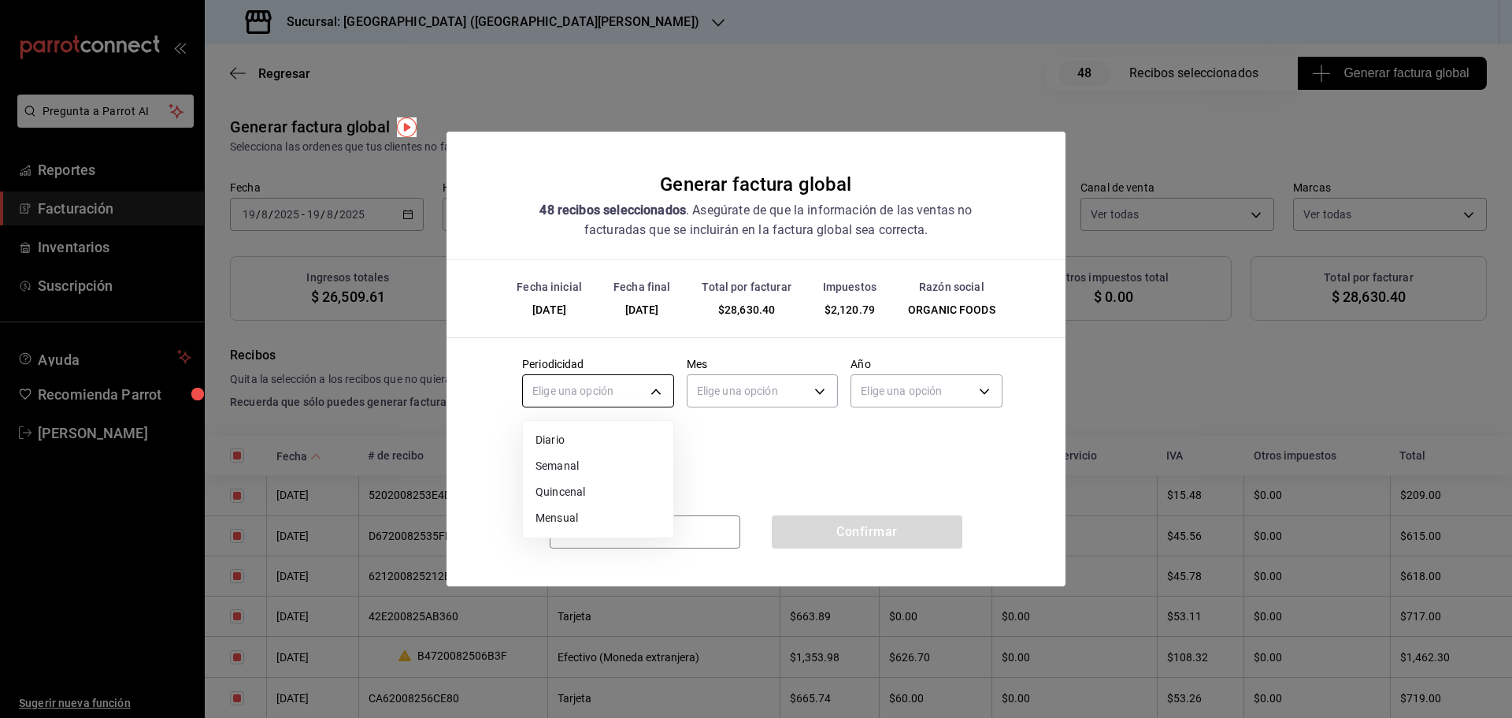
click at [597, 388] on body "Pregunta a Parrot AI Reportes Facturación Inventarios Suscripción Ayuda Recomie…" at bounding box center [756, 359] width 1512 height 718
click at [588, 438] on li "Diario" at bounding box center [598, 440] width 150 height 26
type input "DAILY"
click at [736, 401] on body "Pregunta a Parrot AI Reportes Facturación Inventarios Suscripción Ayuda Recomie…" at bounding box center [756, 359] width 1512 height 718
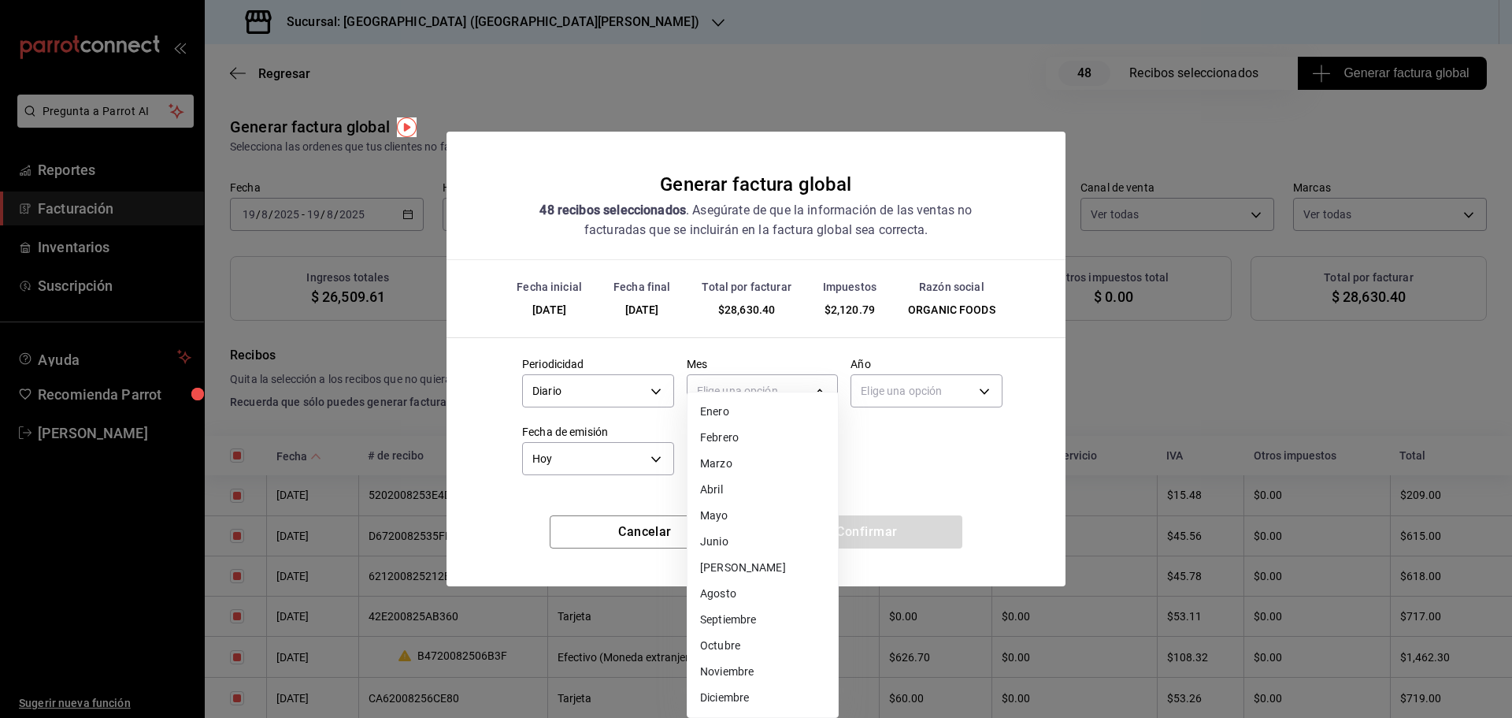
click at [747, 592] on li "Agosto" at bounding box center [763, 593] width 150 height 26
type input "8"
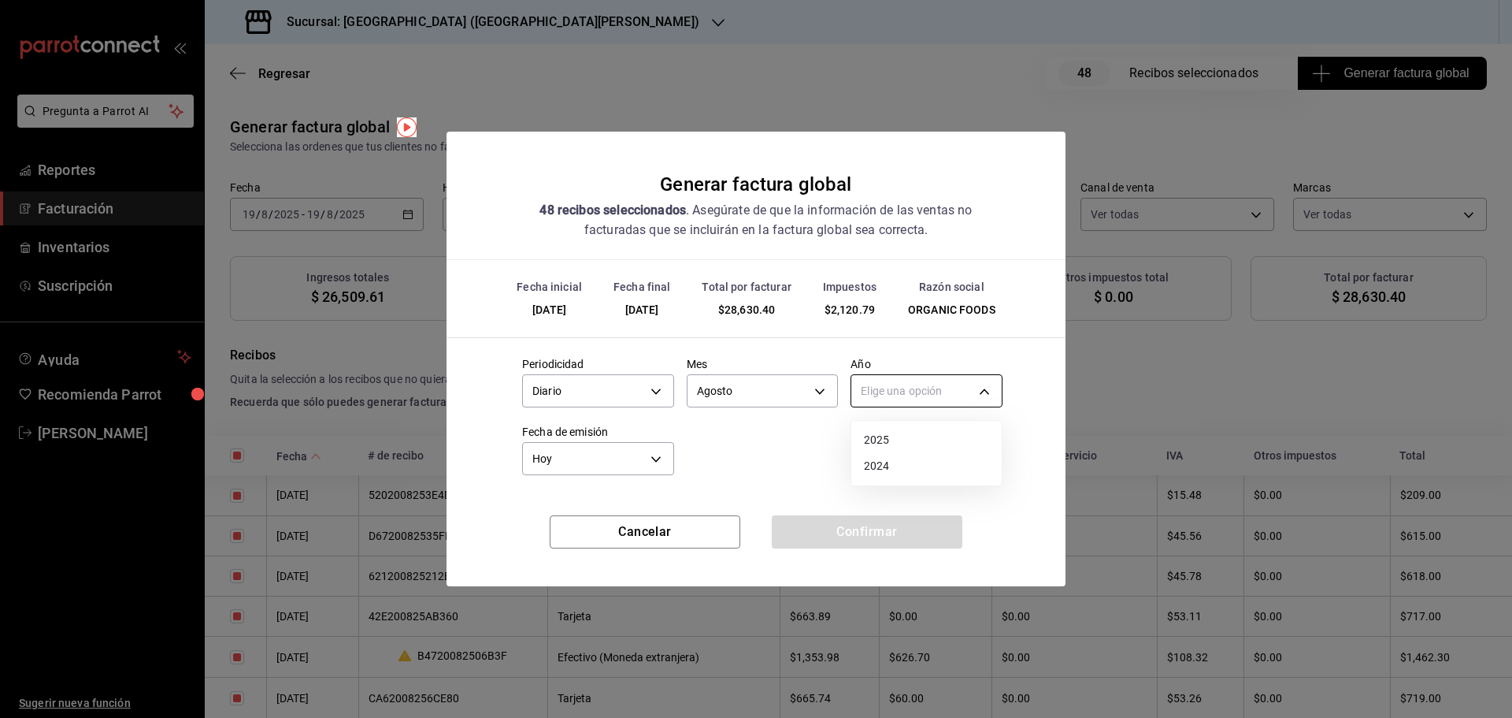
click at [895, 395] on body "Pregunta a Parrot AI Reportes Facturación Inventarios Suscripción Ayuda Recomie…" at bounding box center [756, 359] width 1512 height 718
click at [883, 448] on li "2025" at bounding box center [926, 440] width 150 height 26
type input "2025"
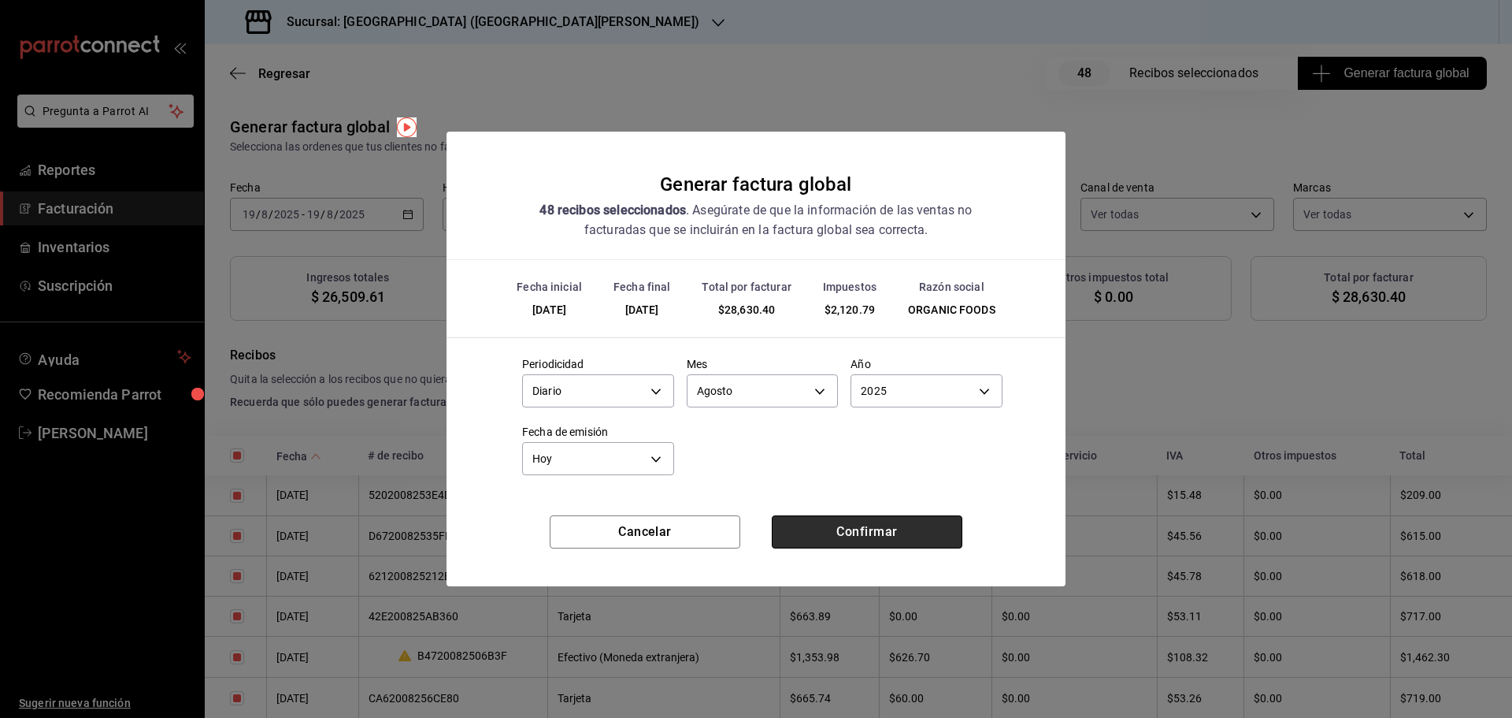
click at [873, 530] on button "Confirmar" at bounding box center [867, 531] width 191 height 33
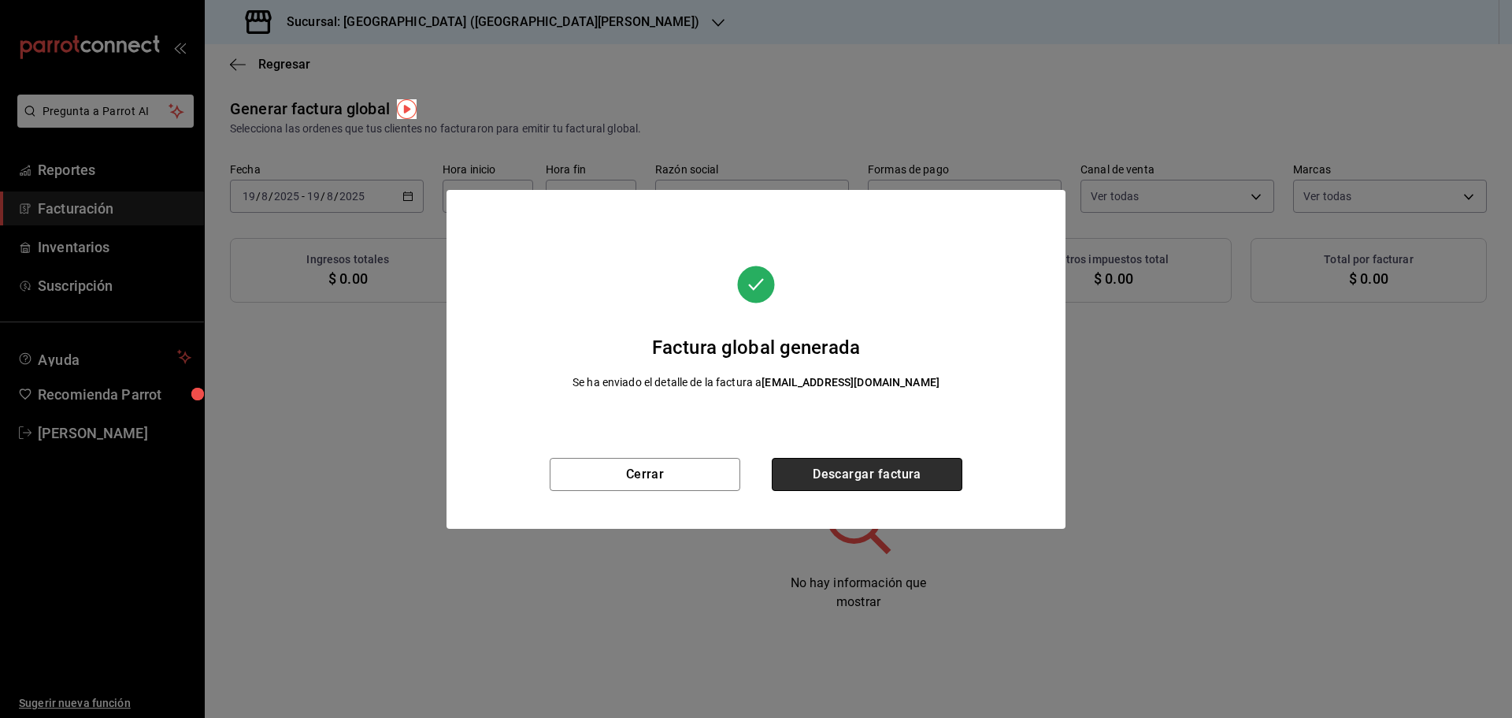
click at [899, 484] on button "Descargar factura" at bounding box center [867, 474] width 191 height 33
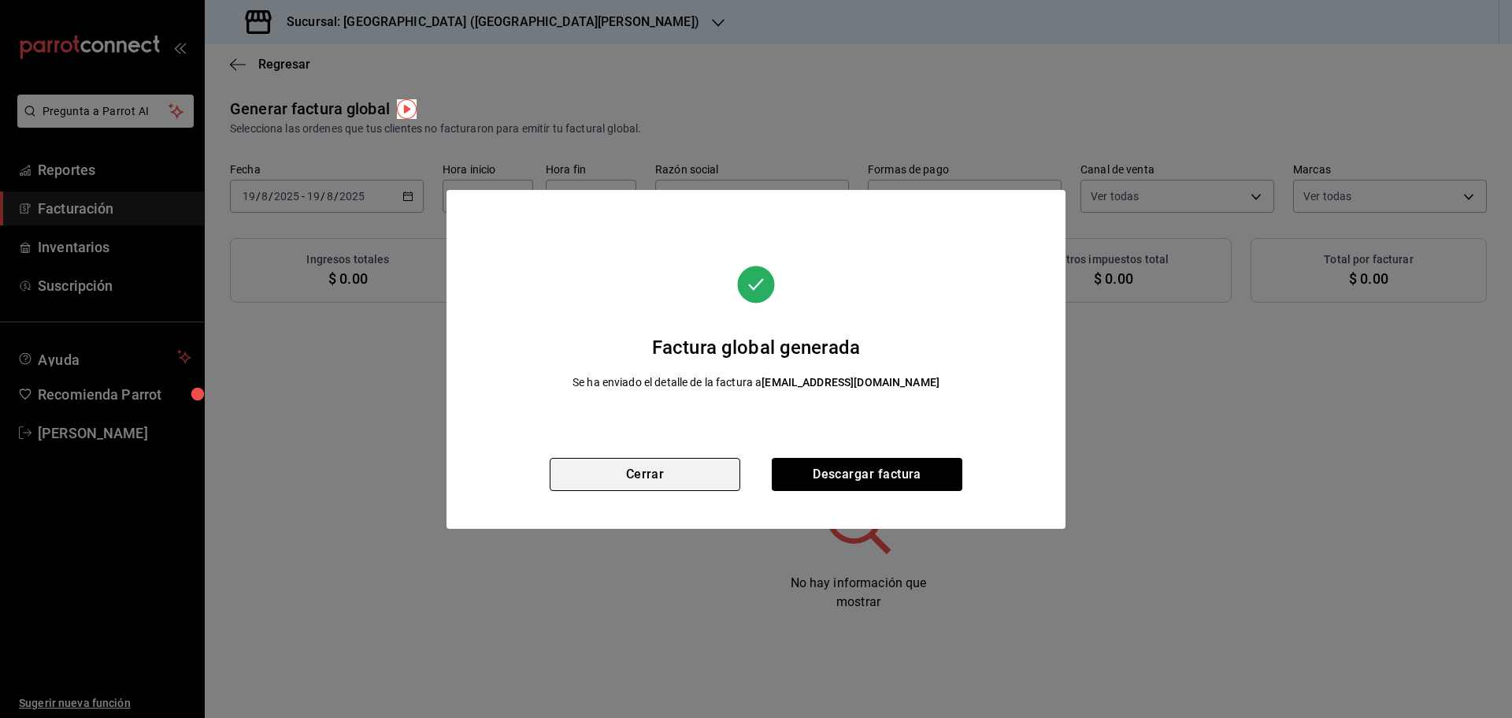
click at [647, 473] on button "Cerrar" at bounding box center [645, 474] width 191 height 33
